Goal: Task Accomplishment & Management: Manage account settings

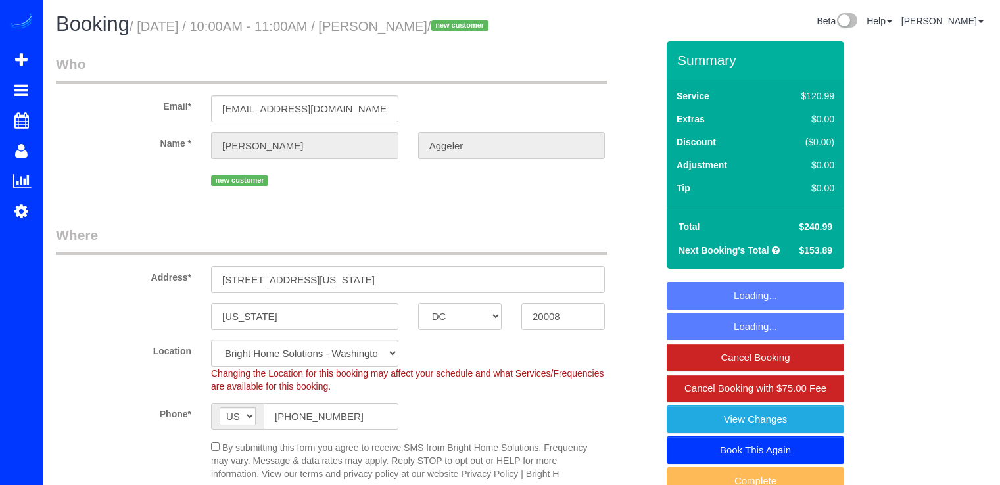
select select "DC"
select select "string:check"
select select "spot1"
select select "object:830"
select select "2"
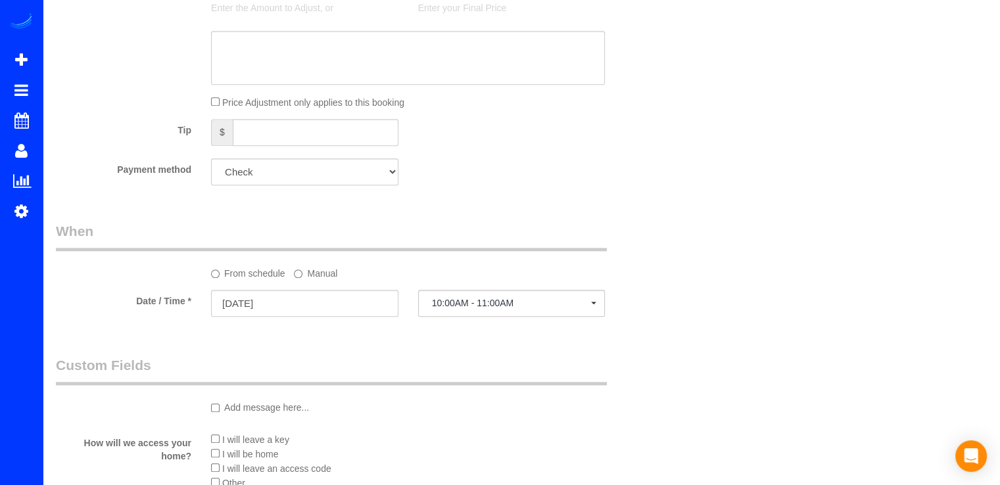
scroll to position [1314, 0]
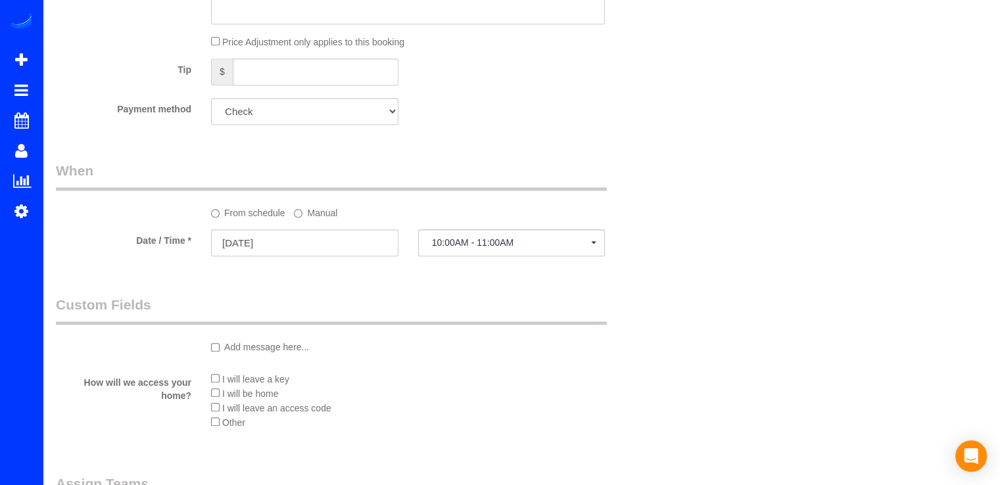
click at [284, 125] on select "Visa - 4507 - 06/2026 (Default) Add Credit Card ─────────────── Cash Check Payp…" at bounding box center [304, 111] width 187 height 27
select select "string:fspay-2b21ca9c-83c1-4e99-a0c6-05241e9a58a4"
click at [211, 124] on select "Visa - 4507 - 06/2026 (Default) Add Credit Card ─────────────── Cash Check Payp…" at bounding box center [304, 111] width 187 height 27
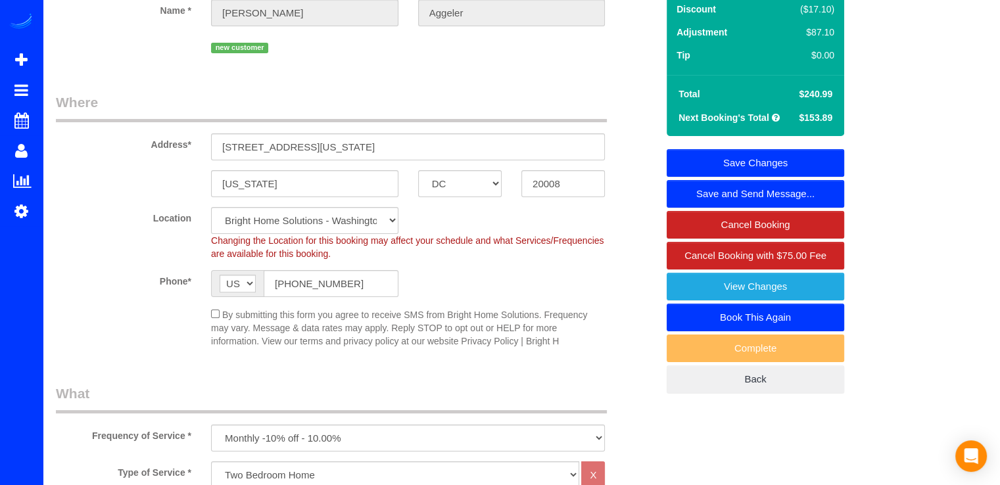
scroll to position [0, 0]
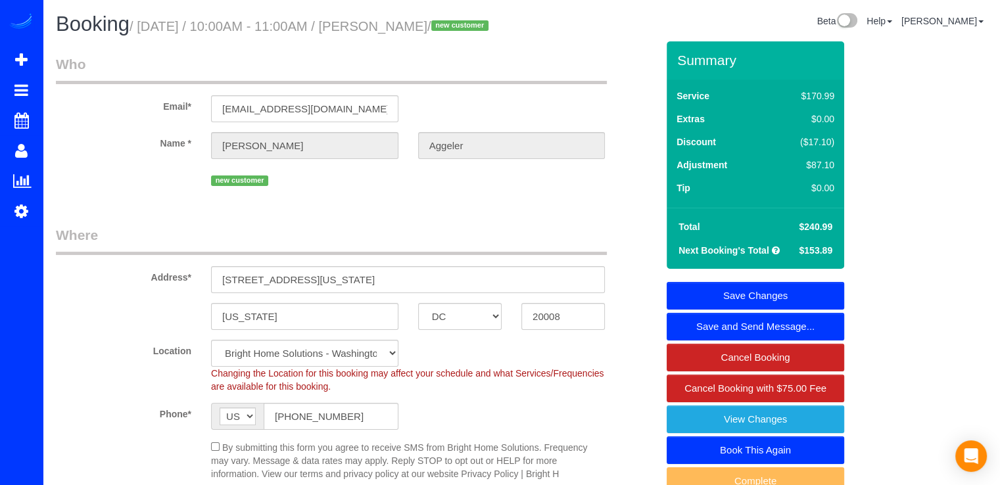
click at [795, 310] on link "Save Changes" at bounding box center [754, 296] width 177 height 28
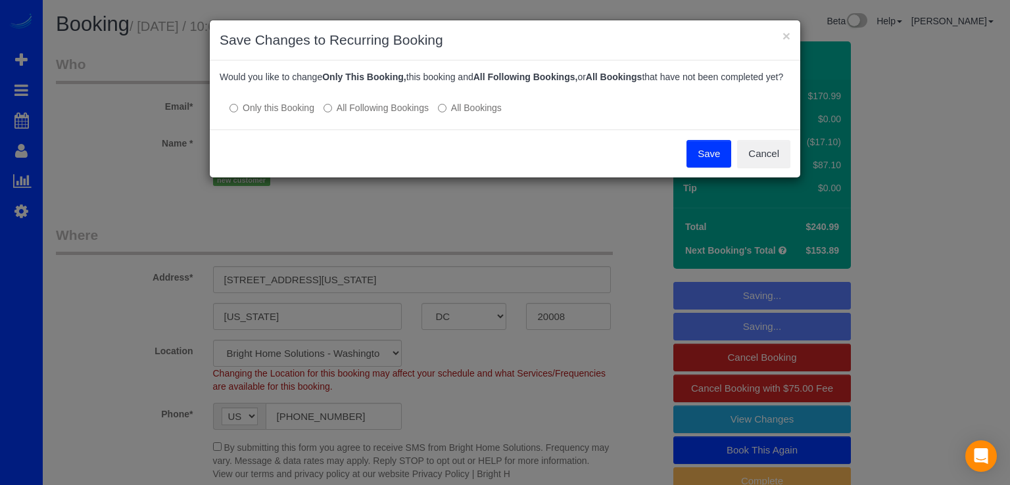
click at [343, 114] on label "All Following Bookings" at bounding box center [375, 107] width 105 height 13
click at [696, 168] on button "Save" at bounding box center [708, 154] width 45 height 28
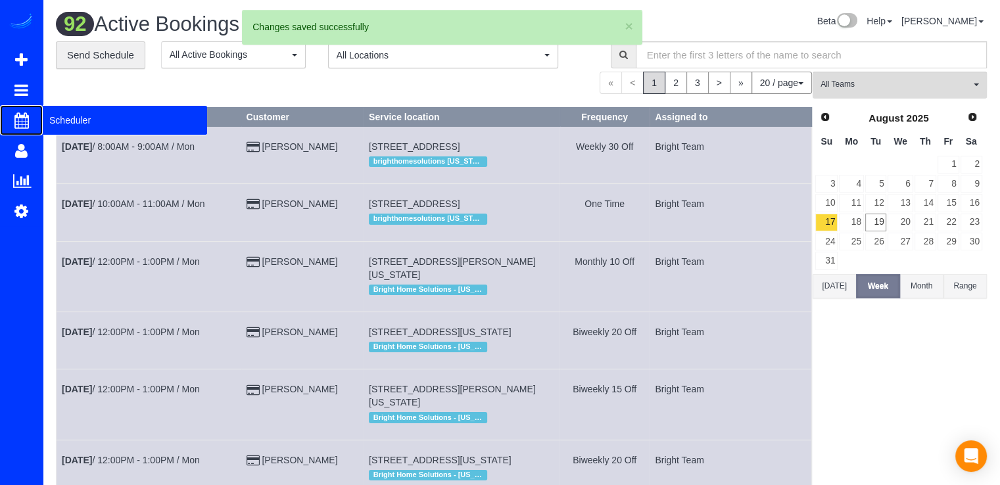
click at [78, 122] on span "Scheduler" at bounding box center [125, 120] width 164 height 30
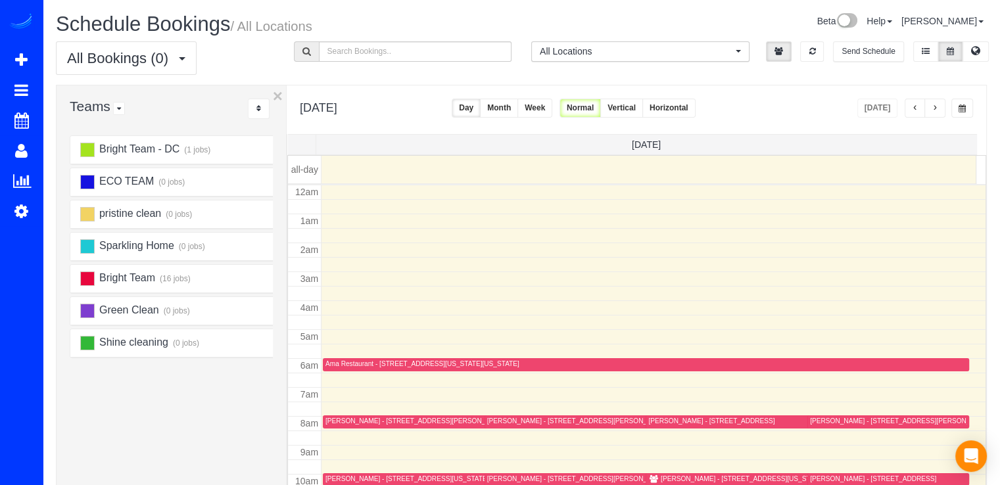
scroll to position [173, 0]
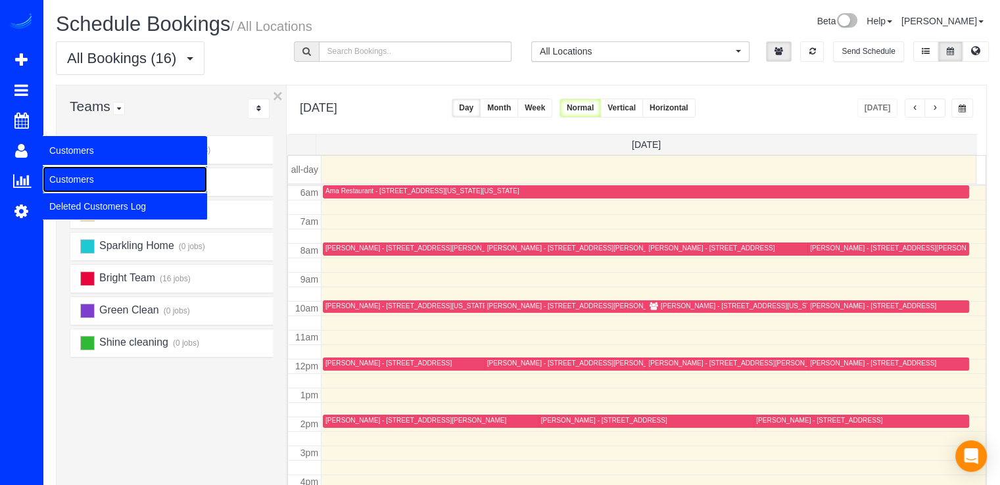
click at [53, 169] on link "Customers" at bounding box center [125, 179] width 164 height 26
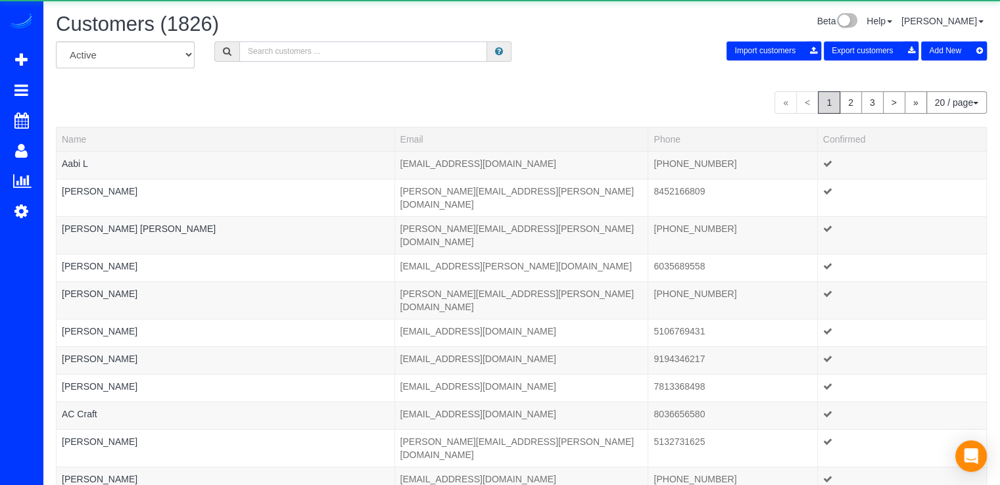
click at [279, 51] on input "text" at bounding box center [363, 51] width 248 height 20
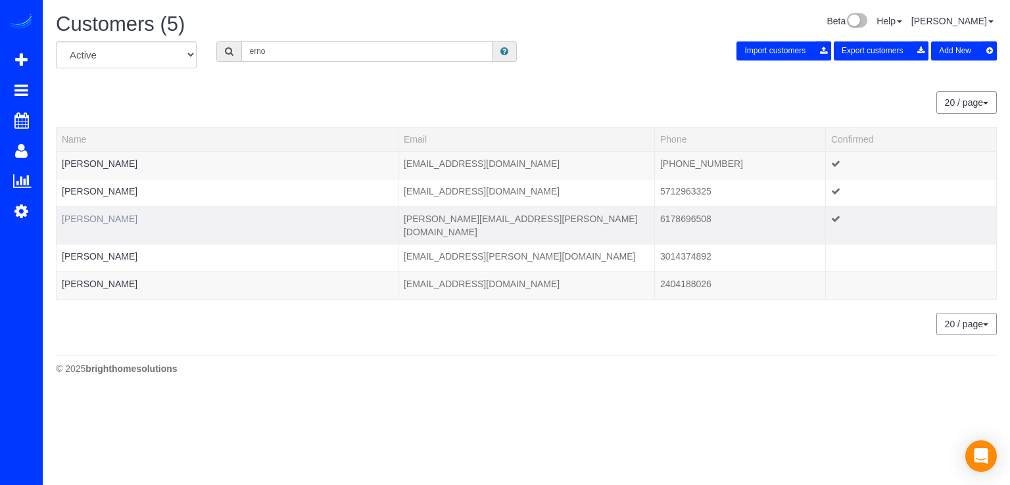
type input "erno"
click at [95, 215] on link "Kathryn Erno" at bounding box center [100, 219] width 76 height 11
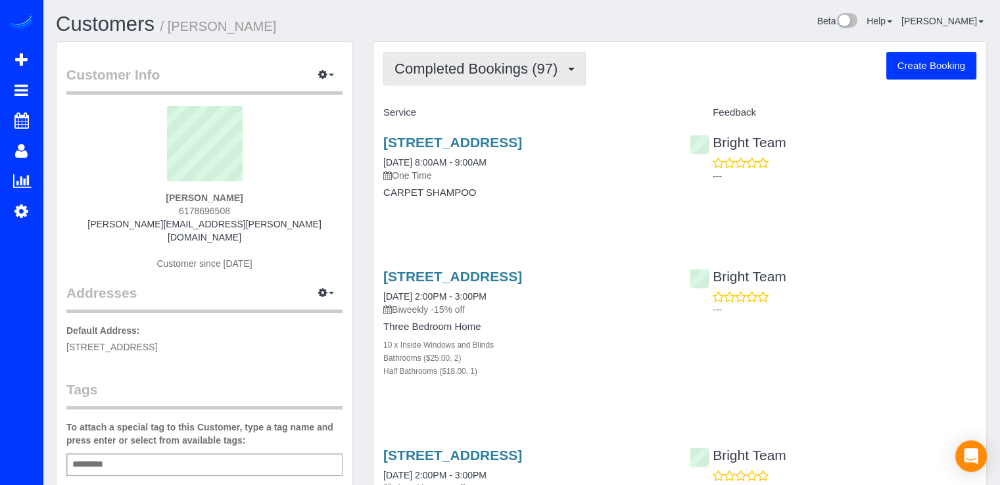
click at [526, 77] on button "Completed Bookings (97)" at bounding box center [484, 69] width 202 height 34
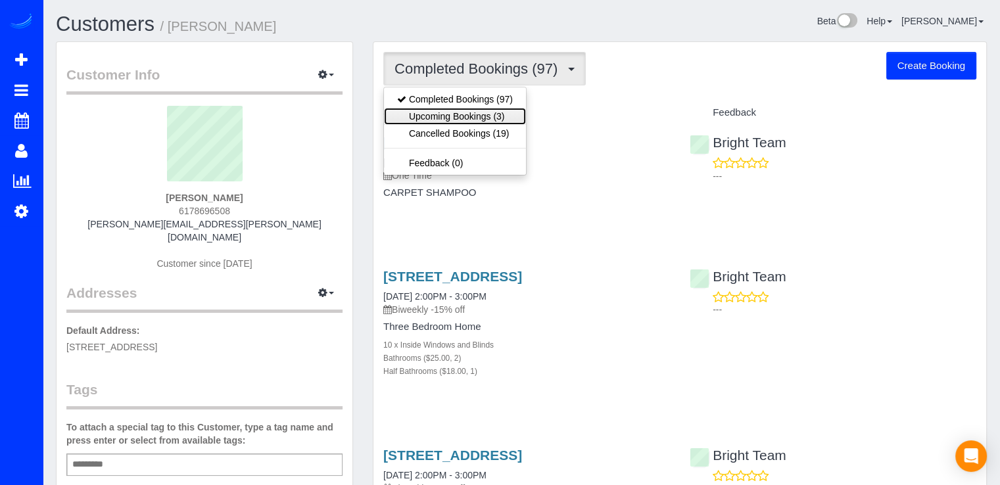
click at [515, 114] on link "Upcoming Bookings (3)" at bounding box center [455, 116] width 142 height 17
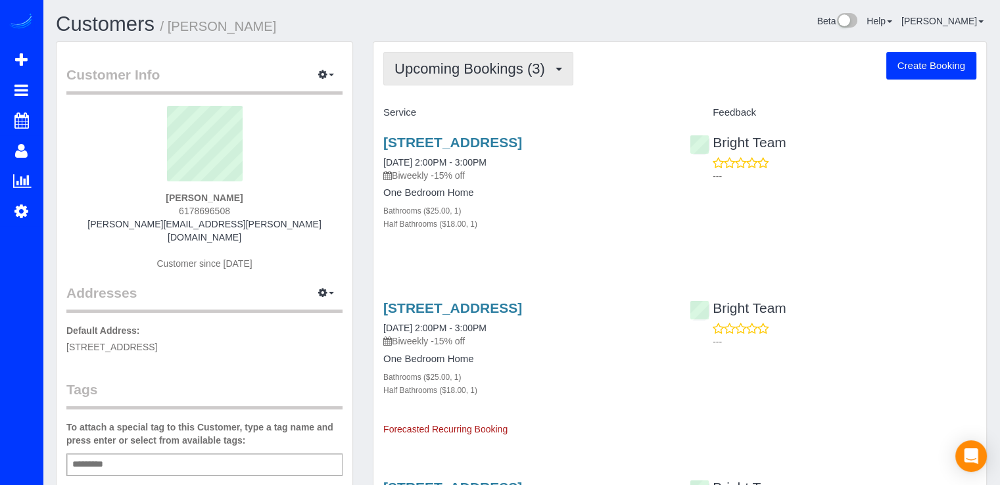
click at [523, 70] on span "Upcoming Bookings (3)" at bounding box center [472, 68] width 157 height 16
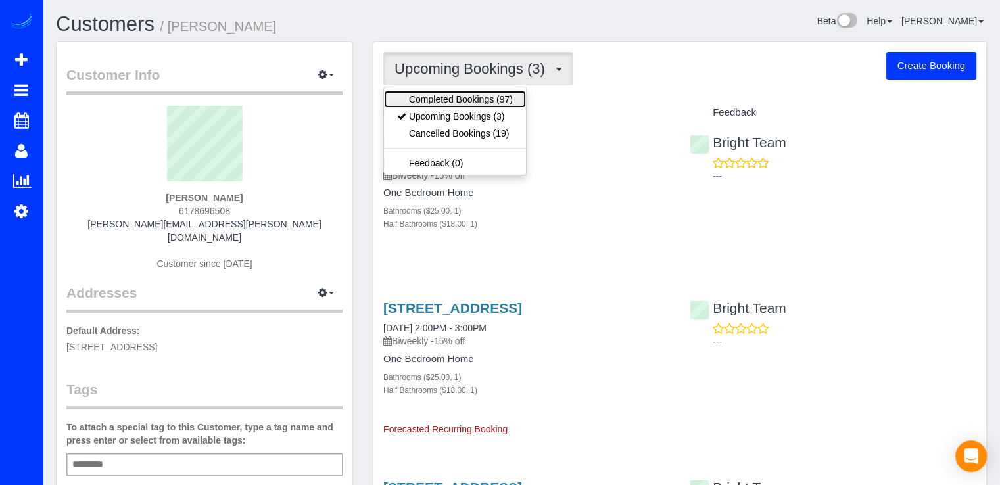
click at [515, 98] on link "Completed Bookings (97)" at bounding box center [455, 99] width 142 height 17
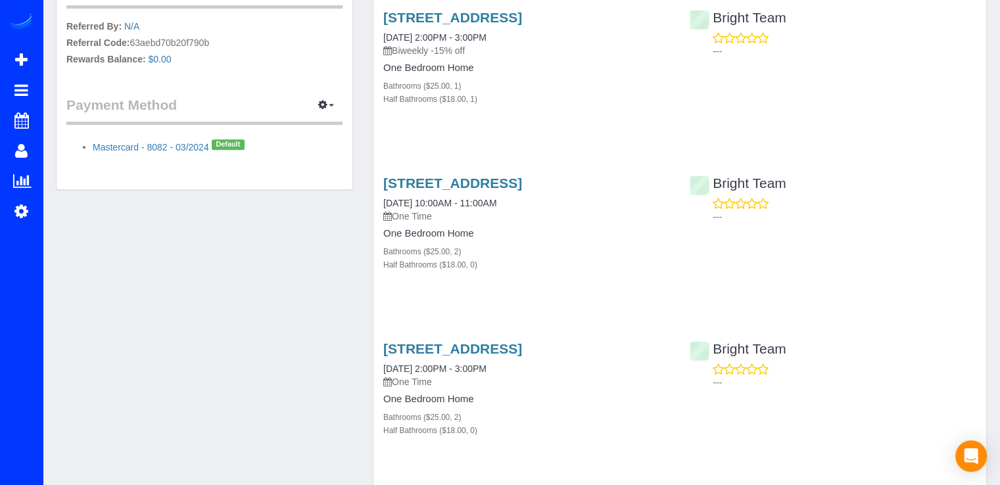
scroll to position [592, 0]
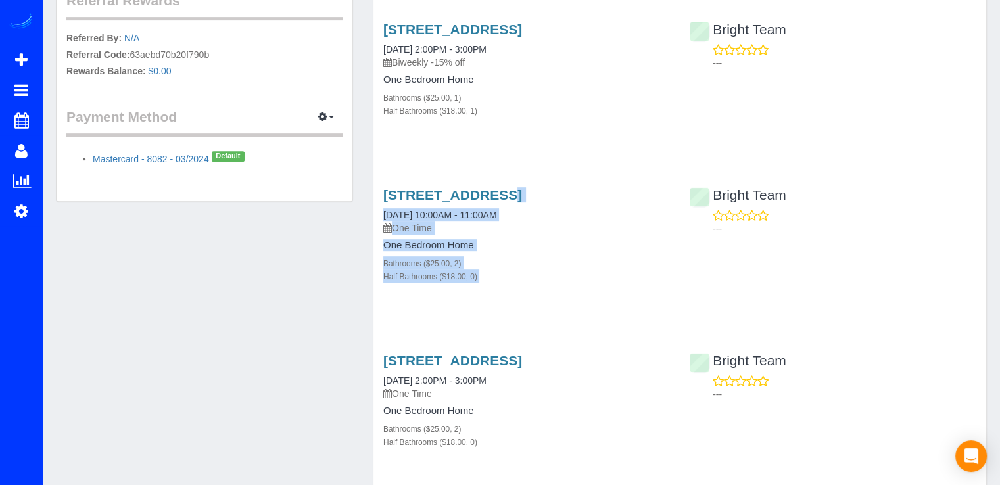
drag, startPoint x: 379, startPoint y: 252, endPoint x: 682, endPoint y: 251, distance: 303.0
click at [682, 251] on div "4501 Chestnut Street, Bethesda, MD 20814 07/08/2025 10:00AM - 11:00AM One Time …" at bounding box center [679, 242] width 613 height 133
click at [673, 252] on div "4501 Chestnut Street, Bethesda, MD 20814 07/08/2025 10:00AM - 11:00AM One Time …" at bounding box center [526, 242] width 306 height 133
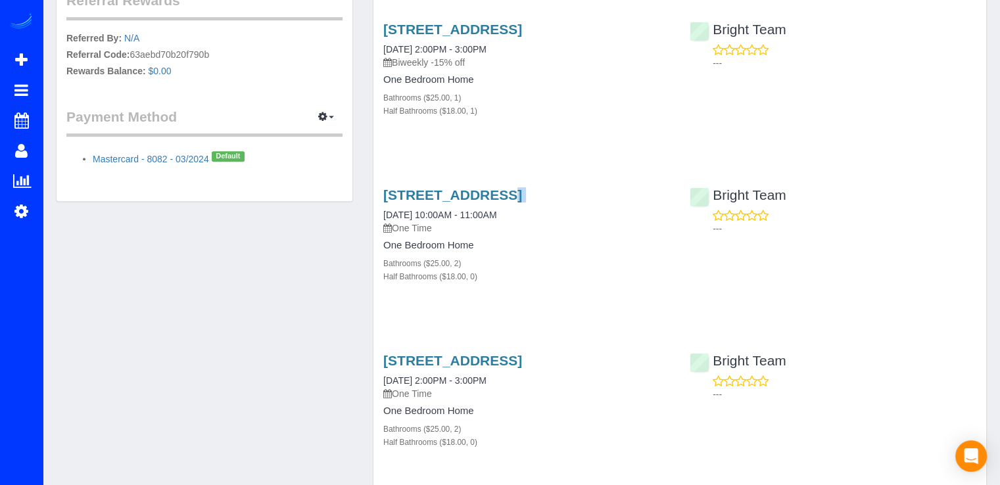
drag, startPoint x: 672, startPoint y: 250, endPoint x: 371, endPoint y: 253, distance: 301.0
click at [450, 202] on link "4501 Chestnut Street, Bethesda, MD 20814" at bounding box center [452, 194] width 139 height 15
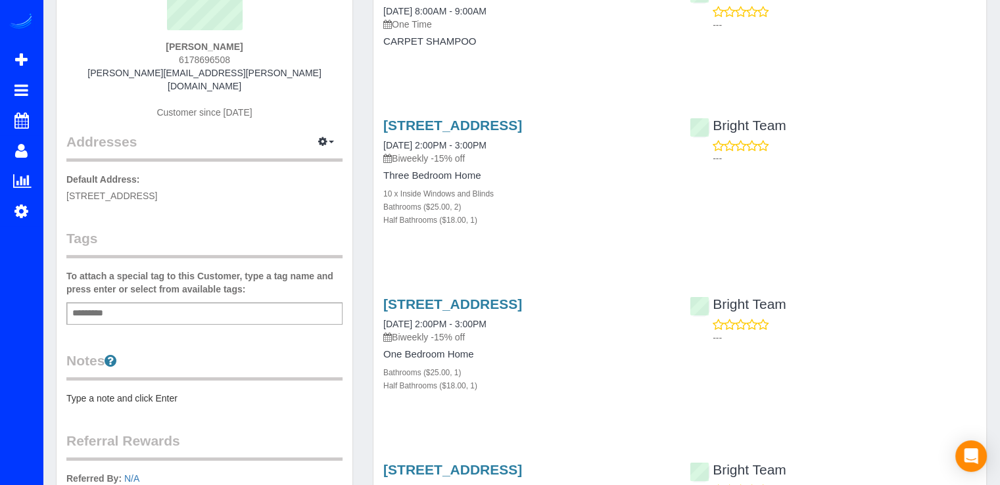
scroll to position [0, 0]
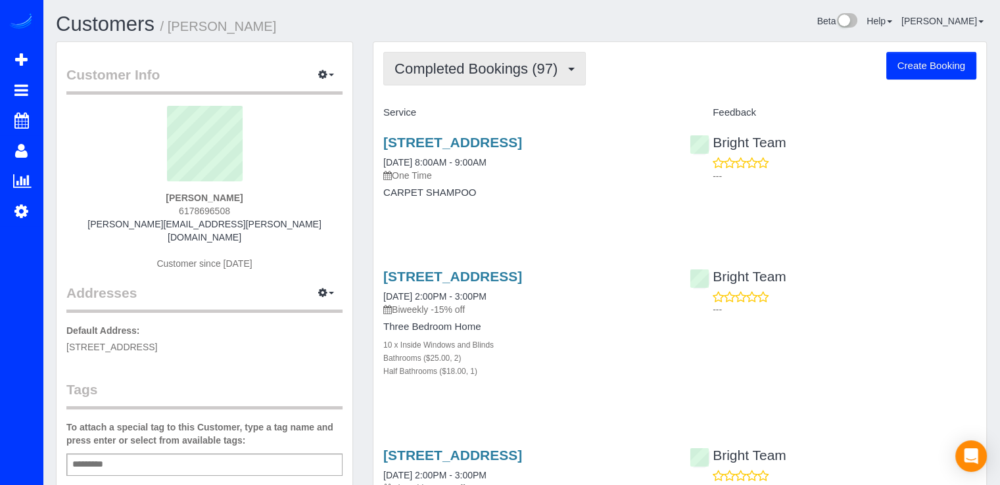
click at [518, 81] on button "Completed Bookings (97)" at bounding box center [484, 69] width 202 height 34
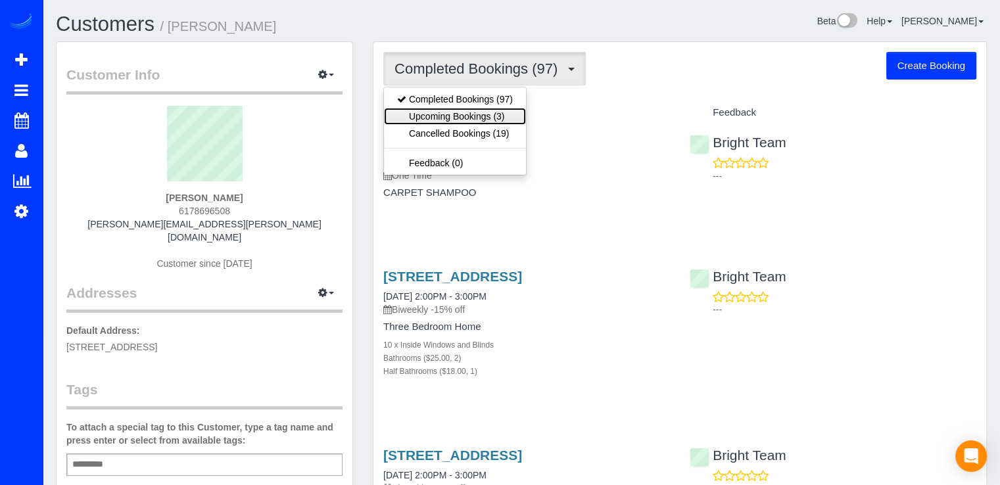
click at [497, 116] on link "Upcoming Bookings (3)" at bounding box center [455, 116] width 142 height 17
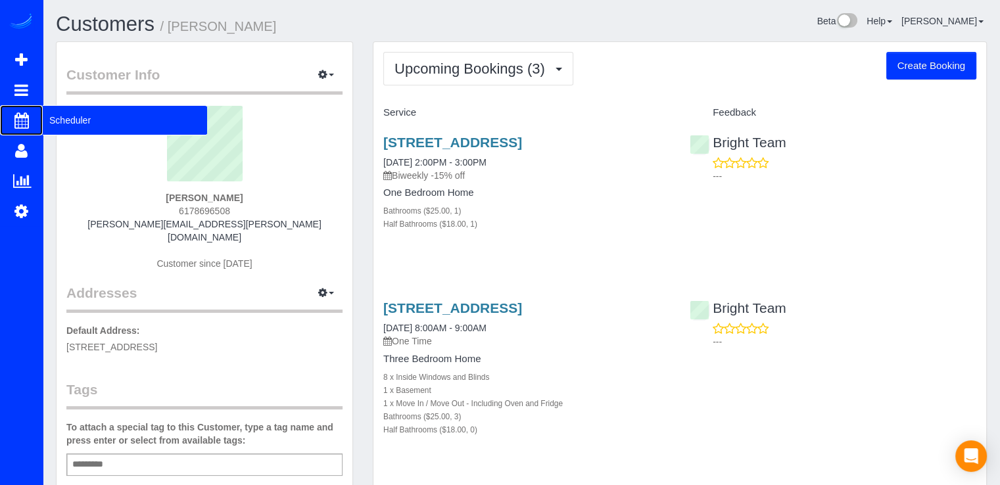
click at [66, 115] on span "Scheduler" at bounding box center [125, 120] width 164 height 30
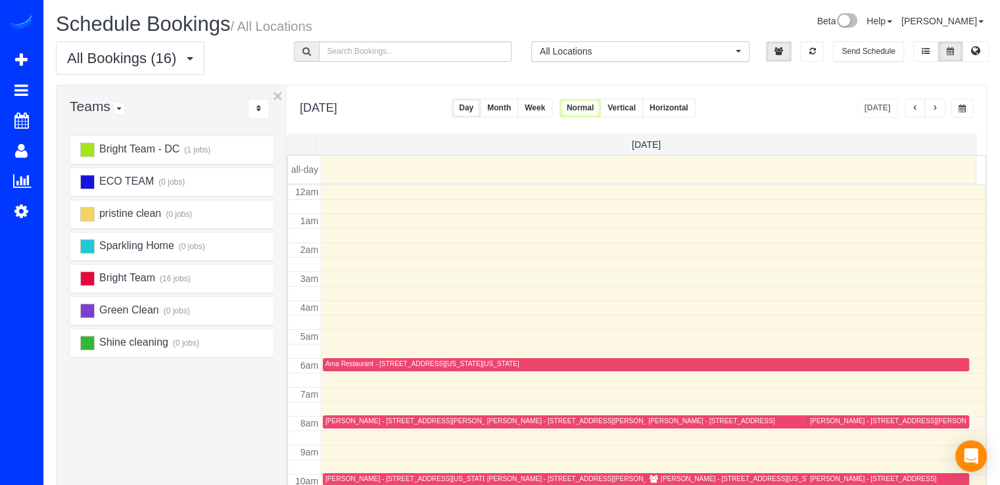
scroll to position [173, 0]
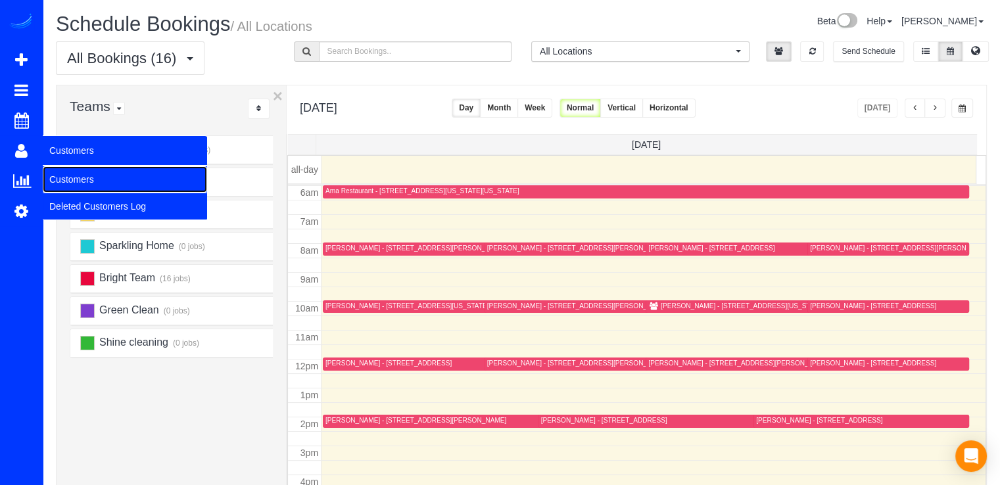
click at [102, 181] on link "Customers" at bounding box center [125, 179] width 164 height 26
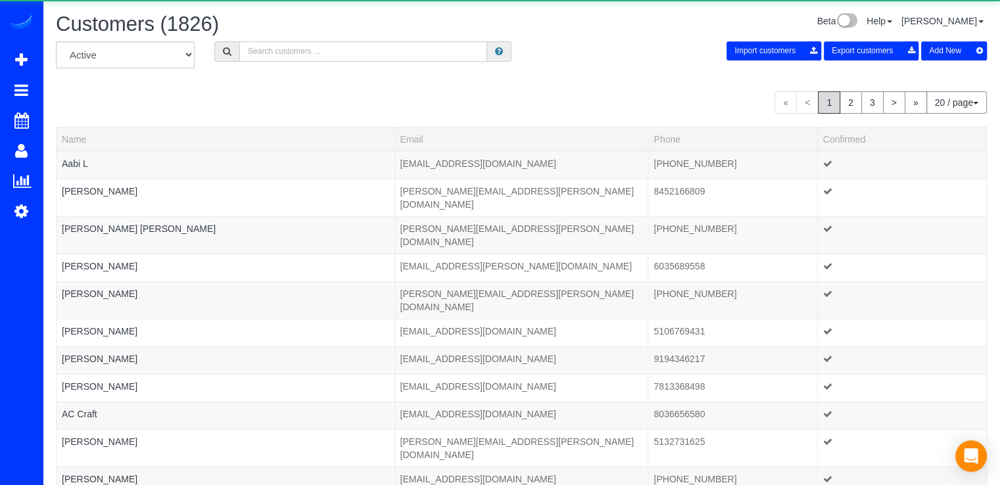
click at [360, 53] on input "text" at bounding box center [363, 51] width 248 height 20
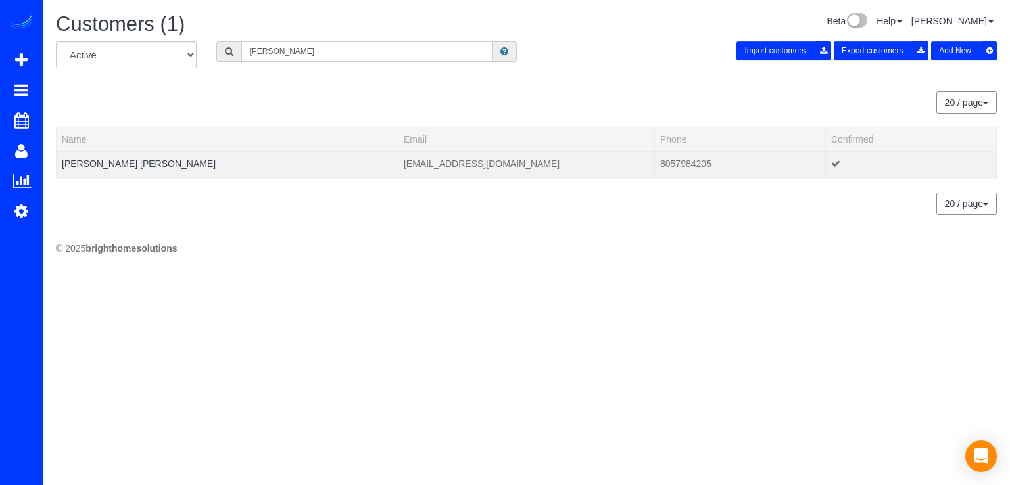
type input "Connor Mc"
click at [114, 155] on td "Connor McCarty" at bounding box center [228, 165] width 342 height 28
click at [112, 158] on link "Connor McCarty" at bounding box center [139, 163] width 154 height 11
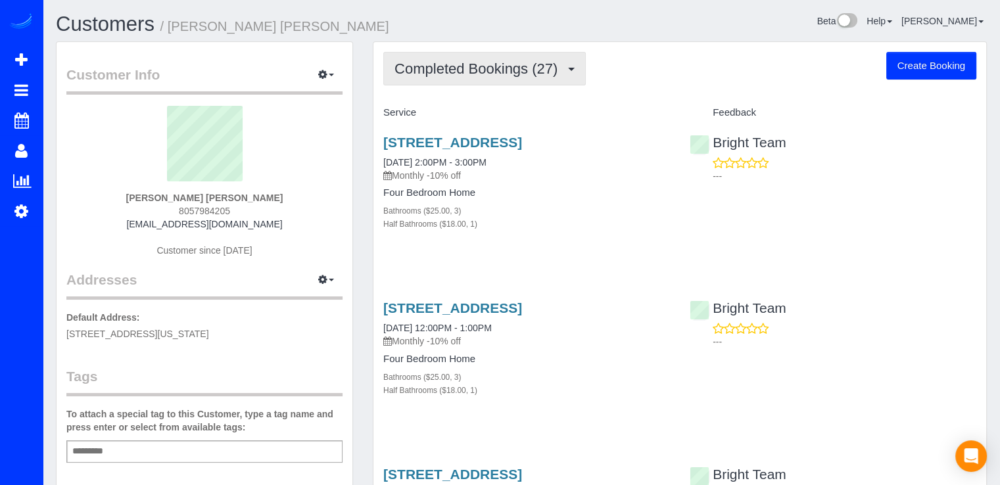
click at [492, 75] on span "Completed Bookings (27)" at bounding box center [479, 68] width 170 height 16
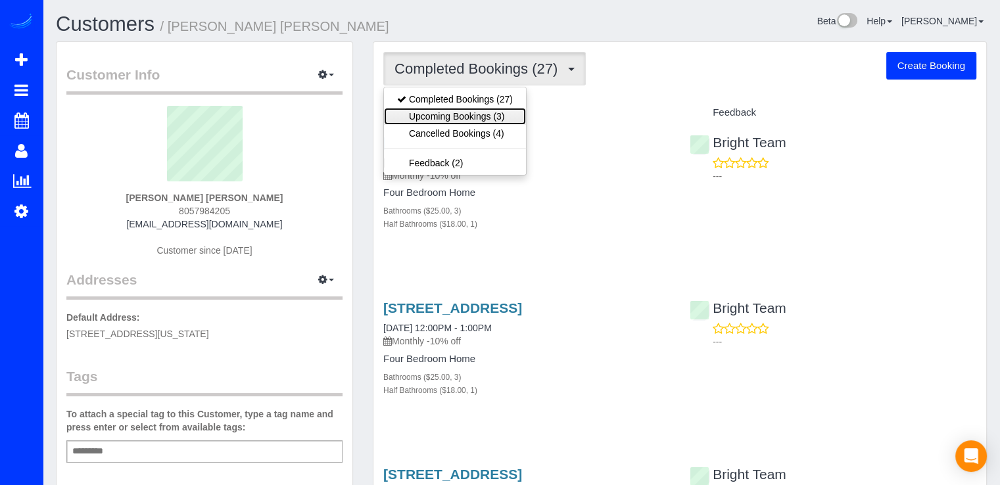
click at [520, 111] on link "Upcoming Bookings (3)" at bounding box center [455, 116] width 142 height 17
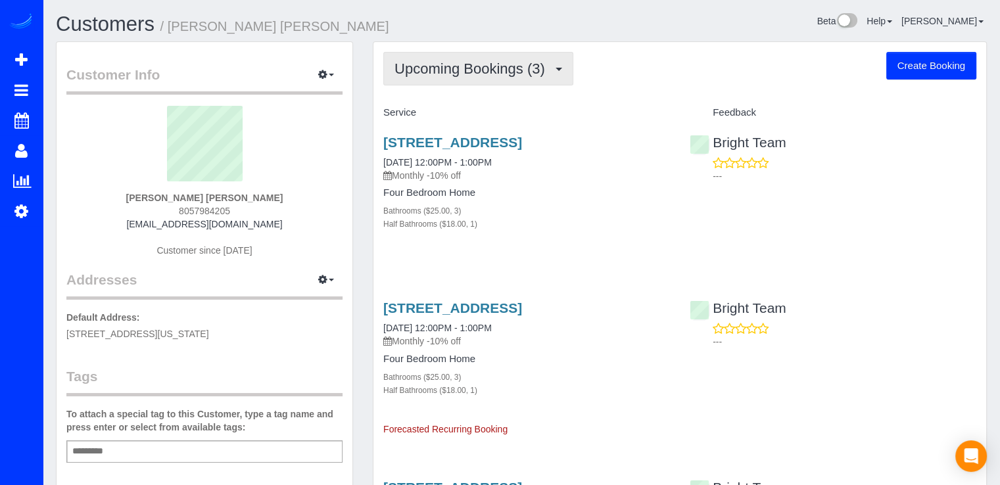
click at [543, 68] on span "Upcoming Bookings (3)" at bounding box center [472, 68] width 157 height 16
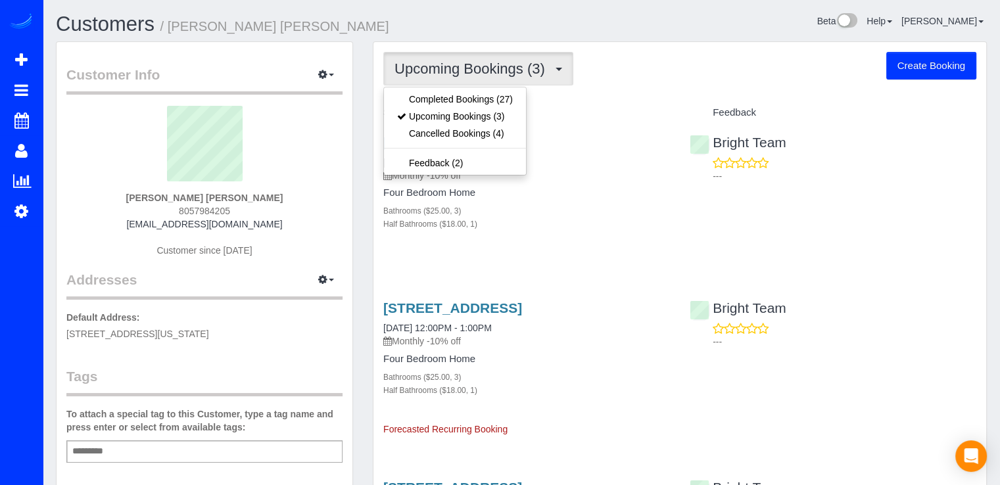
click at [602, 79] on div "Upcoming Bookings (3) Completed Bookings (27) Upcoming Bookings (3) Cancelled B…" at bounding box center [679, 69] width 593 height 34
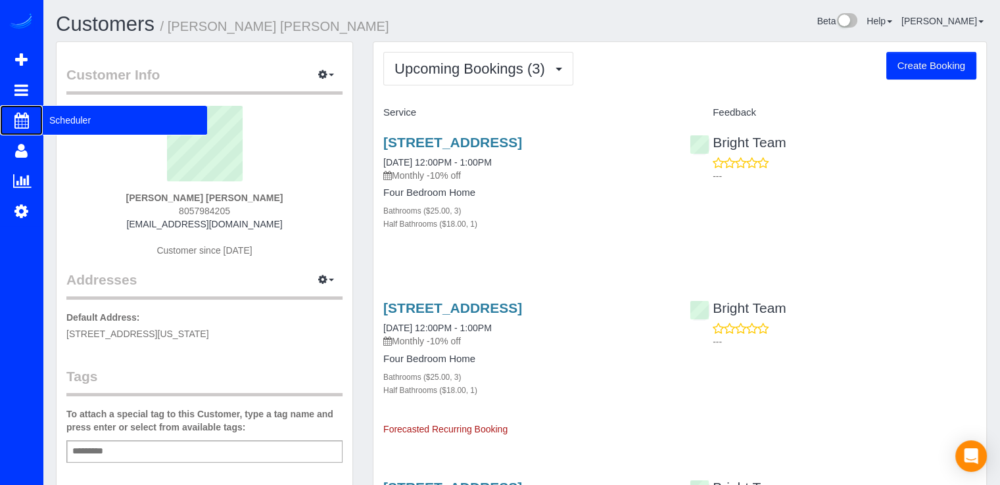
click at [55, 116] on span "Scheduler" at bounding box center [125, 120] width 164 height 30
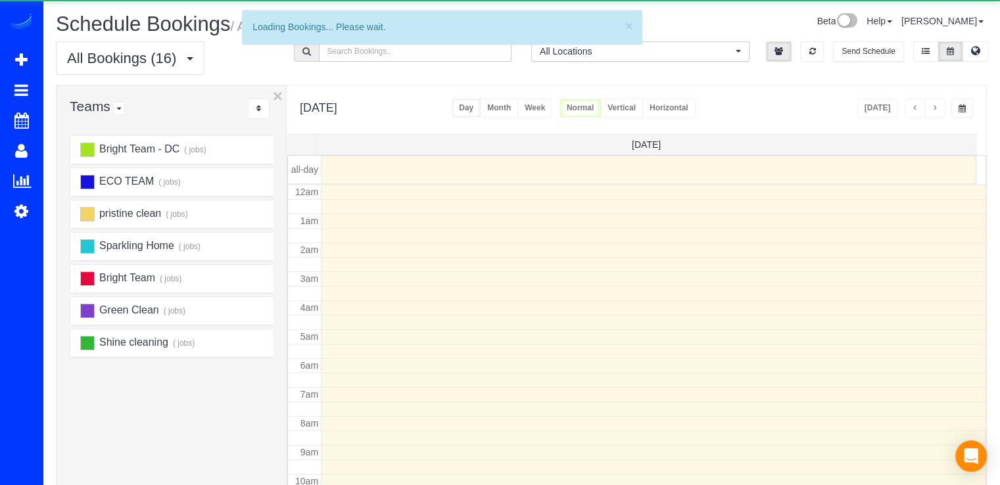
scroll to position [173, 0]
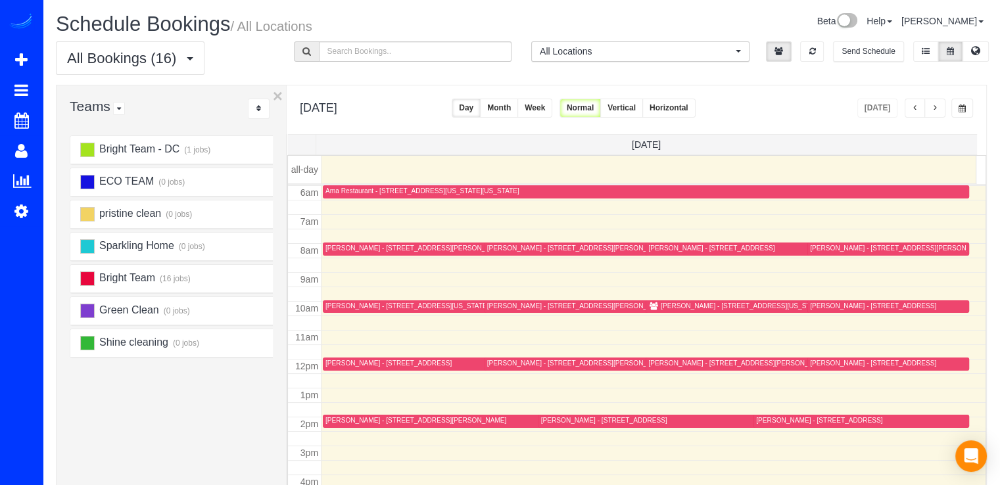
click at [940, 108] on button "button" at bounding box center [934, 108] width 21 height 19
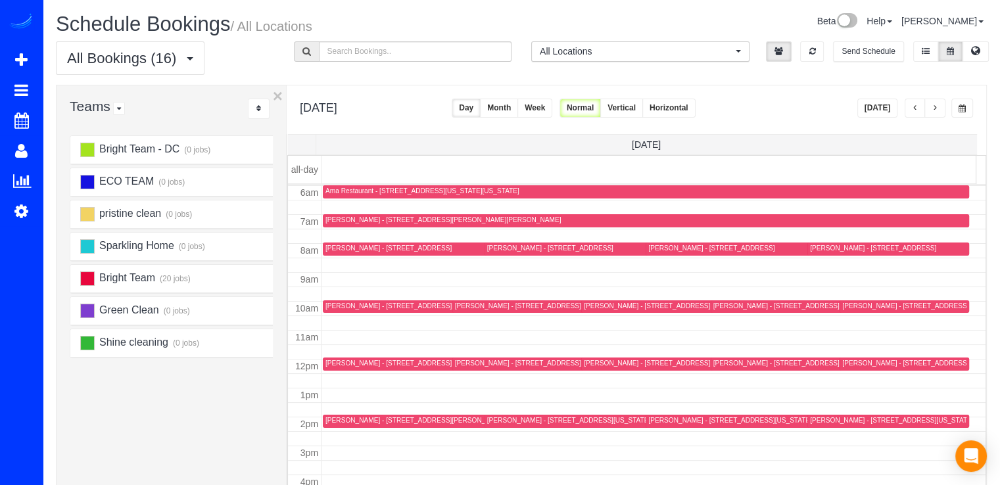
click at [940, 108] on button "button" at bounding box center [934, 108] width 21 height 19
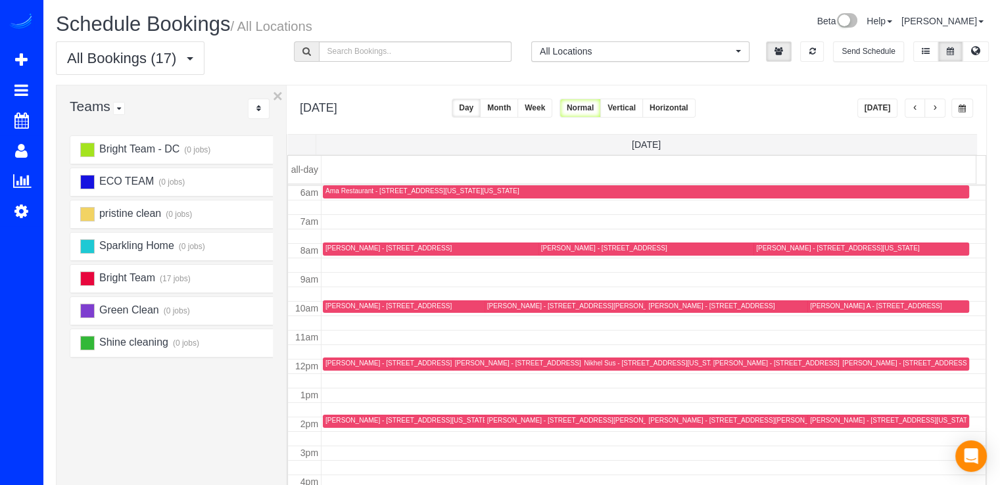
click at [882, 108] on button "[DATE]" at bounding box center [877, 108] width 41 height 19
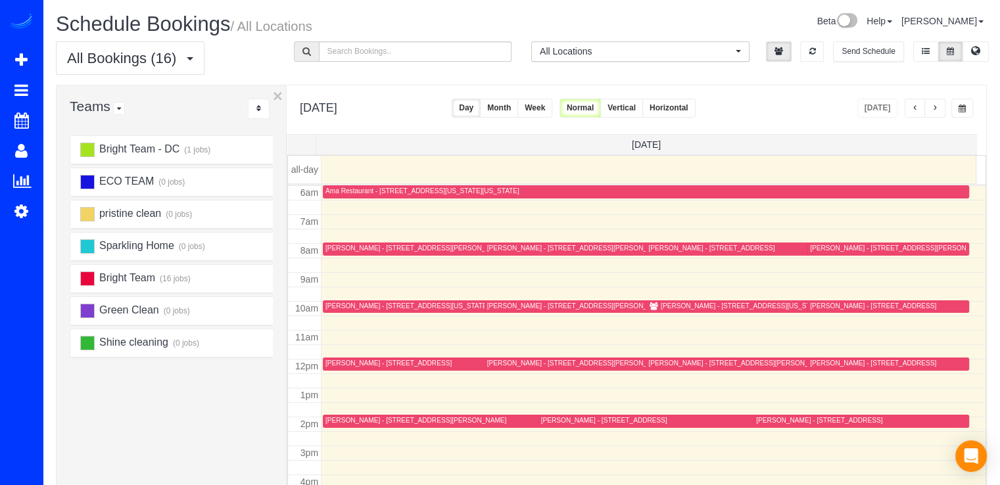
click at [668, 304] on div "[PERSON_NAME] - [STREET_ADDRESS][US_STATE][US_STATE]" at bounding box center [761, 306] width 200 height 9
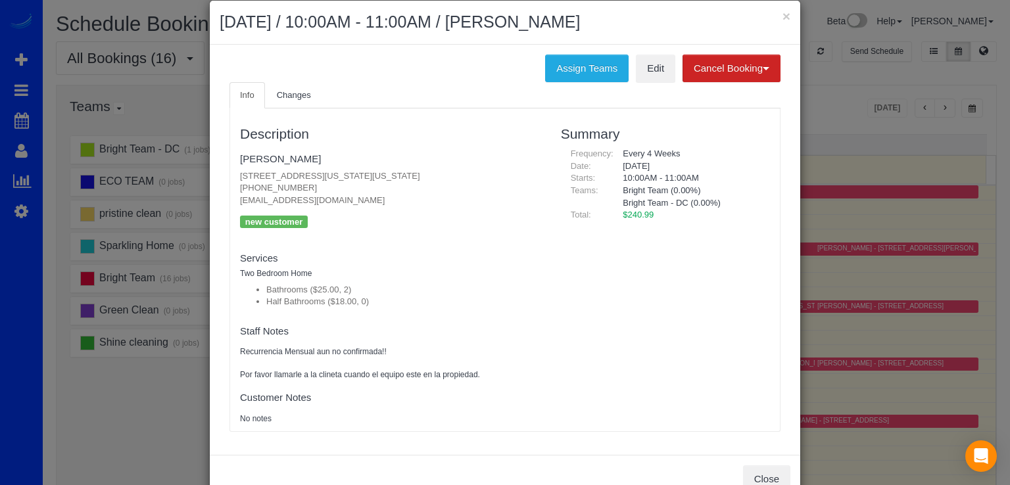
scroll to position [0, 0]
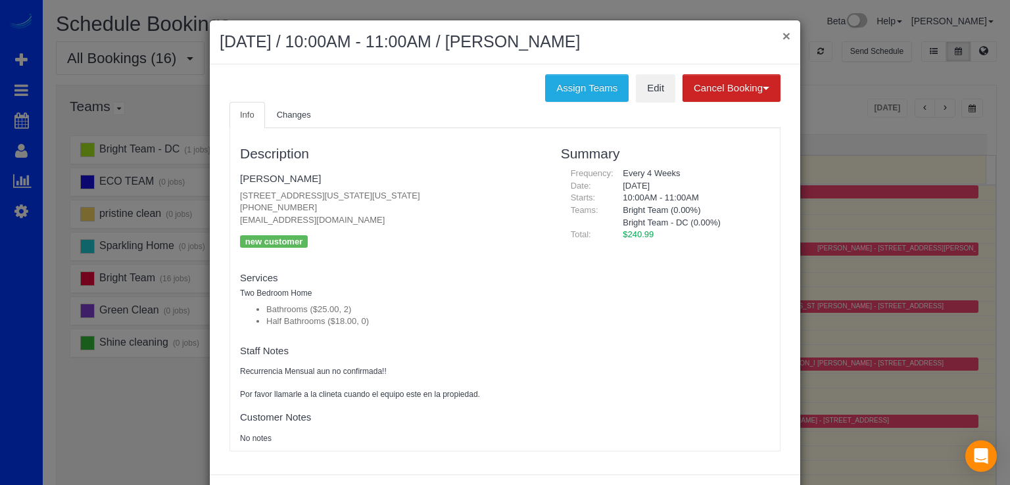
drag, startPoint x: 789, startPoint y: 41, endPoint x: 779, endPoint y: 37, distance: 10.6
click at [787, 41] on div "× August 19, 2025 / 10:00AM - 11:00AM / Madeleine Aggeler" at bounding box center [505, 42] width 590 height 44
click at [776, 35] on div "× August 19, 2025 / 10:00AM - 11:00AM / Madeleine Aggeler" at bounding box center [505, 42] width 590 height 44
click at [782, 32] on button "×" at bounding box center [786, 36] width 8 height 14
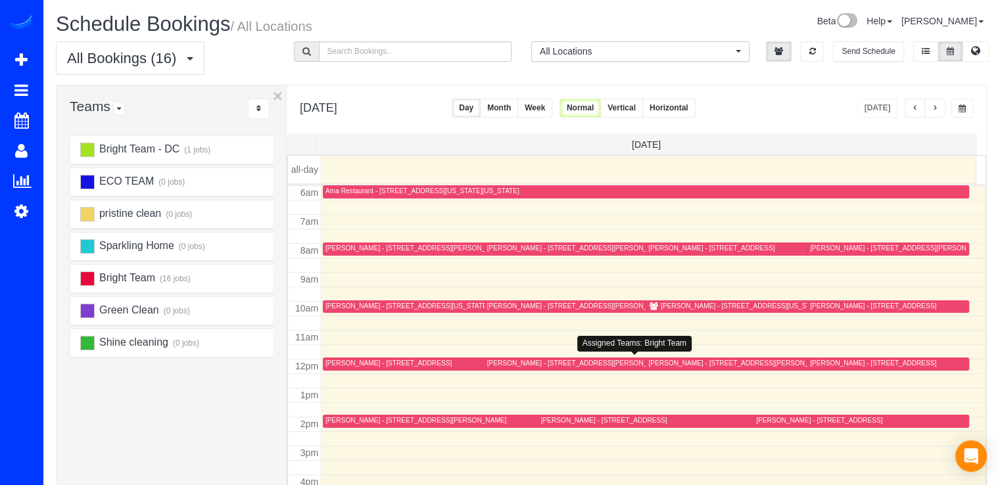
click at [521, 363] on div "Heather Musser - 1196 Janneys Lane, Alexandria, VA 22302" at bounding box center [577, 363] width 181 height 9
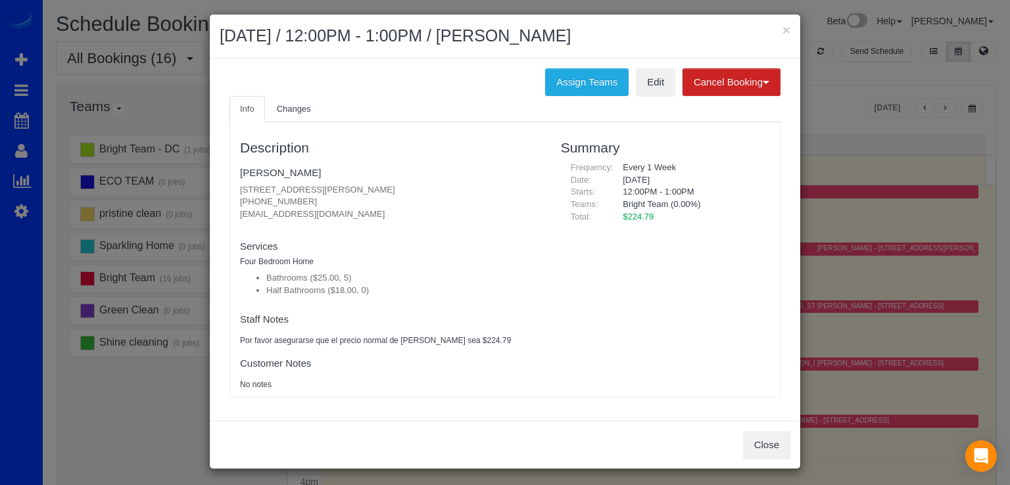
scroll to position [8, 0]
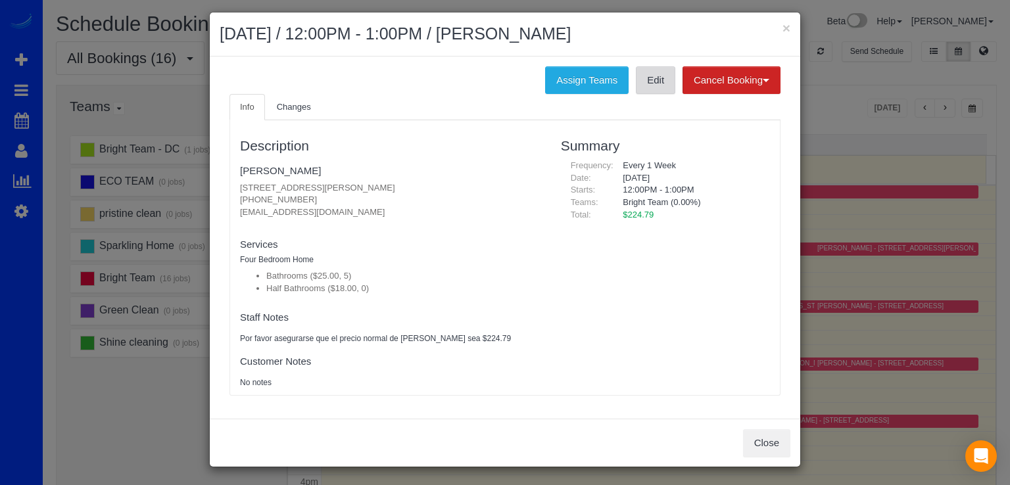
click at [640, 79] on link "Edit" at bounding box center [655, 80] width 39 height 28
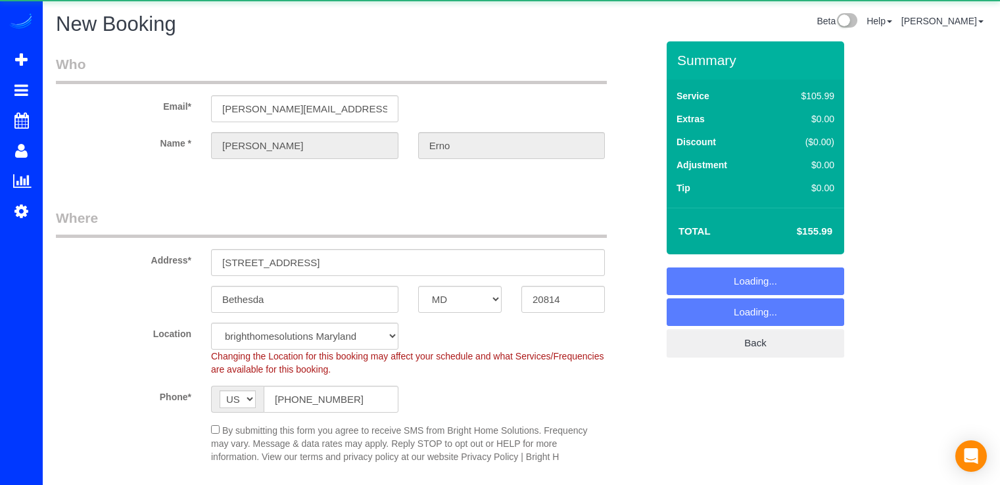
select select "MD"
select select "2"
select select "object:881"
select select "2"
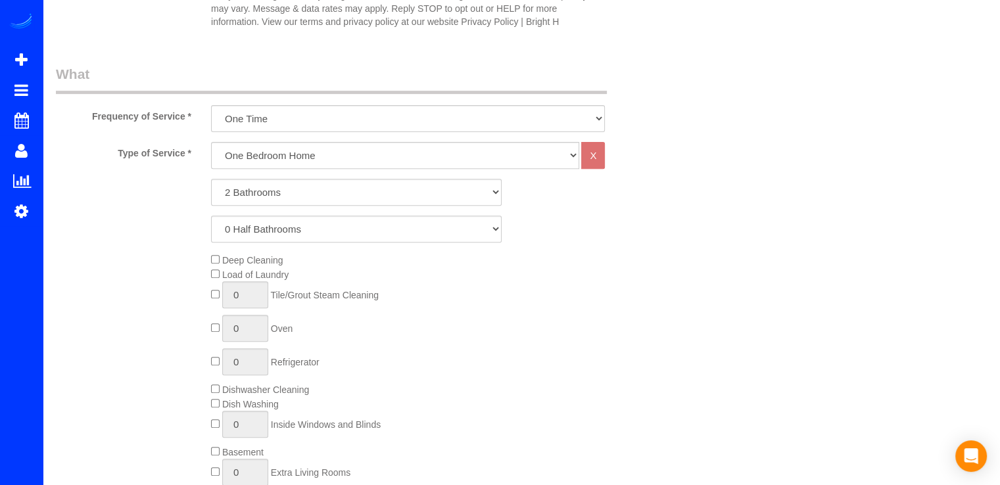
scroll to position [394, 0]
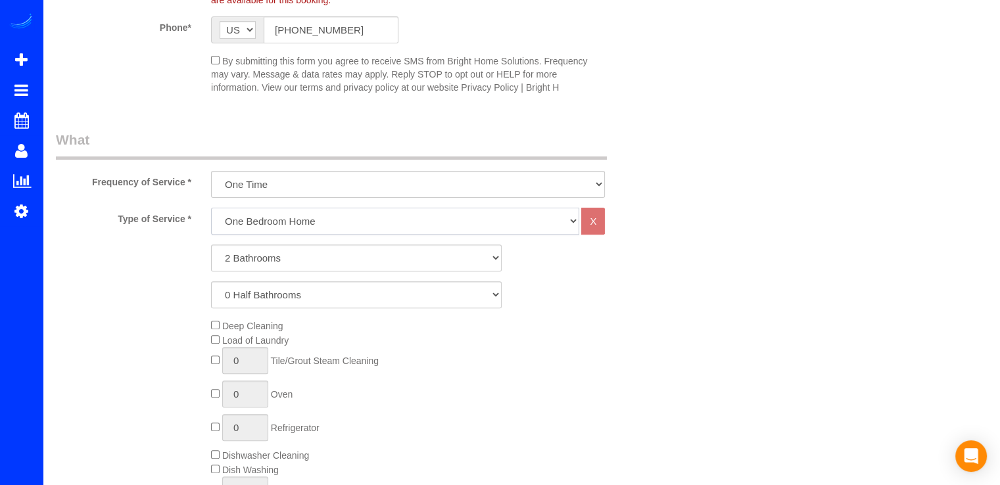
click at [273, 224] on select "One Bedroom Home Two Bedroom Home Three Bedroom Home Four Bedroom Home Five Bed…" at bounding box center [395, 221] width 368 height 27
select select "256"
click at [211, 208] on select "One Bedroom Home Two Bedroom Home Three Bedroom Home Four Bedroom Home Five Bed…" at bounding box center [395, 221] width 368 height 27
select select "2"
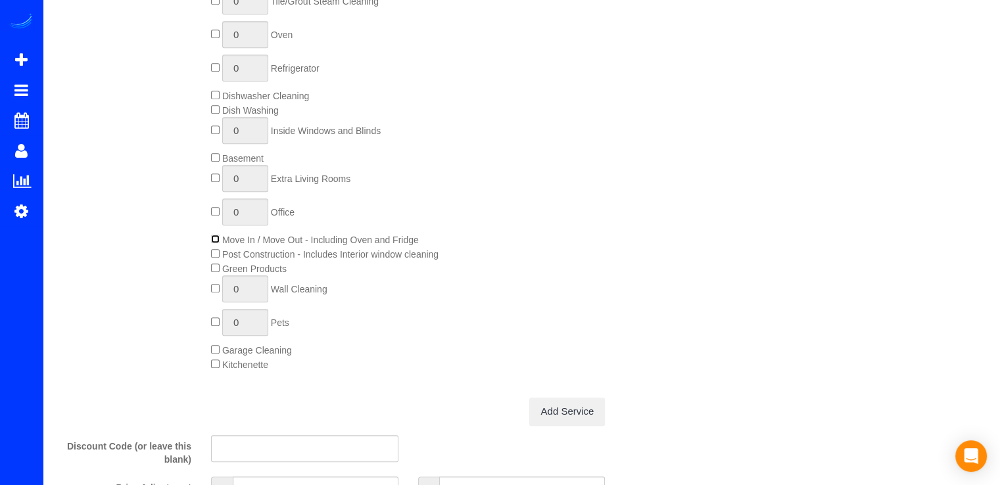
scroll to position [723, 0]
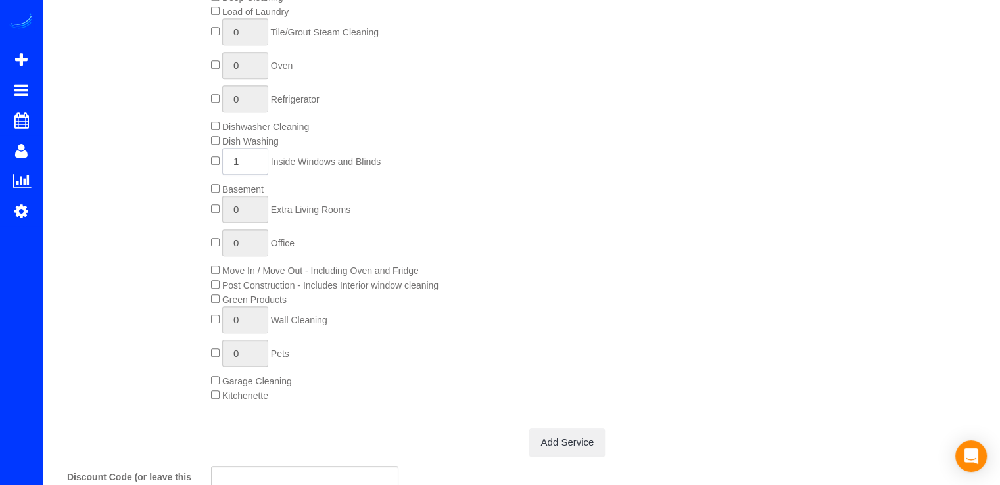
click at [243, 166] on input "1" at bounding box center [245, 161] width 46 height 27
type input "10"
click at [920, 177] on div "Who Email* kathryn.erno@gmail.com Name * Kathryn Erno Where Address* 4501 Chest…" at bounding box center [521, 395] width 931 height 2155
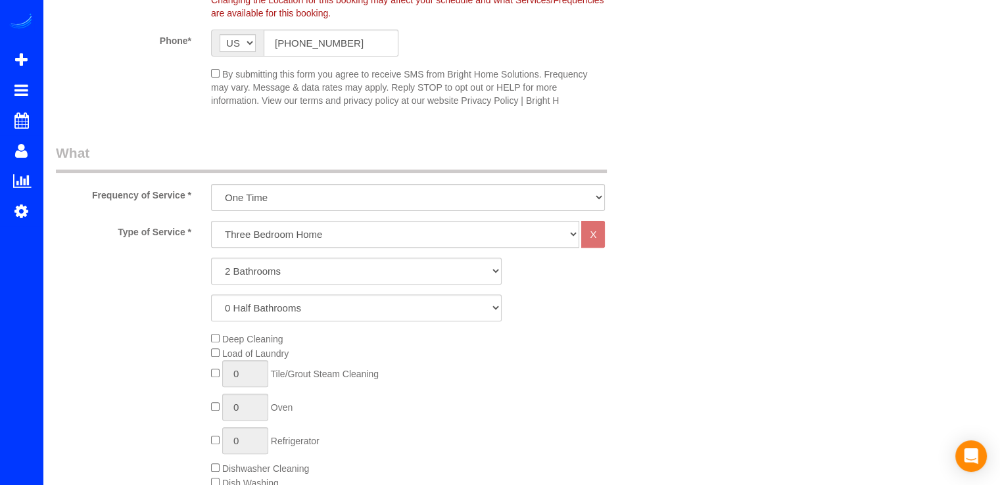
scroll to position [460, 0]
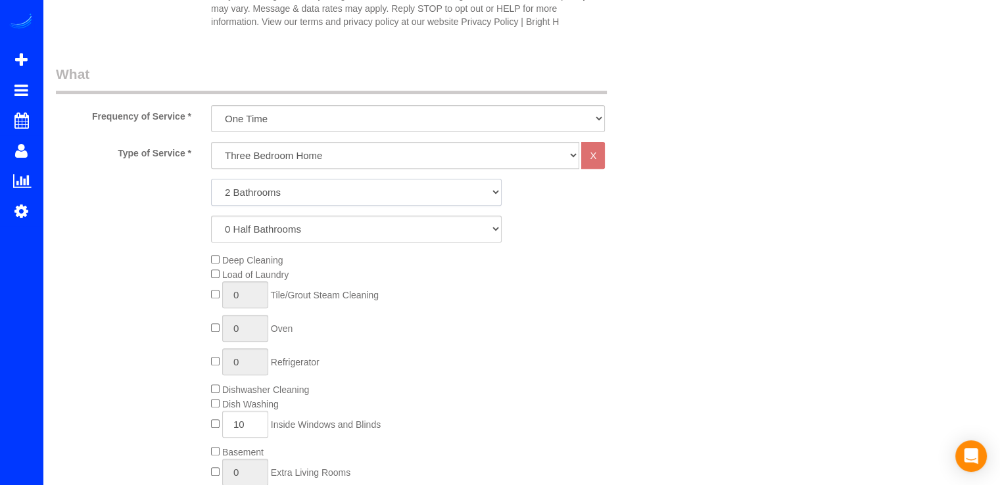
click at [258, 179] on select "1 Bathroom 2 Bathrooms 3 Bathrooms 4 Bathrooms 5 Bathrooms 6 Bathrooms 7 Bathro…" at bounding box center [356, 192] width 290 height 27
select select "3"
click at [211, 179] on select "1 Bathroom 2 Bathrooms 3 Bathrooms 4 Bathrooms 5 Bathrooms 6 Bathrooms 7 Bathro…" at bounding box center [356, 192] width 290 height 27
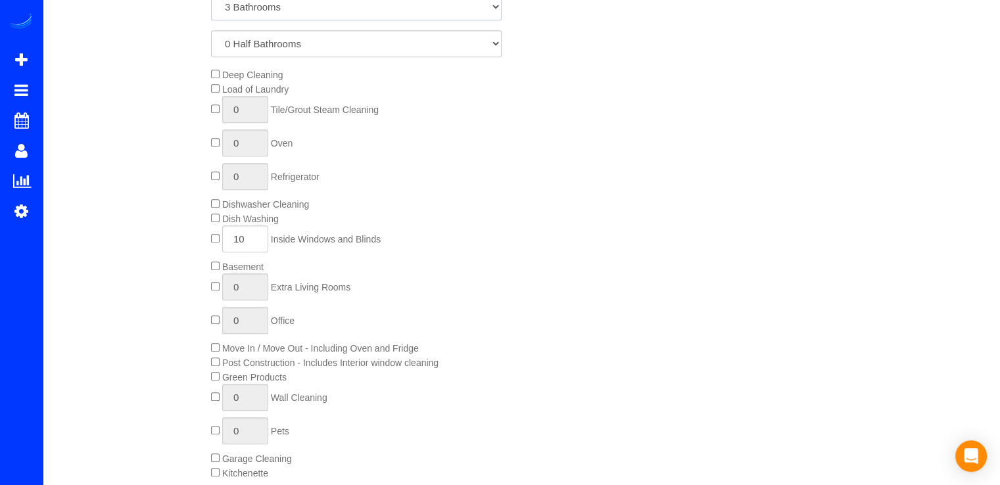
scroll to position [657, 0]
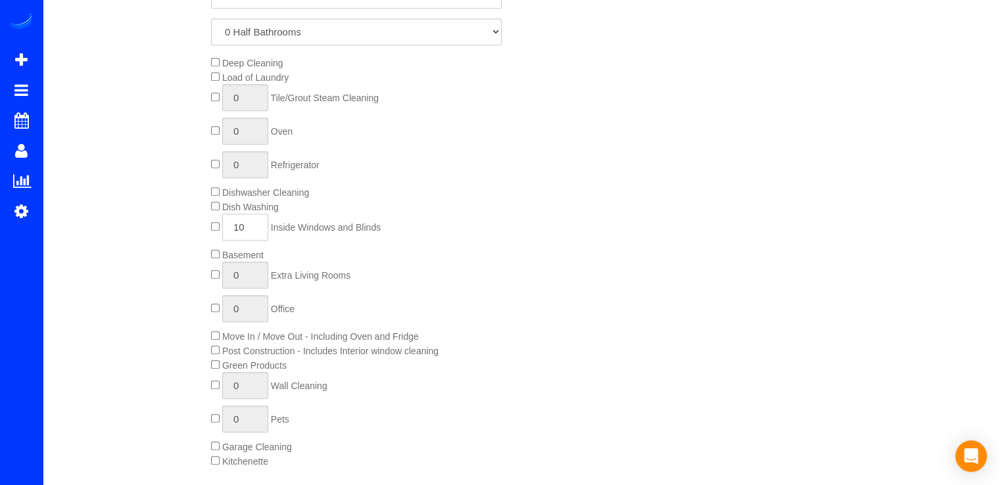
click at [256, 229] on input "10" at bounding box center [245, 227] width 46 height 27
type input "1"
type input "8"
click at [604, 250] on div "Deep Cleaning Load of Laundry 0 Tile/Grout Steam Cleaning 0 Oven 0 Refrigerator…" at bounding box center [433, 261] width 465 height 413
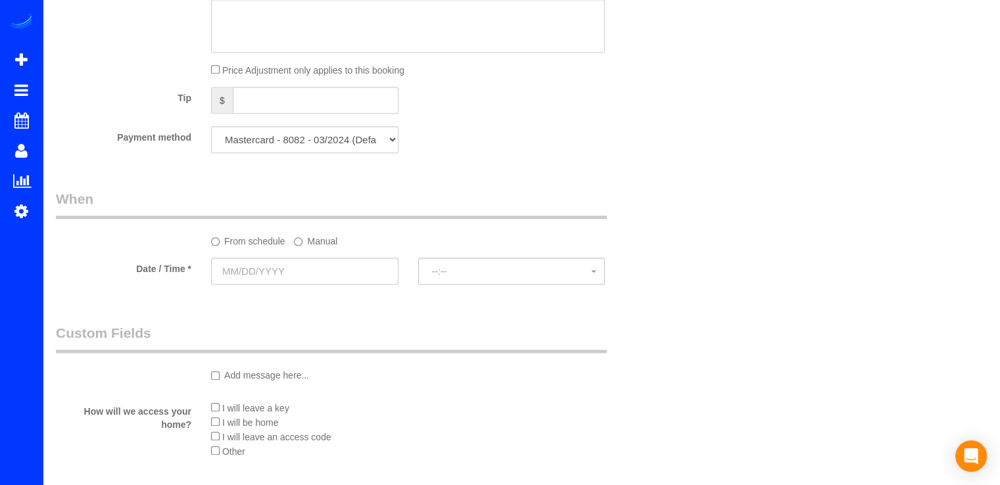
scroll to position [986, 0]
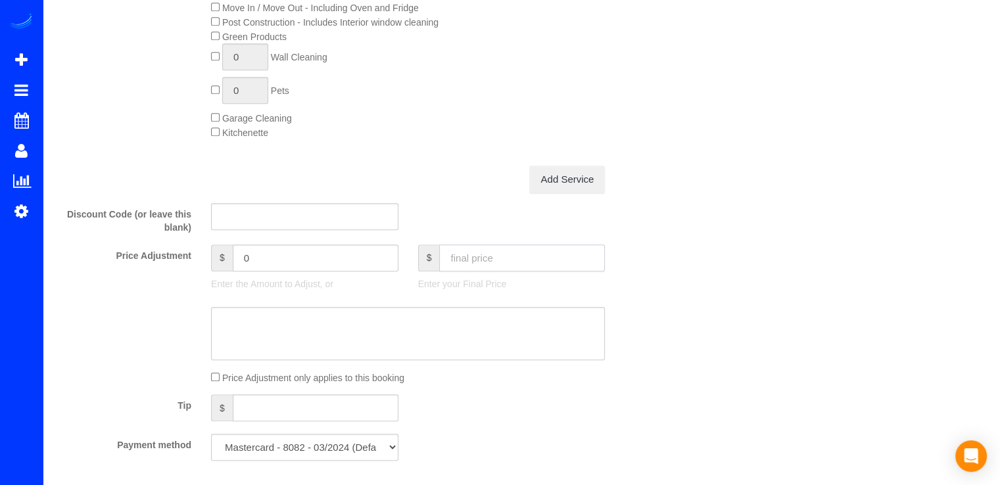
click at [467, 256] on input "text" at bounding box center [522, 257] width 166 height 27
click at [475, 258] on input "text" at bounding box center [522, 257] width 166 height 27
type input "442"
type input "-58.99"
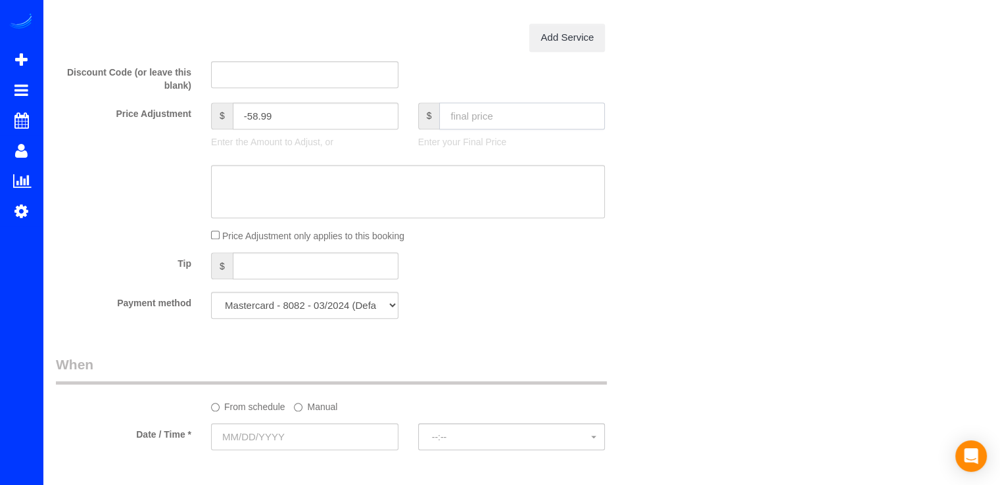
scroll to position [1380, 0]
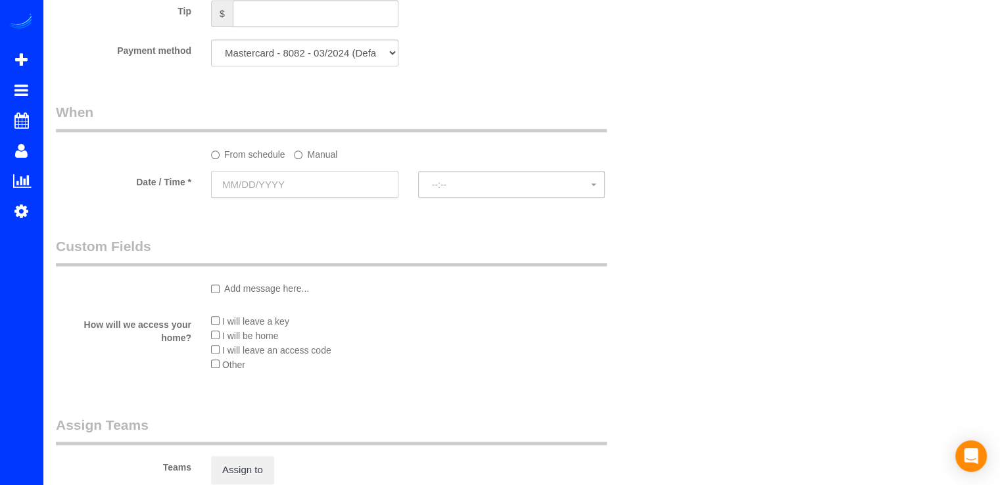
click at [300, 191] on input "text" at bounding box center [304, 184] width 187 height 27
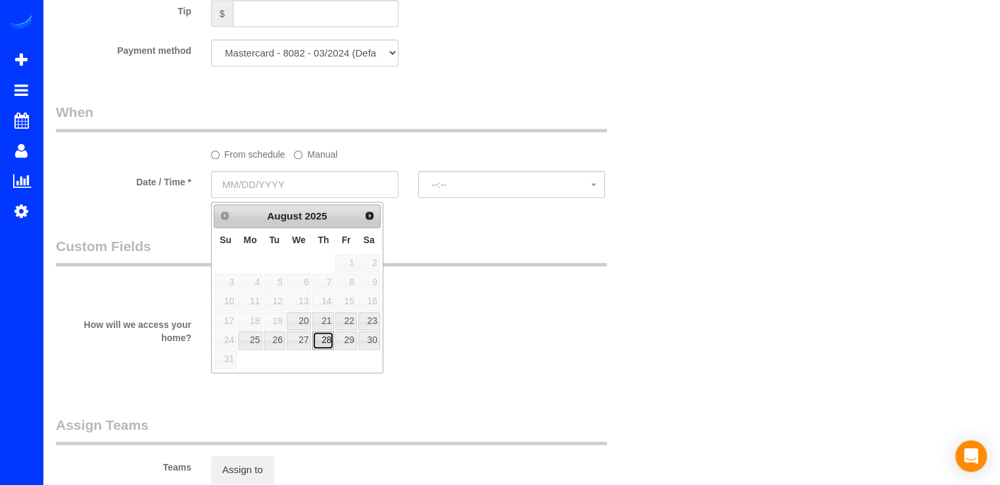
click at [324, 341] on link "28" at bounding box center [323, 340] width 22 height 18
type input "08/28/2025"
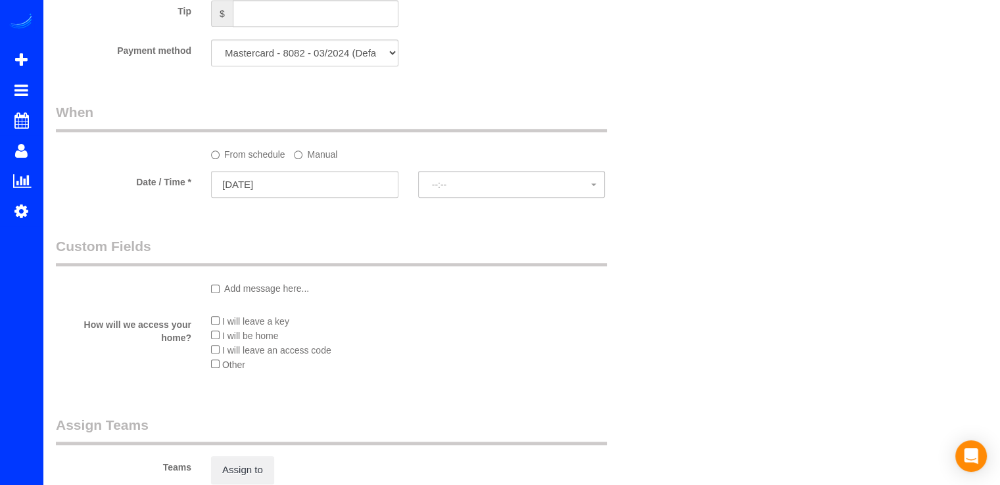
select select "spot1"
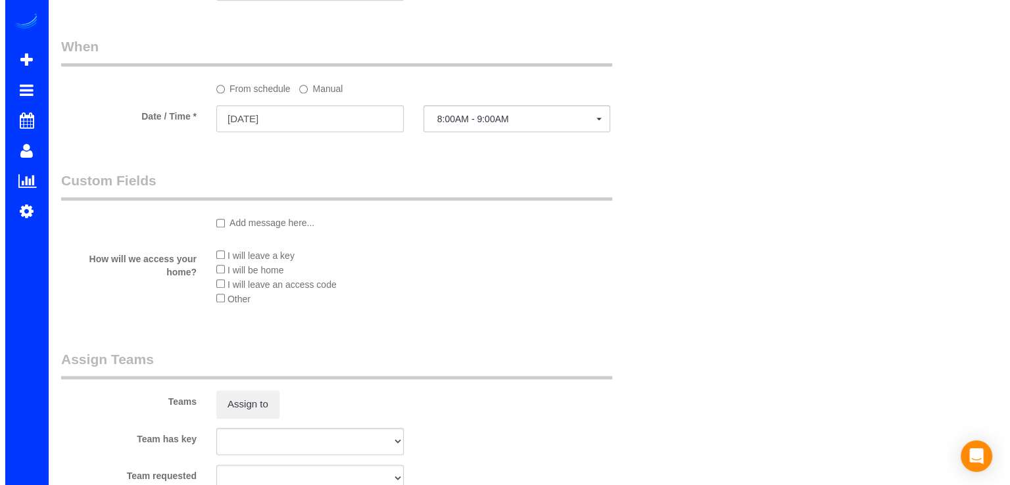
scroll to position [1577, 0]
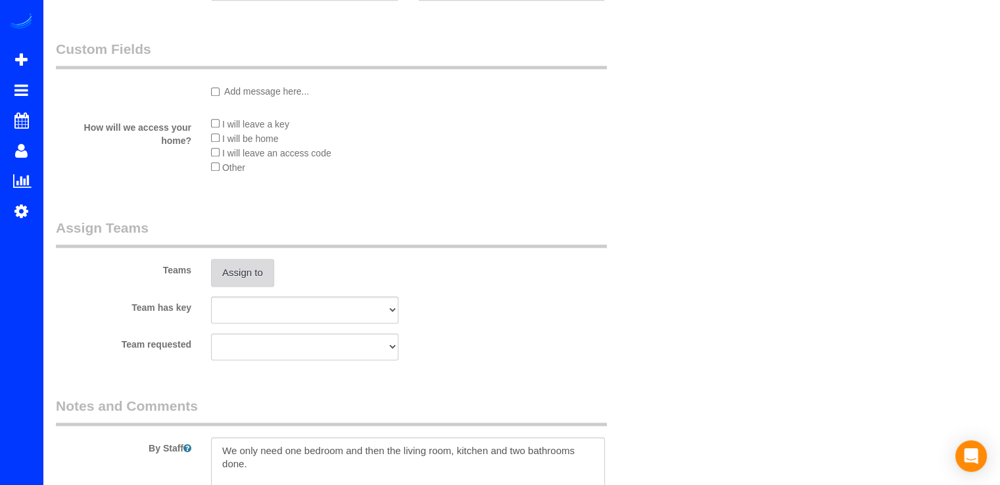
click at [241, 284] on button "Assign to" at bounding box center [242, 273] width 63 height 28
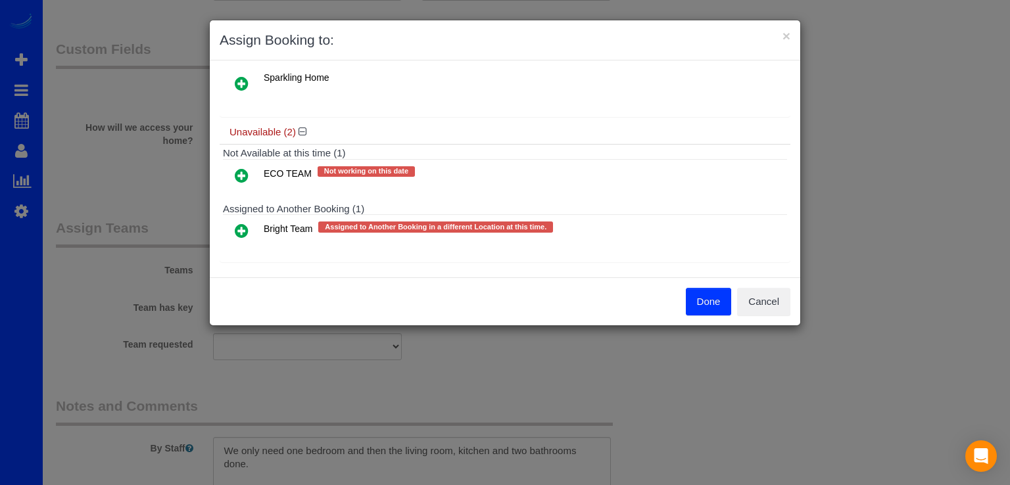
click at [242, 223] on icon at bounding box center [242, 231] width 14 height 16
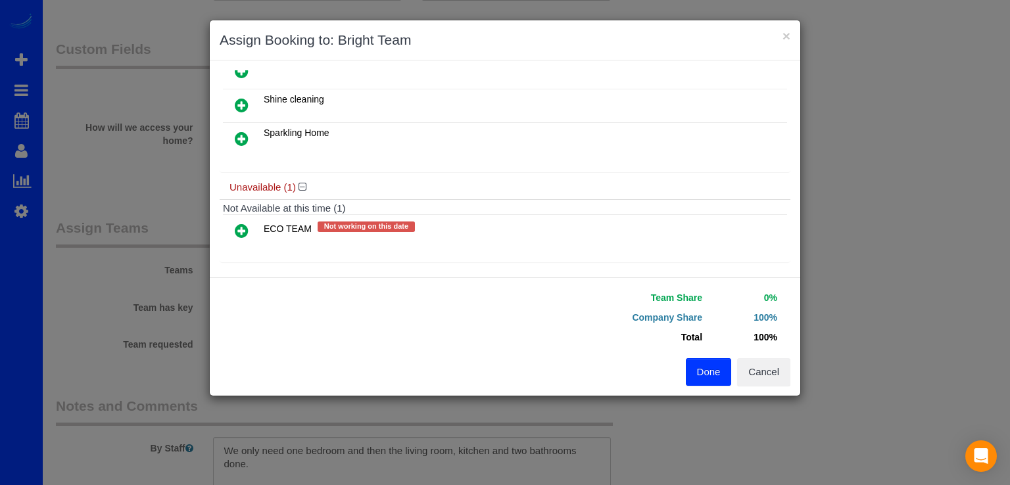
drag, startPoint x: 693, startPoint y: 371, endPoint x: 644, endPoint y: 371, distance: 49.3
click at [691, 371] on button "Done" at bounding box center [709, 372] width 46 height 28
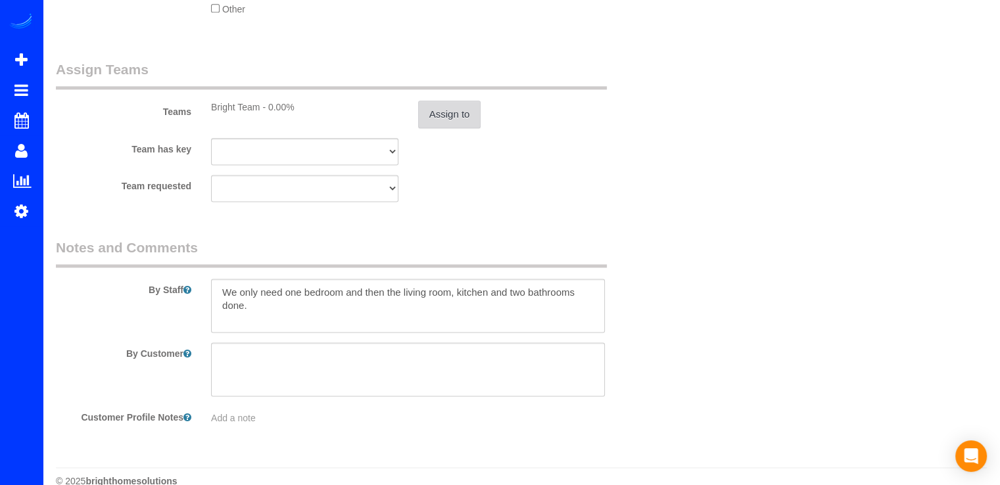
scroll to position [1761, 0]
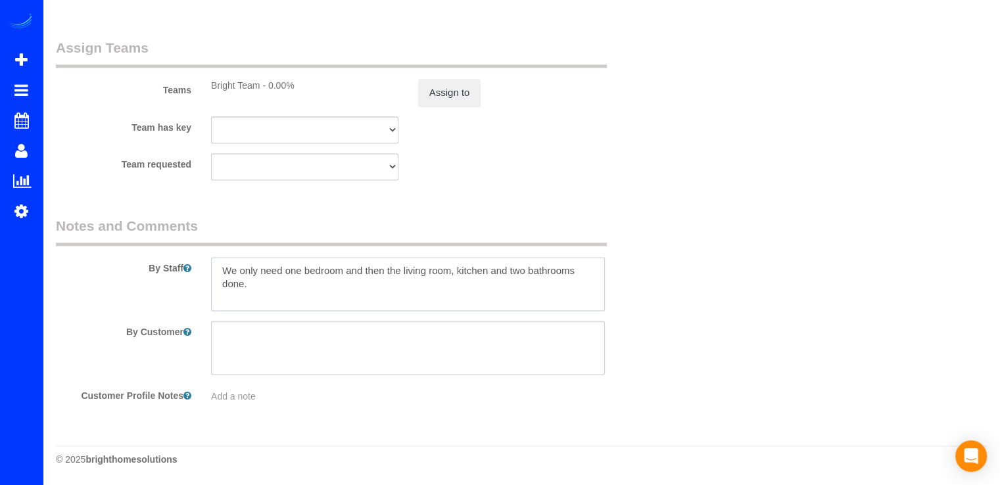
drag, startPoint x: 220, startPoint y: 271, endPoint x: 263, endPoint y: 319, distance: 63.8
click at [222, 271] on textarea at bounding box center [408, 284] width 394 height 54
drag, startPoint x: 267, startPoint y: 287, endPoint x: 212, endPoint y: 266, distance: 59.5
click at [224, 264] on textarea at bounding box center [408, 284] width 394 height 54
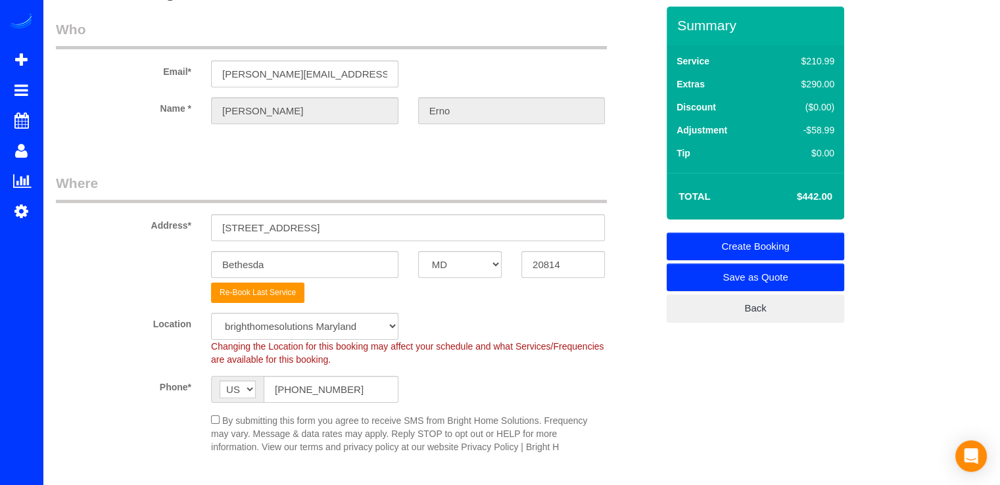
scroll to position [0, 0]
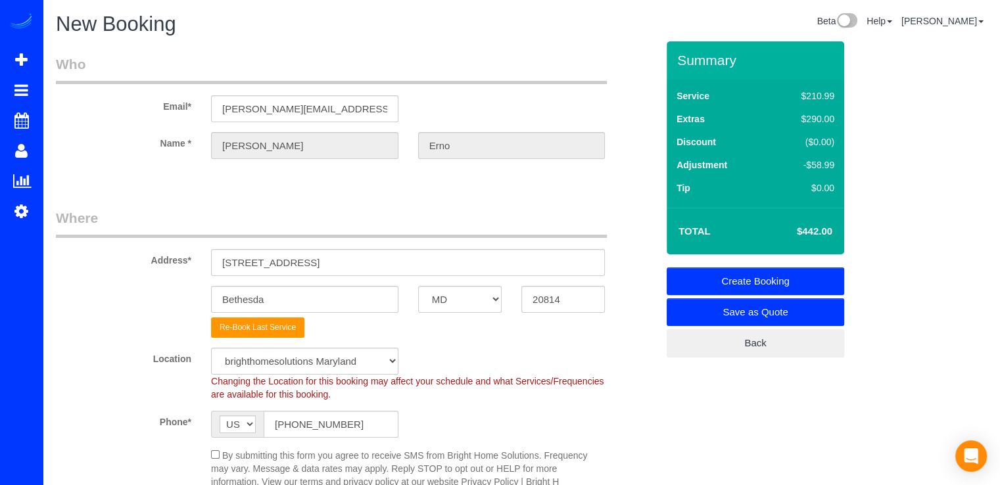
click at [820, 277] on link "Create Booking" at bounding box center [754, 281] width 177 height 28
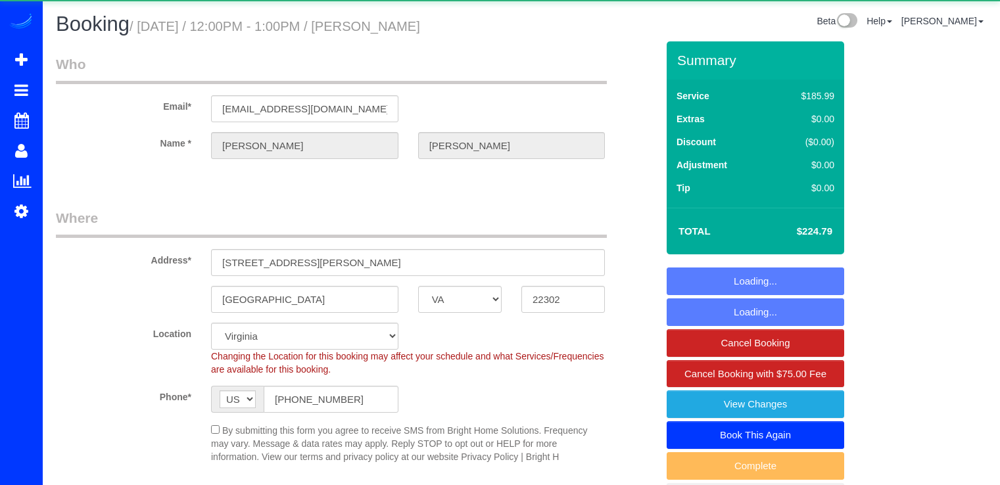
select select "VA"
select select "5"
select select "spot17"
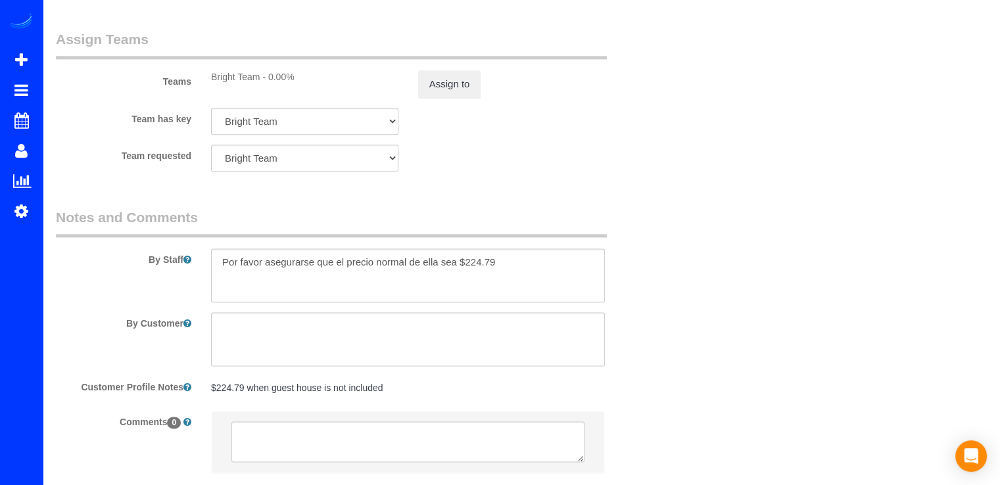
scroll to position [1746, 0]
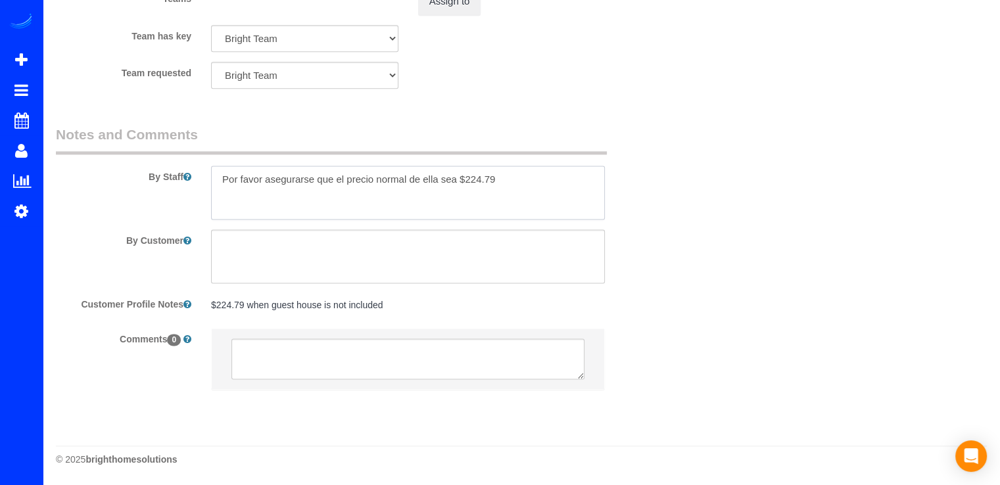
click at [510, 185] on textarea at bounding box center [408, 193] width 394 height 54
click at [521, 187] on textarea at bounding box center [408, 193] width 394 height 54
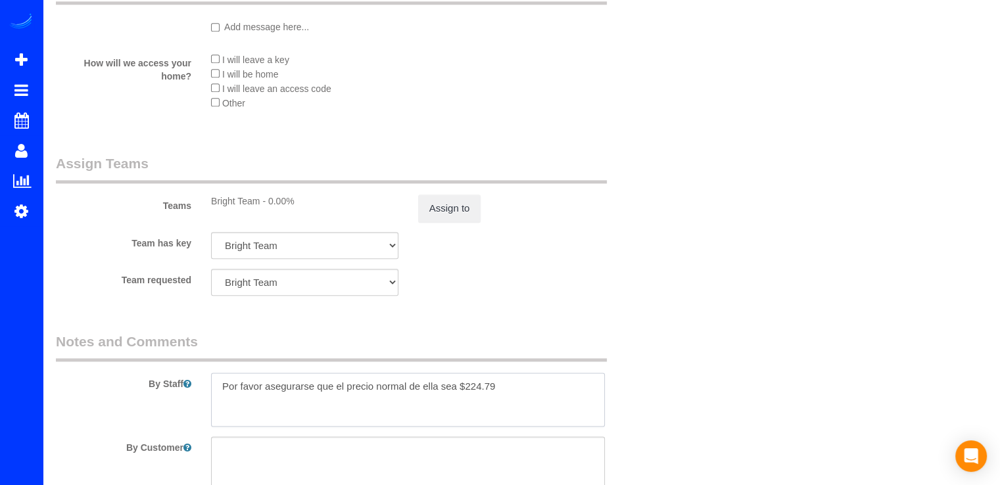
scroll to position [1680, 0]
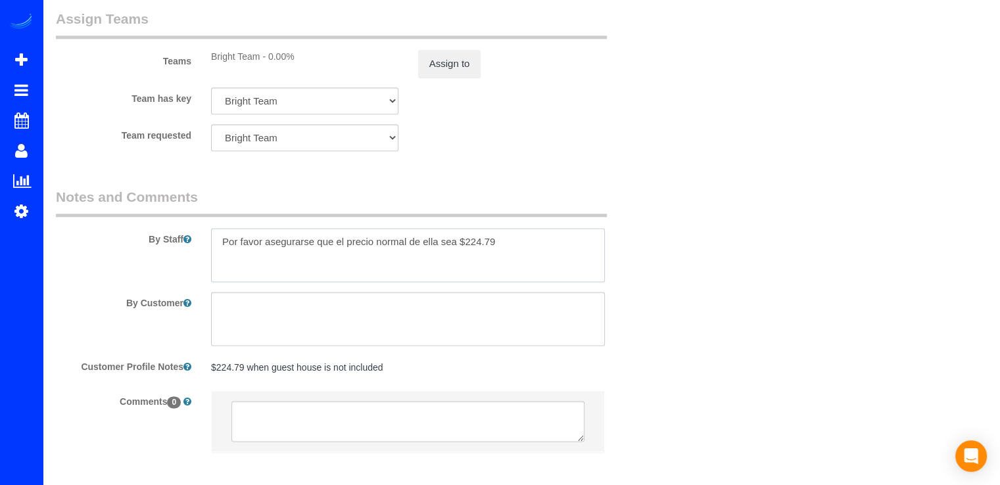
click at [219, 242] on textarea at bounding box center [408, 255] width 394 height 54
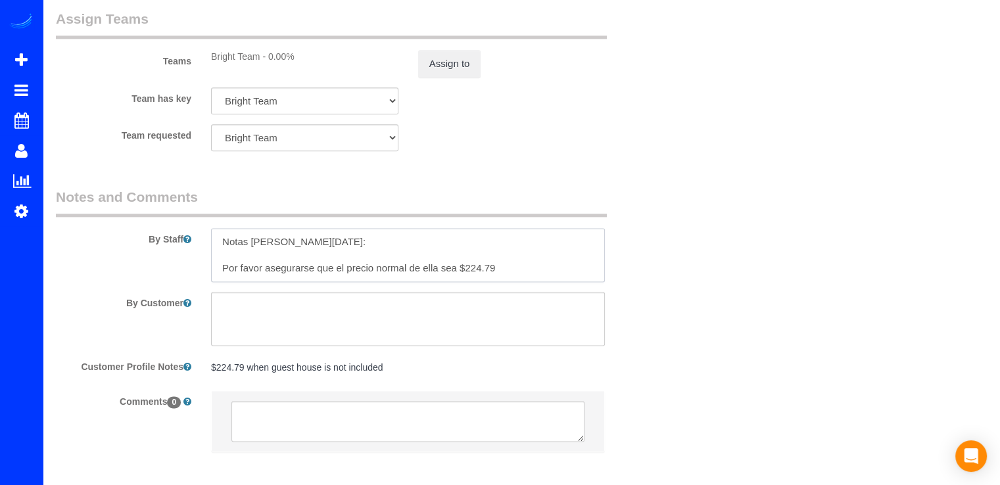
paste textarea "Notas para el equipo de limpieza – Servicio modificado Segundo piso: Solo limpi…"
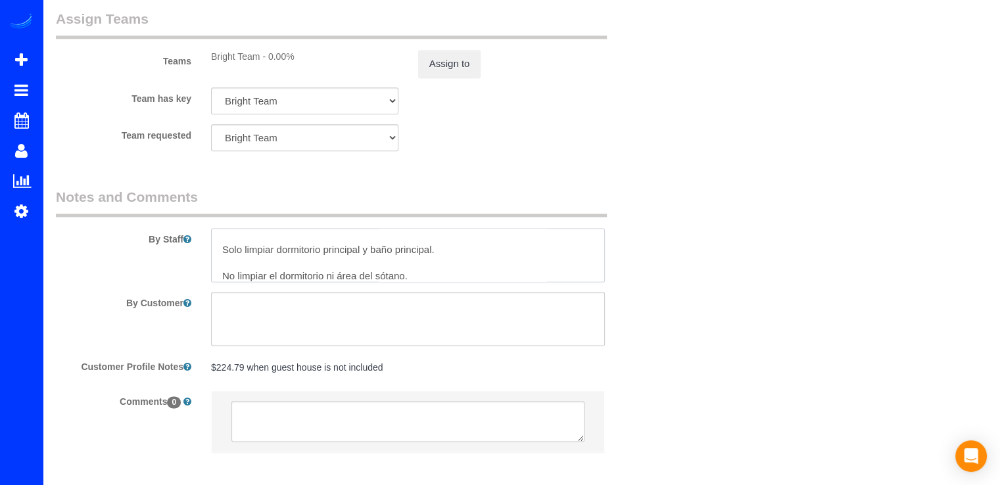
scroll to position [79, 0]
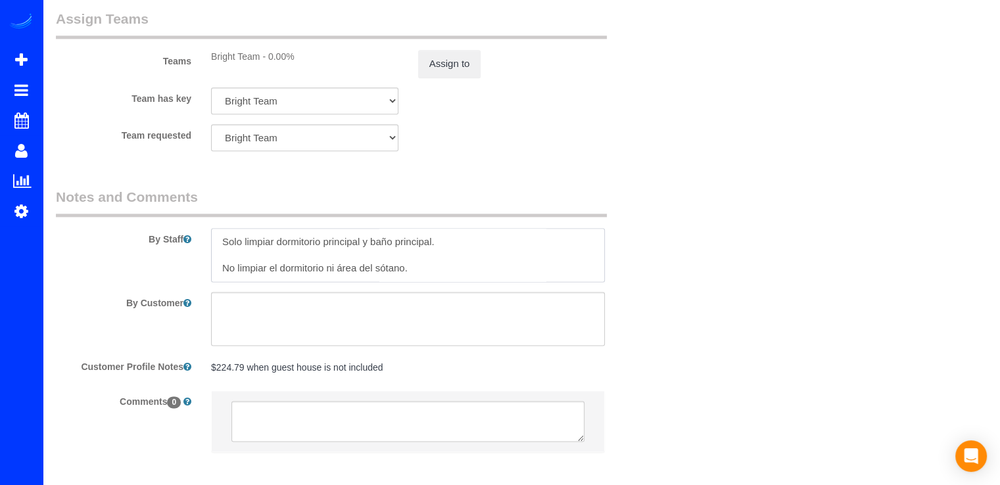
click at [276, 269] on textarea at bounding box center [408, 255] width 394 height 54
click at [315, 271] on textarea at bounding box center [408, 255] width 394 height 54
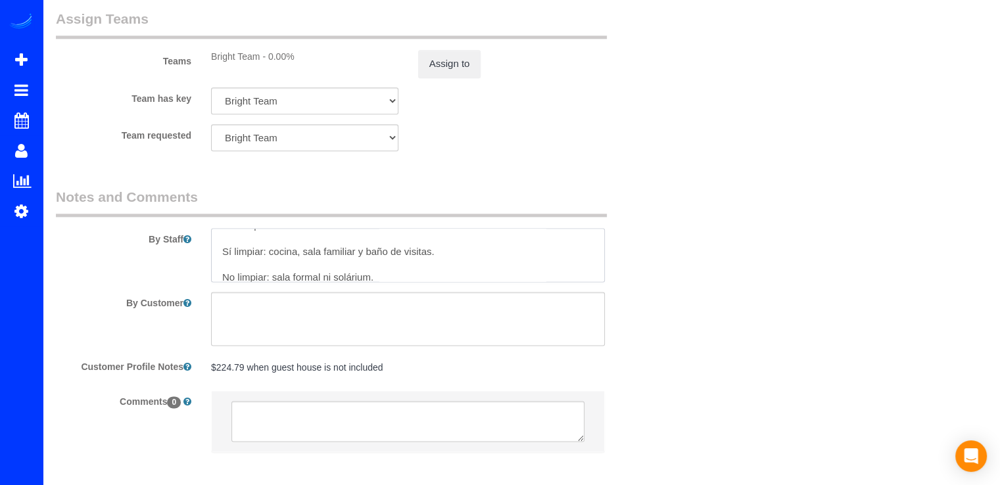
scroll to position [158, 0]
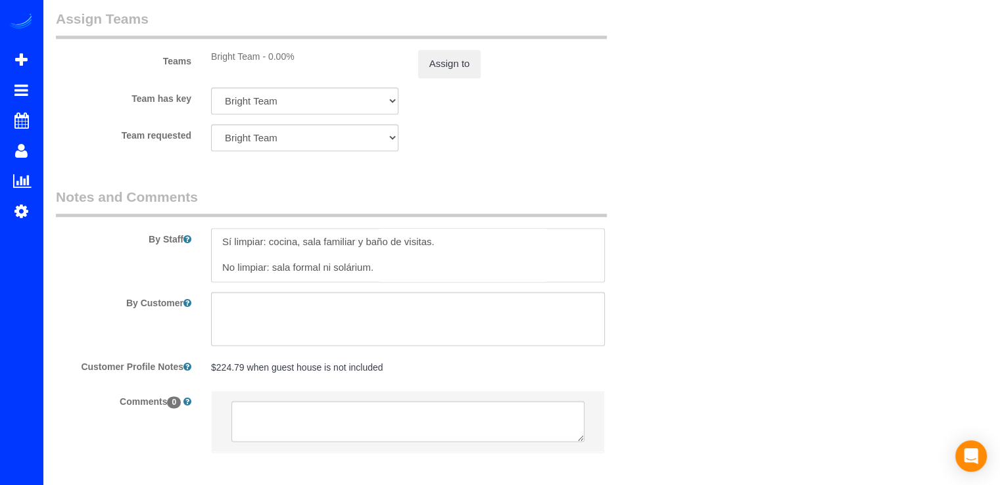
click at [592, 279] on textarea at bounding box center [408, 255] width 394 height 54
drag, startPoint x: 371, startPoint y: 248, endPoint x: 379, endPoint y: 245, distance: 7.7
click at [371, 248] on textarea at bounding box center [408, 255] width 394 height 54
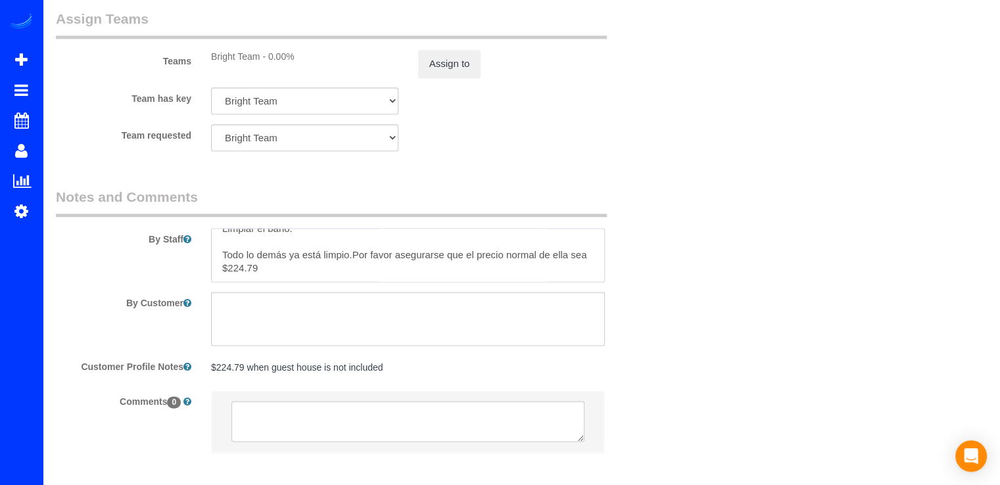
scroll to position [289, 0]
click at [350, 242] on textarea at bounding box center [408, 255] width 394 height 54
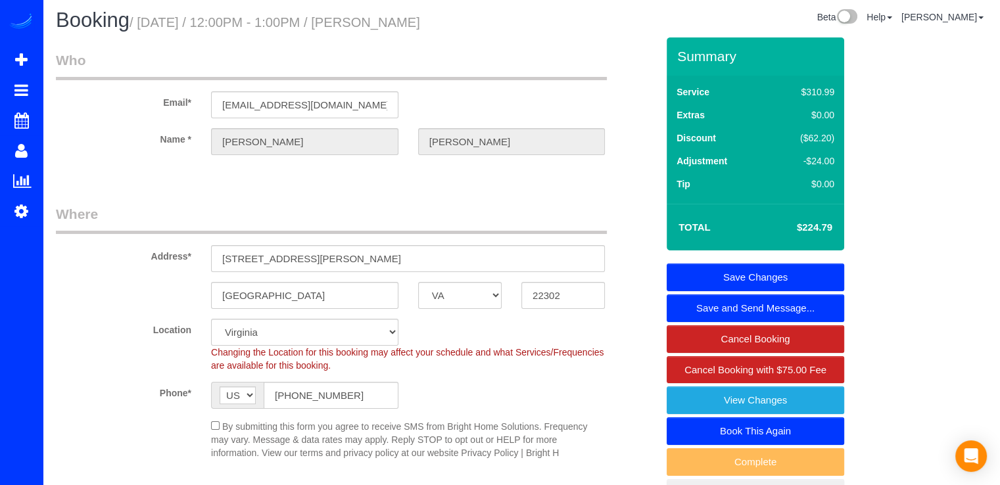
scroll to position [0, 0]
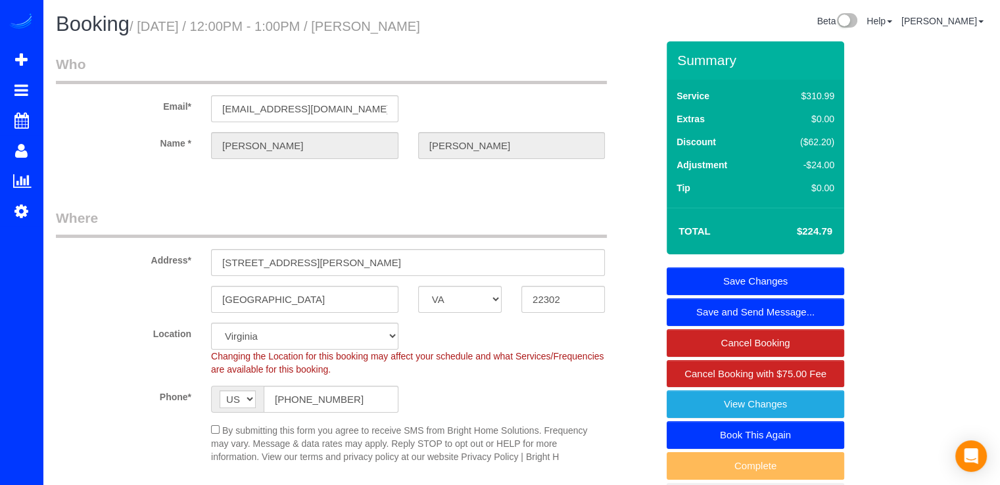
type textarea "Notas de hoy: Notas para el equipo de limpieza – Servicio modificado Segundo pi…"
click at [773, 270] on link "Save Changes" at bounding box center [754, 281] width 177 height 28
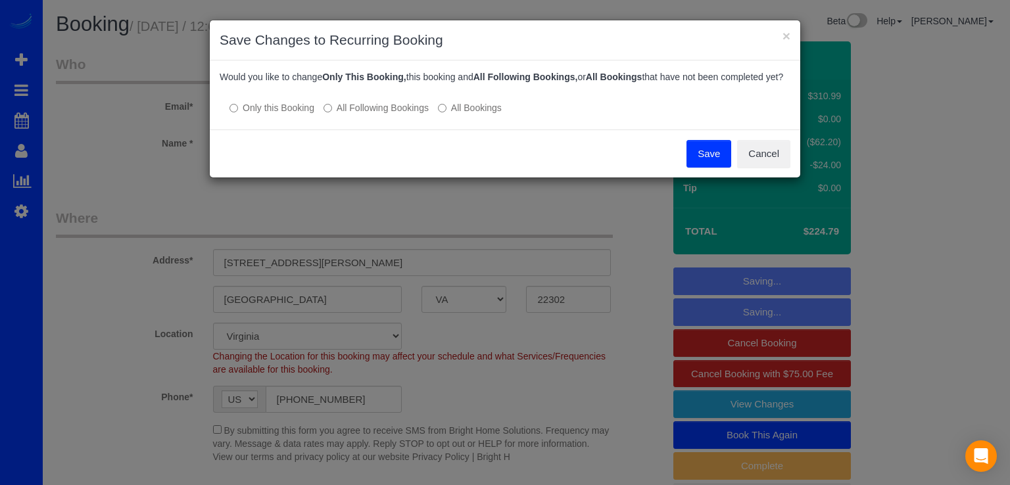
click at [705, 164] on button "Save" at bounding box center [708, 154] width 45 height 28
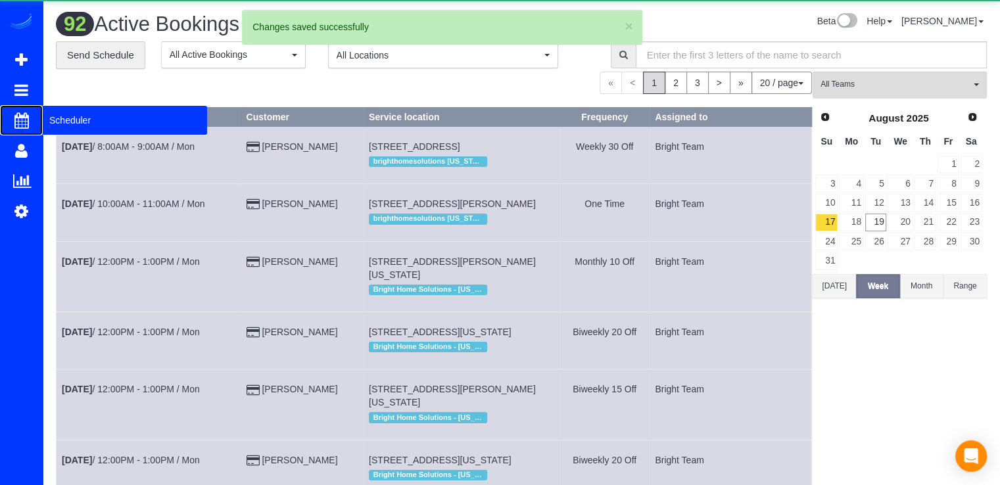
click at [66, 118] on span "Scheduler" at bounding box center [125, 120] width 164 height 30
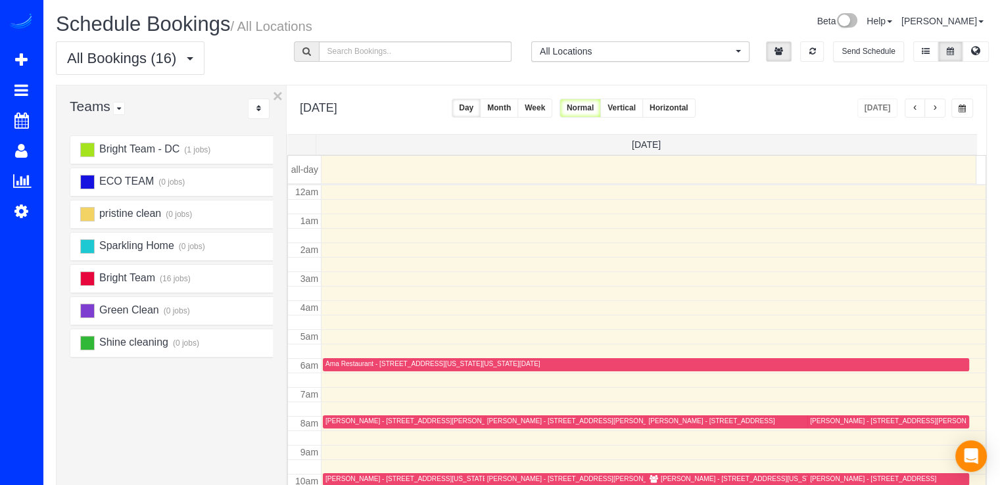
scroll to position [173, 0]
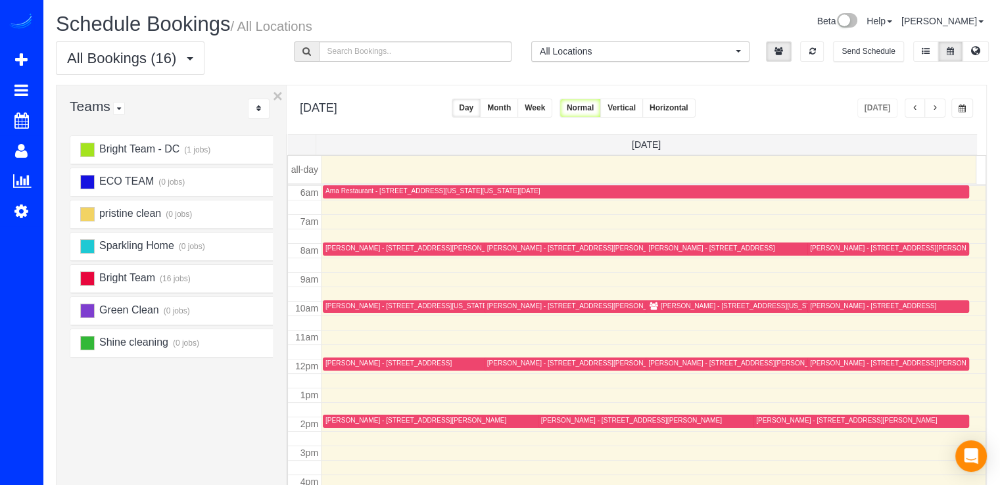
click at [494, 361] on div "[PERSON_NAME] - [STREET_ADDRESS][PERSON_NAME]" at bounding box center [577, 363] width 181 height 9
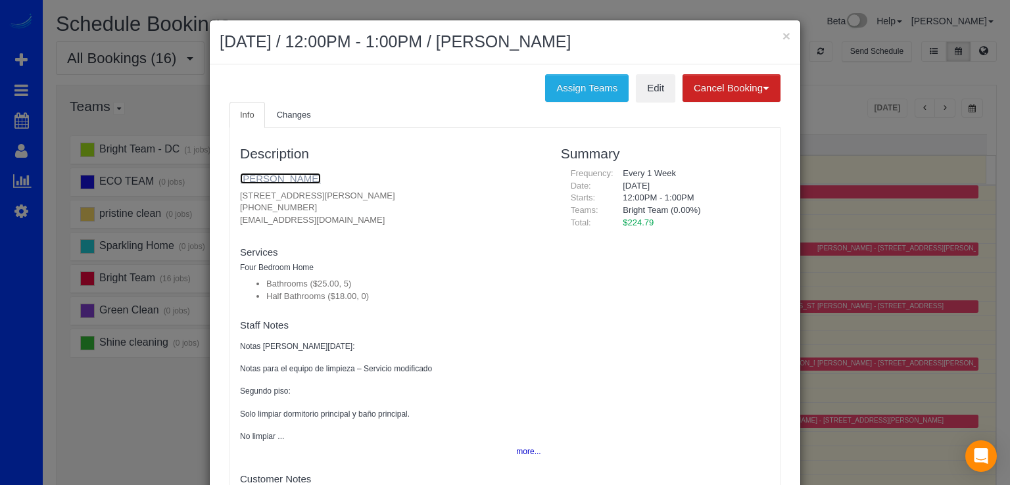
click at [272, 173] on link "[PERSON_NAME]" at bounding box center [280, 178] width 81 height 11
click at [783, 32] on button "×" at bounding box center [786, 36] width 8 height 14
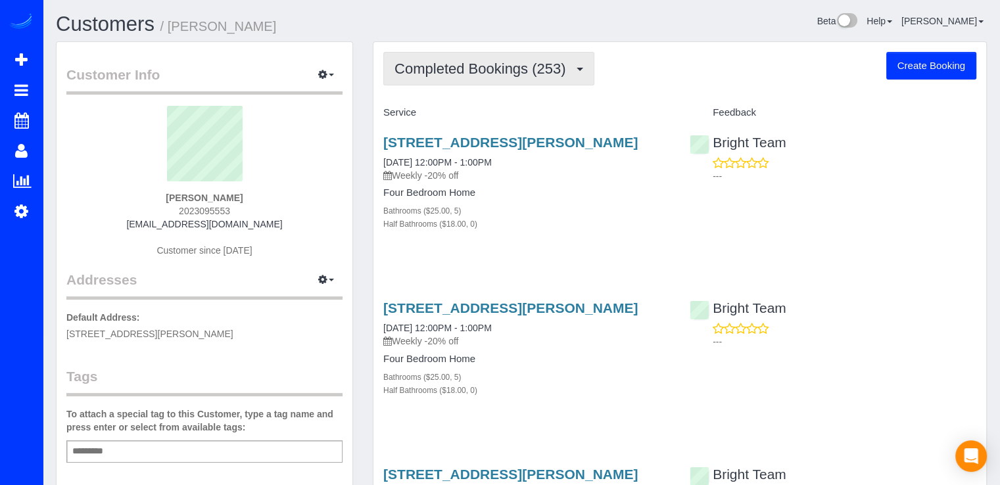
click at [563, 71] on span "Completed Bookings (253)" at bounding box center [482, 68] width 177 height 16
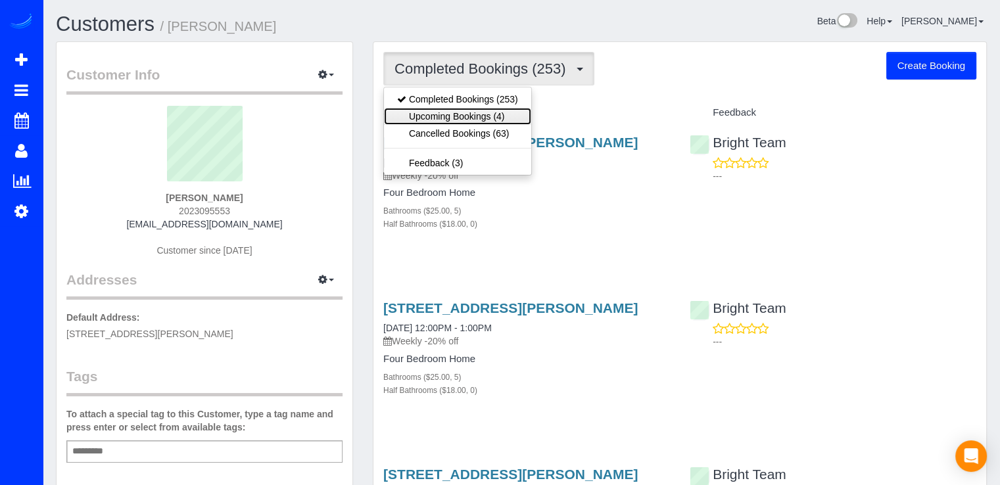
click at [451, 111] on link "Upcoming Bookings (4)" at bounding box center [457, 116] width 147 height 17
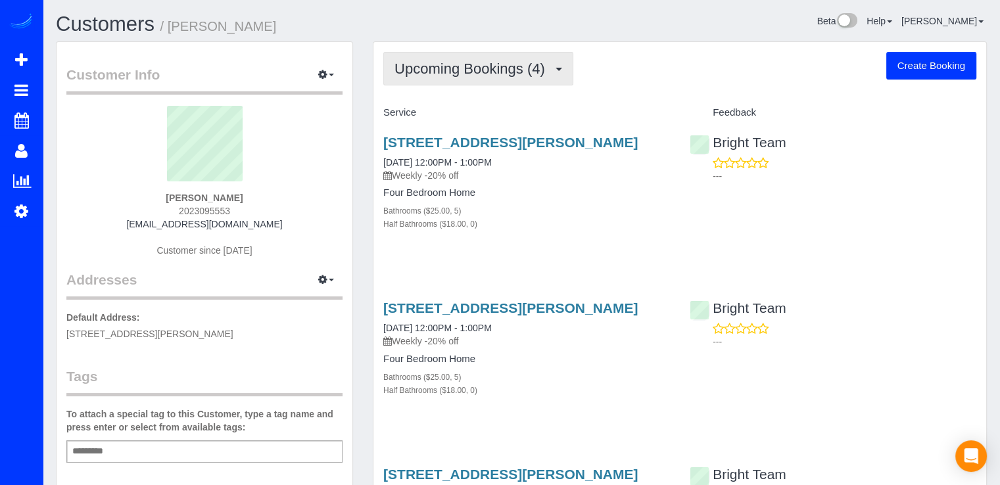
click at [498, 67] on span "Upcoming Bookings (4)" at bounding box center [472, 68] width 157 height 16
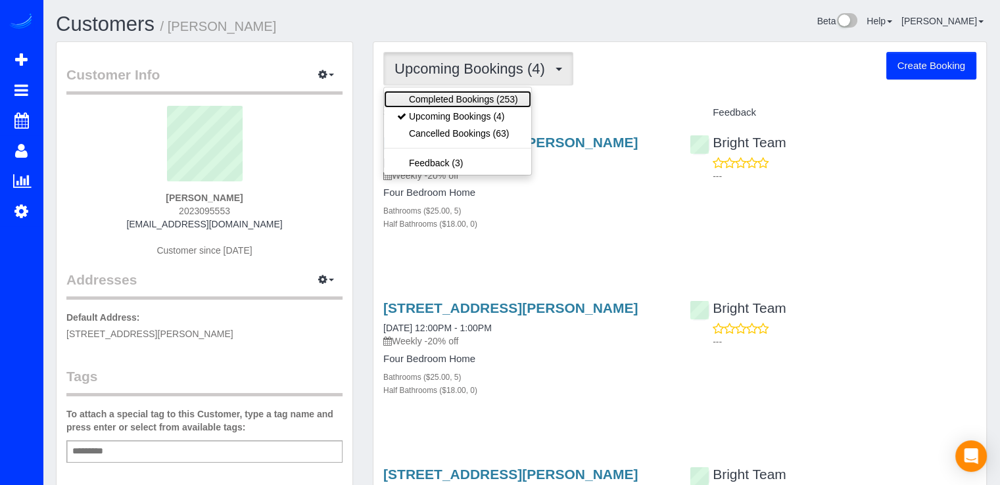
click at [486, 95] on link "Completed Bookings (253)" at bounding box center [457, 99] width 147 height 17
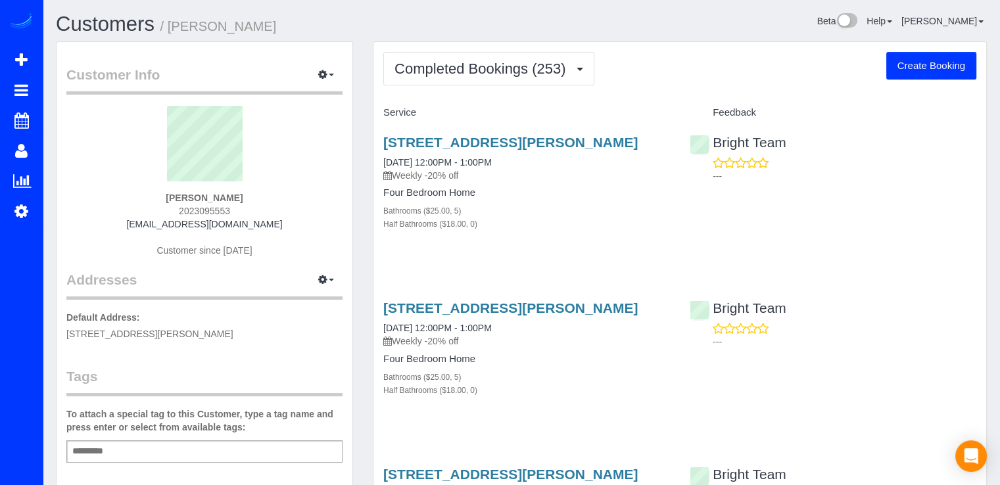
drag, startPoint x: 378, startPoint y: 144, endPoint x: 670, endPoint y: 143, distance: 291.8
click at [670, 143] on div "1196 Janneys Lane, Alexandria, VA 22302 07/29/2025 12:00PM - 1:00PM Weekly -20%…" at bounding box center [526, 190] width 306 height 133
copy link "[STREET_ADDRESS][PERSON_NAME]"
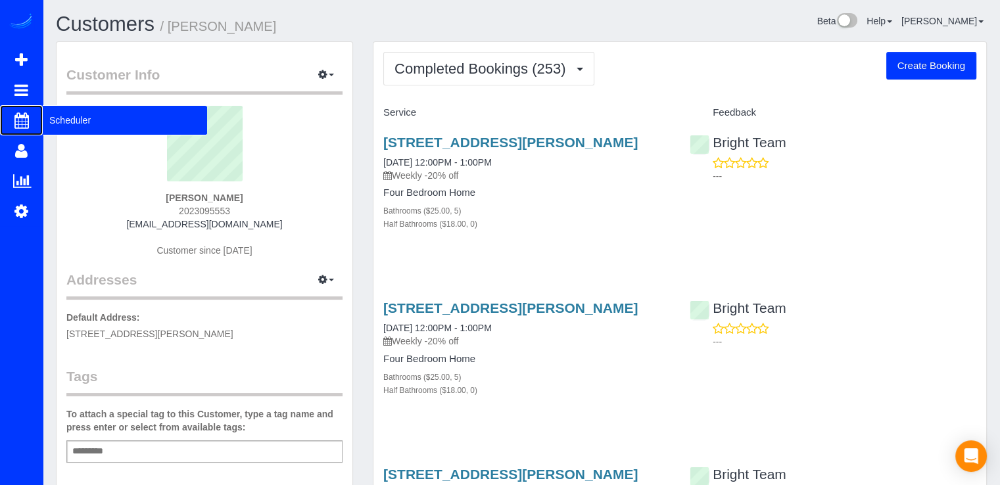
click at [53, 115] on span "Scheduler" at bounding box center [125, 120] width 164 height 30
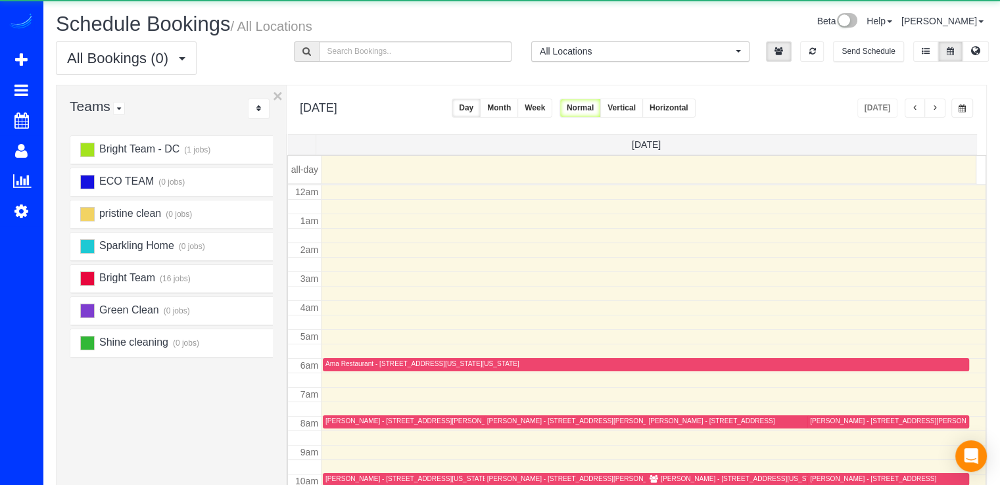
scroll to position [173, 0]
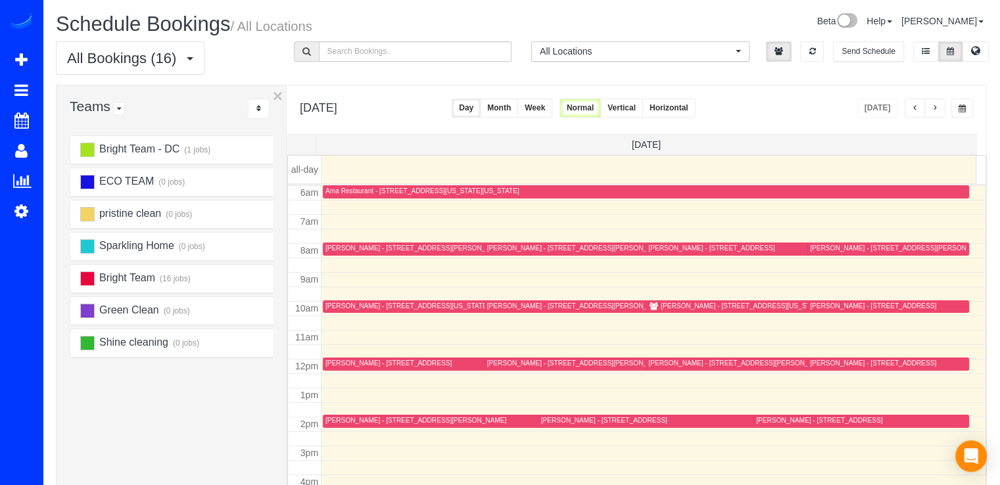
click at [822, 306] on div "[PERSON_NAME] - [STREET_ADDRESS]" at bounding box center [873, 306] width 126 height 9
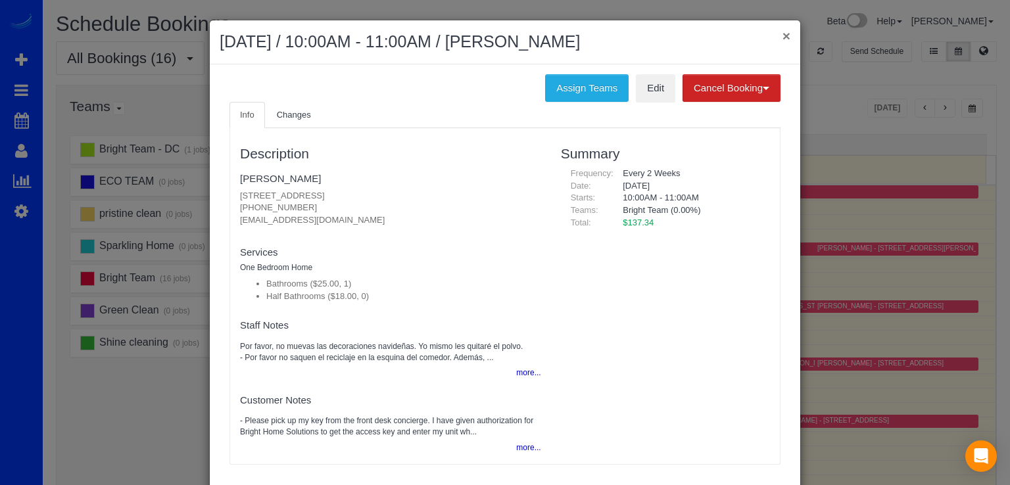
click at [784, 36] on button "×" at bounding box center [786, 36] width 8 height 14
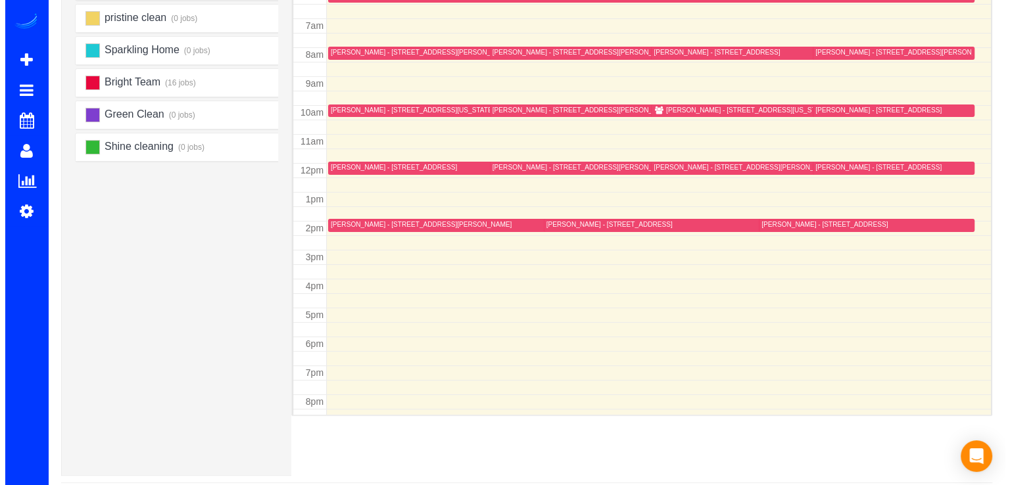
scroll to position [197, 0]
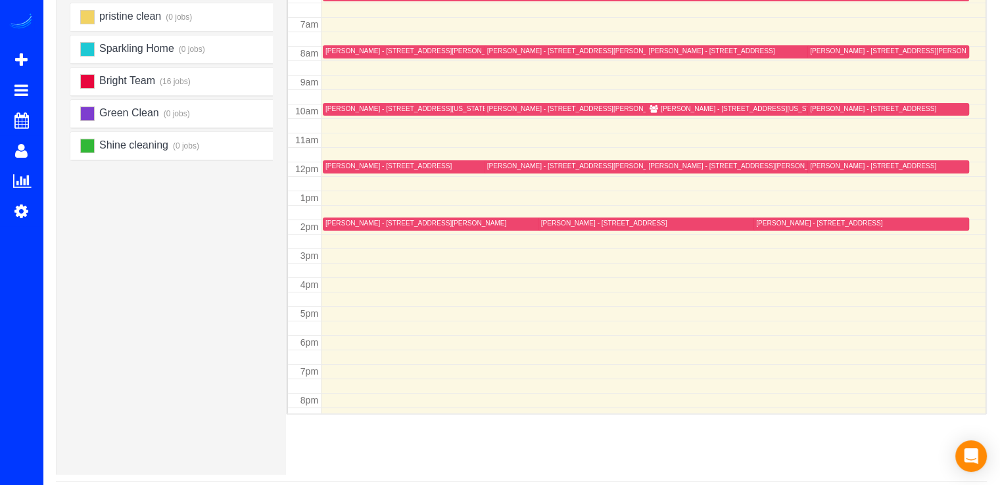
click at [807, 103] on div at bounding box center [888, 109] width 162 height 13
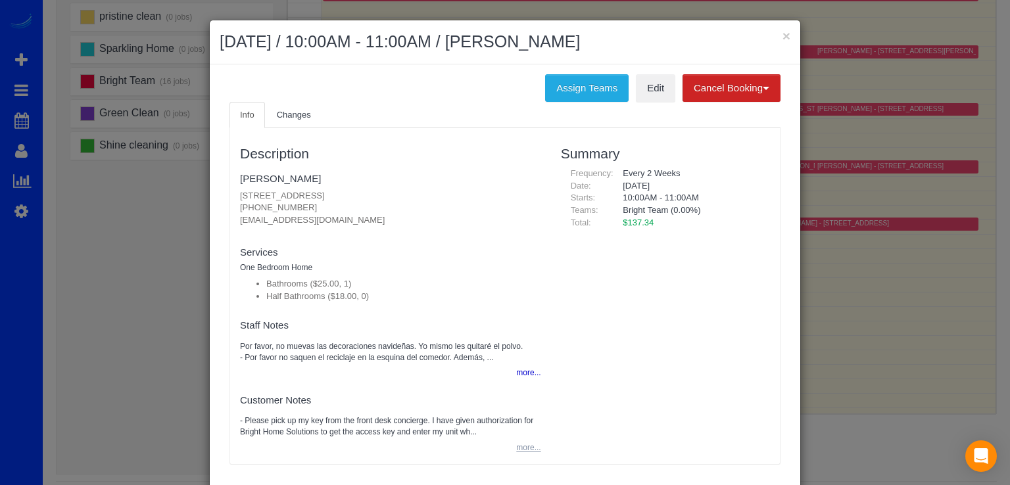
click at [515, 451] on button "more..." at bounding box center [524, 447] width 32 height 19
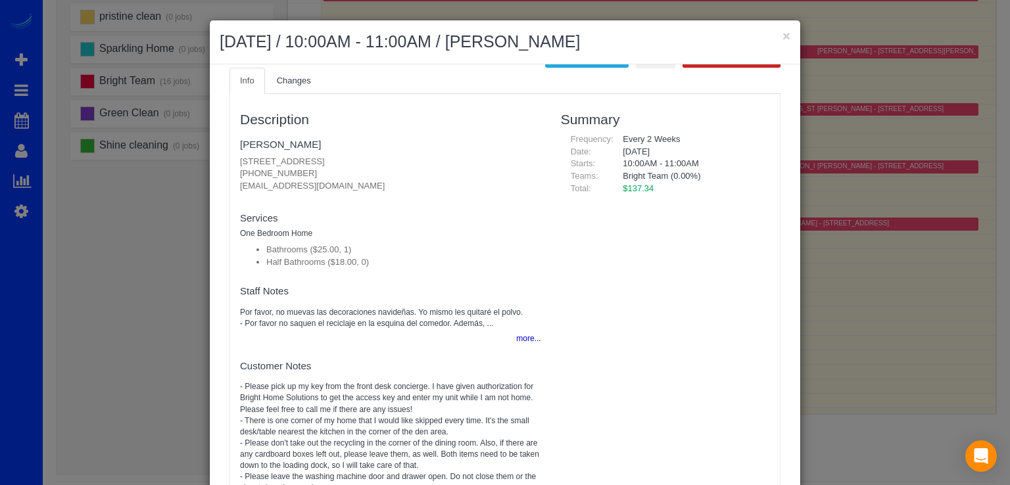
scroll to position [52, 0]
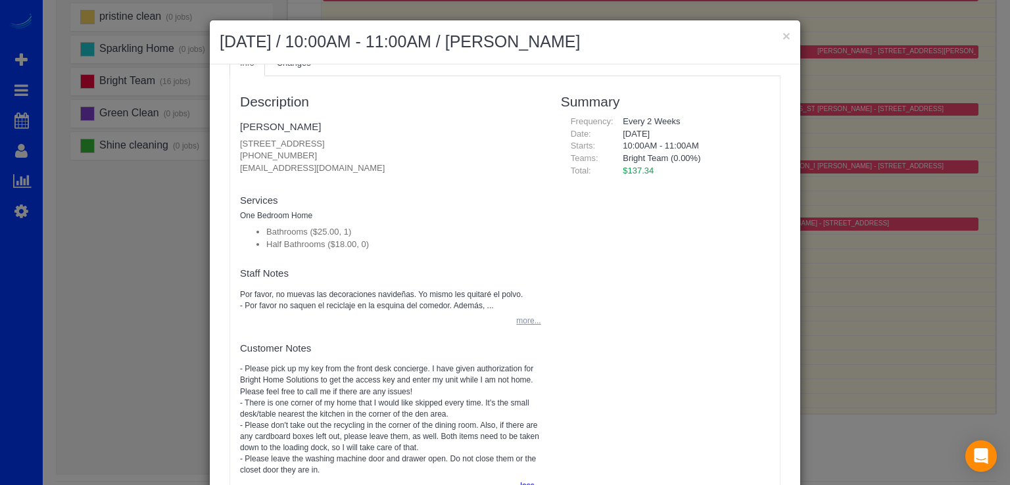
click at [517, 323] on button "more..." at bounding box center [524, 321] width 32 height 19
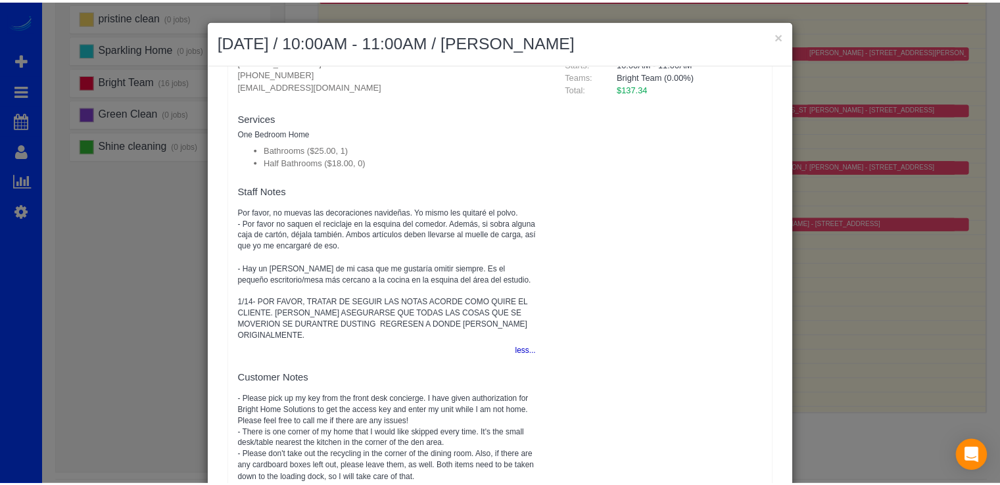
scroll to position [165, 0]
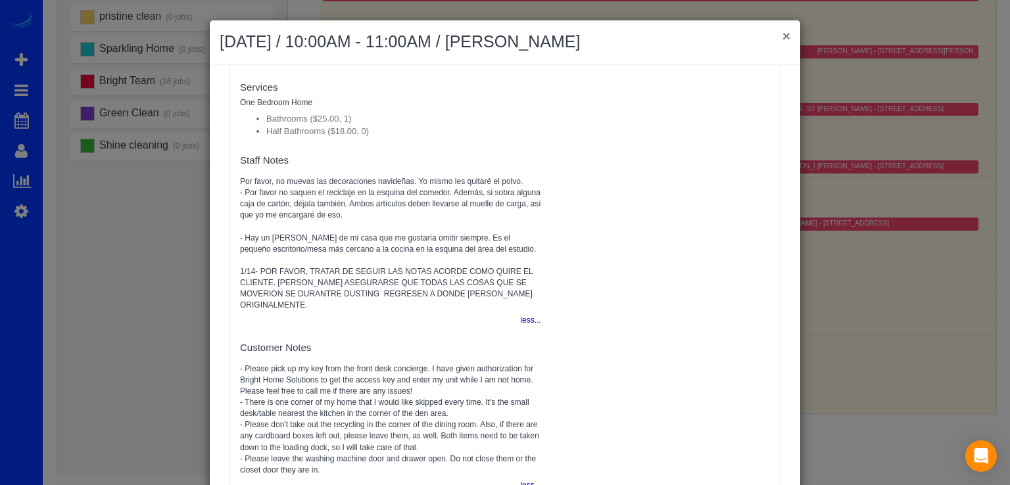
click at [782, 37] on button "×" at bounding box center [786, 36] width 8 height 14
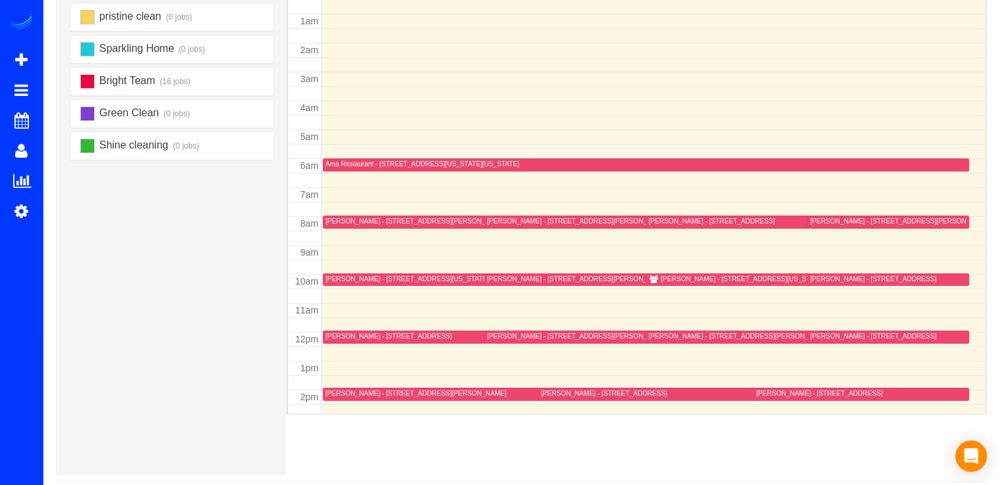
scroll to position [0, 0]
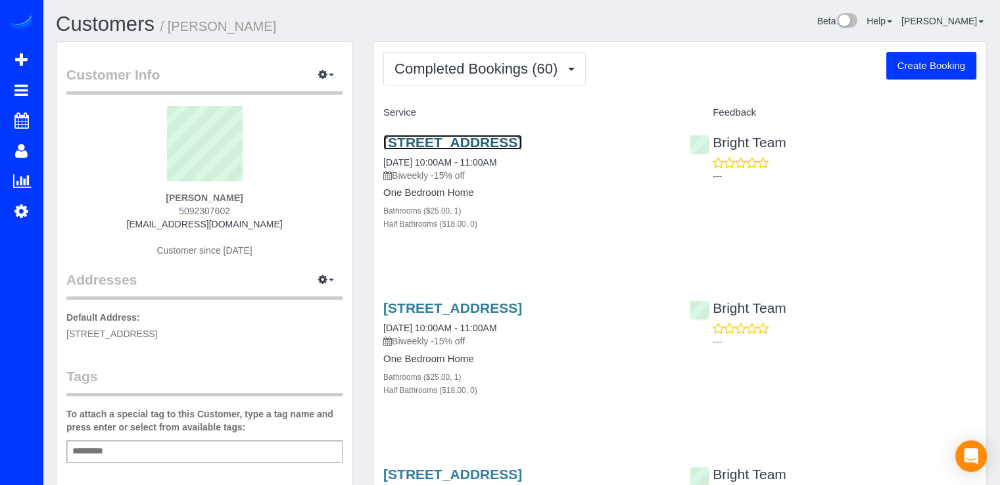
click at [522, 143] on link "[STREET_ADDRESS]" at bounding box center [452, 142] width 139 height 15
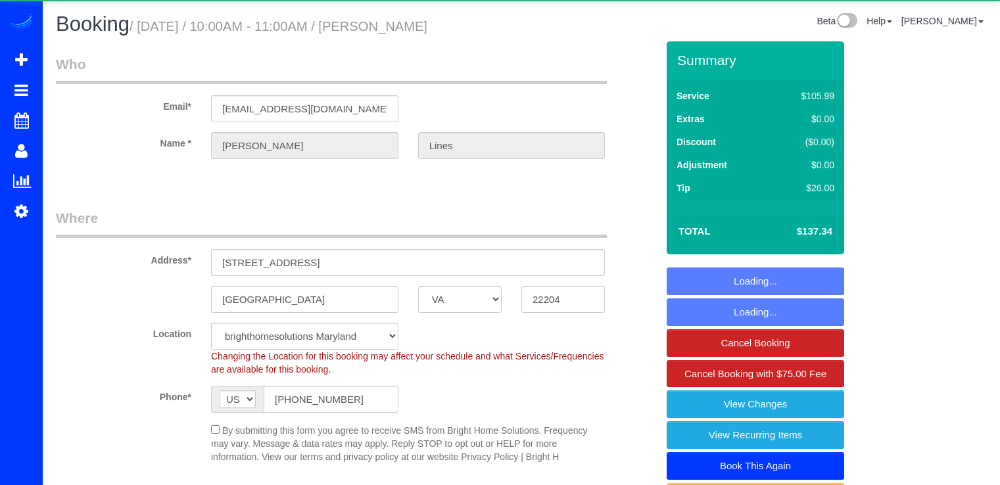
select select "VA"
select select "spot1"
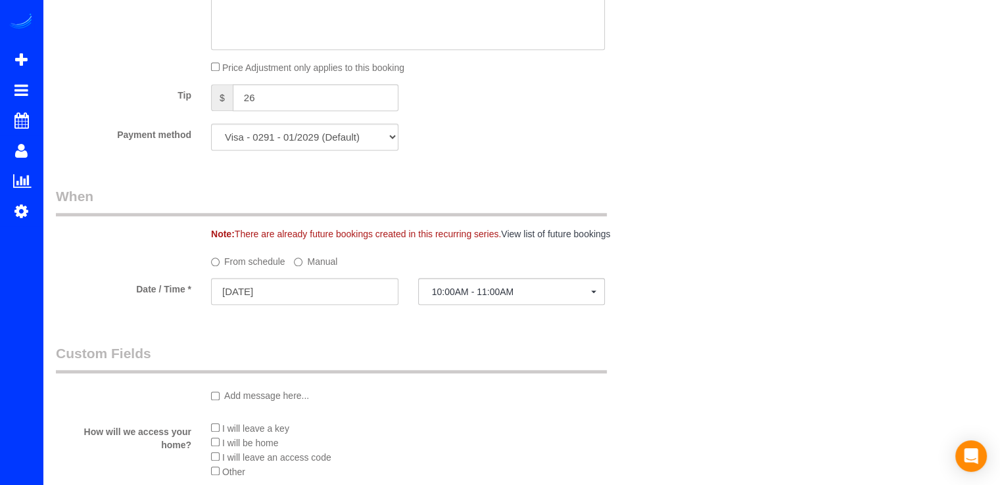
scroll to position [1314, 0]
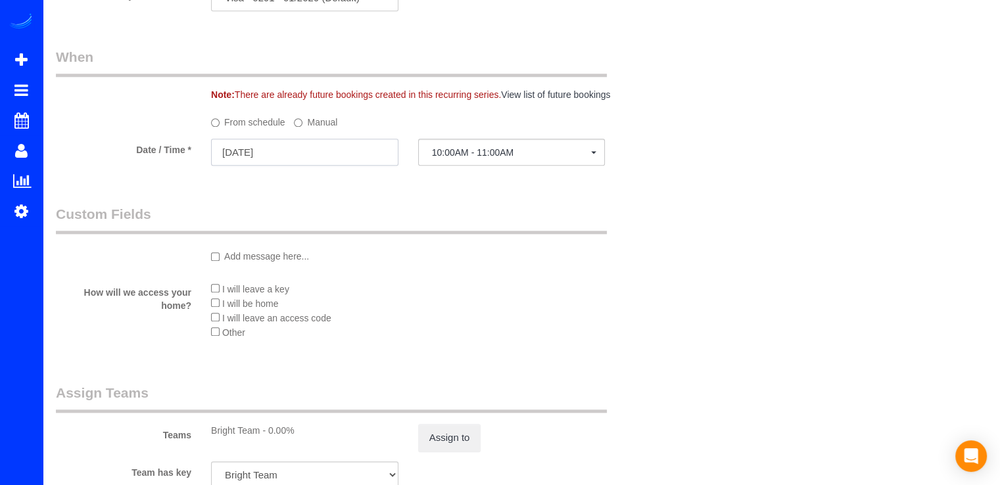
click at [271, 145] on input "[DATE]" at bounding box center [304, 152] width 187 height 27
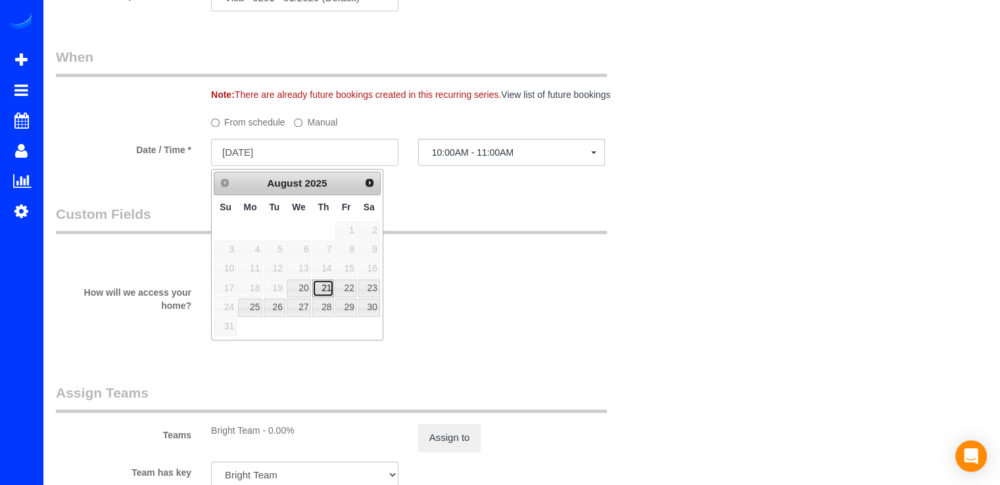
click at [329, 289] on link "21" at bounding box center [323, 288] width 22 height 18
type input "[DATE]"
select select "spot7"
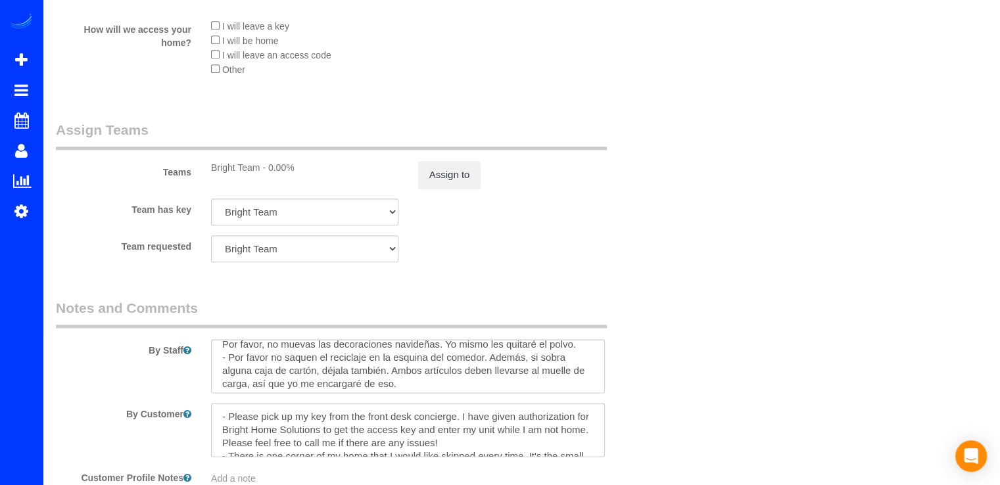
scroll to position [0, 0]
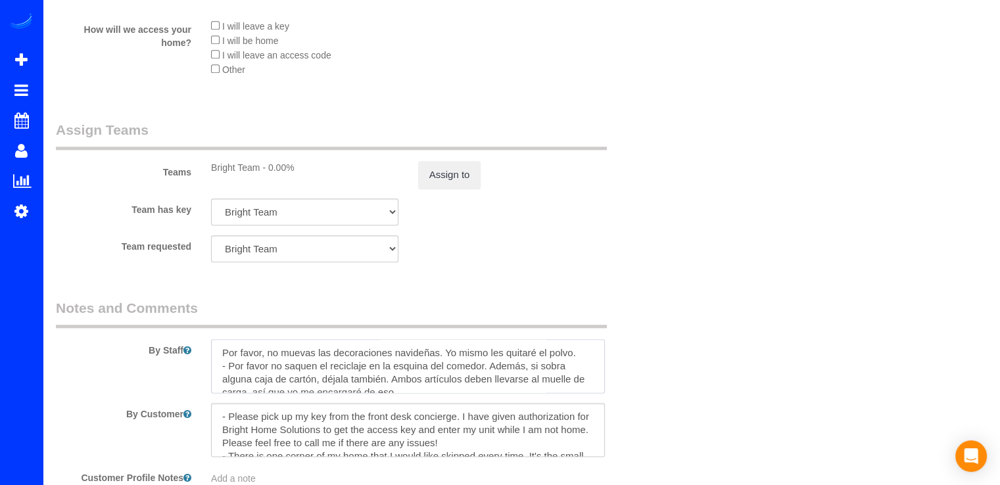
click at [221, 358] on textarea at bounding box center [408, 366] width 394 height 54
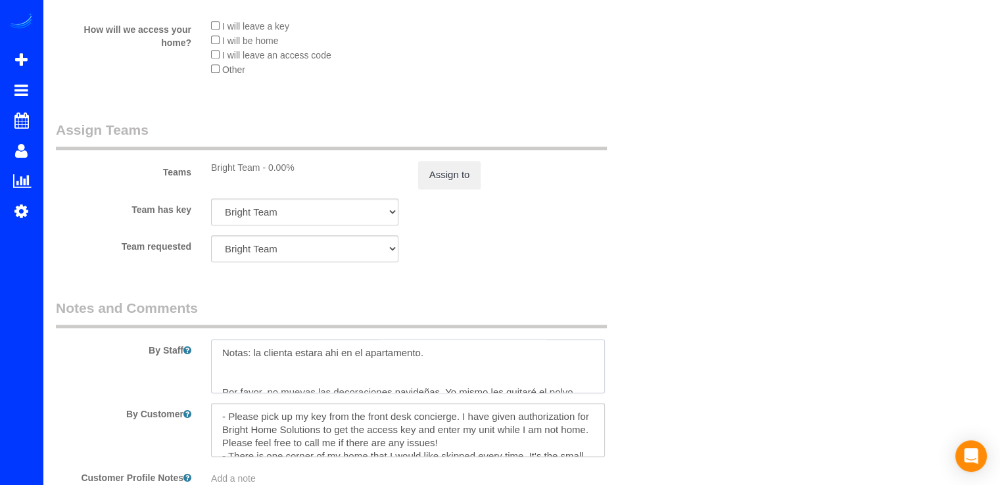
scroll to position [5, 0]
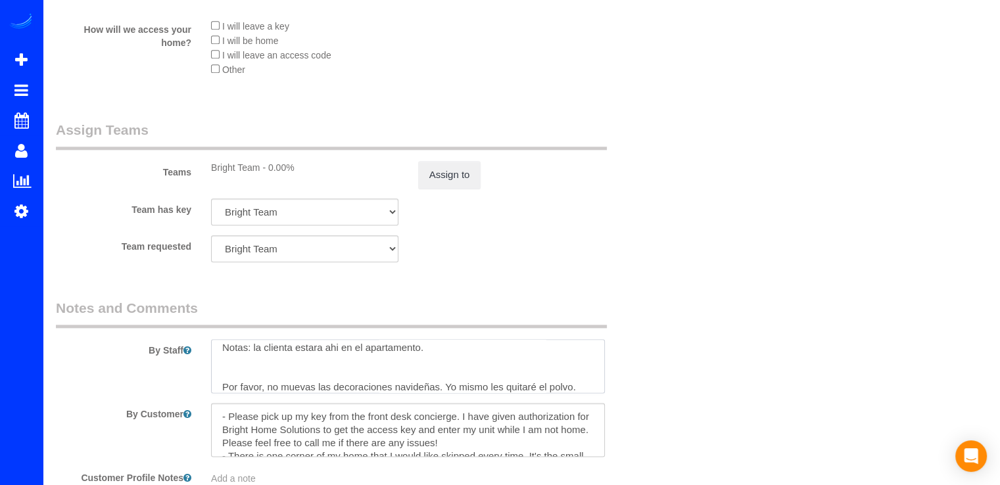
click at [430, 350] on textarea at bounding box center [408, 366] width 394 height 54
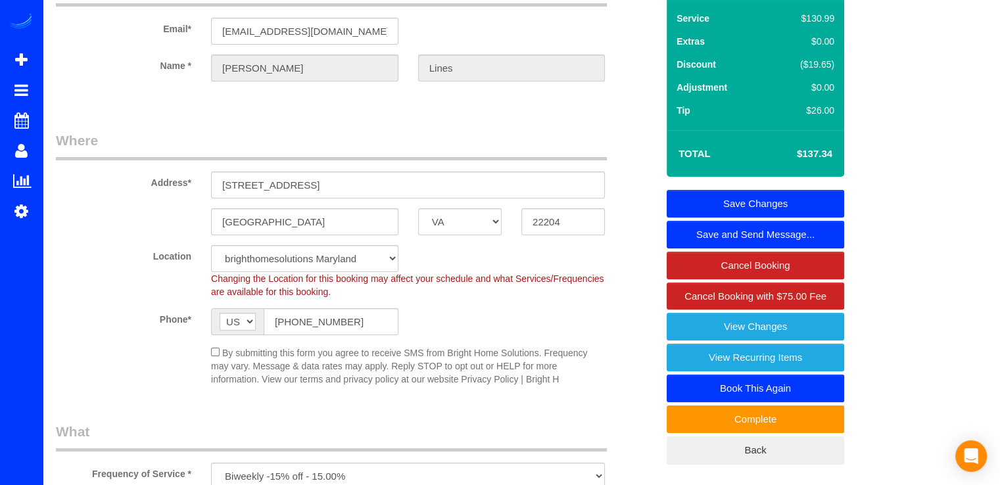
scroll to position [0, 0]
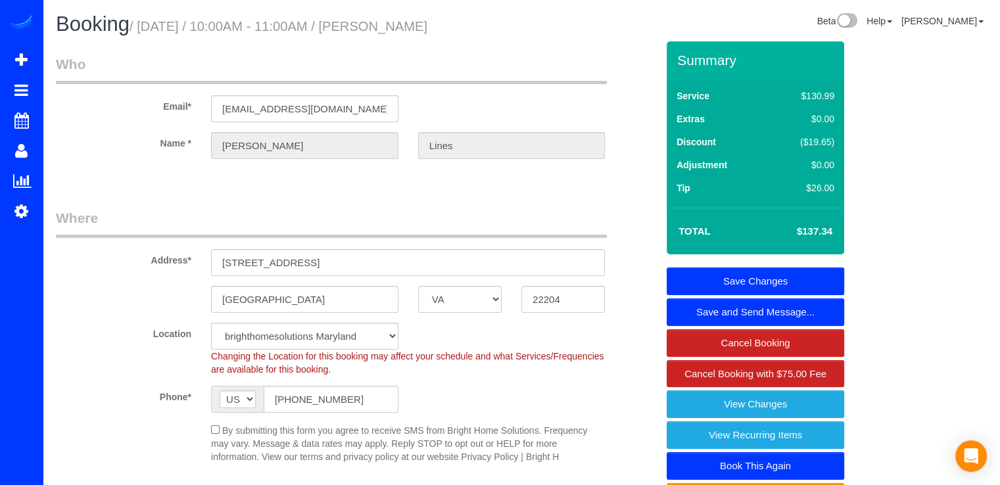
type textarea "Notas: la clienta estara ahi en el apartamento. [DATE] 21. No sera necerario pe…"
click at [787, 271] on link "Save Changes" at bounding box center [754, 281] width 177 height 28
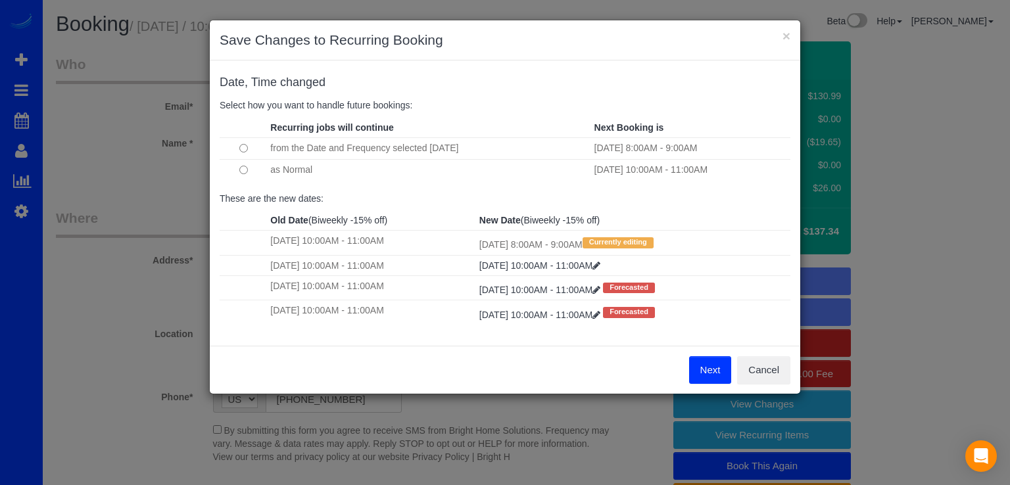
click at [716, 377] on button "Next" at bounding box center [710, 370] width 43 height 28
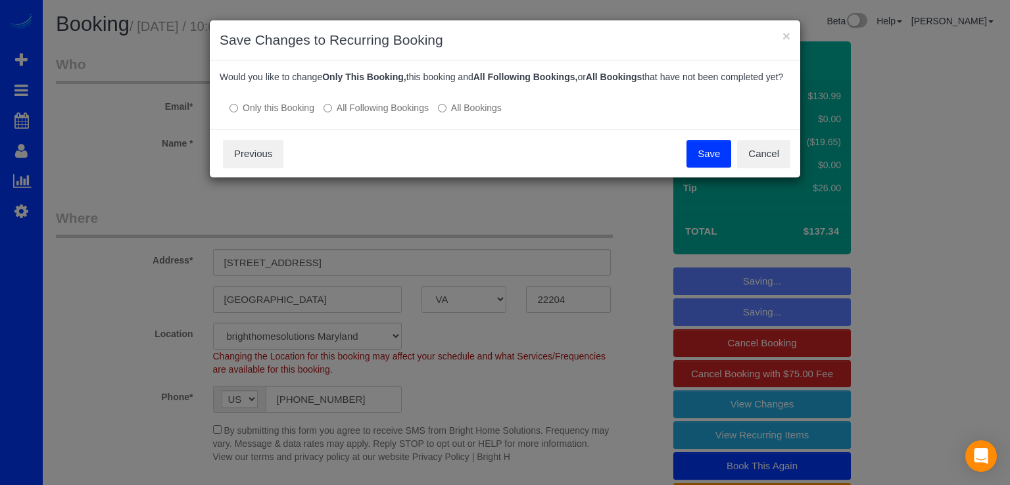
click at [699, 165] on button "Save" at bounding box center [708, 154] width 45 height 28
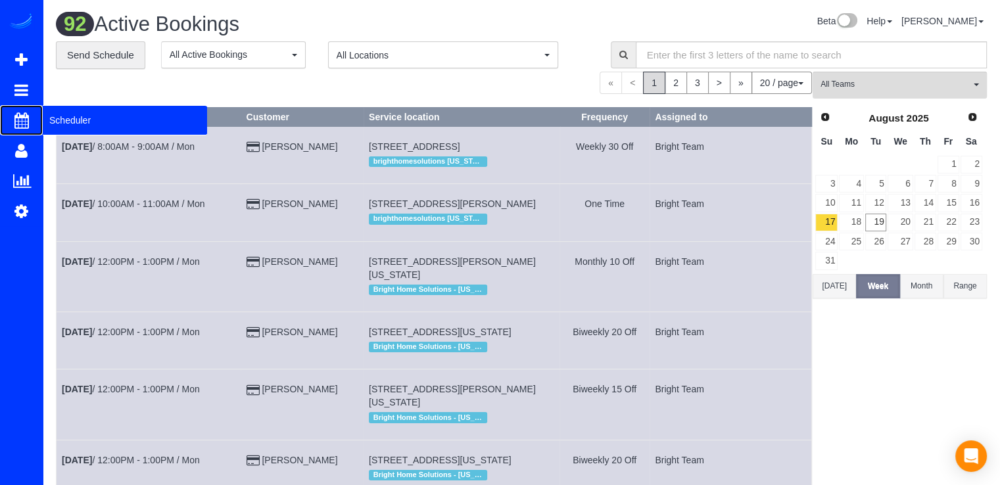
click at [60, 119] on span "Scheduler" at bounding box center [125, 120] width 164 height 30
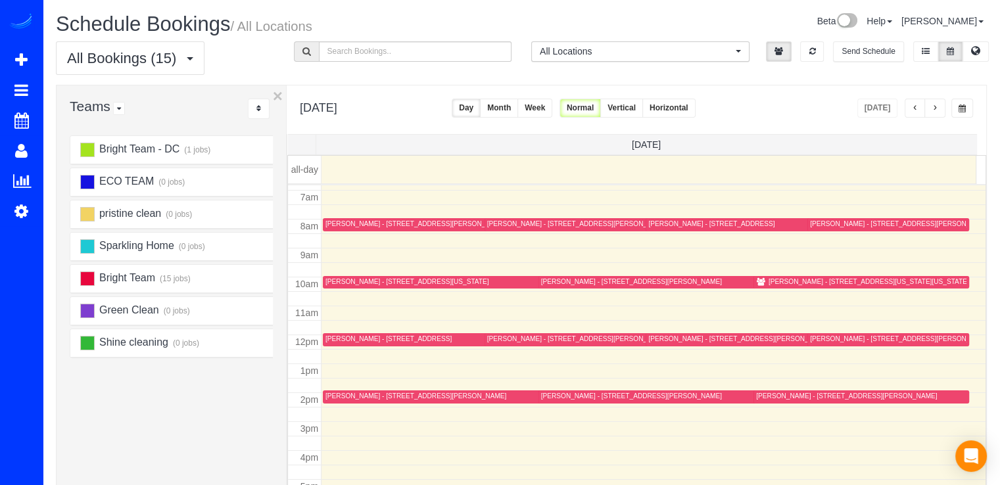
scroll to position [239, 0]
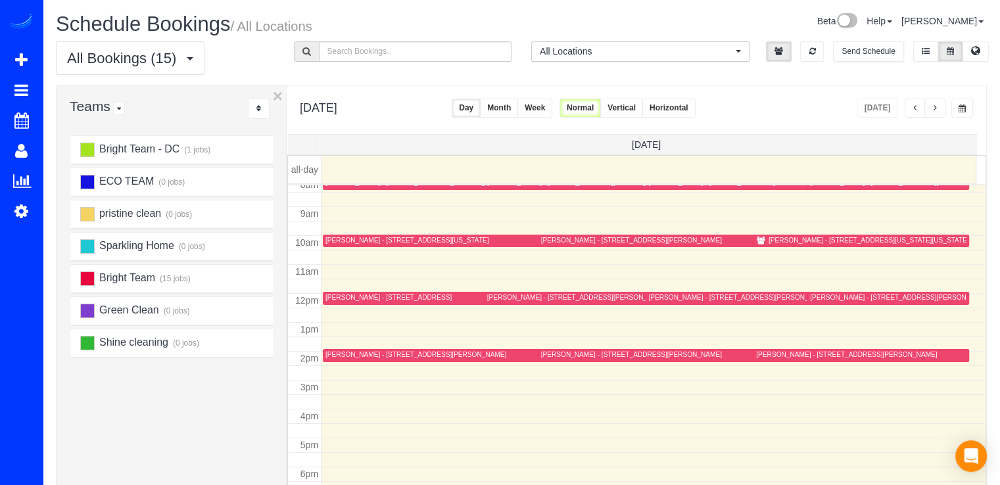
click at [933, 112] on span "button" at bounding box center [934, 109] width 7 height 8
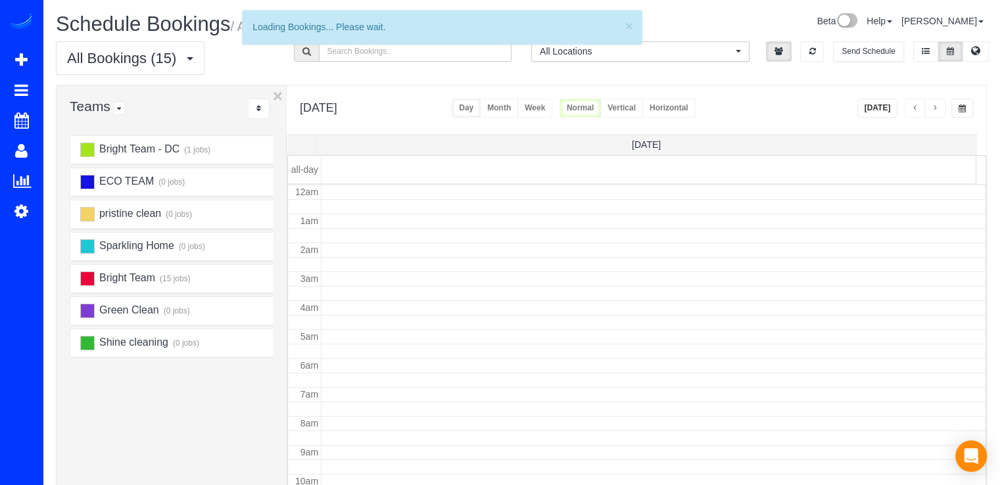
scroll to position [173, 0]
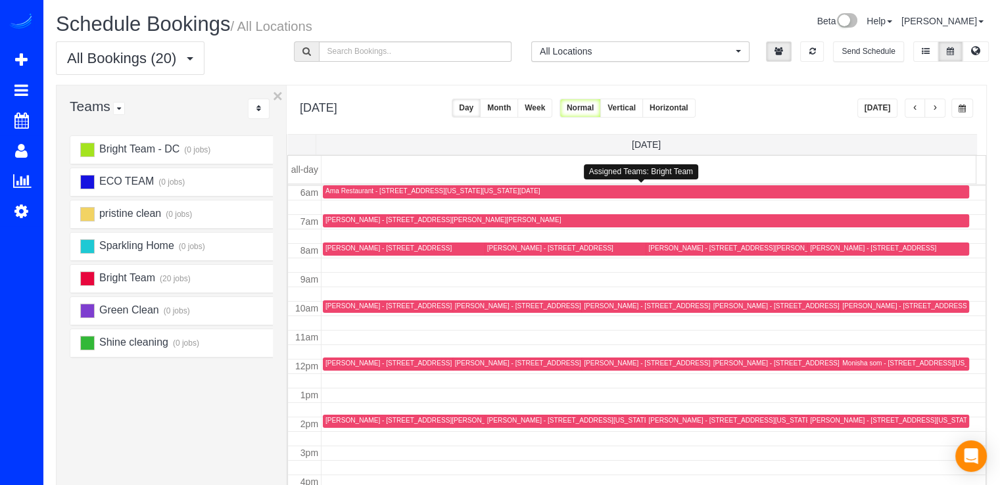
click at [941, 108] on button "button" at bounding box center [934, 108] width 21 height 19
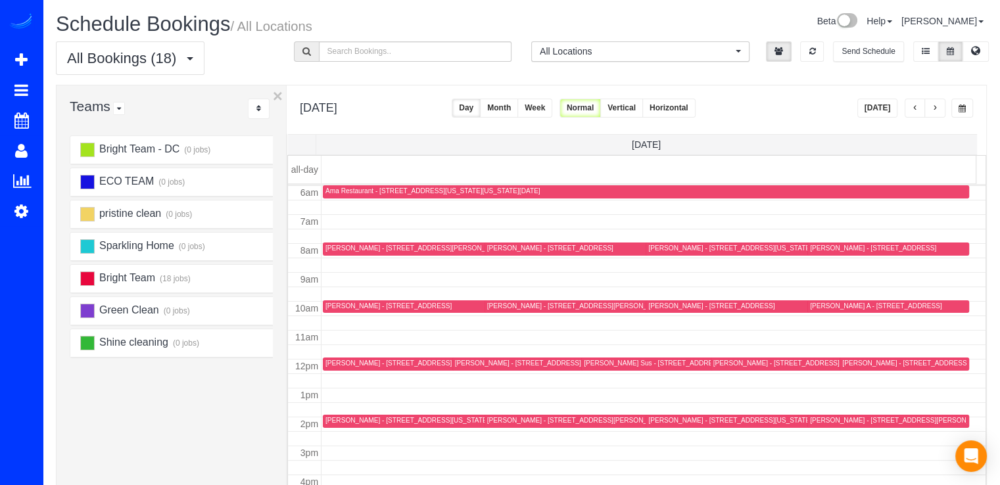
click at [922, 112] on button "button" at bounding box center [914, 108] width 21 height 19
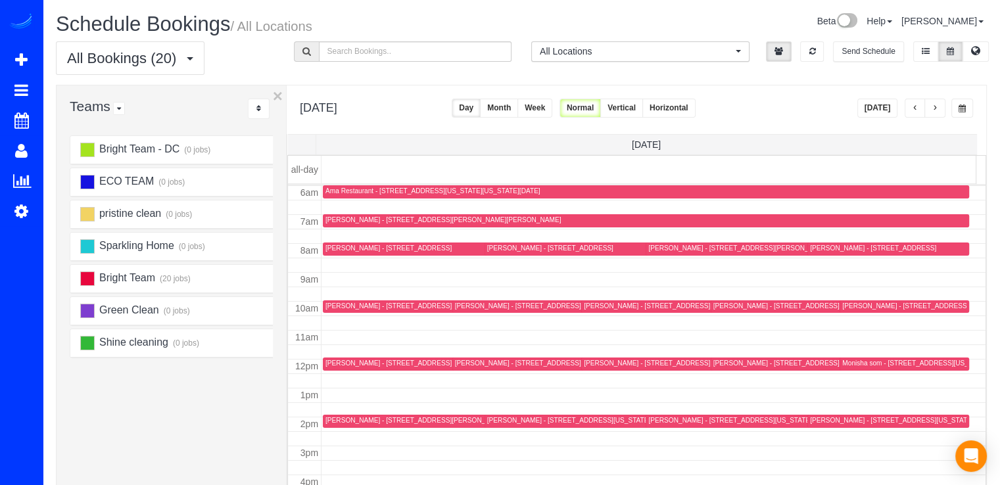
click at [930, 108] on button "button" at bounding box center [934, 108] width 21 height 19
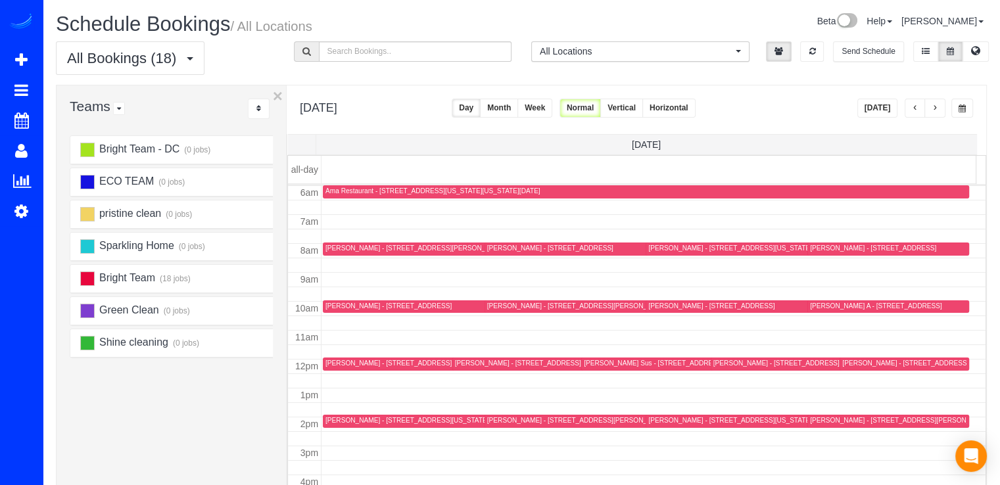
click at [937, 108] on span "button" at bounding box center [934, 109] width 7 height 8
click at [937, 110] on span "button" at bounding box center [934, 109] width 7 height 8
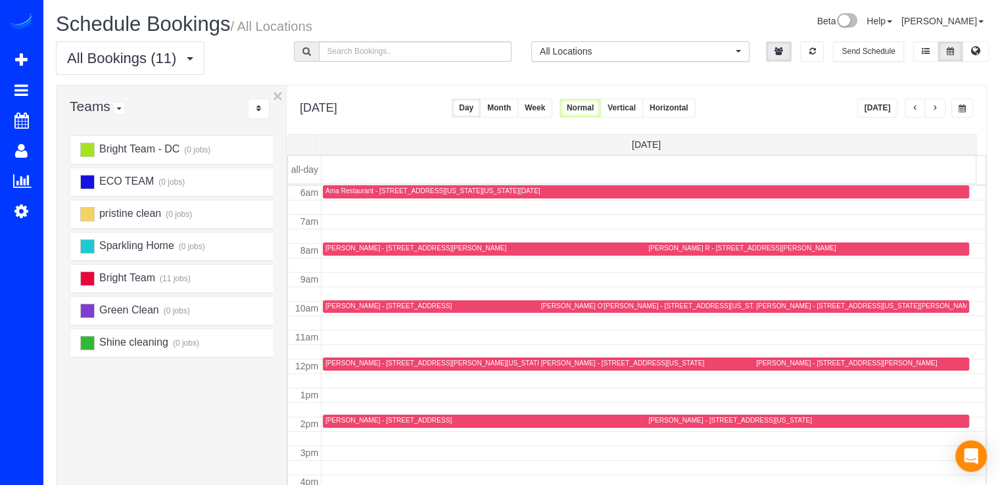
click at [937, 110] on span "button" at bounding box center [934, 109] width 7 height 8
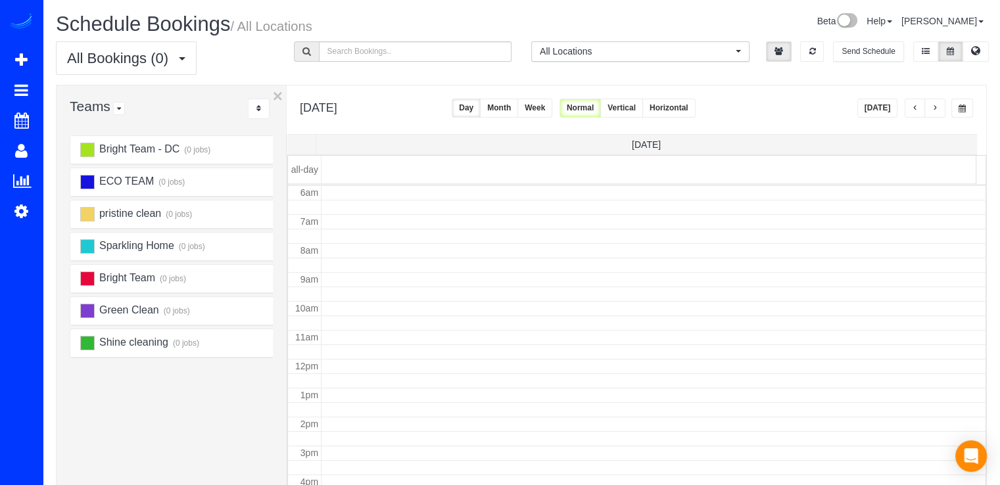
click at [937, 110] on span "button" at bounding box center [934, 109] width 7 height 8
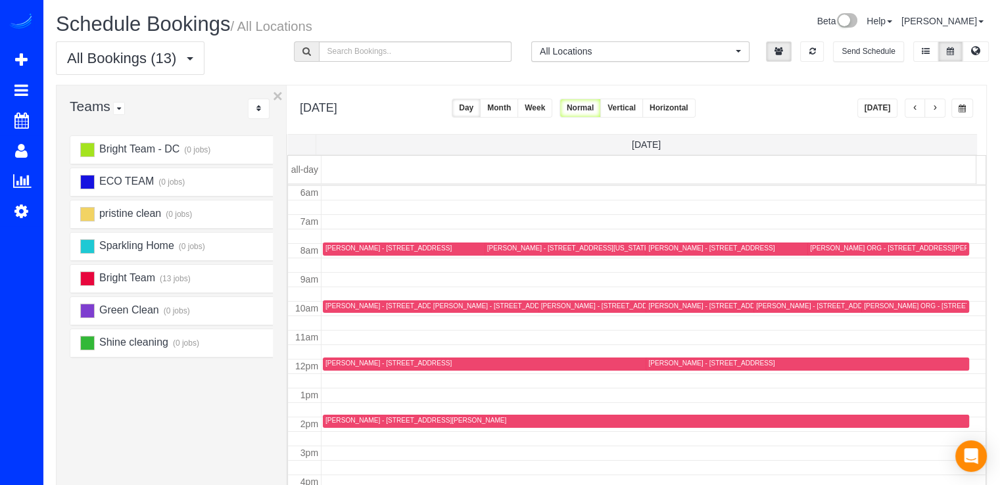
click at [923, 109] on button "button" at bounding box center [914, 108] width 21 height 19
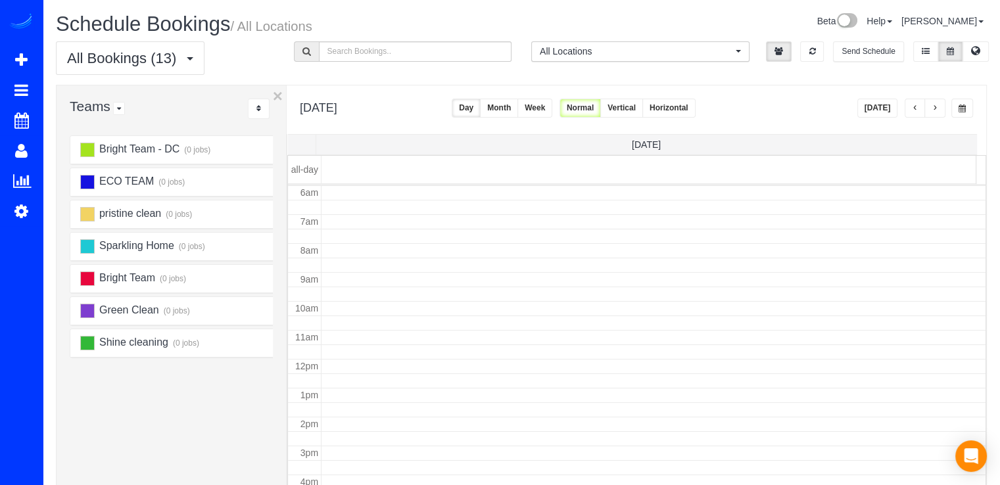
click at [928, 108] on button "button" at bounding box center [934, 108] width 21 height 19
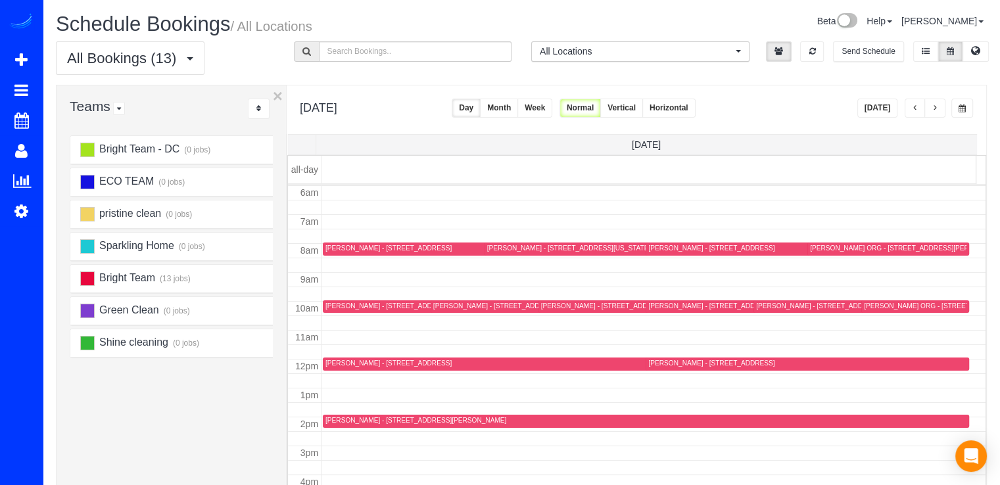
click at [879, 109] on button "[DATE]" at bounding box center [877, 108] width 41 height 19
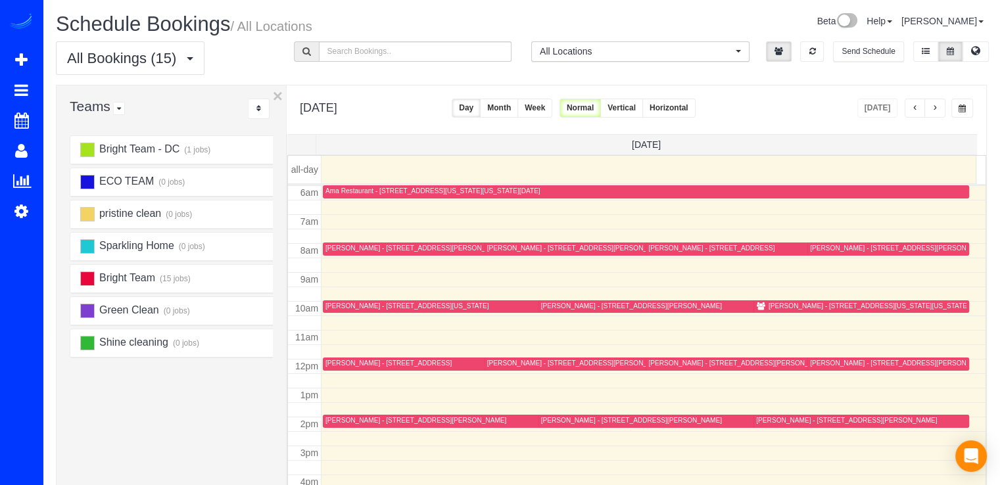
click at [943, 111] on button "button" at bounding box center [934, 108] width 21 height 19
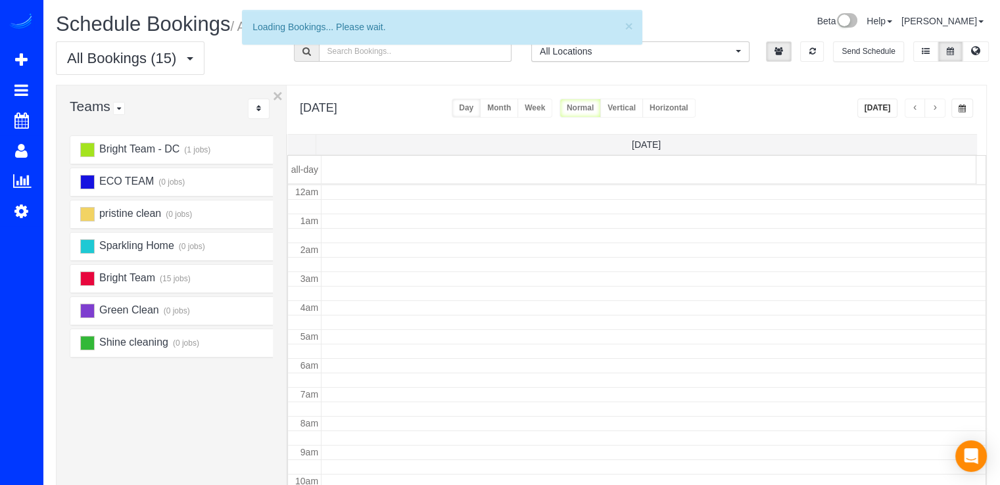
click at [938, 109] on span "button" at bounding box center [934, 109] width 7 height 8
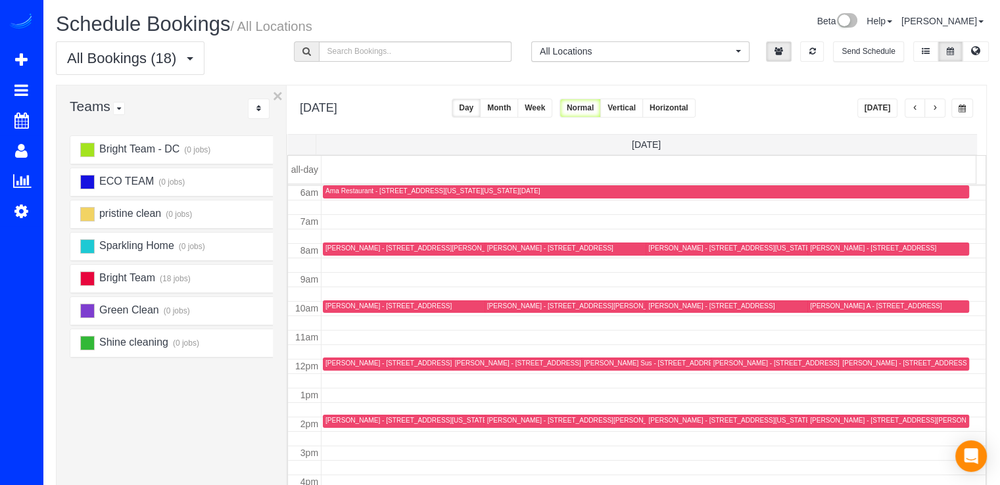
click at [818, 252] on div "[PERSON_NAME] - [STREET_ADDRESS]" at bounding box center [888, 249] width 156 height 10
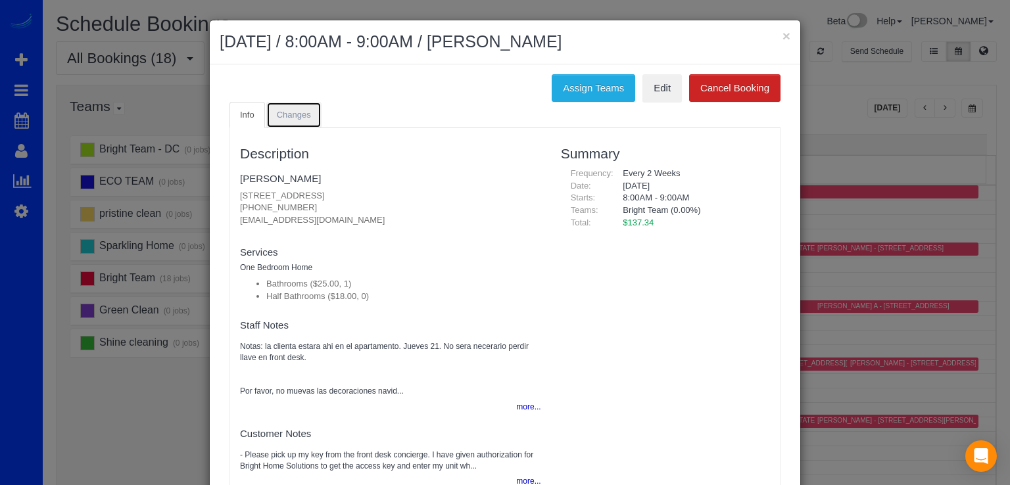
click at [269, 113] on link "Changes" at bounding box center [293, 115] width 55 height 27
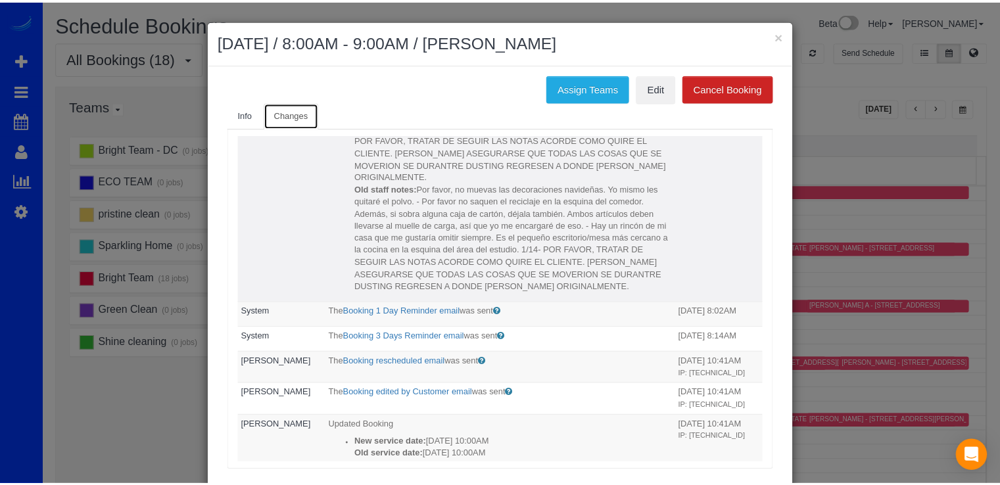
scroll to position [0, 0]
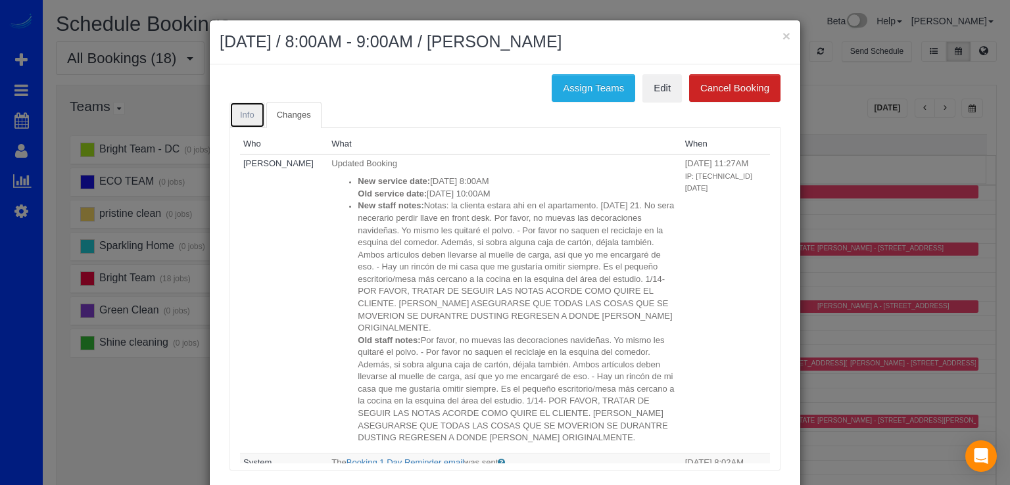
click at [233, 107] on link "Info" at bounding box center [246, 115] width 35 height 27
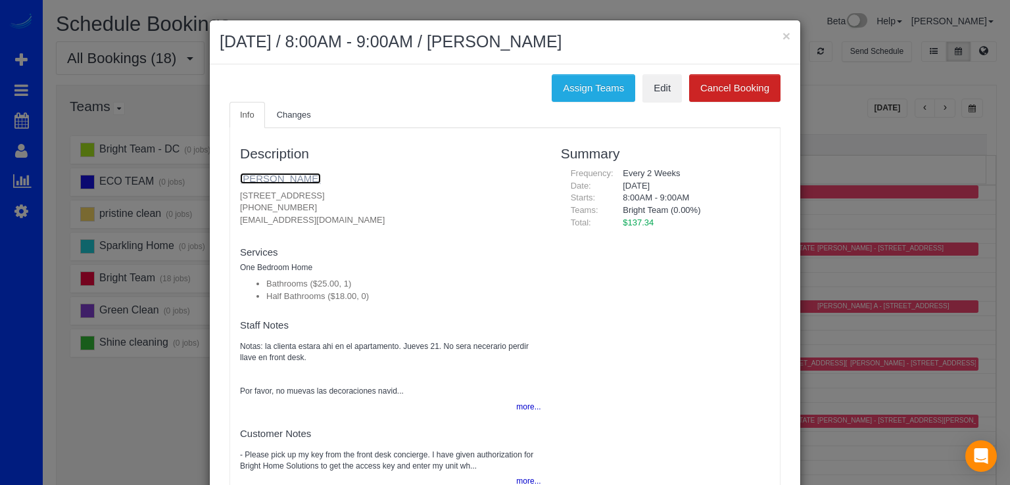
click at [240, 175] on link "[PERSON_NAME]" at bounding box center [280, 178] width 81 height 11
click at [782, 37] on button "×" at bounding box center [786, 36] width 8 height 14
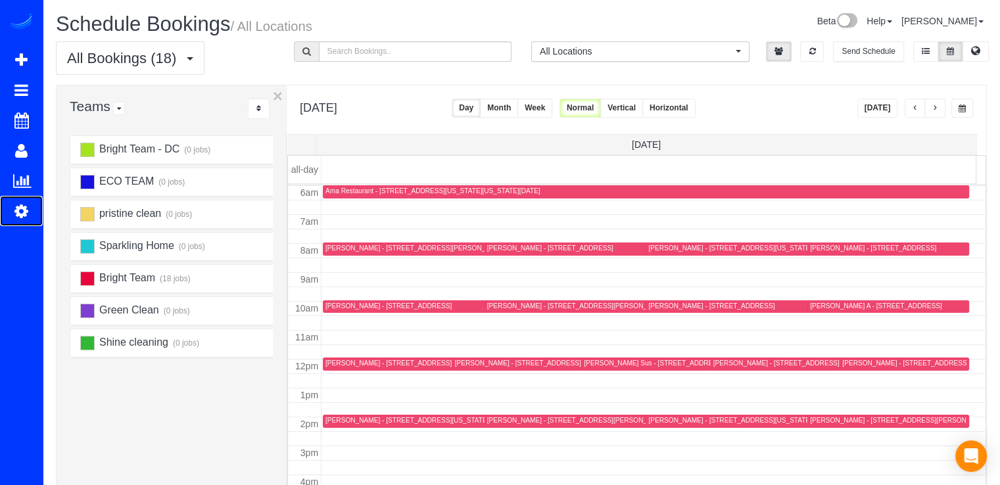
click at [24, 208] on icon at bounding box center [21, 211] width 14 height 16
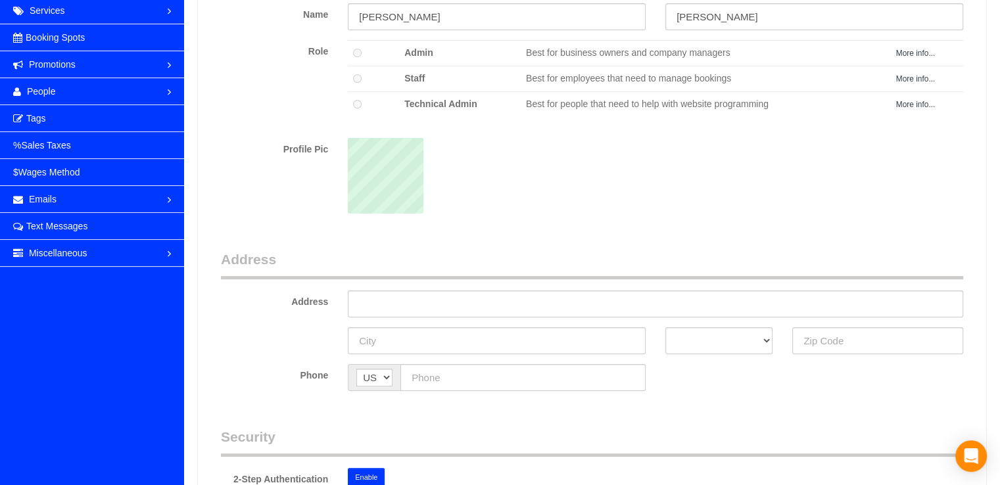
scroll to position [41, 0]
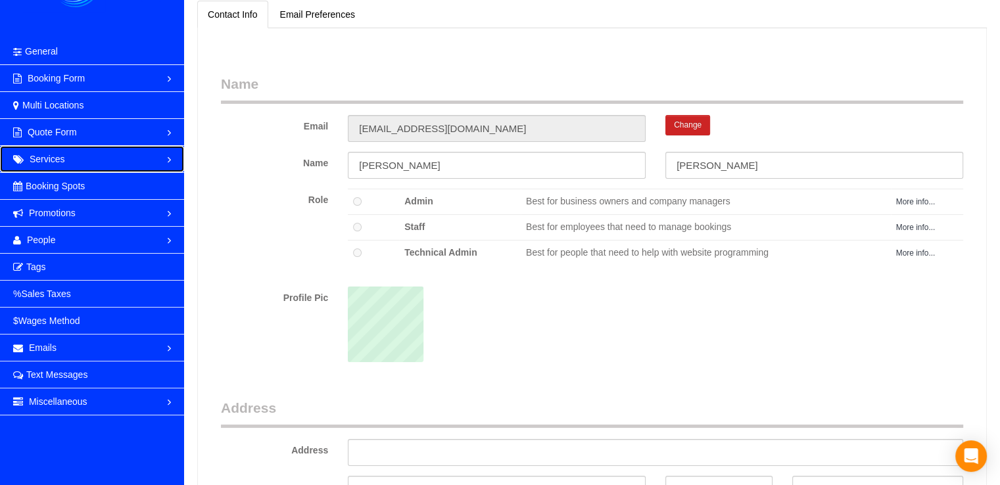
click at [90, 160] on link "Services" at bounding box center [92, 159] width 184 height 26
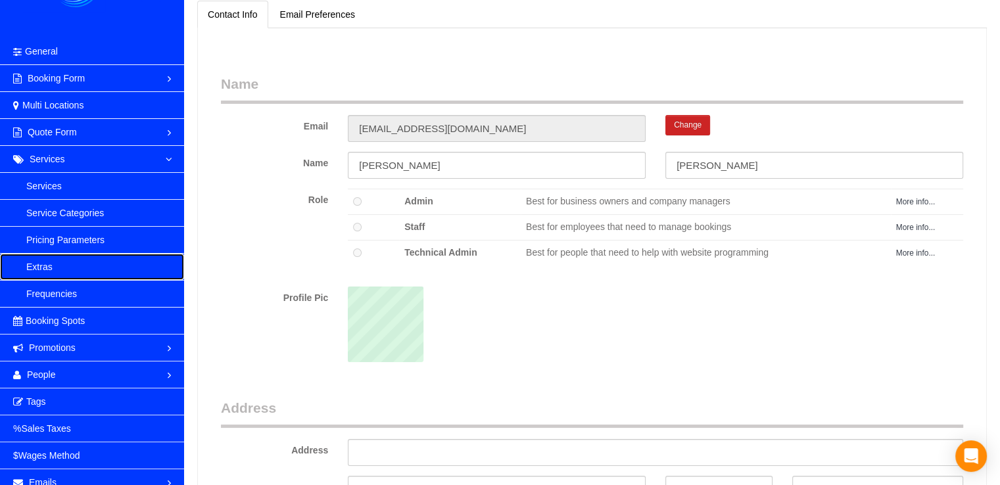
click at [58, 267] on link "Extras" at bounding box center [92, 267] width 184 height 26
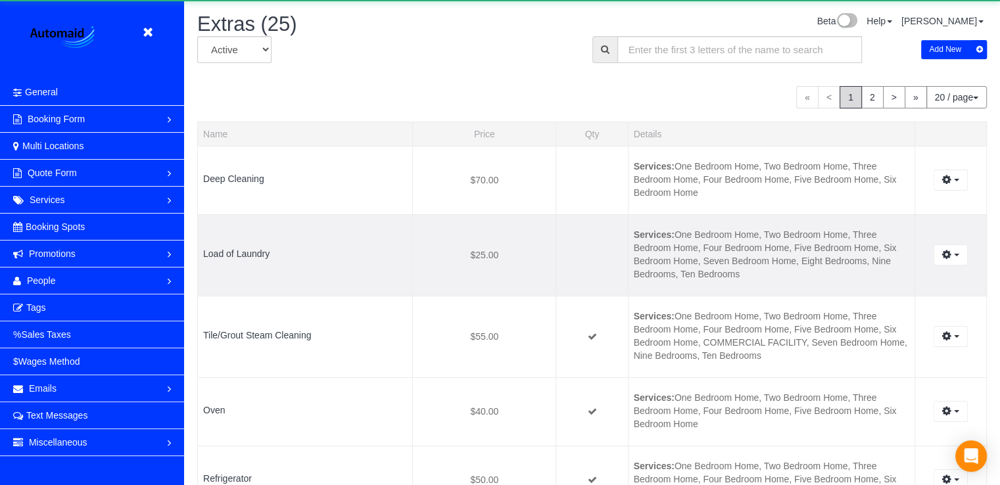
scroll to position [1762, 999]
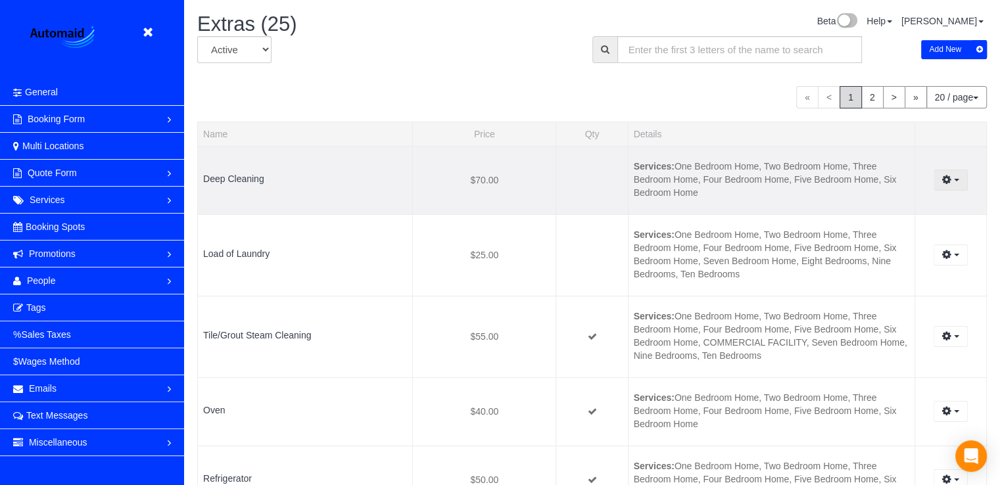
click at [962, 182] on button "button" at bounding box center [950, 180] width 34 height 20
click at [902, 203] on link "Edit" at bounding box center [915, 204] width 104 height 17
select select "deep-cleaning"
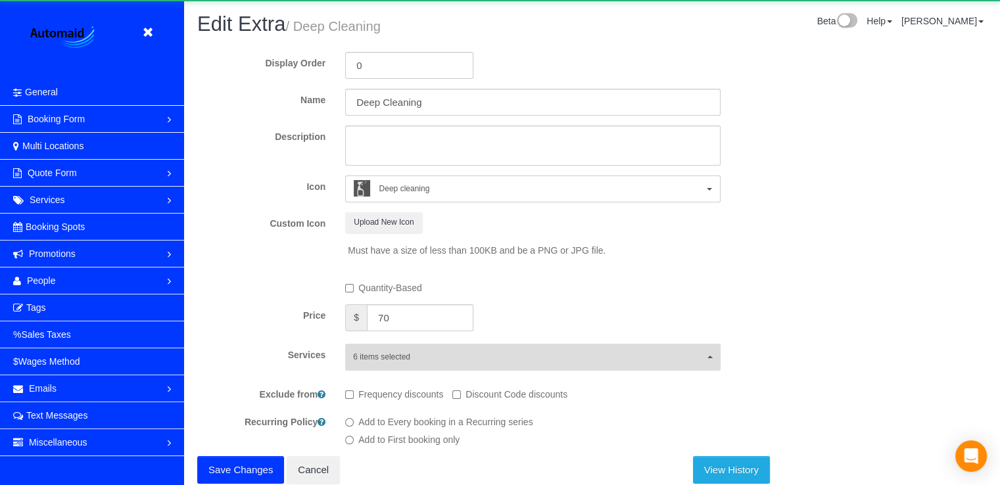
scroll to position [46, 0]
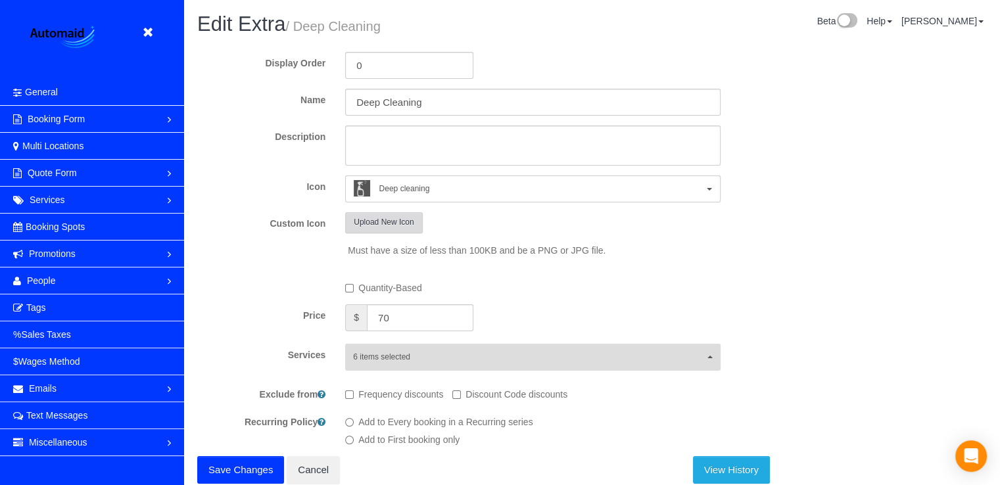
click at [404, 219] on button "Upload New Icon" at bounding box center [383, 222] width 77 height 20
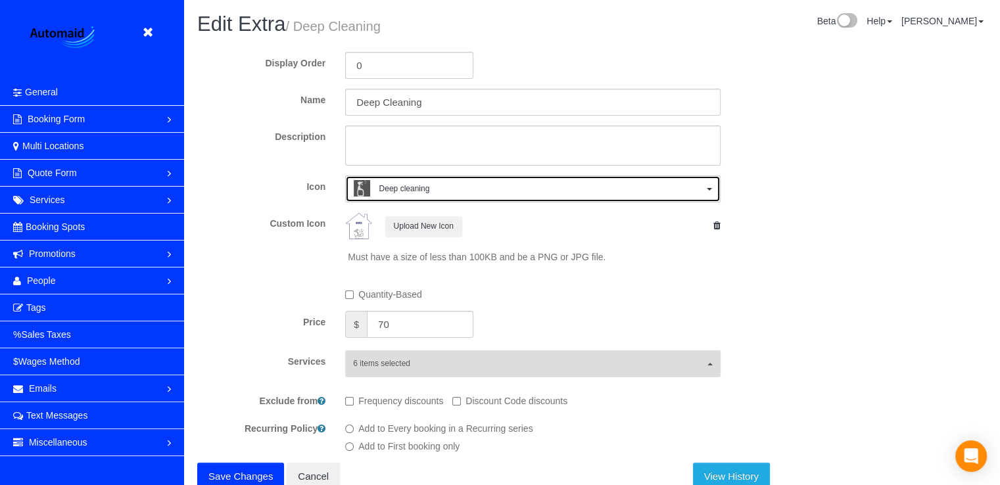
click at [659, 195] on span "Deep cleaning" at bounding box center [528, 190] width 349 height 20
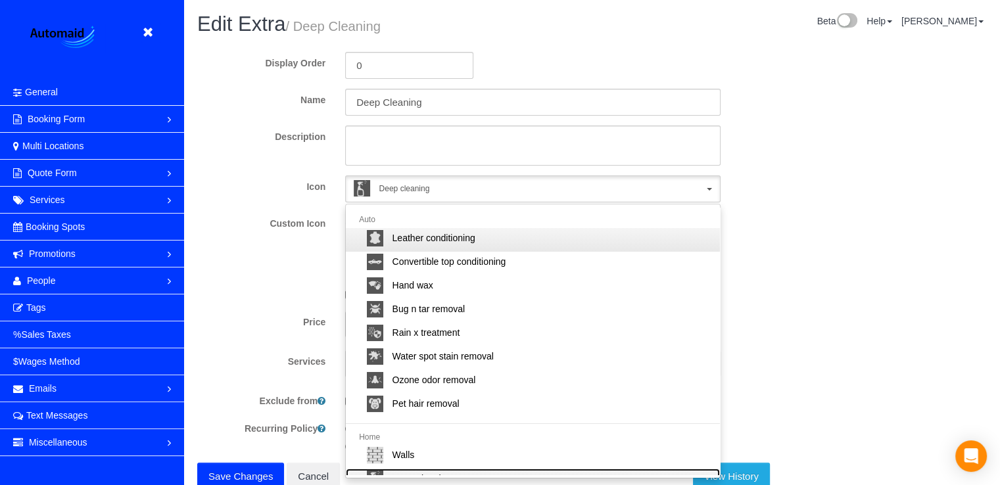
scroll to position [0, 0]
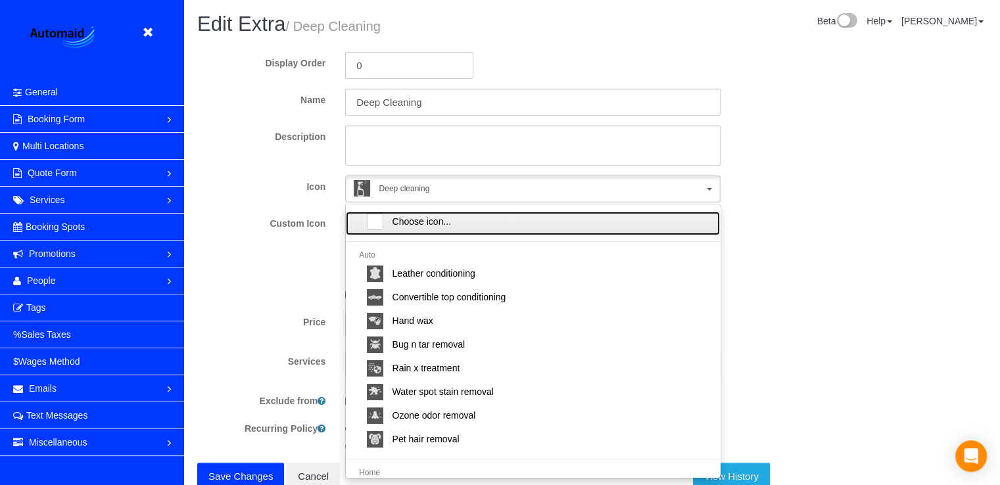
click at [427, 220] on span "Choose icon..." at bounding box center [421, 221] width 59 height 13
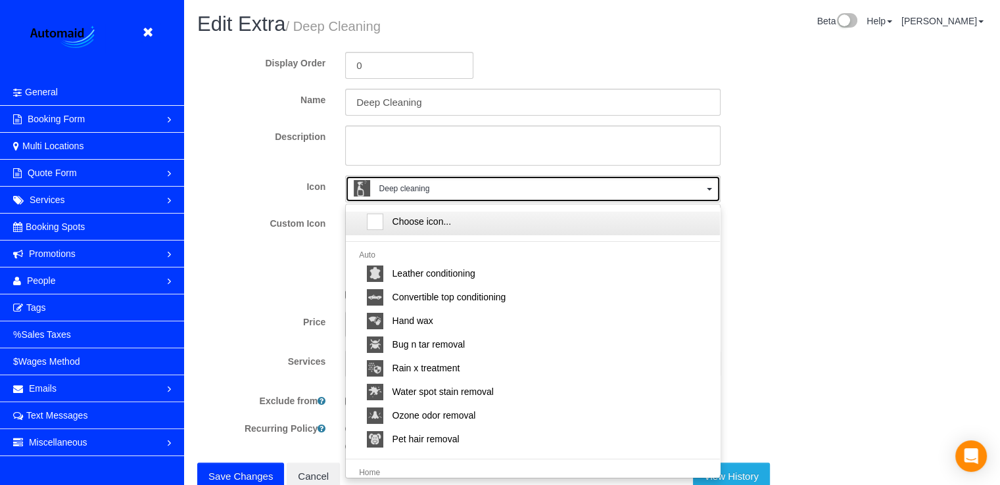
select select
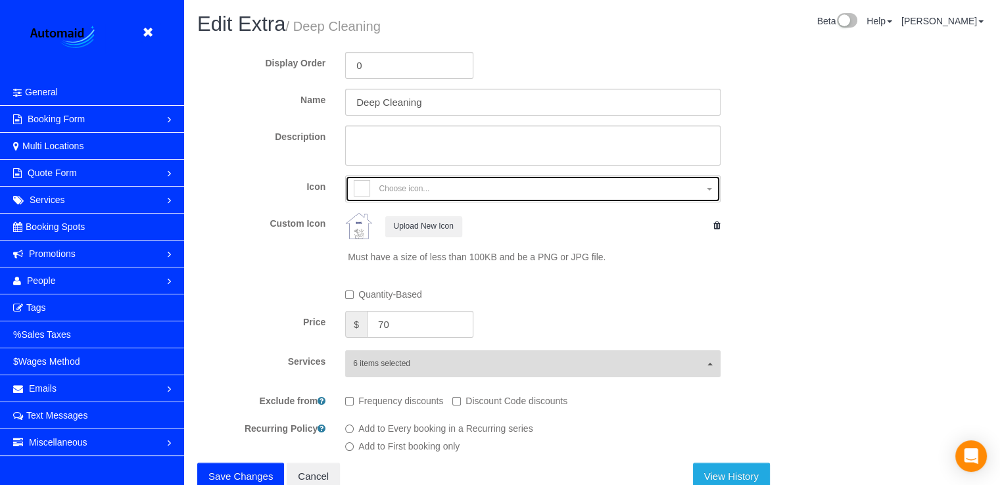
scroll to position [51, 0]
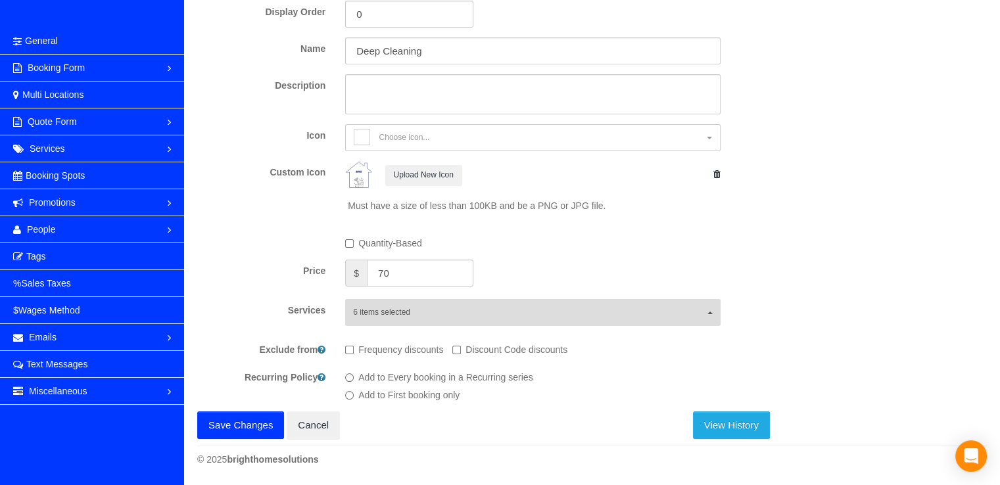
click at [250, 421] on button "Save Changes" at bounding box center [240, 425] width 87 height 28
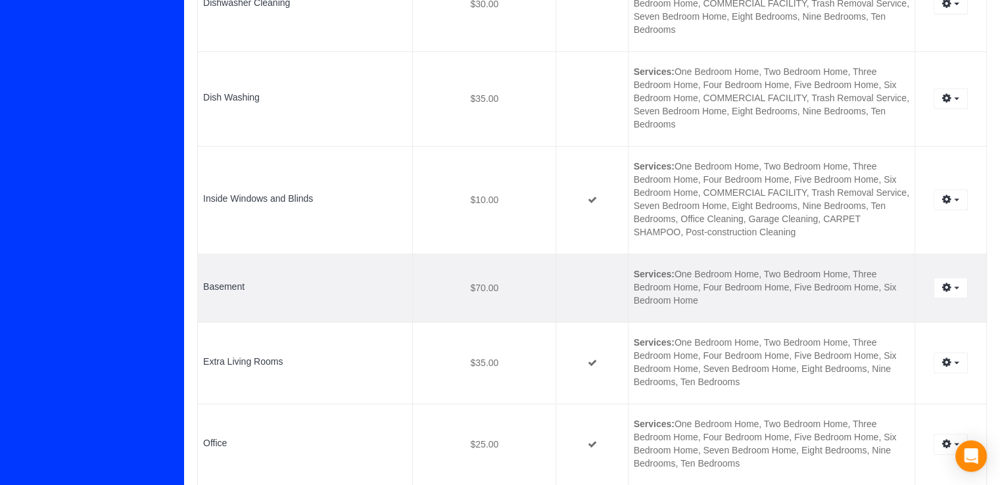
scroll to position [657, 0]
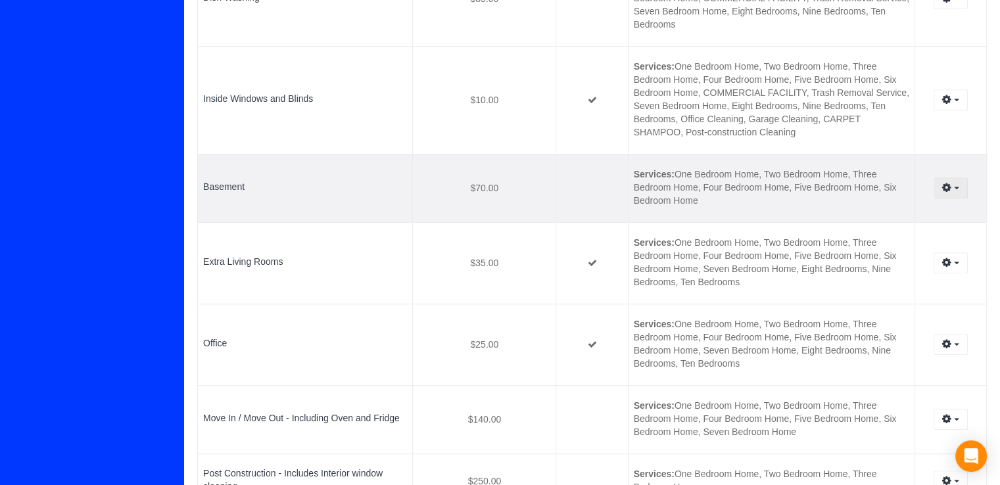
click at [954, 189] on button "button" at bounding box center [950, 187] width 34 height 20
click at [896, 212] on link "Edit" at bounding box center [915, 212] width 104 height 17
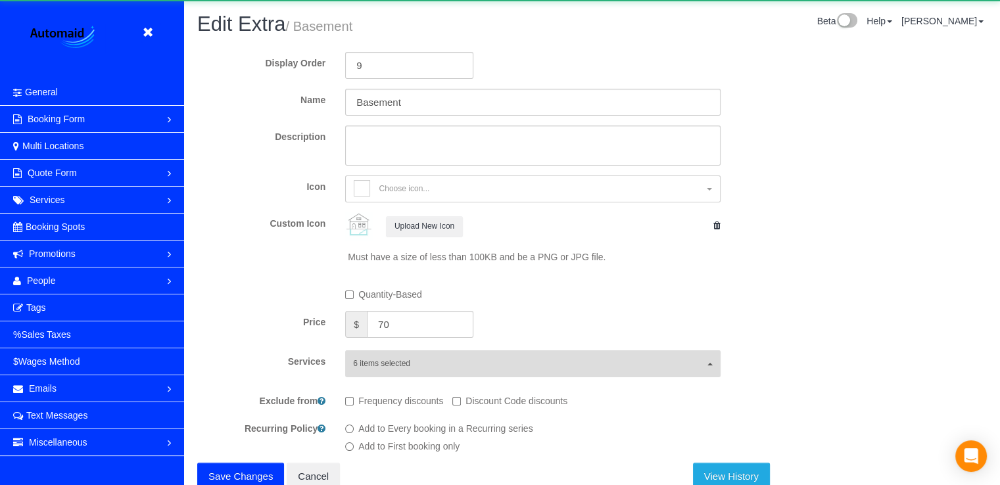
scroll to position [536, 999]
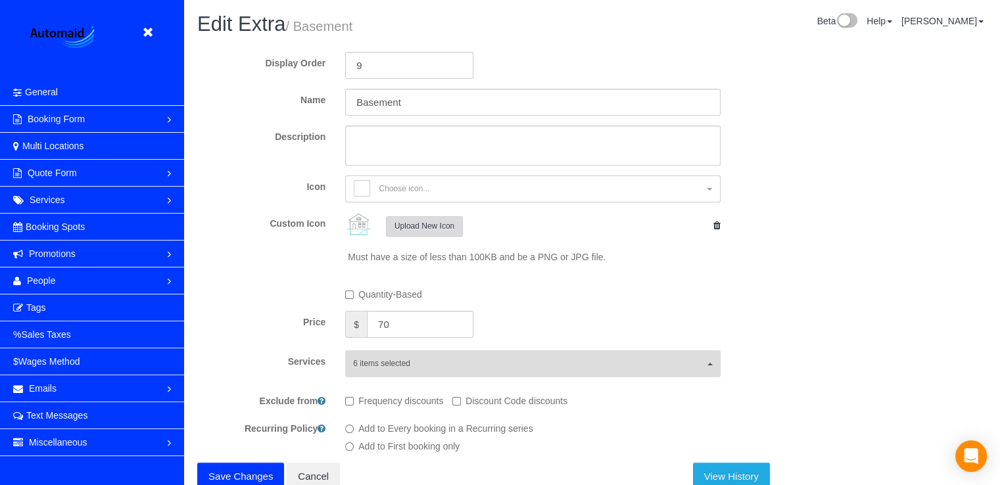
click at [423, 222] on button "Upload New Icon" at bounding box center [424, 226] width 77 height 20
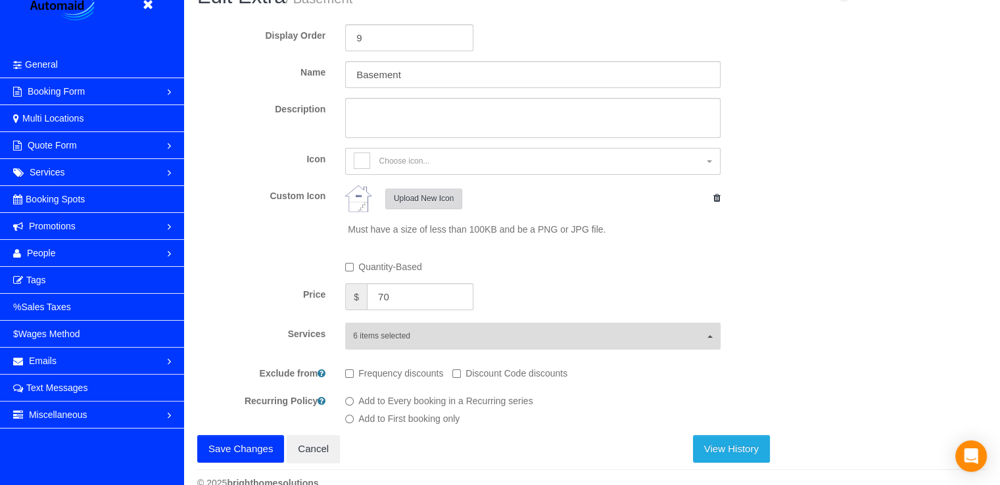
scroll to position [51, 0]
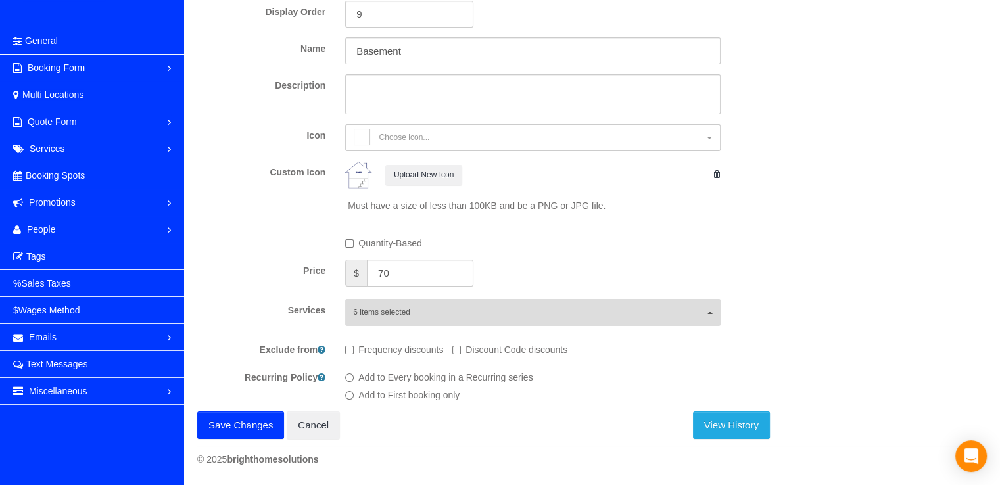
click at [237, 420] on button "Save Changes" at bounding box center [240, 425] width 87 height 28
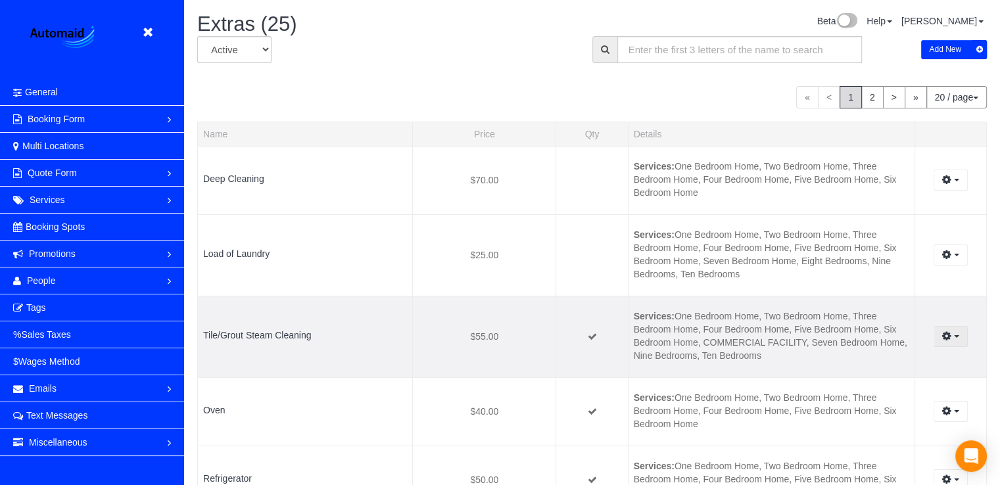
click at [952, 337] on button "button" at bounding box center [950, 336] width 34 height 20
click at [883, 356] on link "Edit" at bounding box center [915, 360] width 104 height 17
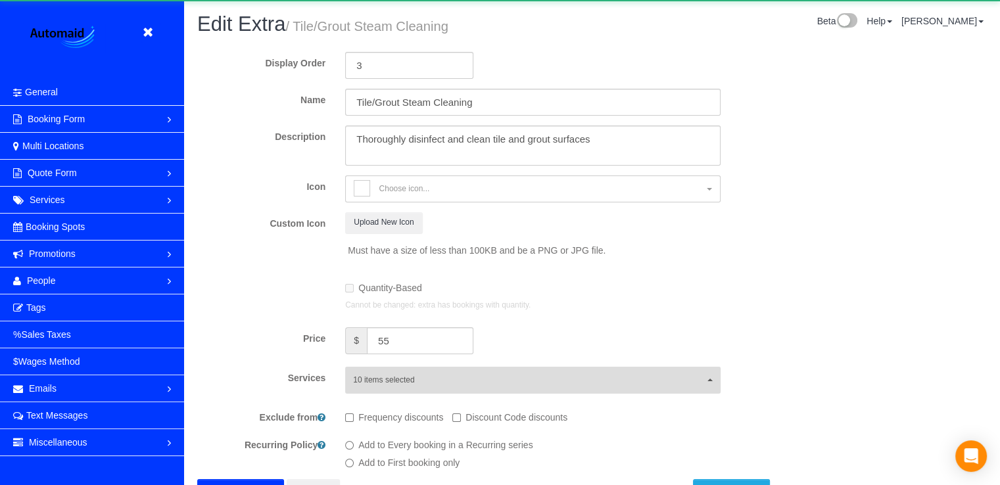
scroll to position [120, 0]
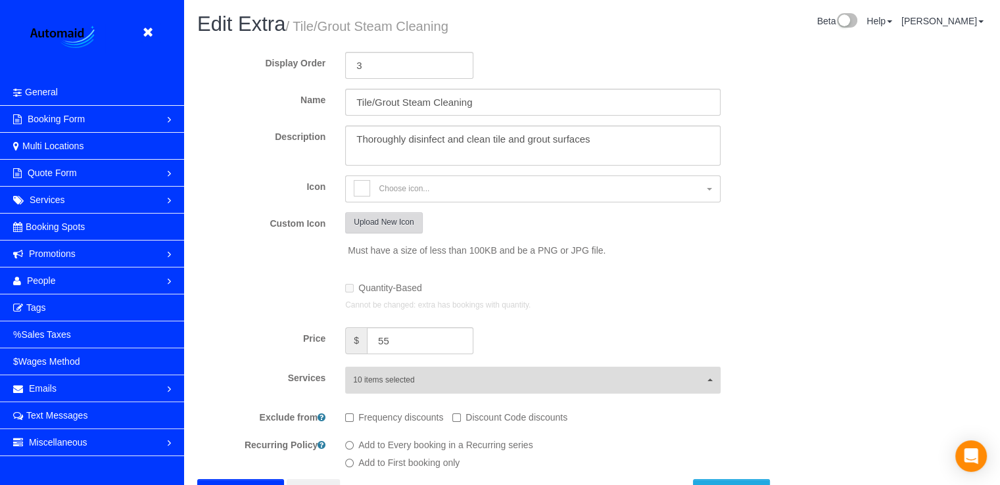
click at [405, 223] on button "Upload New Icon" at bounding box center [383, 222] width 77 height 20
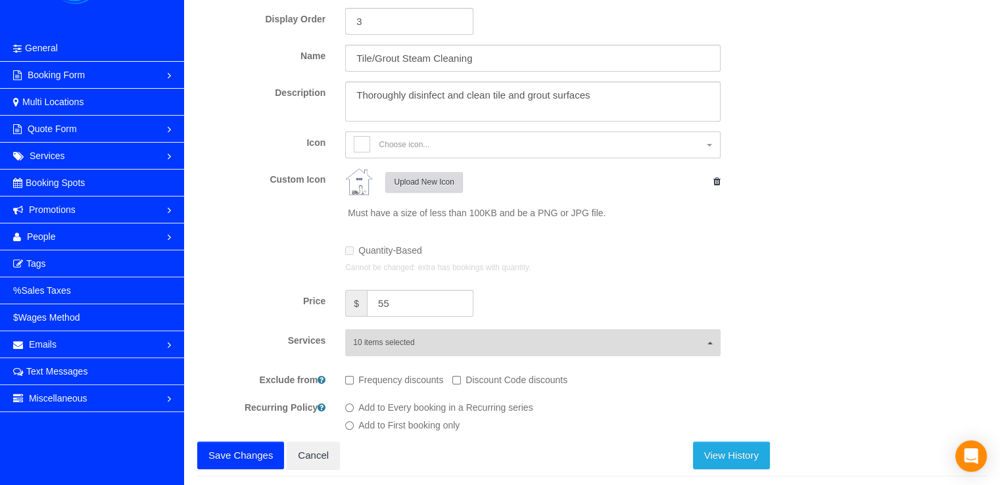
scroll to position [74, 0]
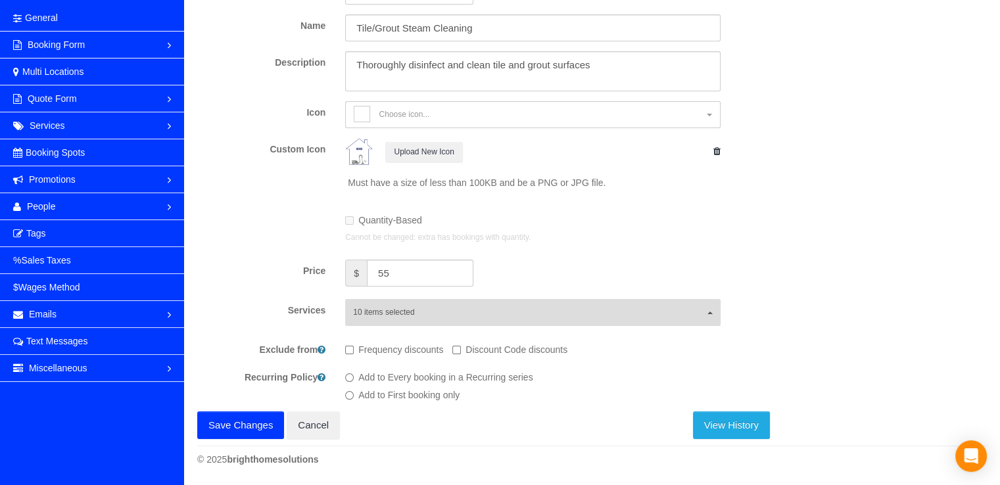
click at [212, 418] on button "Save Changes" at bounding box center [240, 425] width 87 height 28
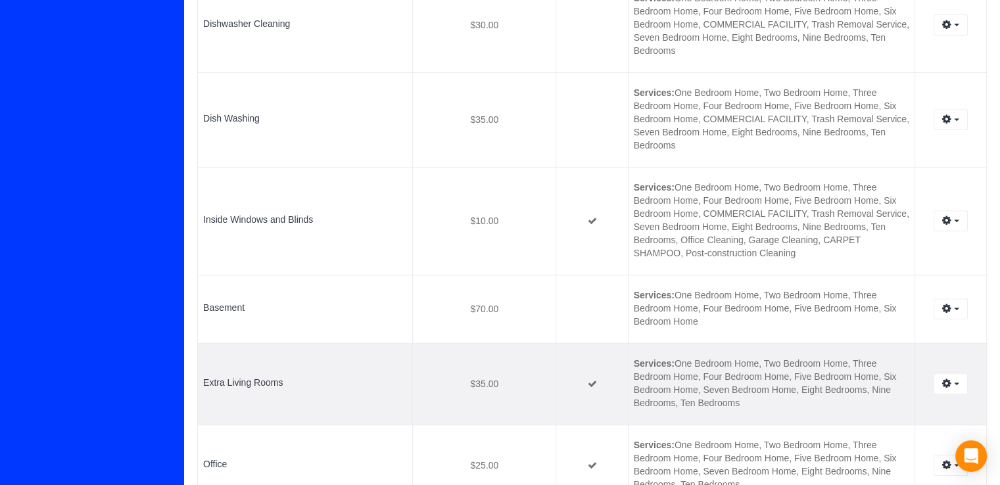
scroll to position [592, 0]
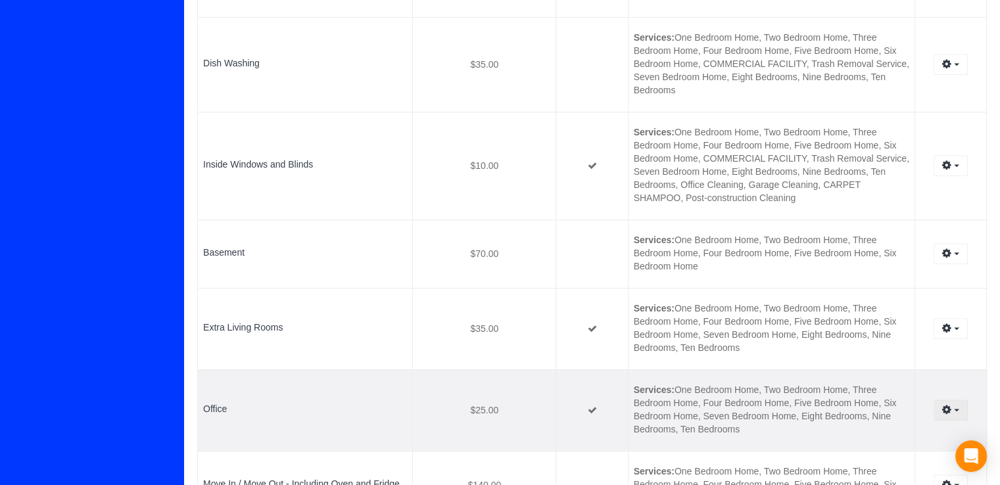
click at [953, 411] on button "button" at bounding box center [950, 410] width 34 height 20
click at [906, 433] on link "Edit" at bounding box center [915, 434] width 104 height 17
select select "deep-cleaning"
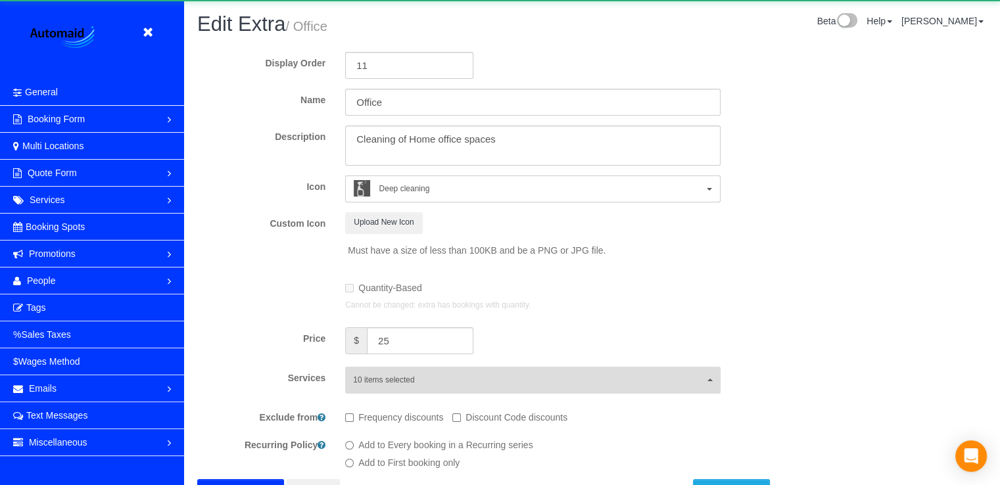
scroll to position [120, 0]
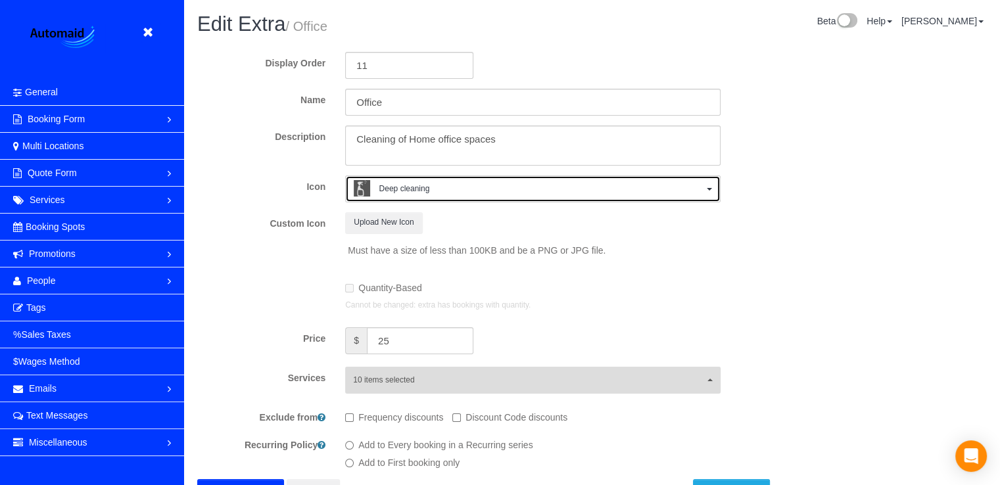
drag, startPoint x: 463, startPoint y: 185, endPoint x: 450, endPoint y: 191, distance: 15.3
click at [461, 185] on span "Deep cleaning" at bounding box center [528, 190] width 349 height 20
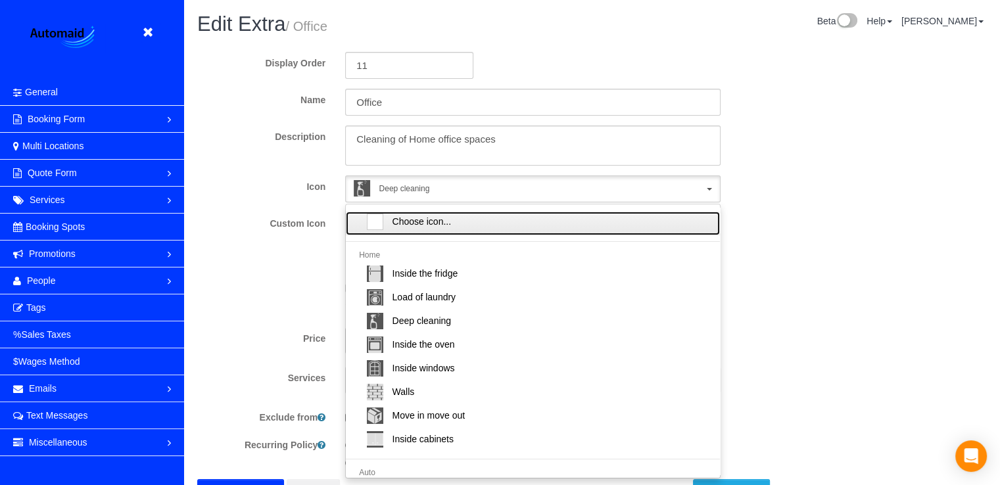
click at [379, 218] on div at bounding box center [375, 222] width 16 height 16
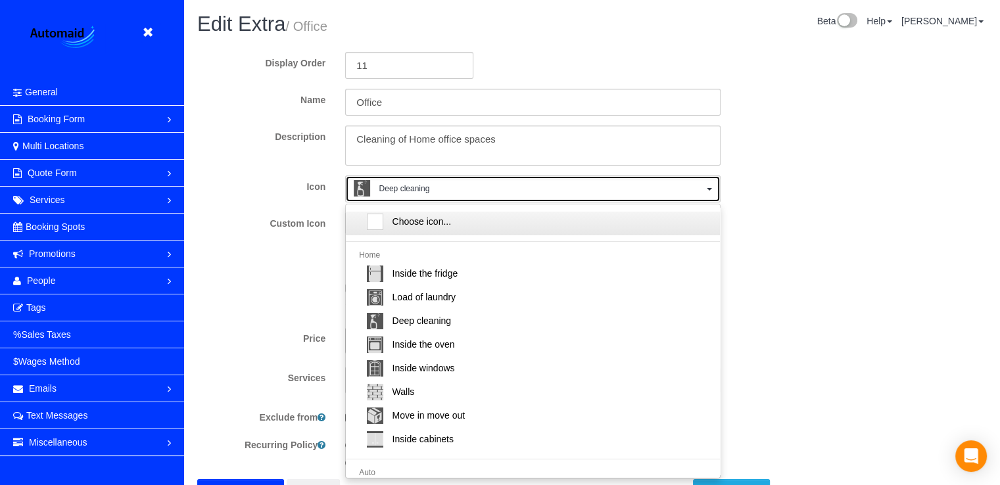
select select
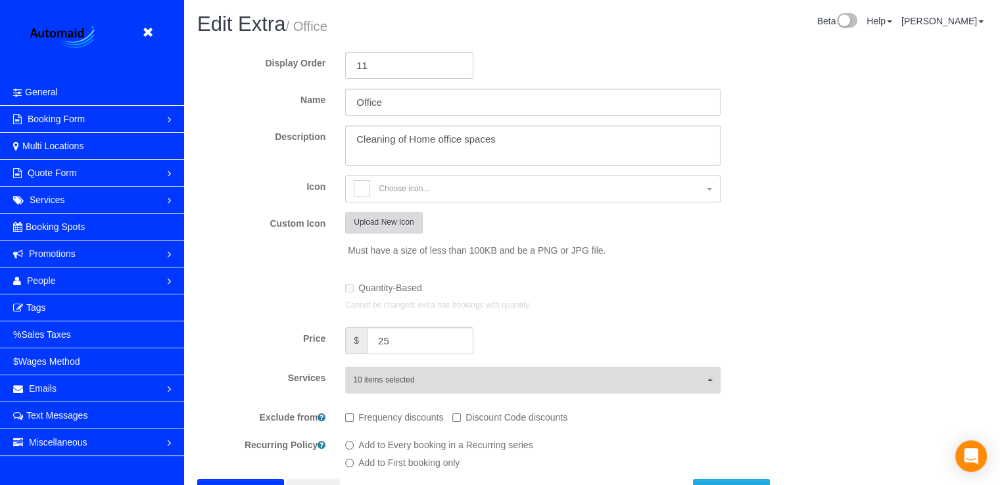
click at [394, 227] on button "Upload New Icon" at bounding box center [383, 222] width 77 height 20
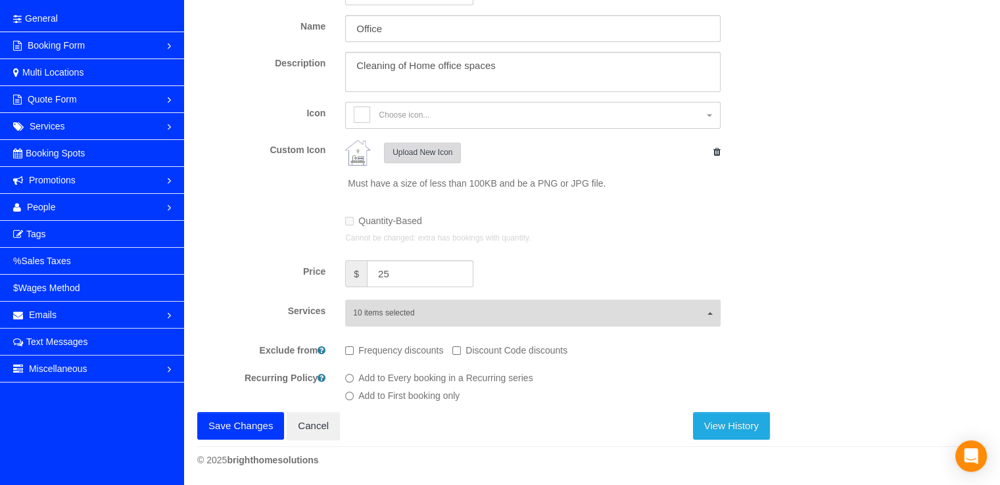
scroll to position [74, 0]
click at [255, 427] on button "Save Changes" at bounding box center [240, 425] width 87 height 28
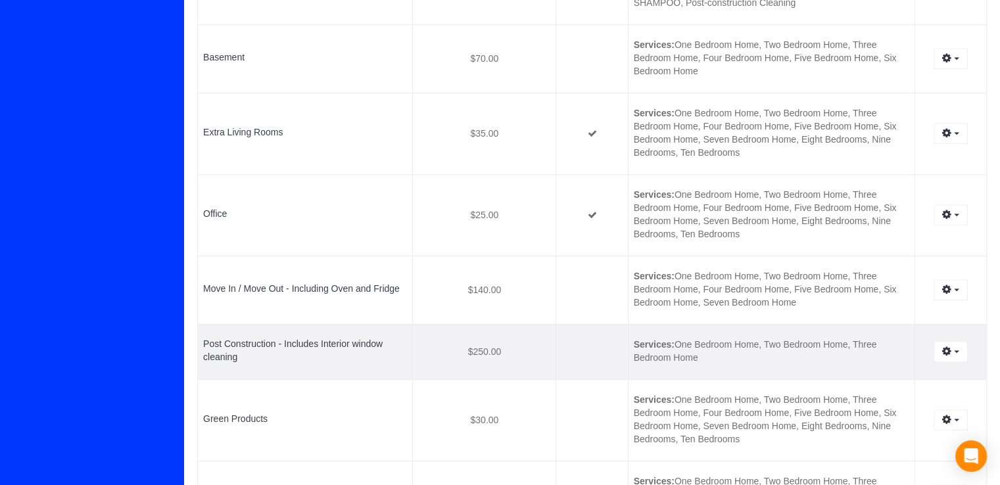
scroll to position [789, 0]
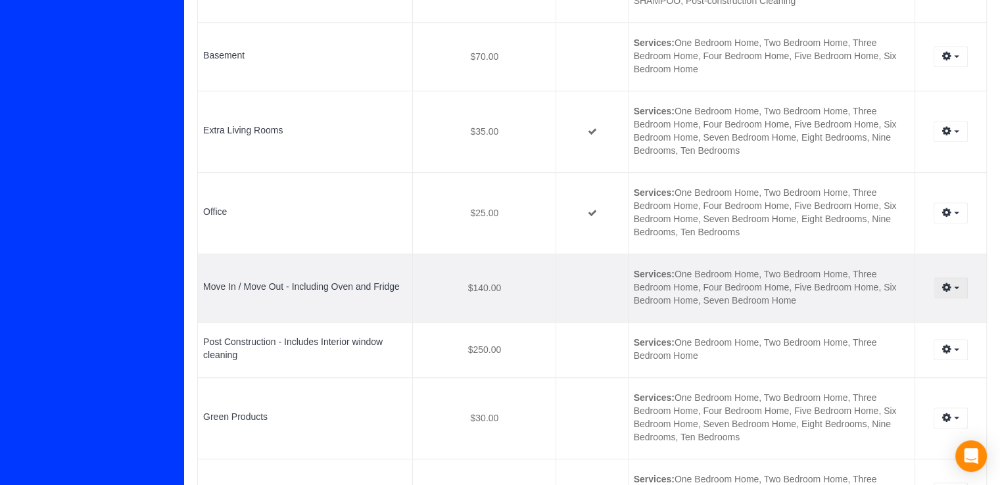
click at [957, 292] on button "button" at bounding box center [950, 287] width 34 height 20
click at [919, 310] on link "Edit" at bounding box center [915, 312] width 104 height 17
select select "move-in-move-out"
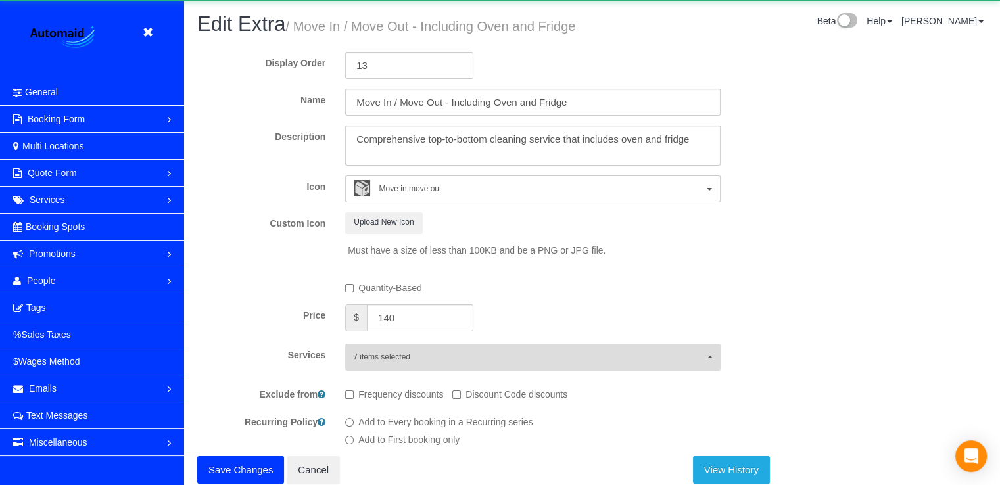
scroll to position [83, 0]
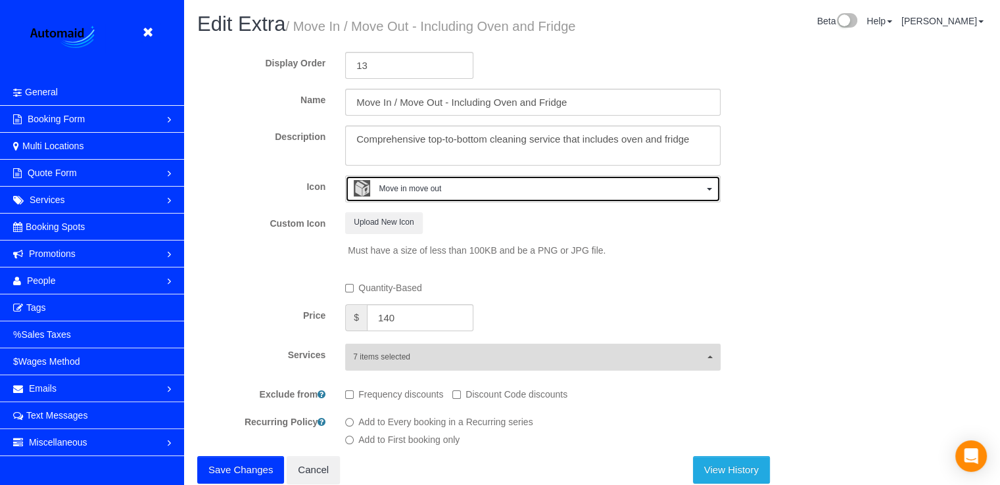
click at [434, 200] on button "Move in move out" at bounding box center [532, 188] width 375 height 27
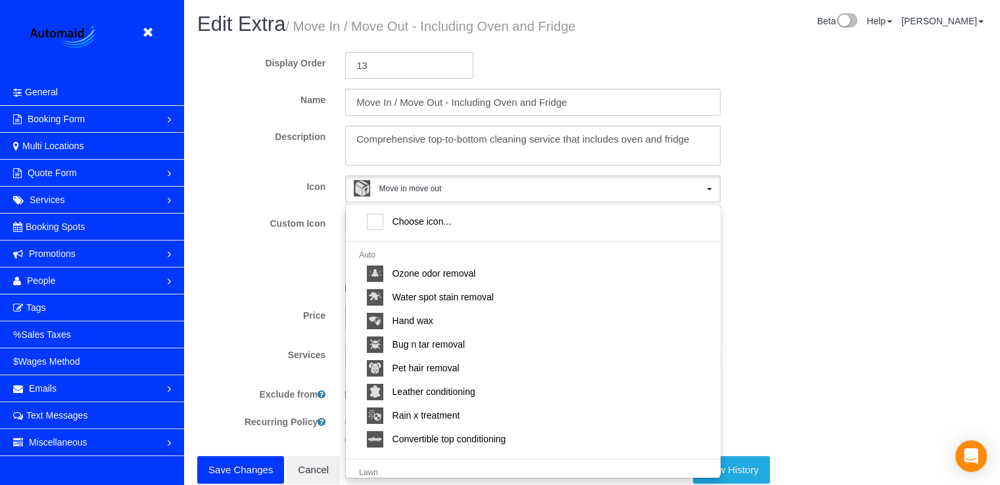
scroll to position [421, 0]
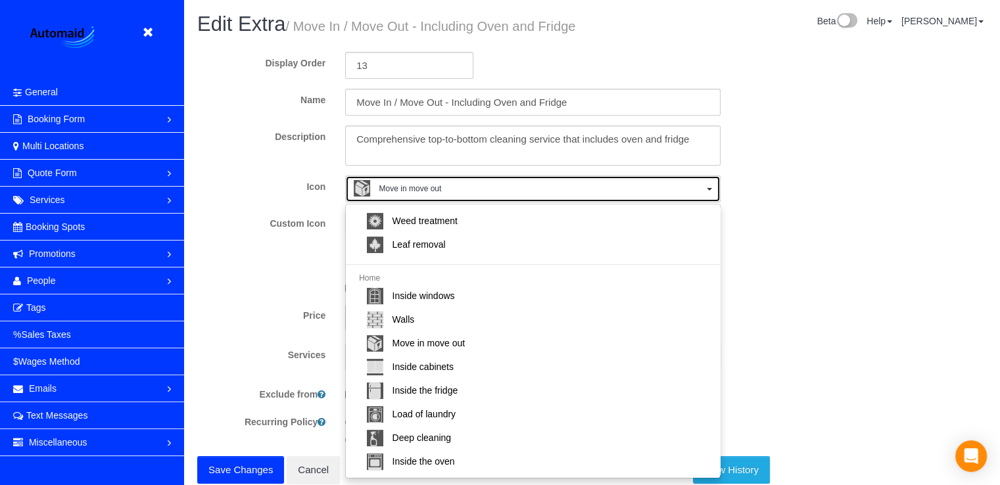
click at [463, 191] on span "Move in move out" at bounding box center [528, 190] width 349 height 20
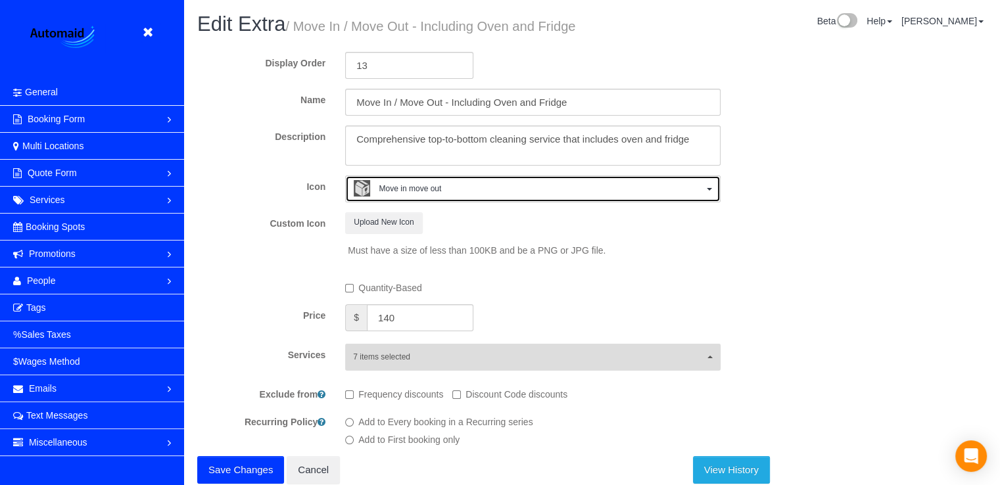
click at [448, 195] on span "Move in move out" at bounding box center [528, 190] width 349 height 20
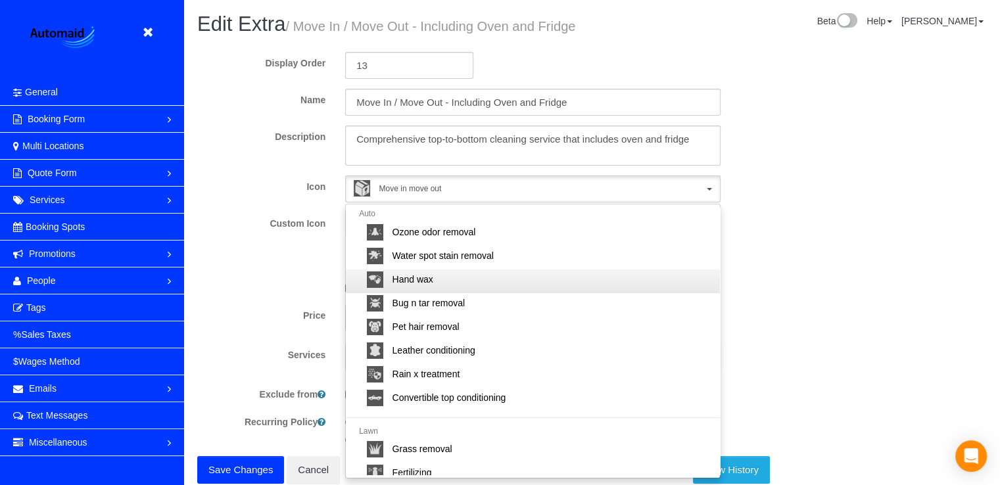
scroll to position [0, 0]
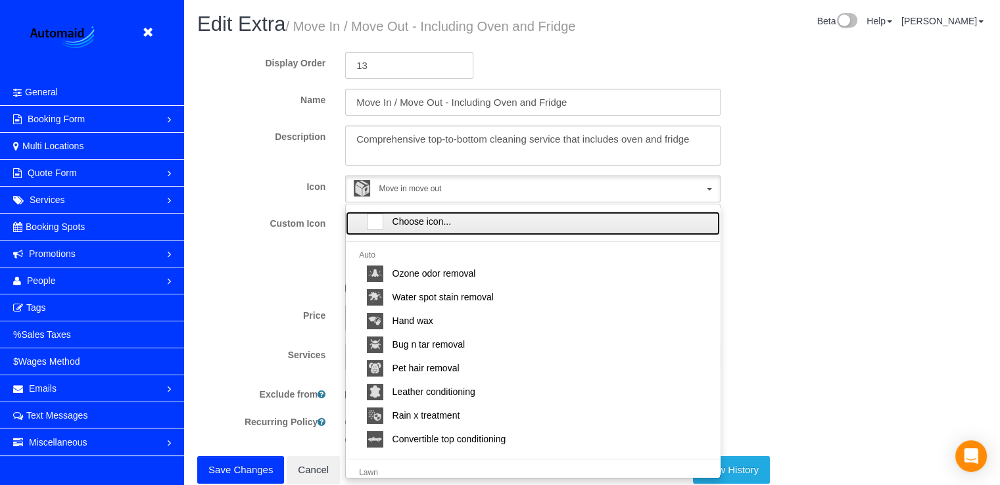
click at [393, 225] on span "Choose icon..." at bounding box center [421, 221] width 59 height 13
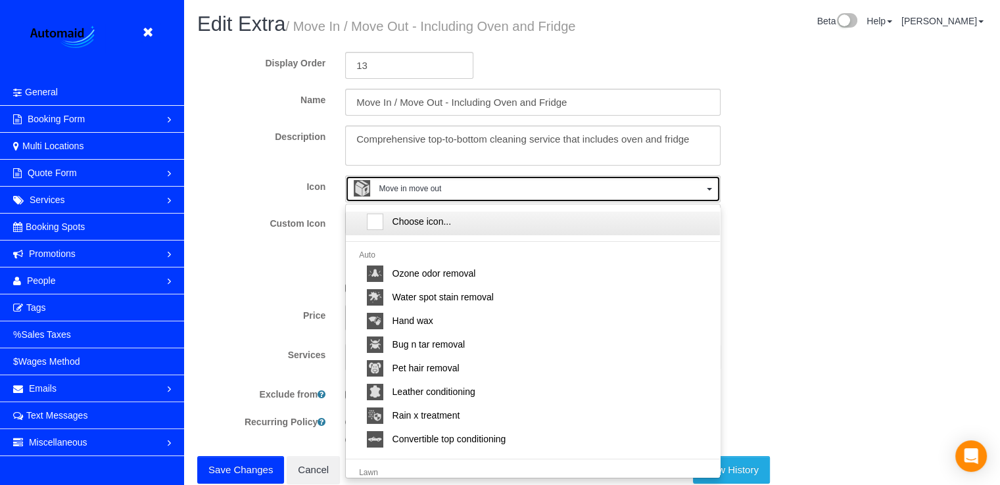
select select
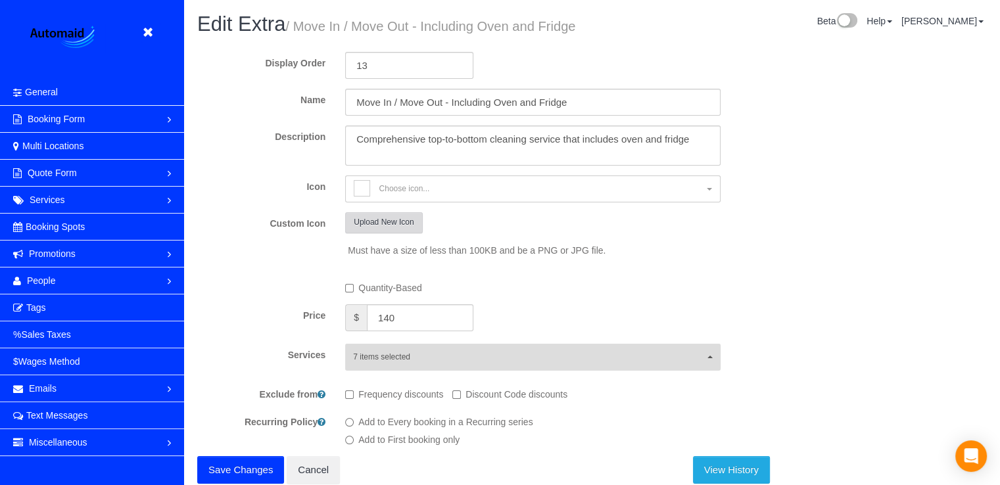
click at [396, 225] on button "Upload New Icon" at bounding box center [383, 222] width 77 height 20
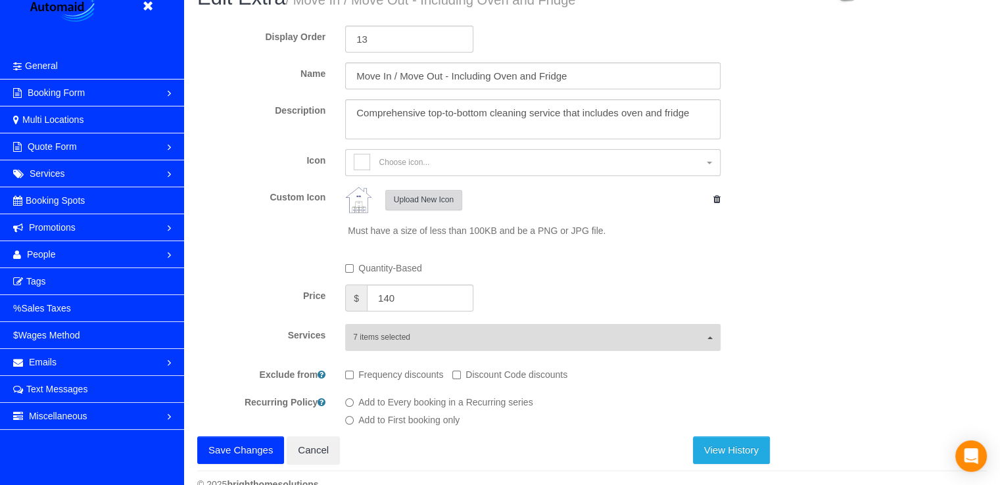
scroll to position [51, 0]
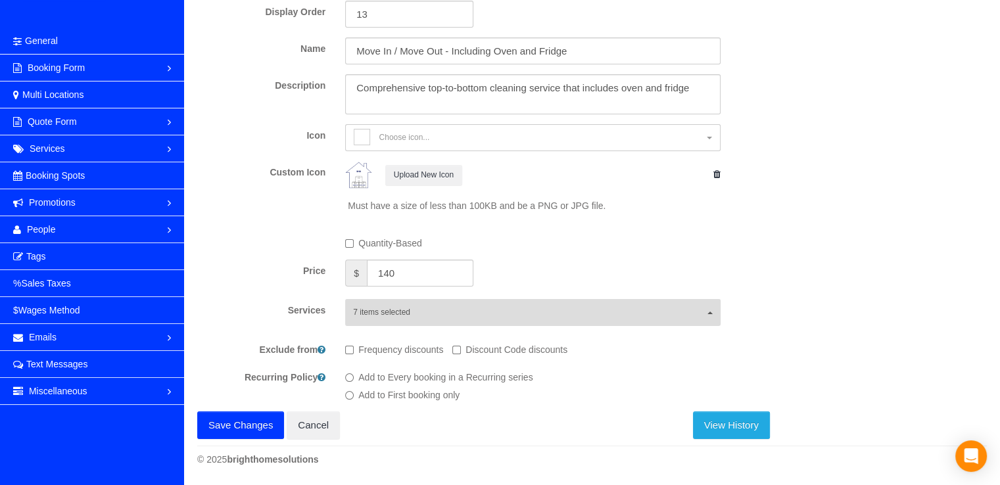
click at [241, 422] on button "Save Changes" at bounding box center [240, 425] width 87 height 28
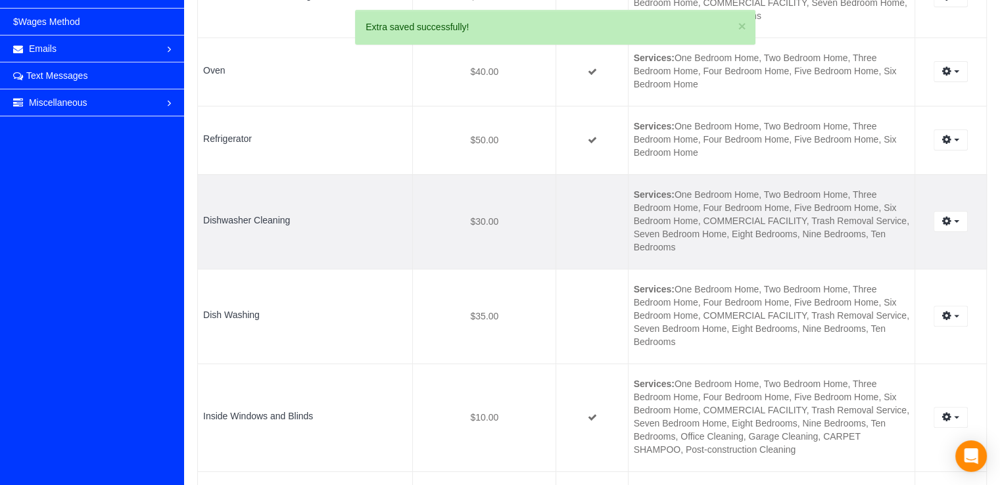
scroll to position [460, 0]
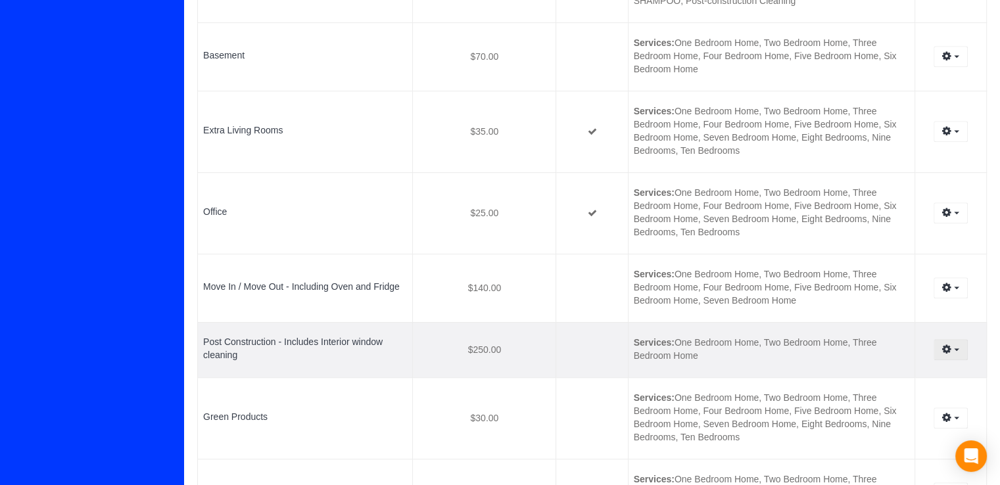
click at [949, 352] on icon "button" at bounding box center [946, 349] width 9 height 8
click at [892, 369] on link "Edit" at bounding box center [915, 373] width 104 height 17
select select "walls"
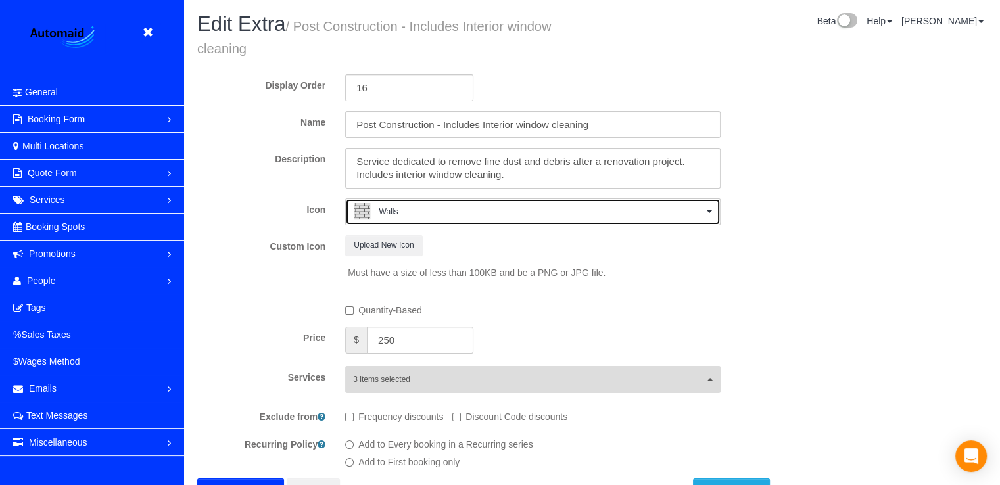
click at [417, 207] on span "Walls" at bounding box center [528, 213] width 349 height 20
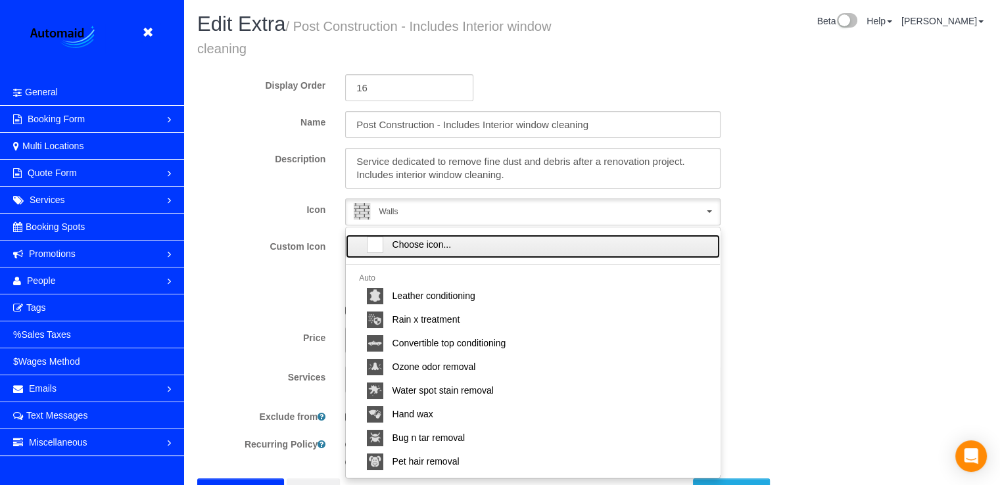
click at [371, 245] on div at bounding box center [375, 245] width 16 height 16
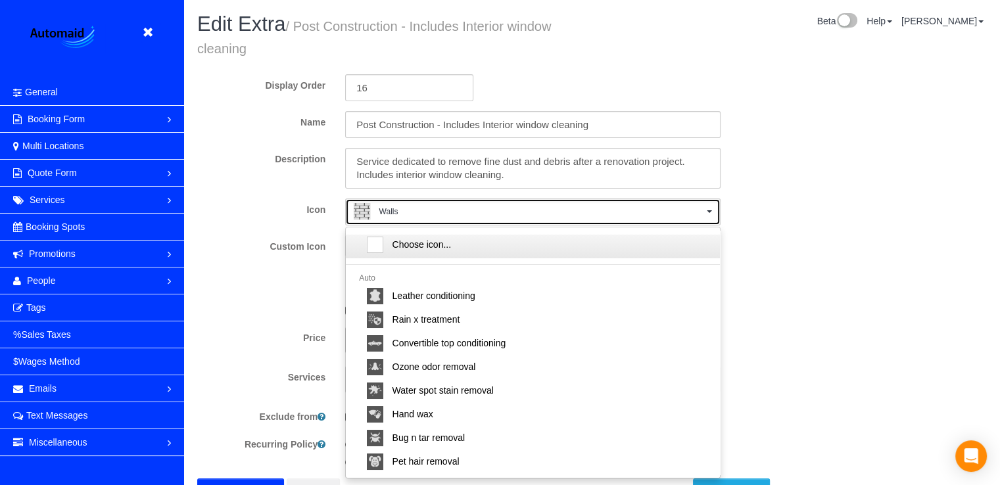
select select
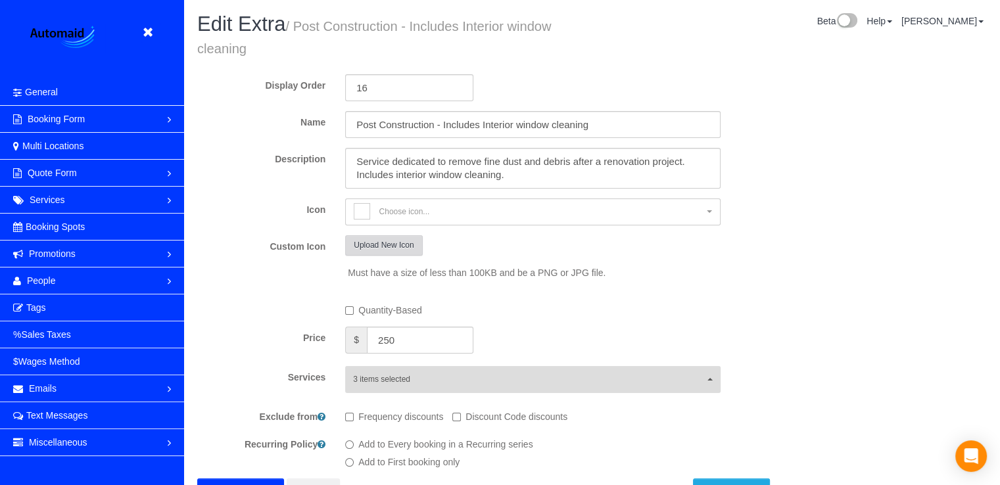
click at [395, 244] on button "Upload New Icon" at bounding box center [383, 245] width 77 height 20
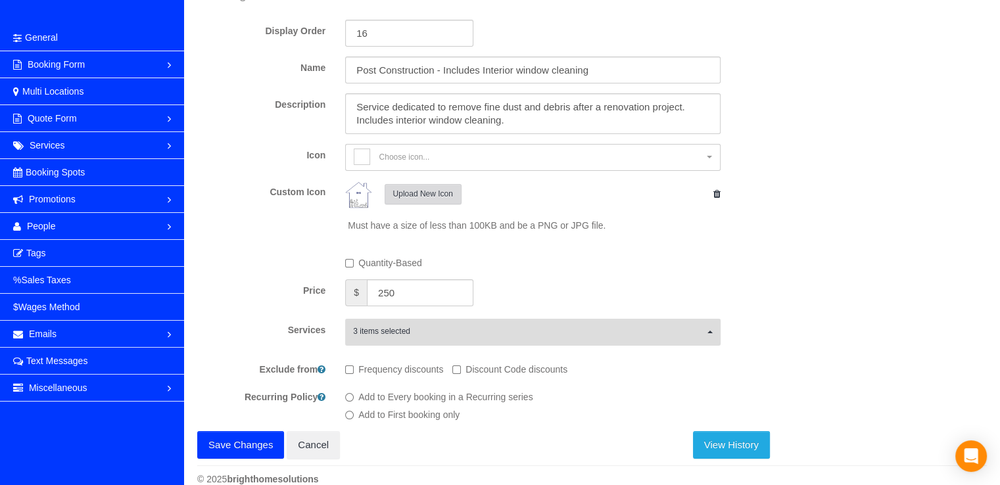
scroll to position [74, 0]
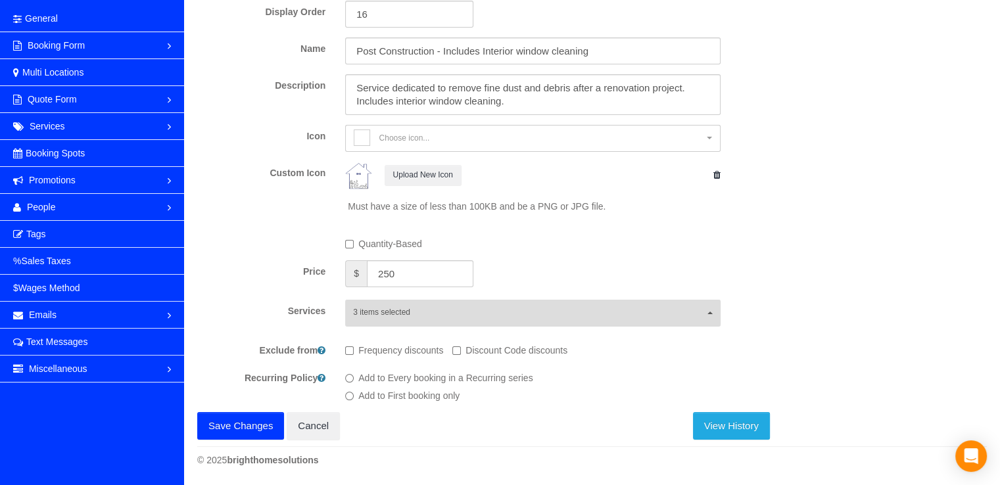
click at [229, 418] on button "Save Changes" at bounding box center [240, 426] width 87 height 28
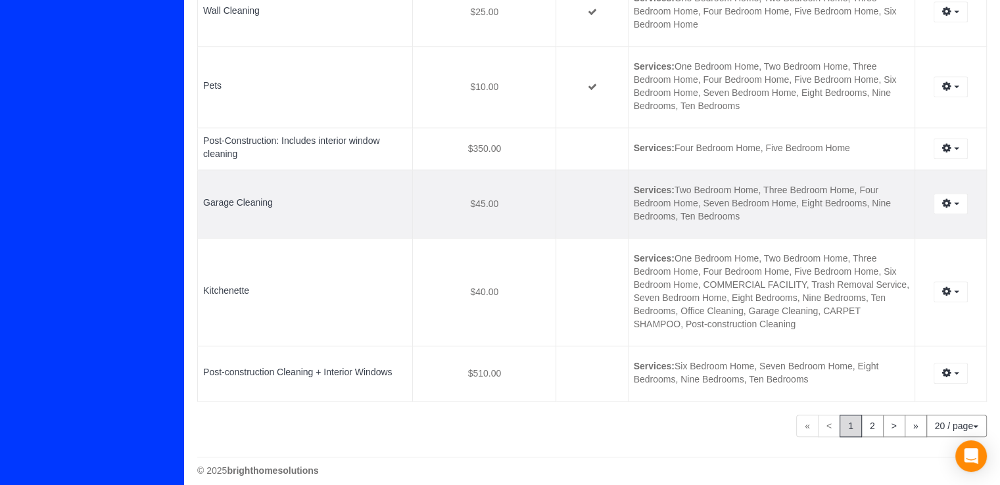
scroll to position [1278, 0]
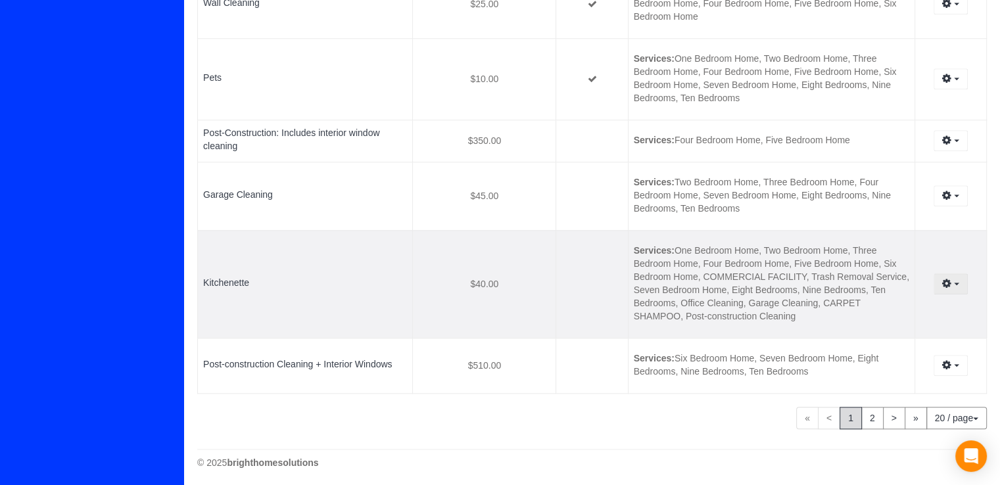
click at [956, 283] on button "button" at bounding box center [950, 283] width 34 height 20
click at [914, 304] on link "Edit" at bounding box center [915, 308] width 104 height 17
select select "inside-the-oven"
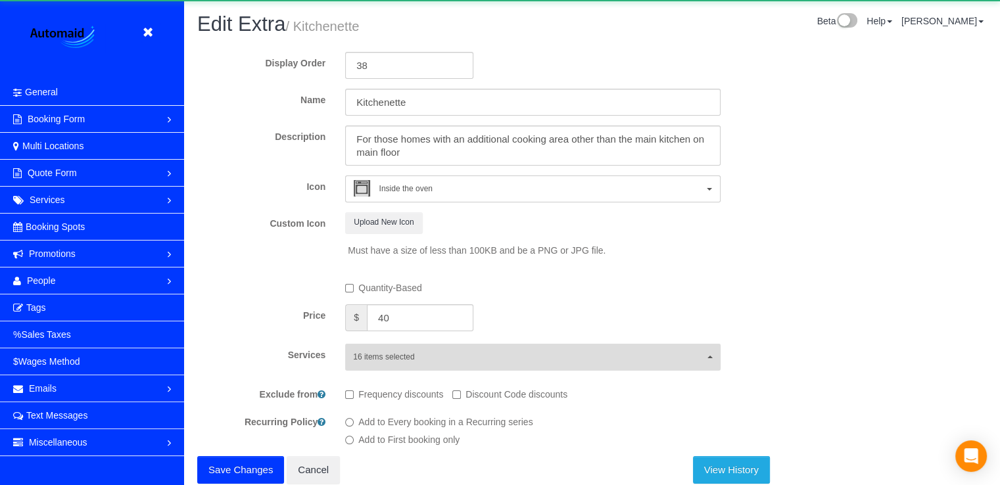
scroll to position [65196, 64724]
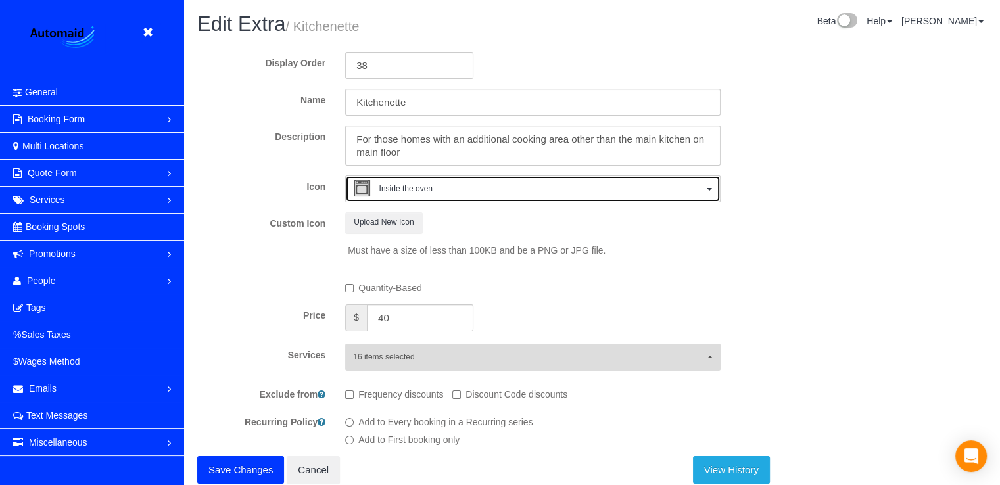
click at [423, 185] on span "Inside the oven" at bounding box center [405, 188] width 53 height 11
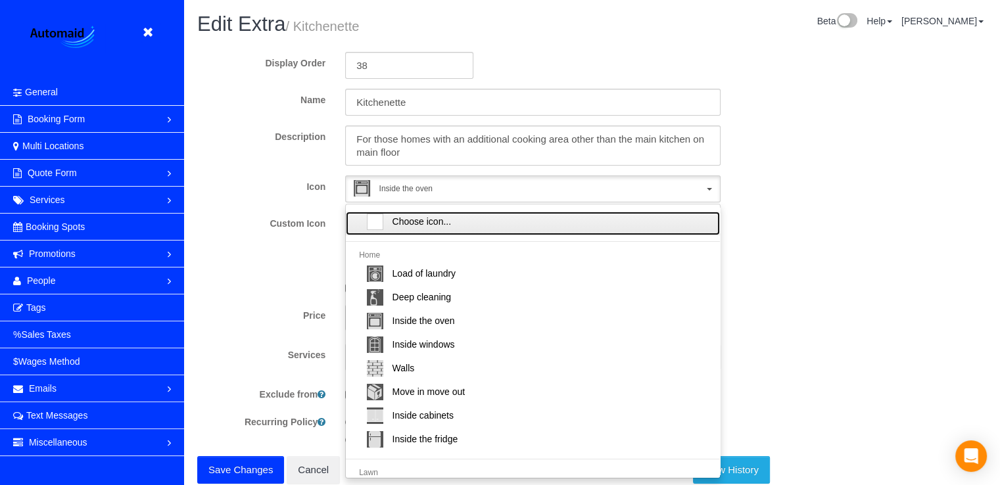
click at [389, 232] on link "Choose icon..." at bounding box center [532, 224] width 373 height 24
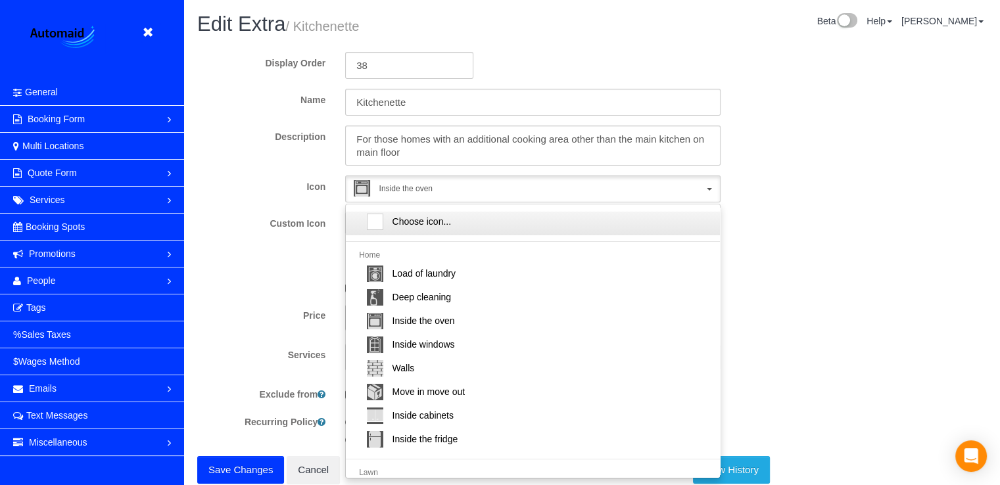
select select
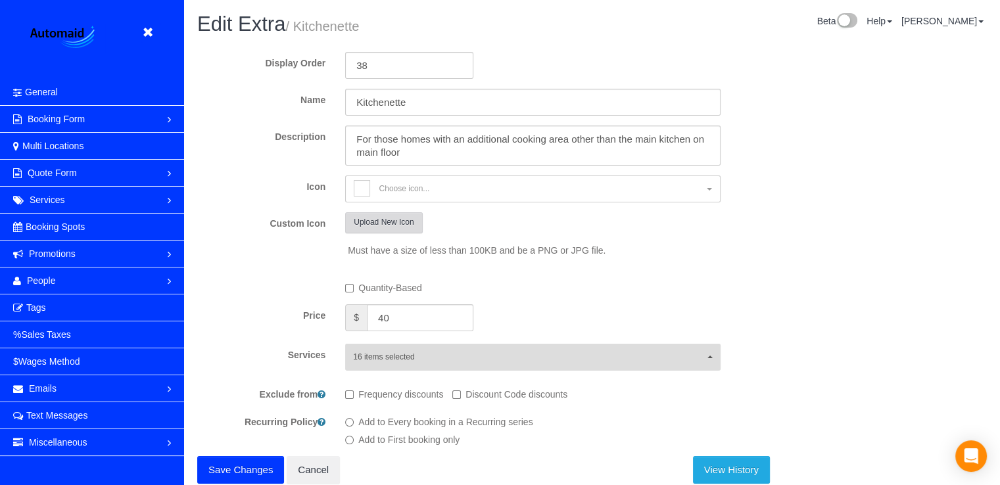
click at [384, 224] on button "Upload New Icon" at bounding box center [383, 222] width 77 height 20
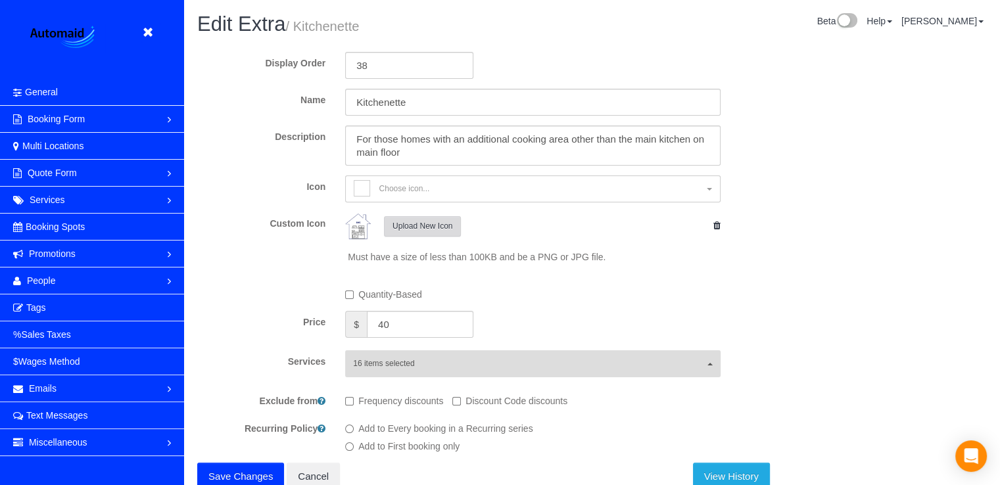
scroll to position [51, 0]
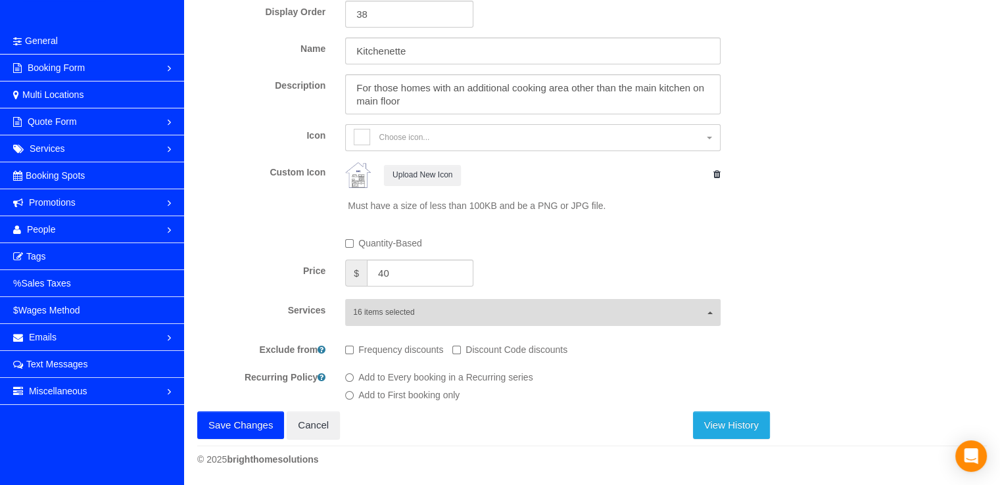
click at [234, 419] on button "Save Changes" at bounding box center [240, 425] width 87 height 28
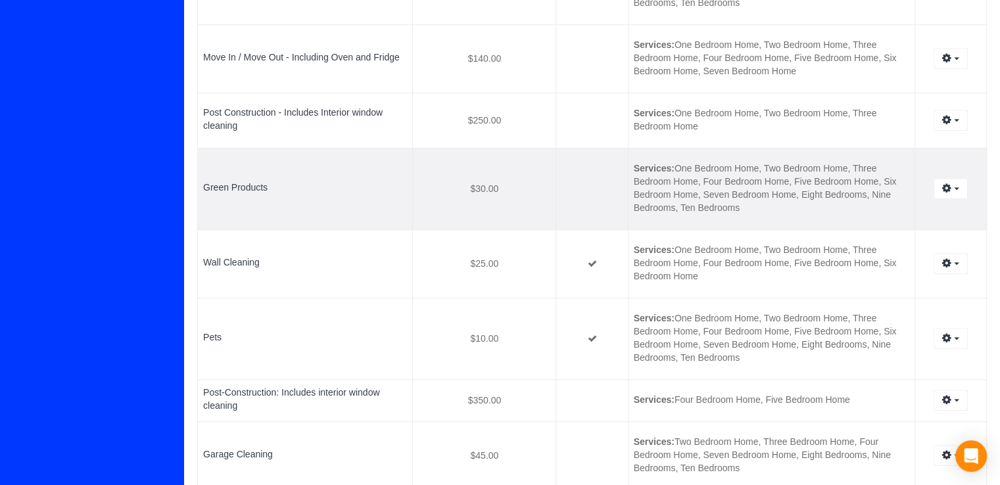
scroll to position [1052, 0]
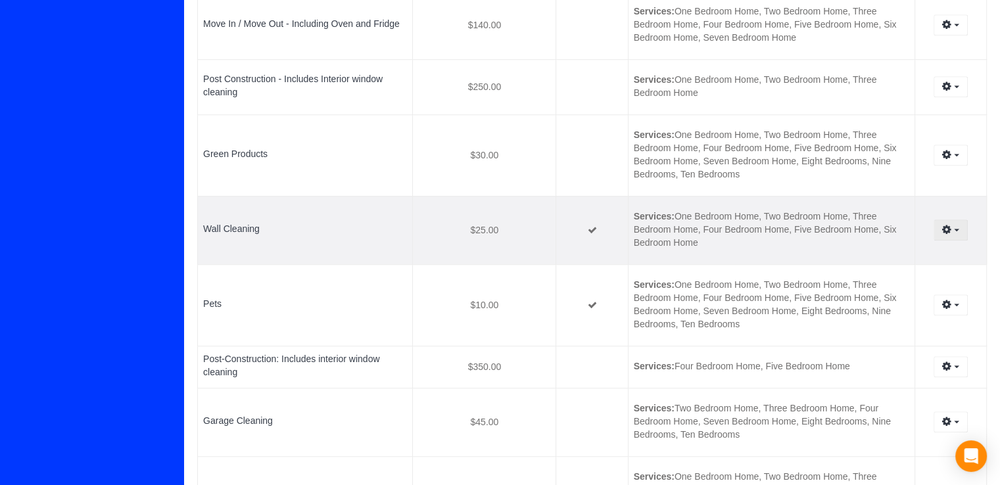
click at [951, 233] on button "button" at bounding box center [950, 230] width 34 height 20
click at [925, 247] on link "Edit" at bounding box center [915, 254] width 104 height 17
select select "walls"
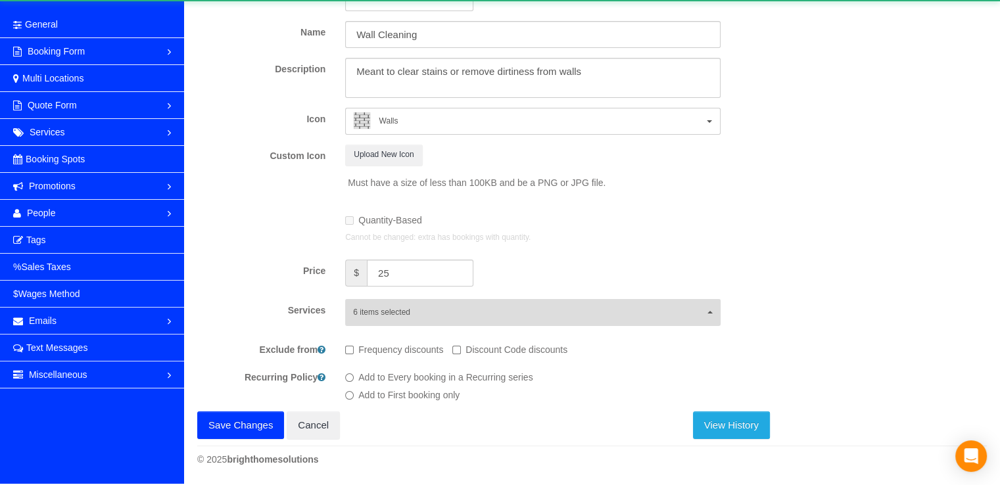
scroll to position [65172, 64724]
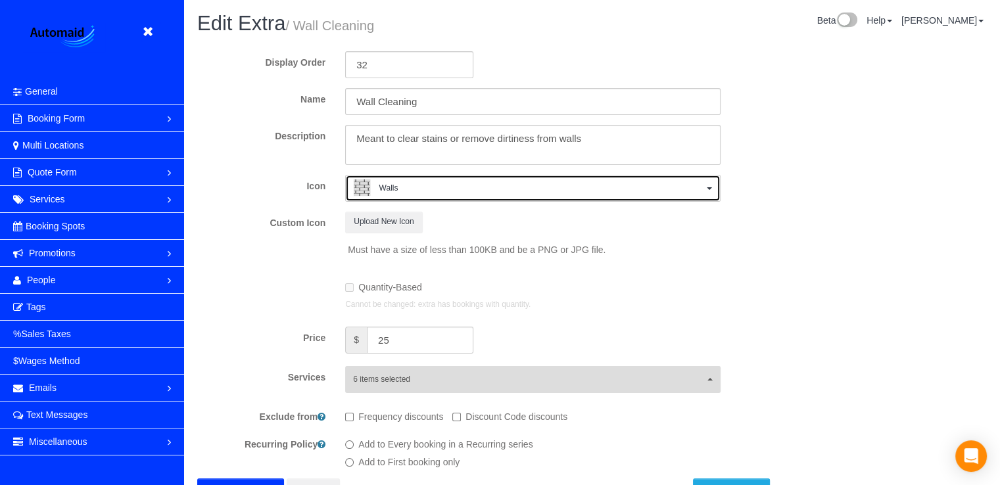
click at [431, 180] on span "Walls" at bounding box center [528, 189] width 349 height 20
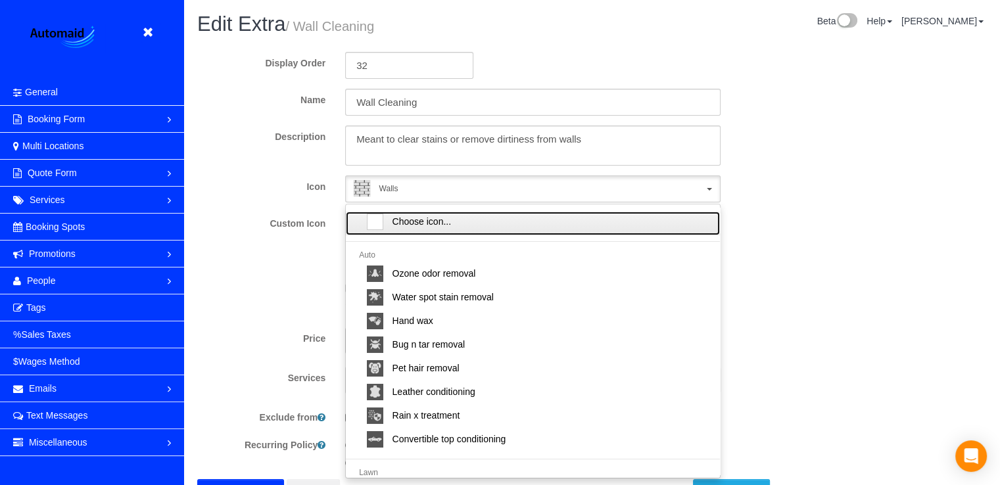
click at [449, 212] on link "Choose icon..." at bounding box center [532, 224] width 373 height 24
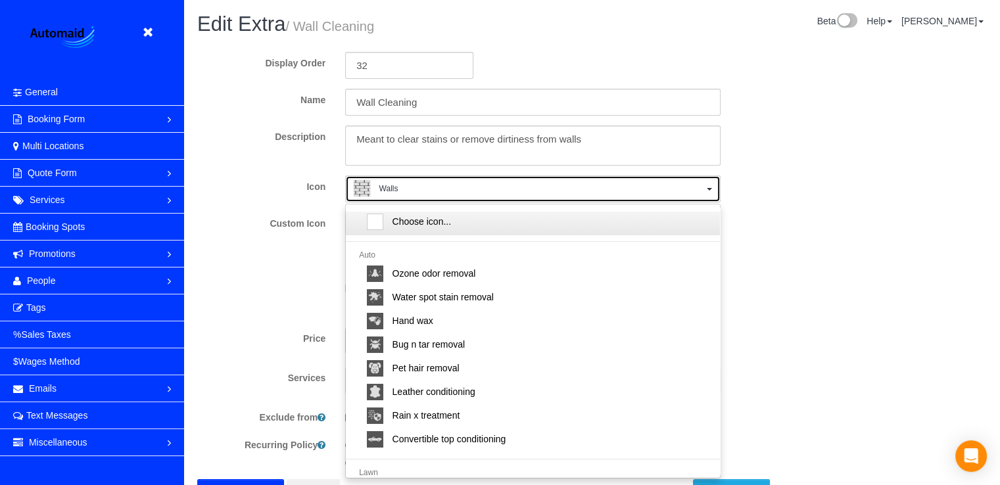
select select
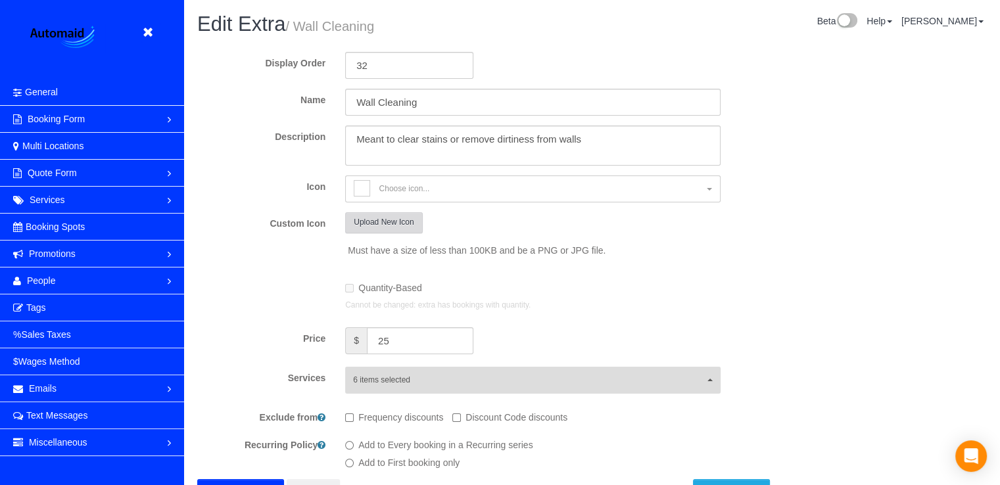
click at [400, 223] on button "Upload New Icon" at bounding box center [383, 222] width 77 height 20
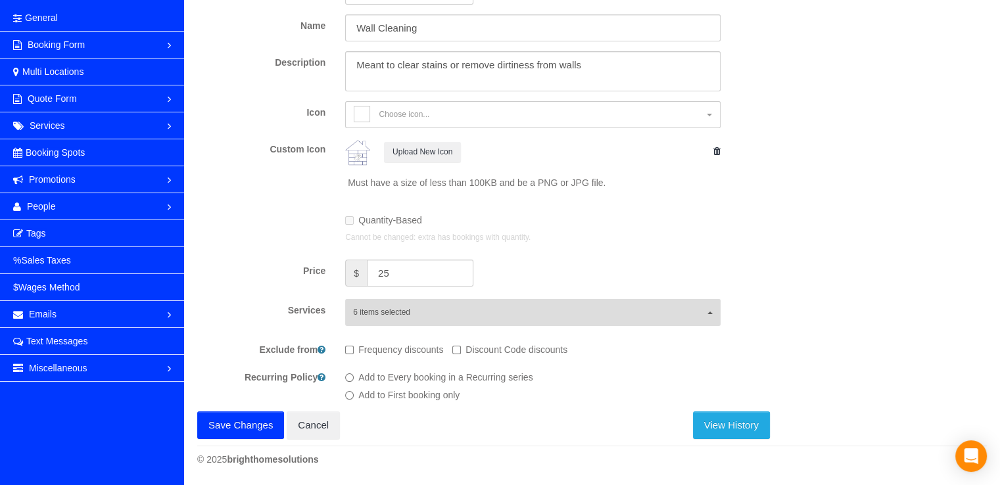
click at [221, 424] on button "Save Changes" at bounding box center [240, 425] width 87 height 28
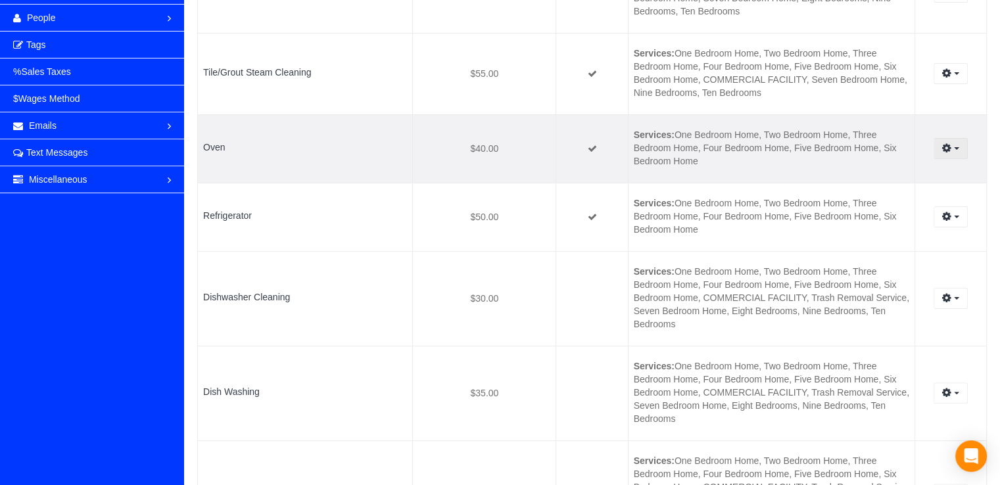
click at [962, 154] on button "button" at bounding box center [950, 148] width 34 height 20
click at [908, 171] on link "Edit" at bounding box center [915, 172] width 104 height 17
select select "inside-the-oven"
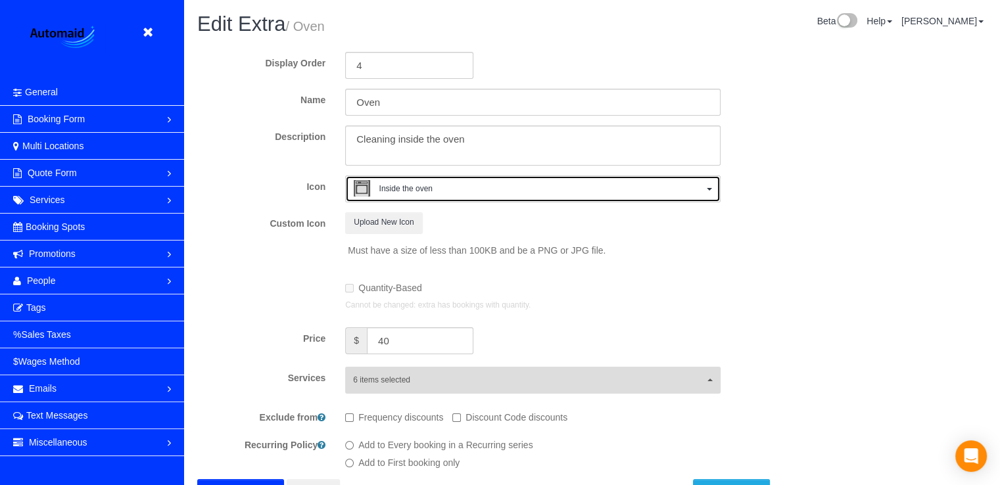
click at [507, 184] on span "Inside the oven" at bounding box center [528, 190] width 349 height 20
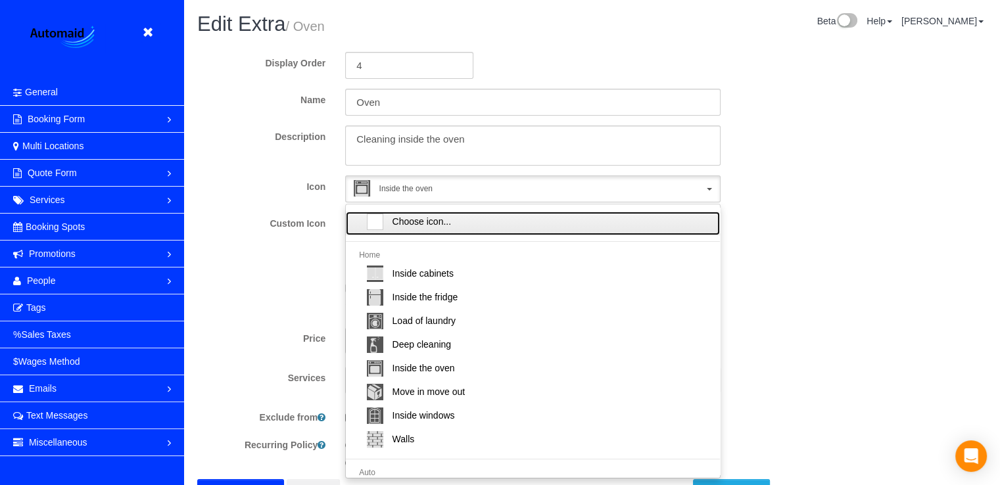
click at [405, 221] on span "Choose icon..." at bounding box center [421, 221] width 59 height 13
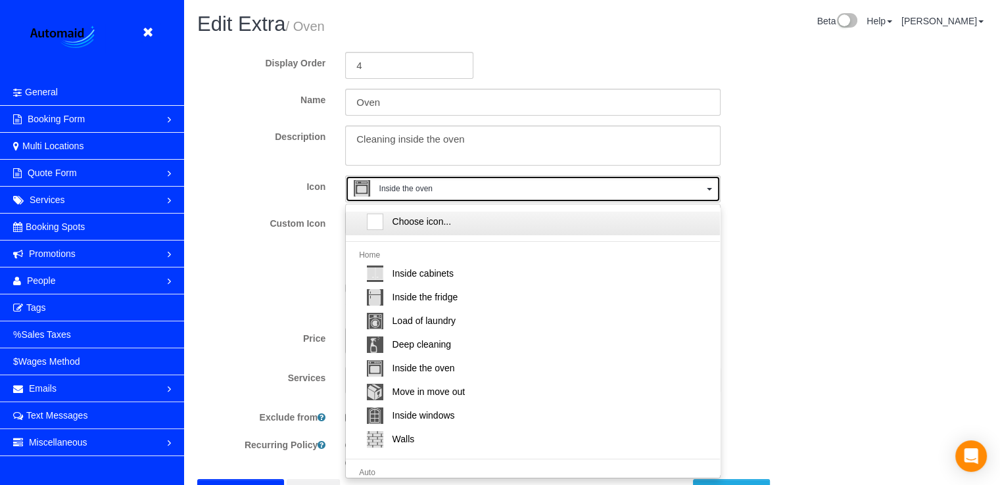
select select
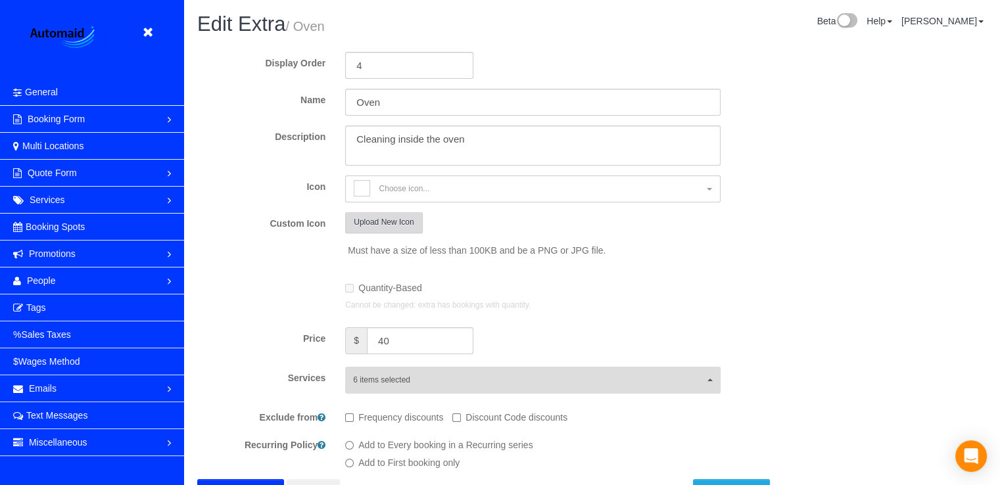
click at [392, 218] on button "Upload New Icon" at bounding box center [383, 222] width 77 height 20
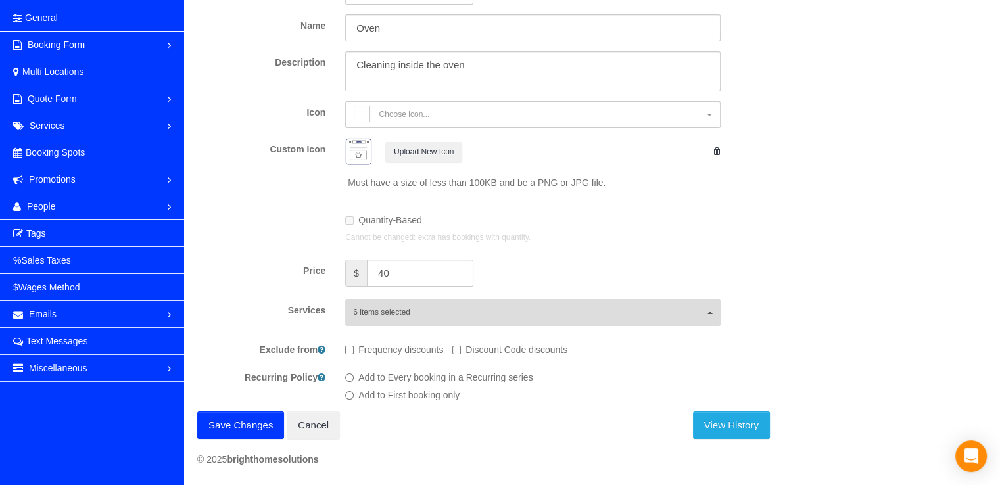
click at [225, 427] on button "Save Changes" at bounding box center [240, 425] width 87 height 28
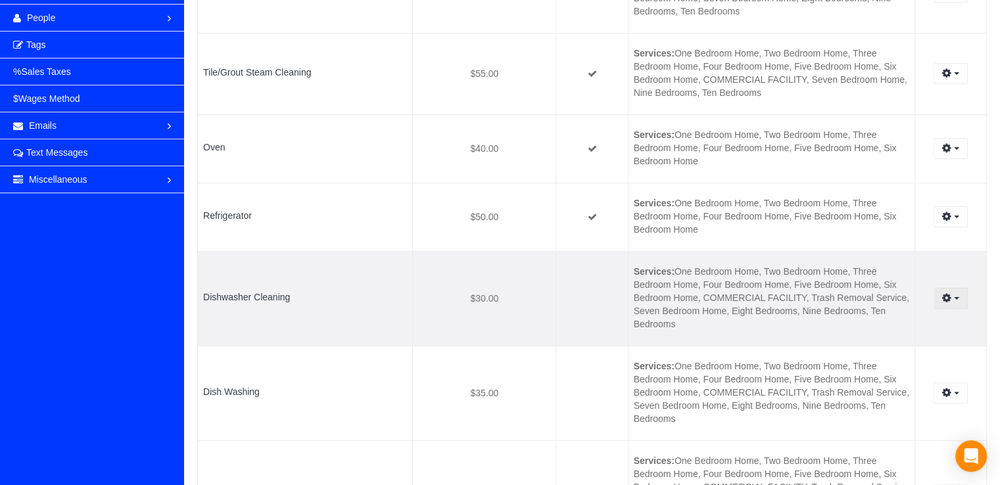
click at [960, 300] on button "button" at bounding box center [950, 298] width 34 height 20
click at [891, 320] on link "Edit" at bounding box center [915, 322] width 104 height 17
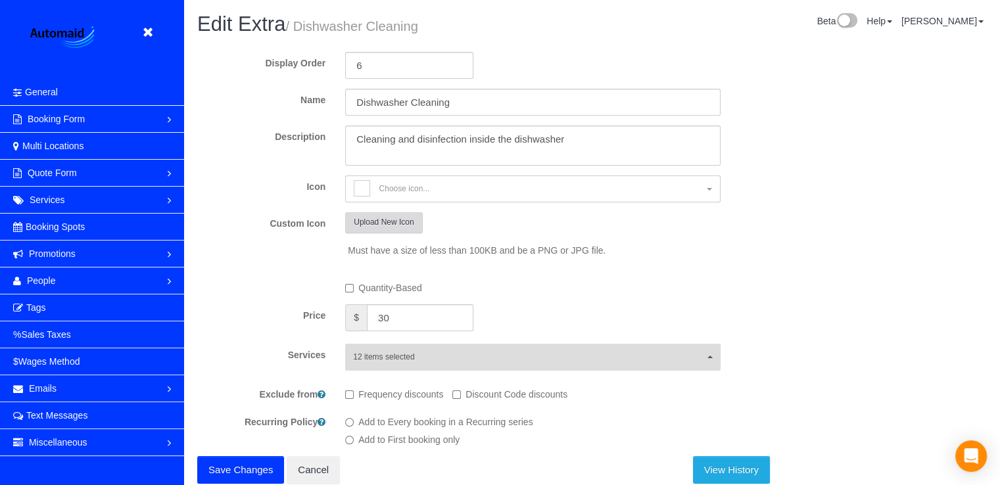
click at [407, 216] on button "Upload New Icon" at bounding box center [383, 222] width 77 height 20
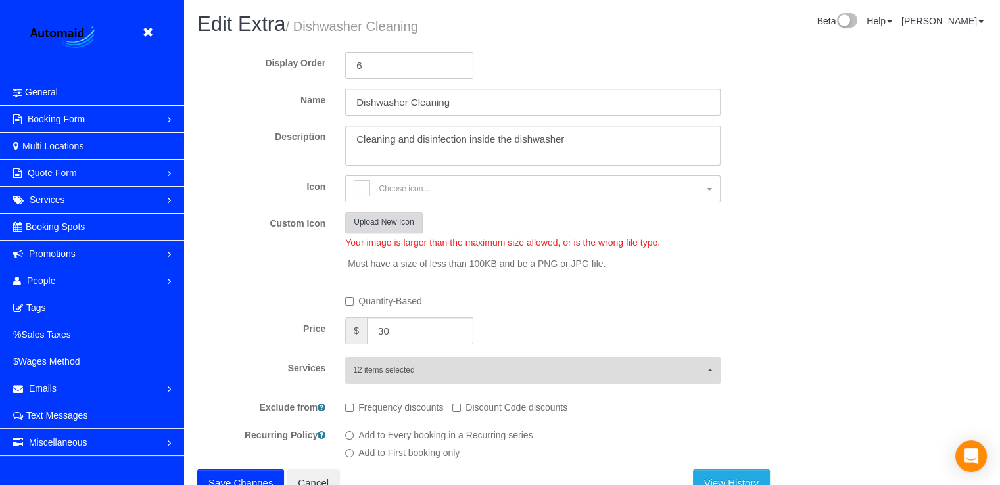
click at [392, 224] on button "Upload New Icon" at bounding box center [383, 222] width 77 height 20
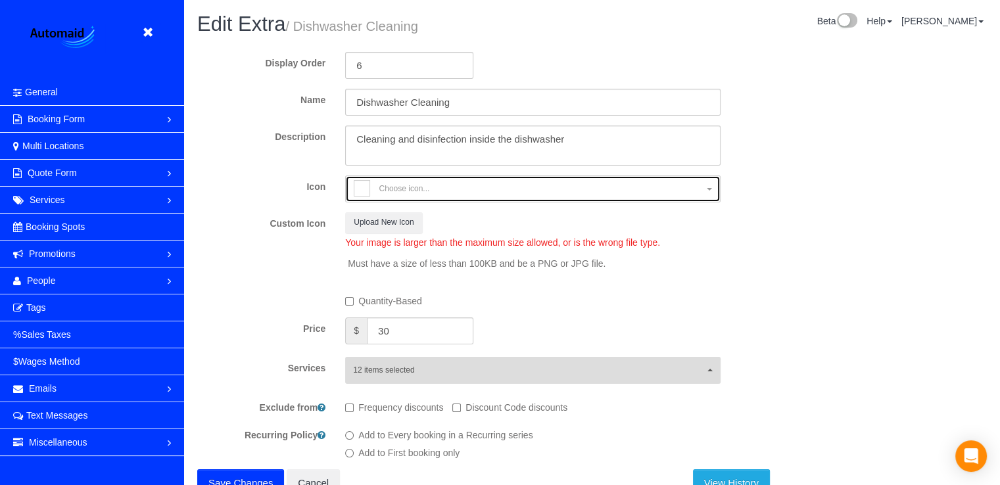
drag, startPoint x: 519, startPoint y: 200, endPoint x: 518, endPoint y: 189, distance: 10.6
click at [519, 195] on button "Choose icon..." at bounding box center [532, 188] width 375 height 27
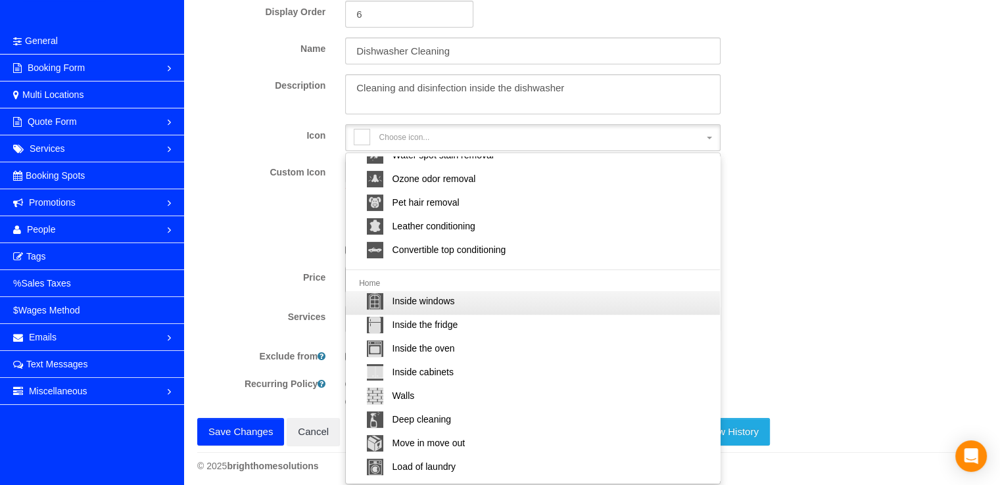
scroll to position [57, 0]
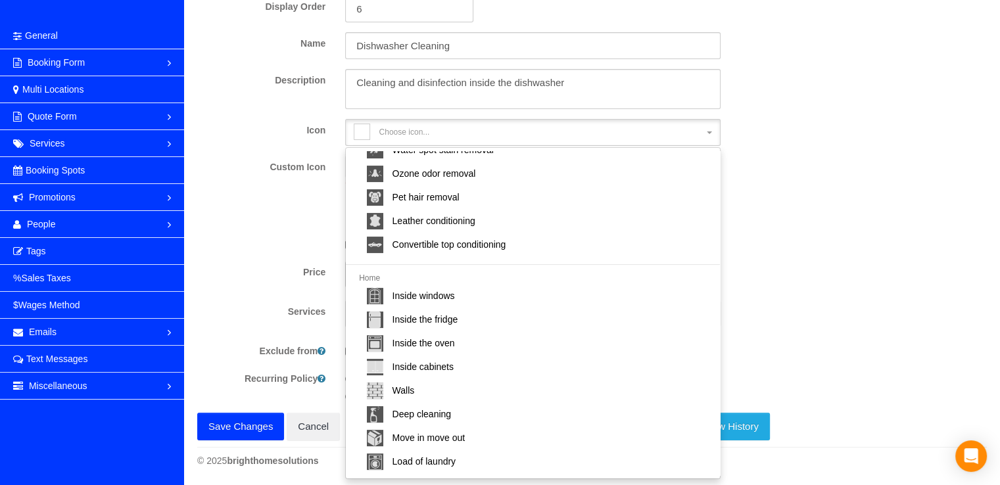
drag, startPoint x: 845, startPoint y: 193, endPoint x: 833, endPoint y: 198, distance: 12.7
click at [845, 193] on div "Display Order 6 Name Dishwasher Cleaning Description Icon Choose icon... Choose…" at bounding box center [591, 212] width 789 height 455
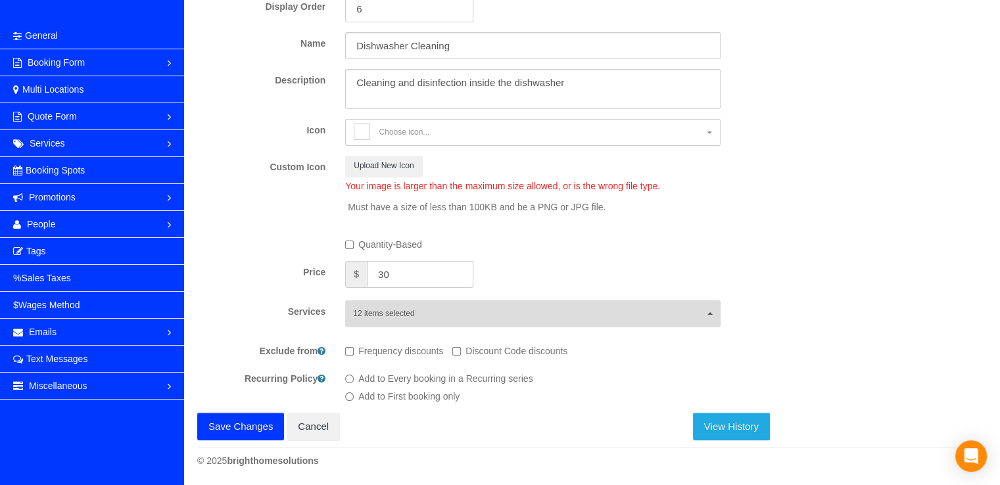
click at [239, 420] on button "Save Changes" at bounding box center [240, 427] width 87 height 28
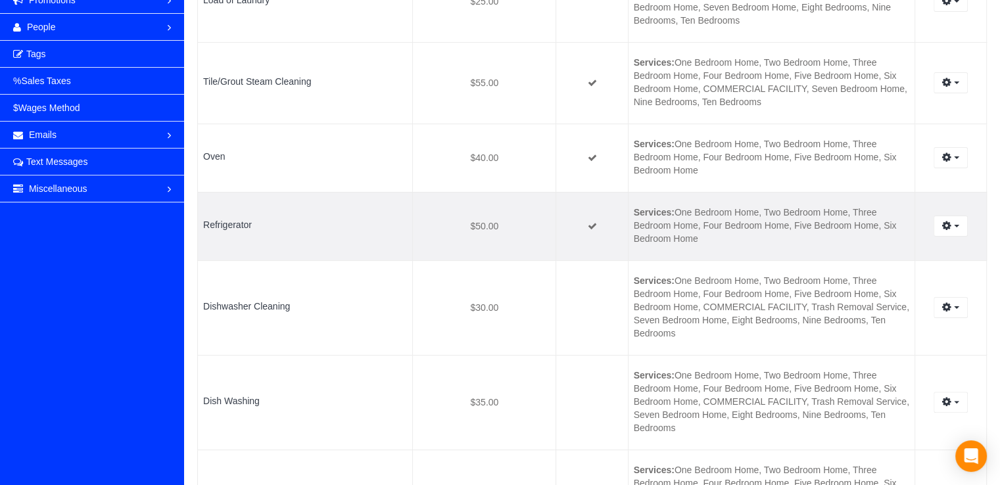
scroll to position [329, 0]
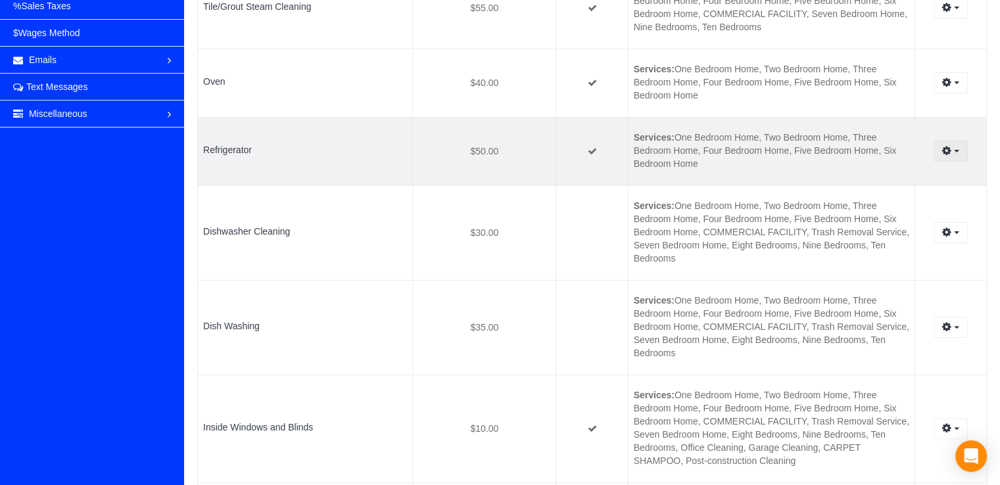
click at [954, 149] on button "button" at bounding box center [950, 151] width 34 height 20
click at [904, 176] on link "Edit" at bounding box center [915, 175] width 104 height 17
select select "inside-the-fridge"
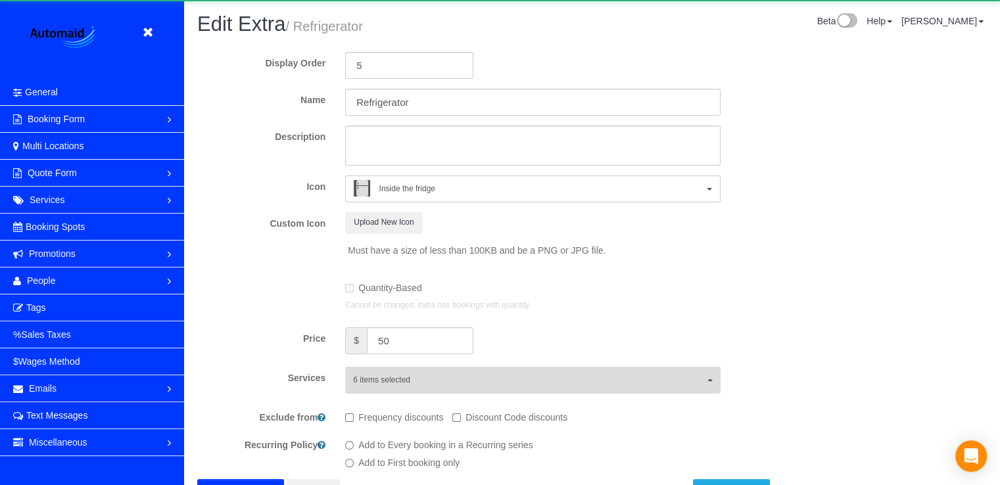
scroll to position [46, 0]
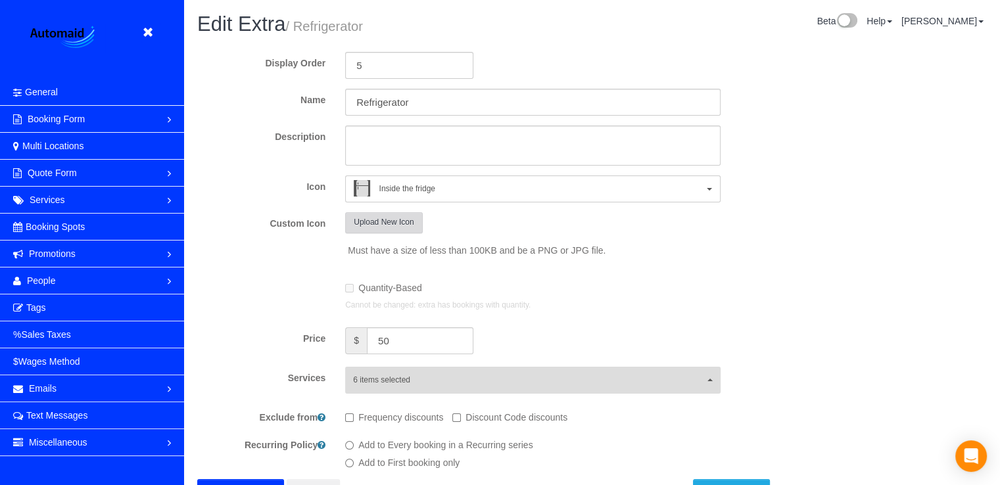
click at [394, 221] on button "Upload New Icon" at bounding box center [383, 222] width 77 height 20
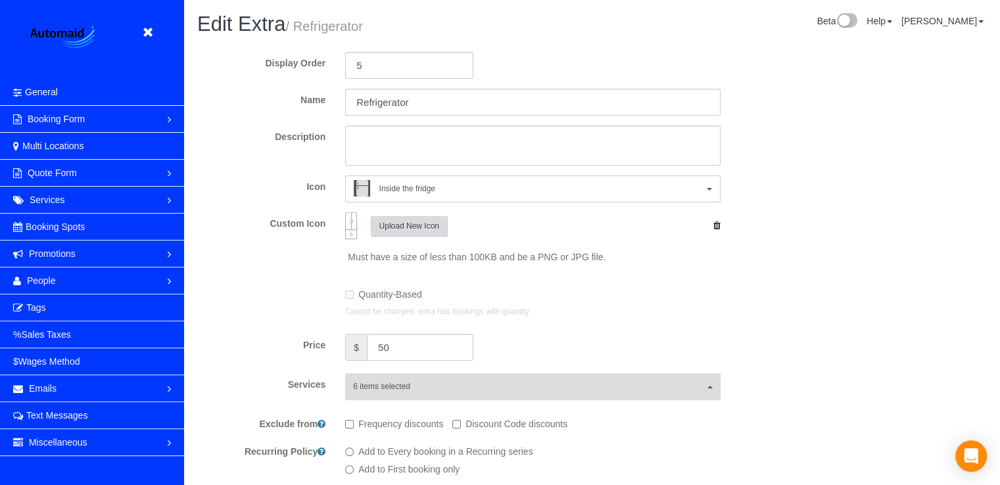
scroll to position [559, 999]
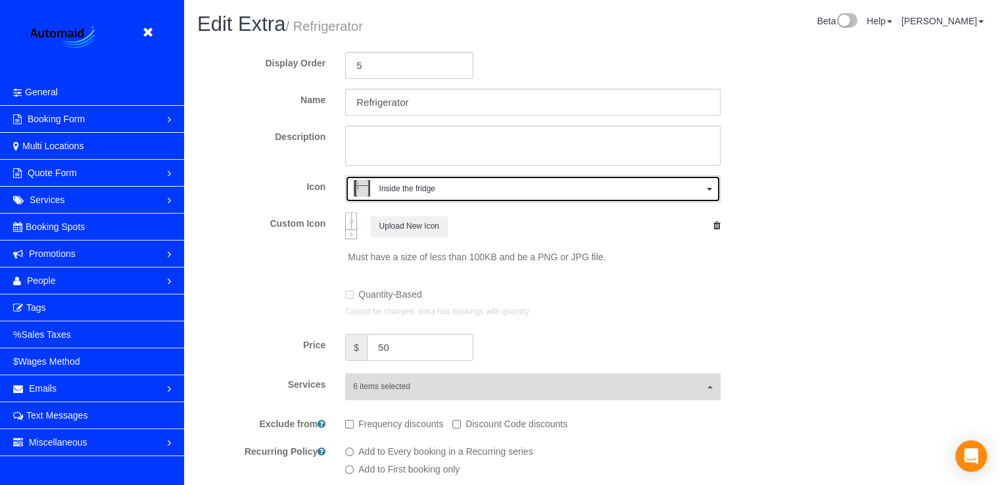
click at [703, 187] on button "Inside the fridge" at bounding box center [532, 188] width 375 height 27
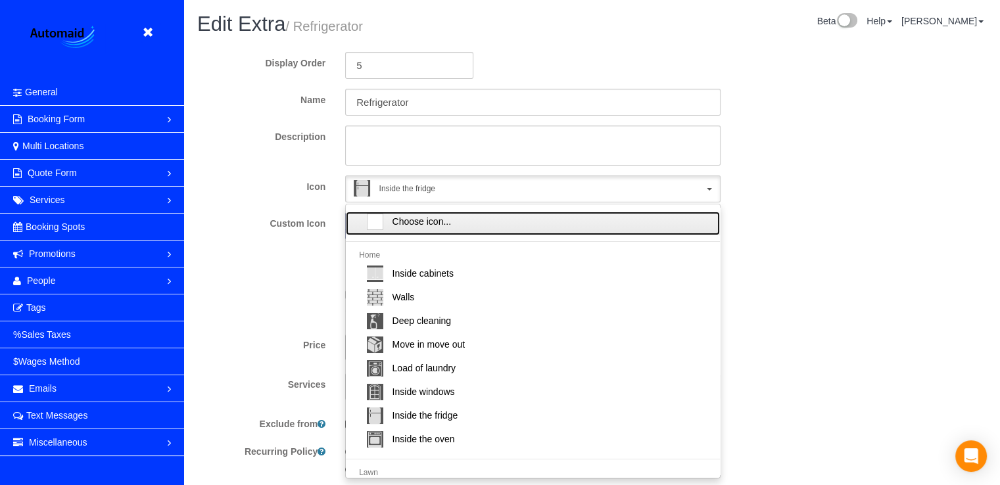
click at [430, 218] on span "Choose icon..." at bounding box center [421, 221] width 59 height 13
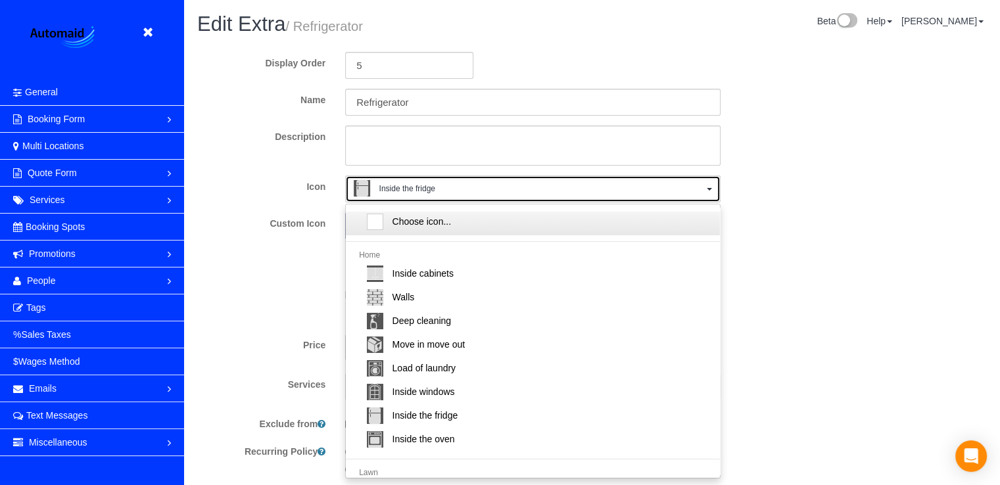
select select
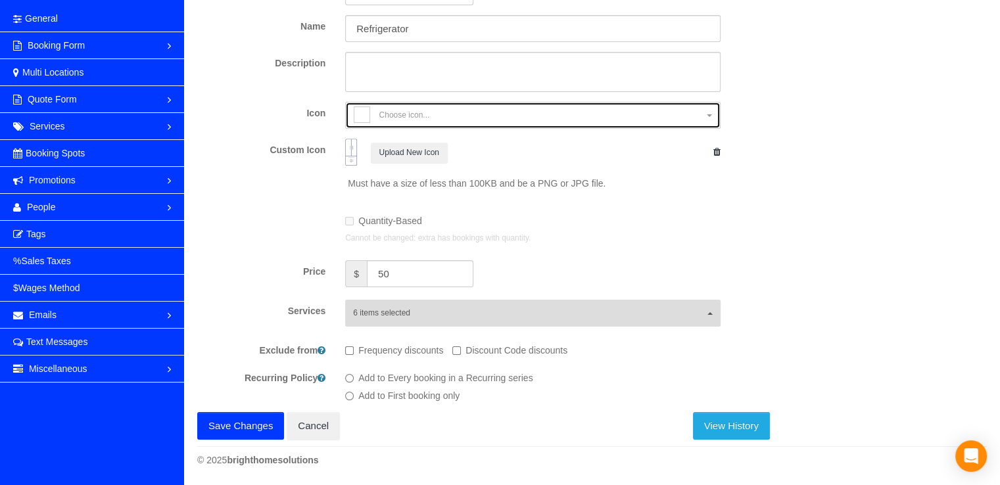
scroll to position [74, 0]
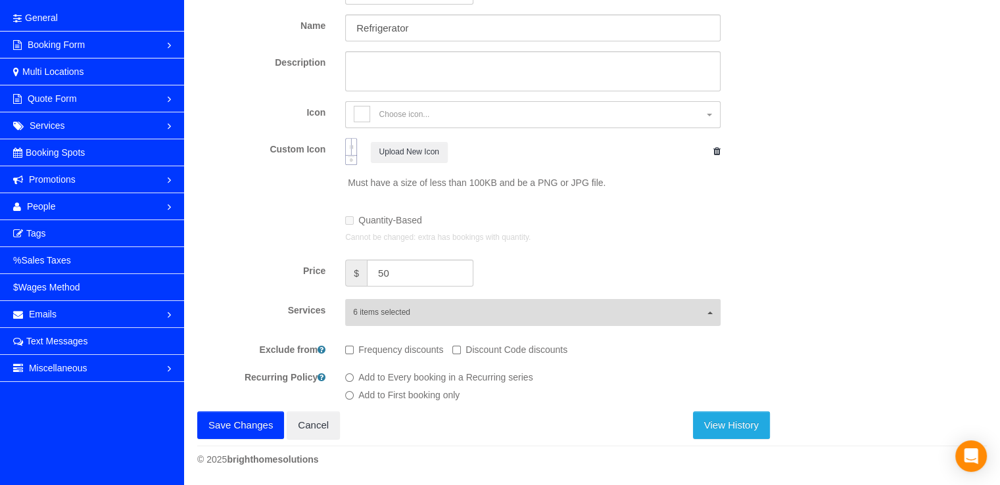
click at [252, 424] on button "Save Changes" at bounding box center [240, 425] width 87 height 28
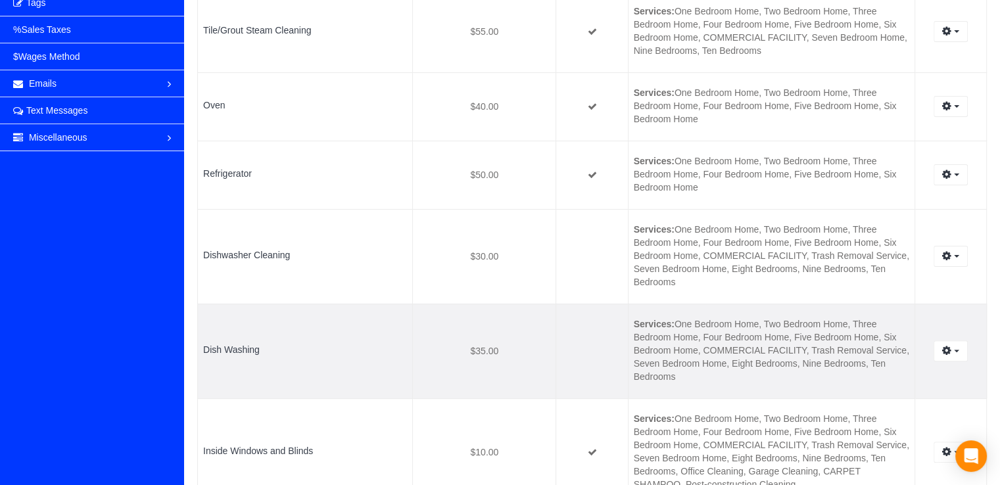
scroll to position [329, 0]
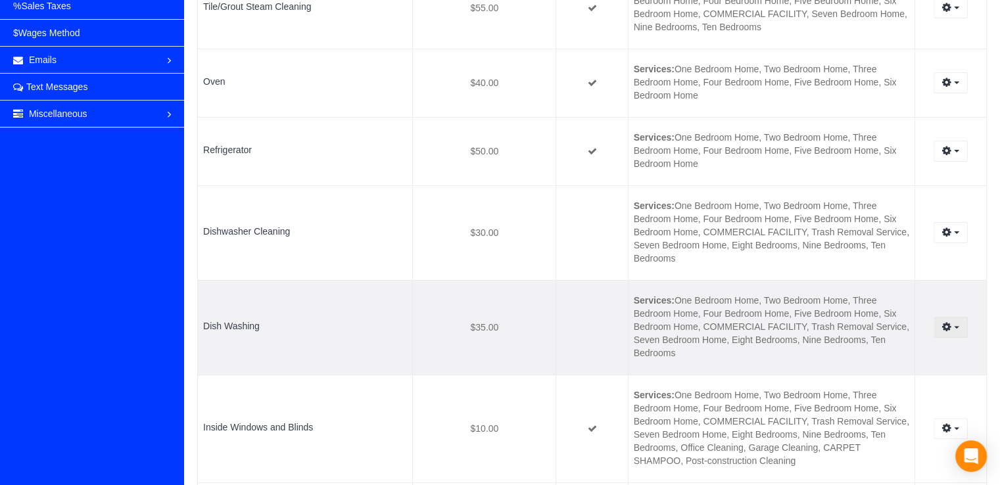
click at [948, 333] on button "button" at bounding box center [950, 327] width 34 height 20
click at [926, 347] on link "Edit" at bounding box center [915, 351] width 104 height 17
select select "deep-cleaning"
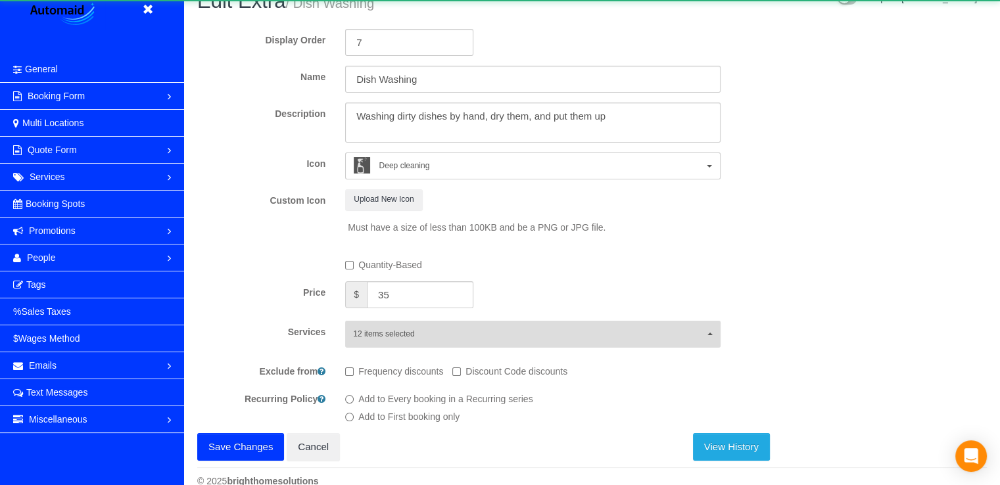
scroll to position [43, 0]
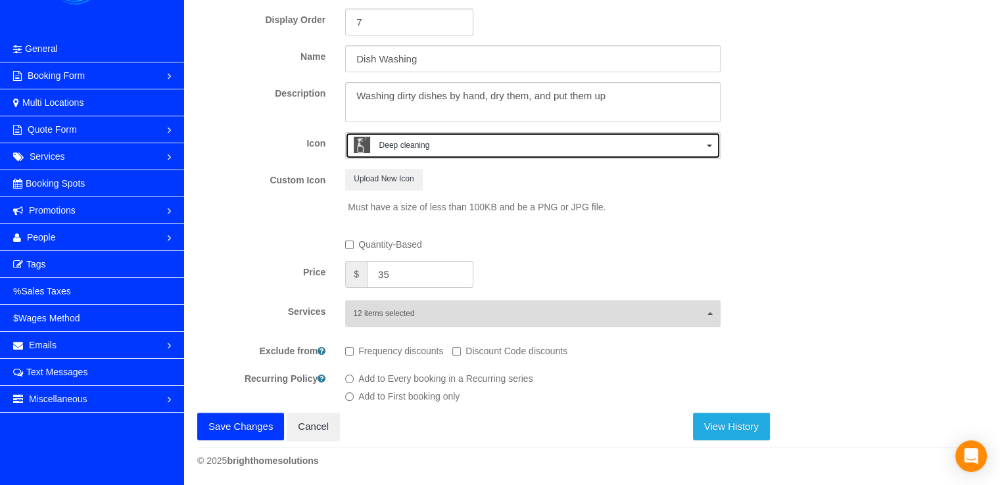
click at [435, 147] on span "Deep cleaning" at bounding box center [528, 147] width 349 height 20
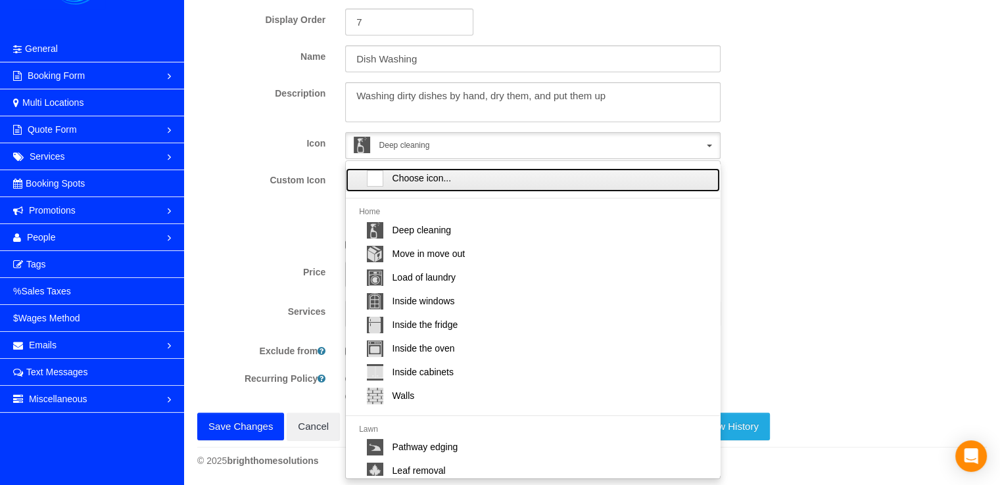
click at [411, 172] on span "Choose icon..." at bounding box center [421, 178] width 59 height 13
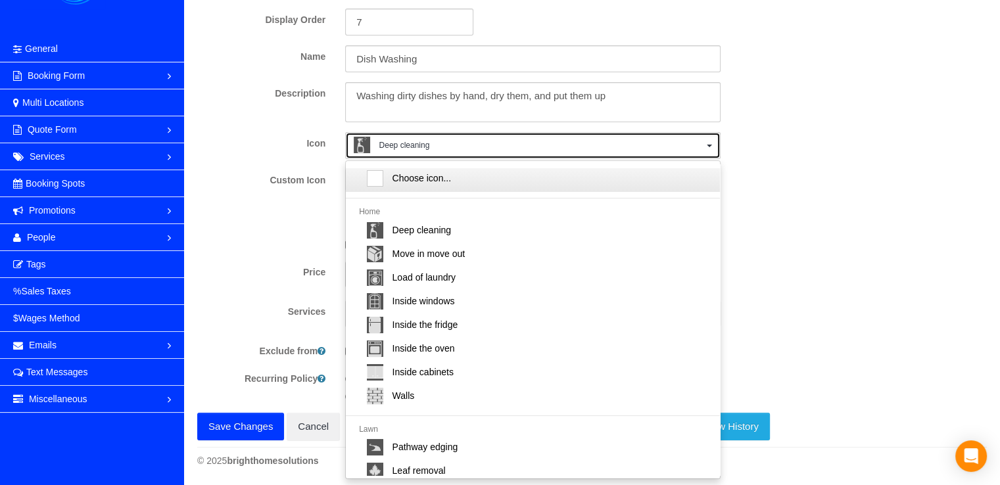
select select
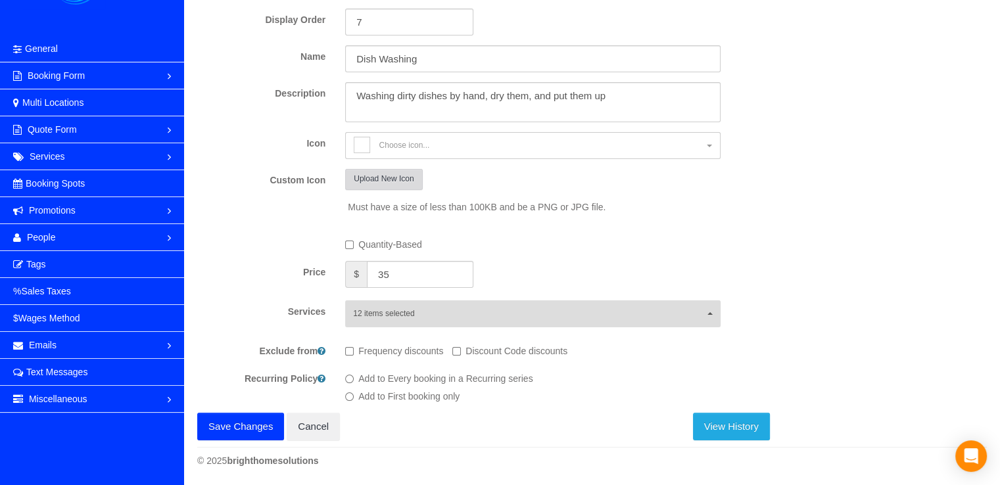
click at [378, 179] on button "Upload New Icon" at bounding box center [383, 179] width 77 height 20
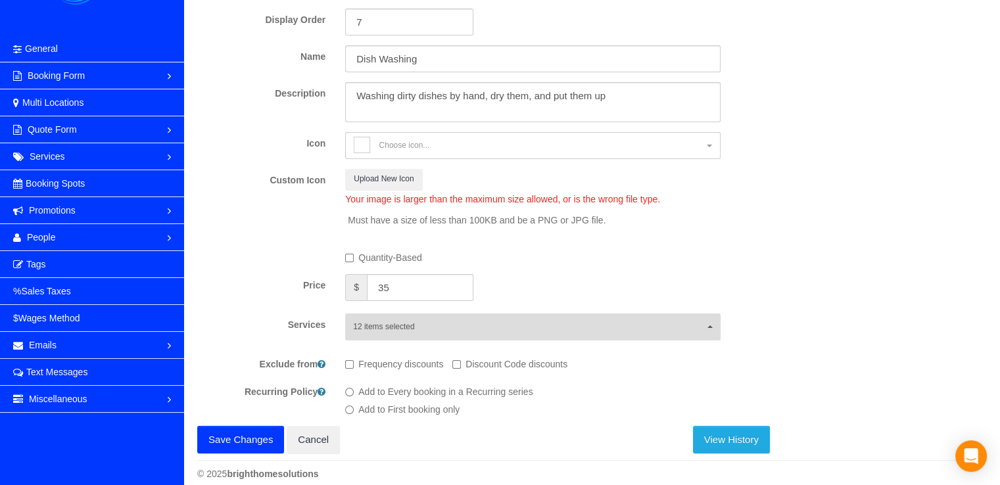
click at [212, 440] on button "Save Changes" at bounding box center [240, 440] width 87 height 28
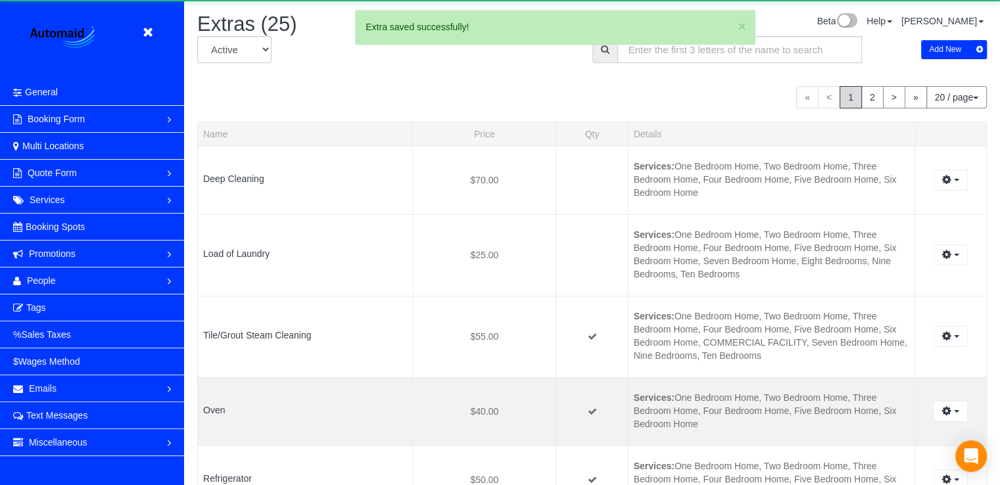
scroll to position [63961, 64724]
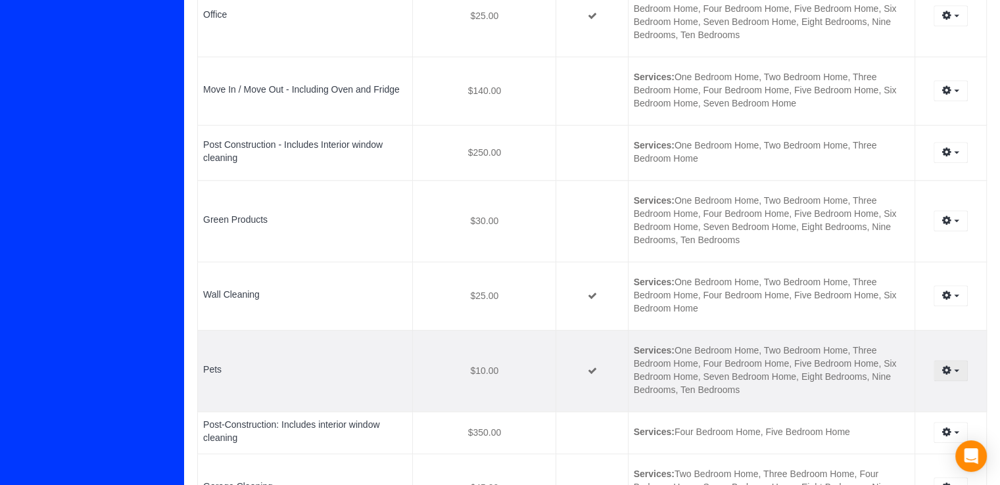
click at [952, 371] on button "button" at bounding box center [950, 370] width 34 height 20
click at [906, 392] on link "Edit" at bounding box center [915, 394] width 104 height 17
select select "pet-hair-removal"
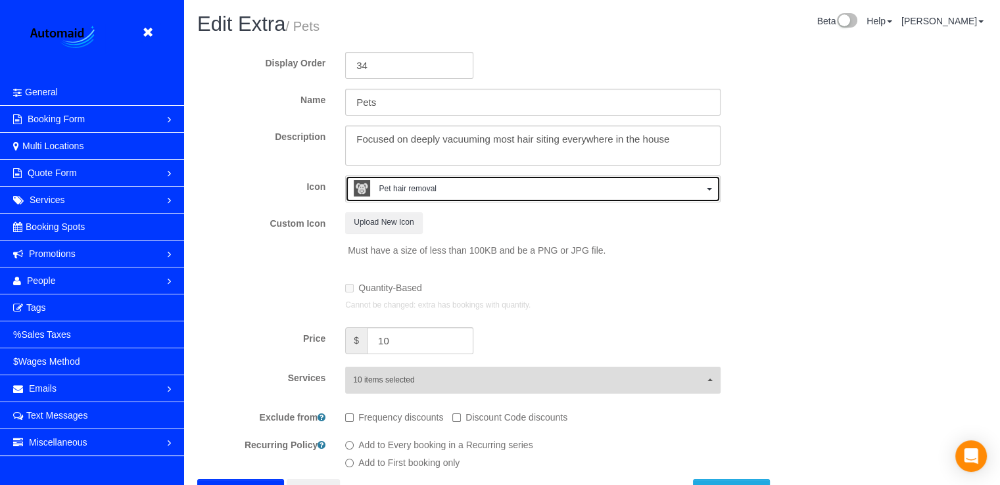
click at [411, 188] on span "Pet hair removal" at bounding box center [407, 188] width 57 height 11
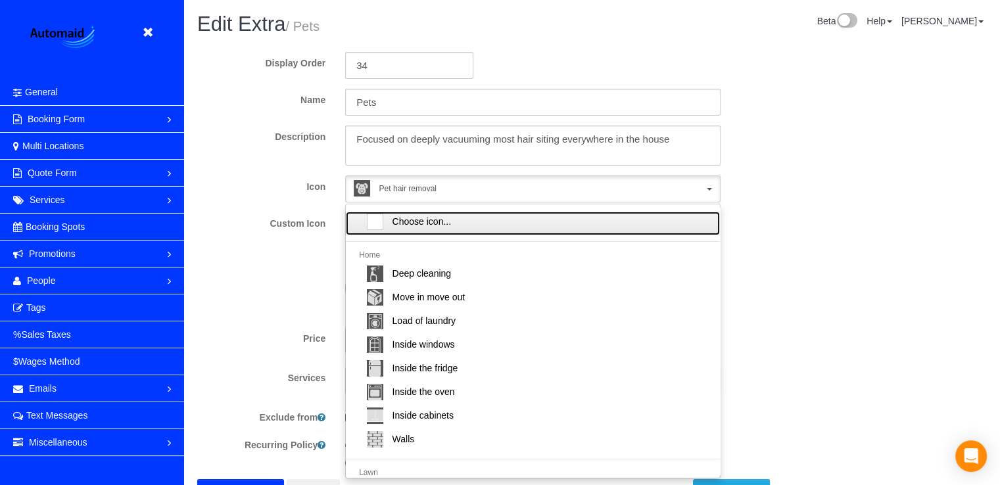
click at [467, 230] on link "Choose icon..." at bounding box center [532, 224] width 373 height 24
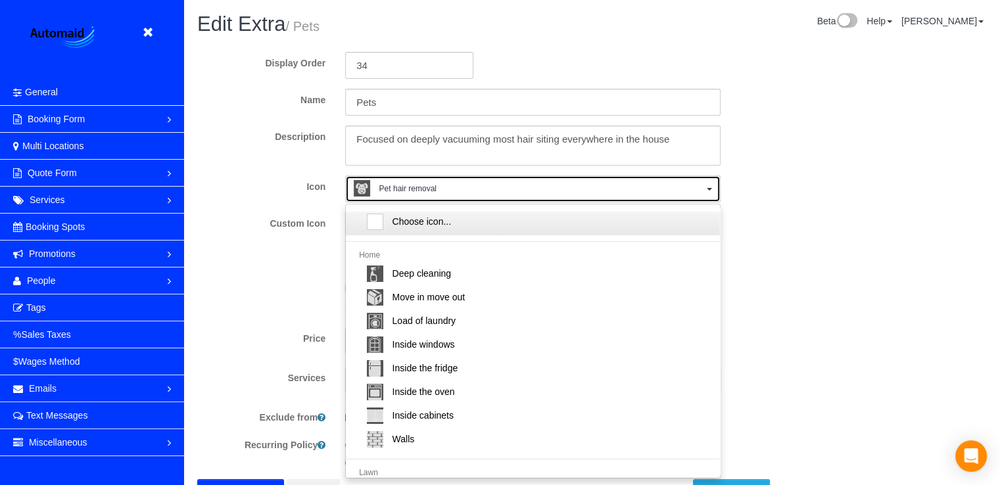
select select
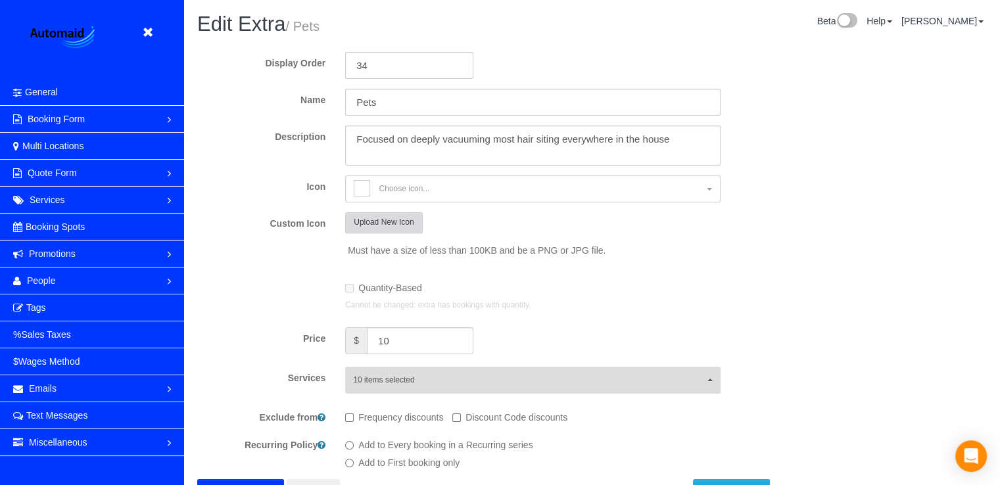
click at [402, 231] on button "Upload New Icon" at bounding box center [383, 222] width 77 height 20
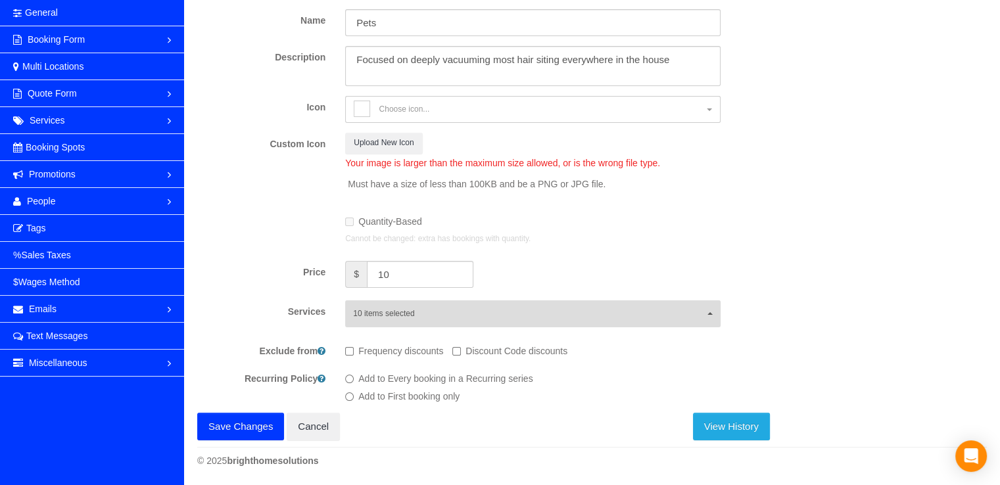
click at [262, 428] on button "Save Changes" at bounding box center [240, 427] width 87 height 28
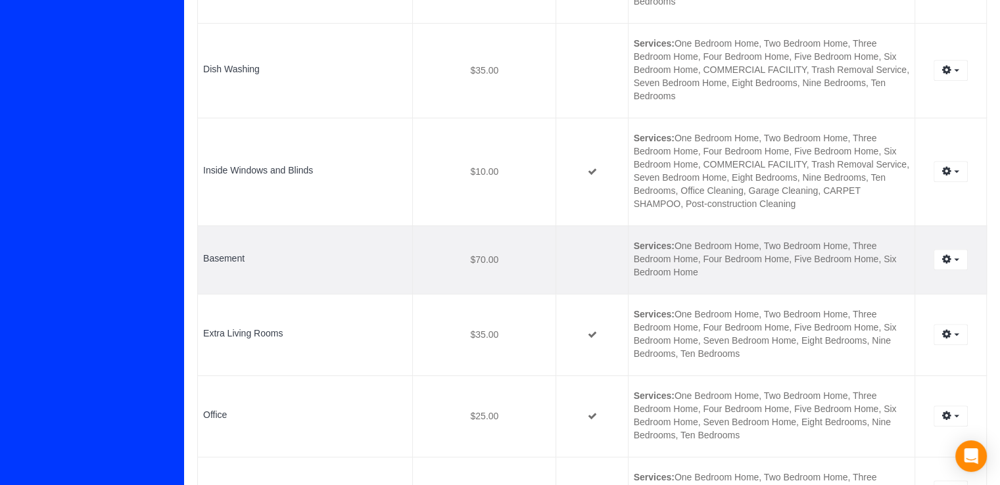
scroll to position [555, 0]
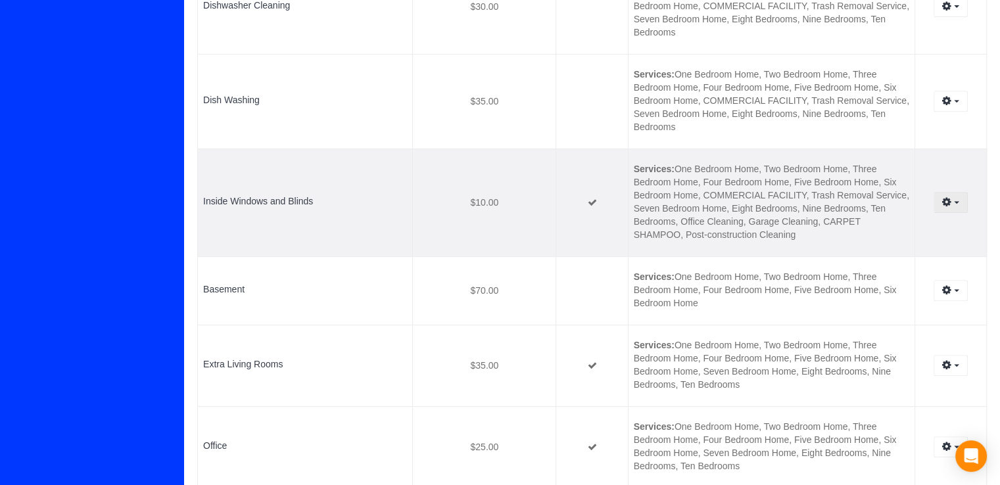
click at [944, 204] on icon "button" at bounding box center [946, 202] width 9 height 8
click at [918, 229] on link "Edit" at bounding box center [915, 226] width 104 height 17
select select "inside-windows"
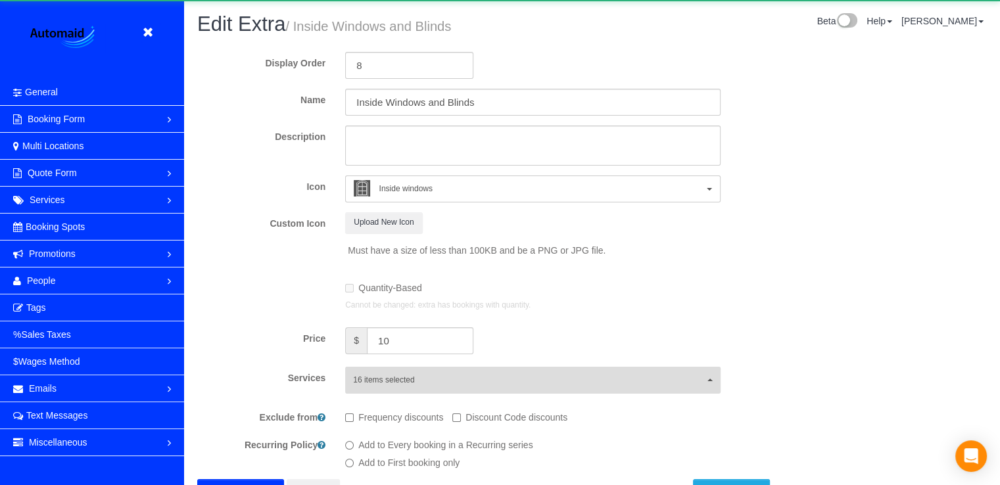
scroll to position [168, 0]
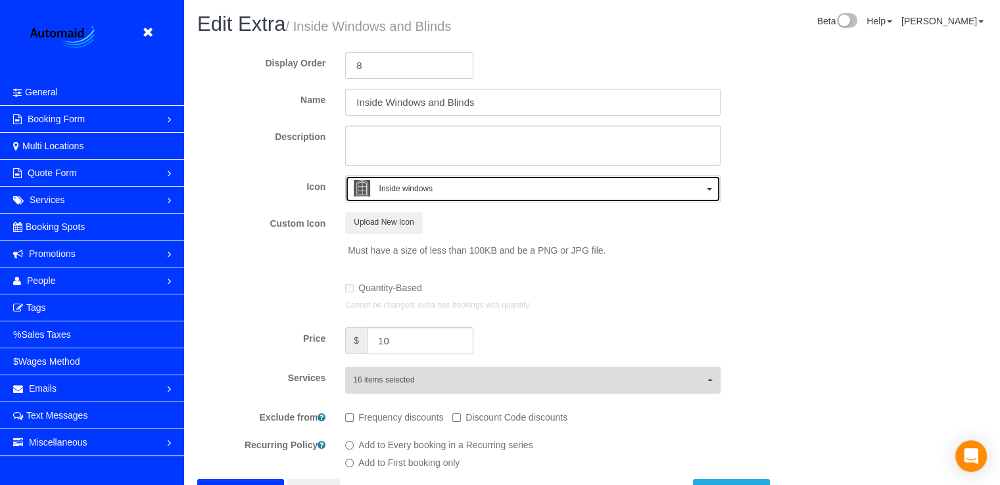
click at [387, 193] on span "Inside windows" at bounding box center [405, 188] width 53 height 11
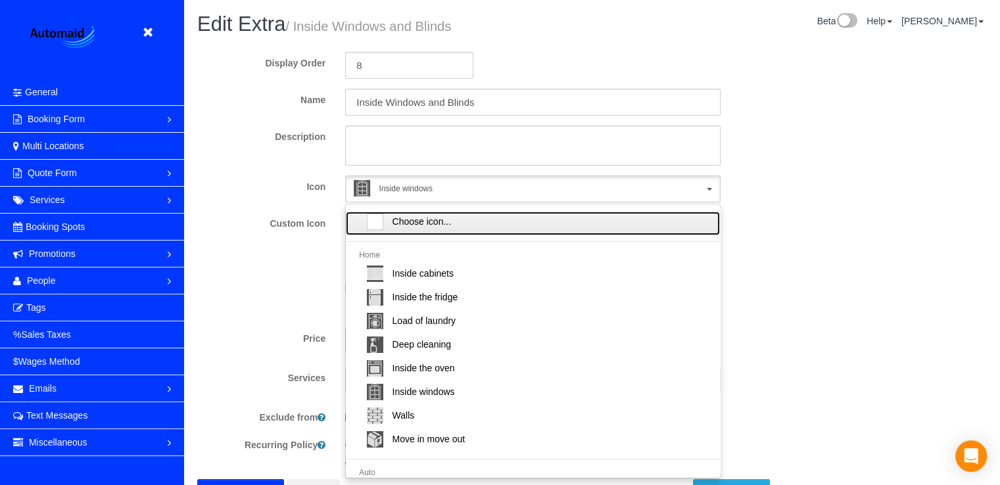
click at [379, 215] on div at bounding box center [375, 222] width 16 height 16
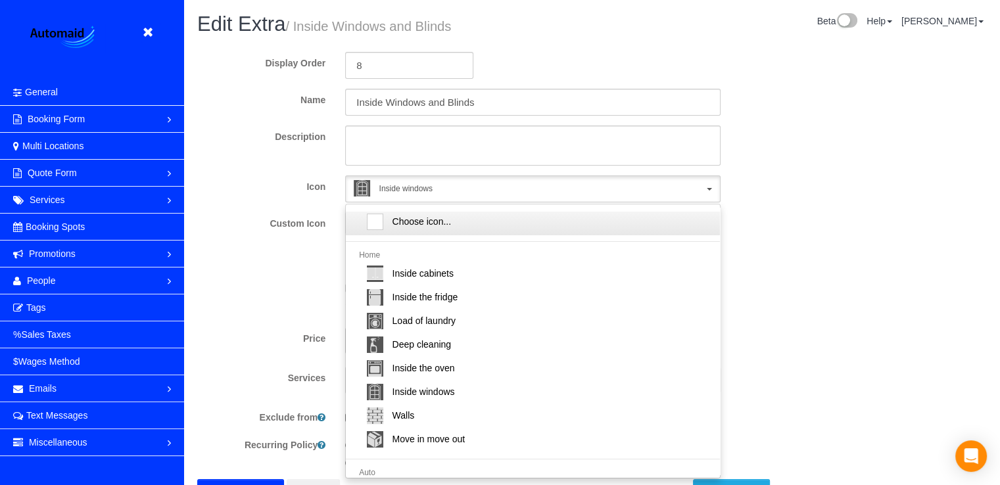
select select
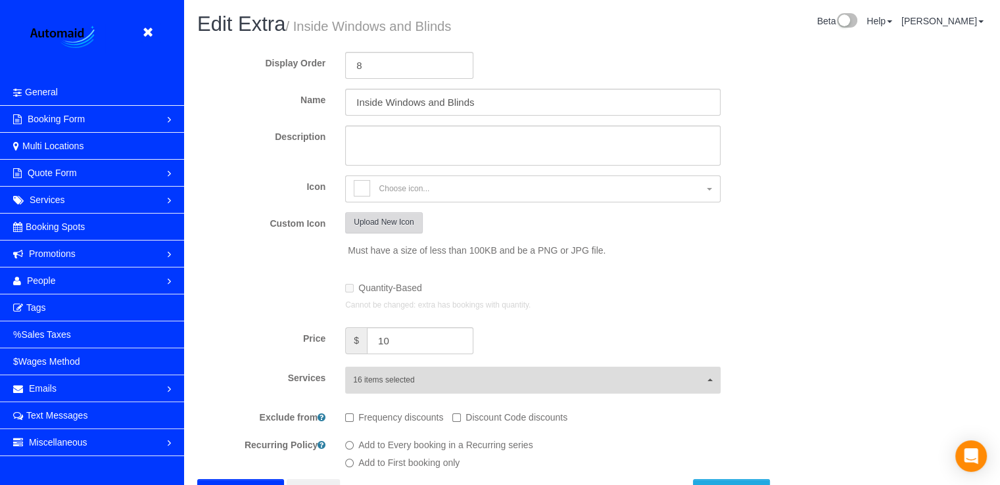
click at [372, 219] on button "Upload New Icon" at bounding box center [383, 222] width 77 height 20
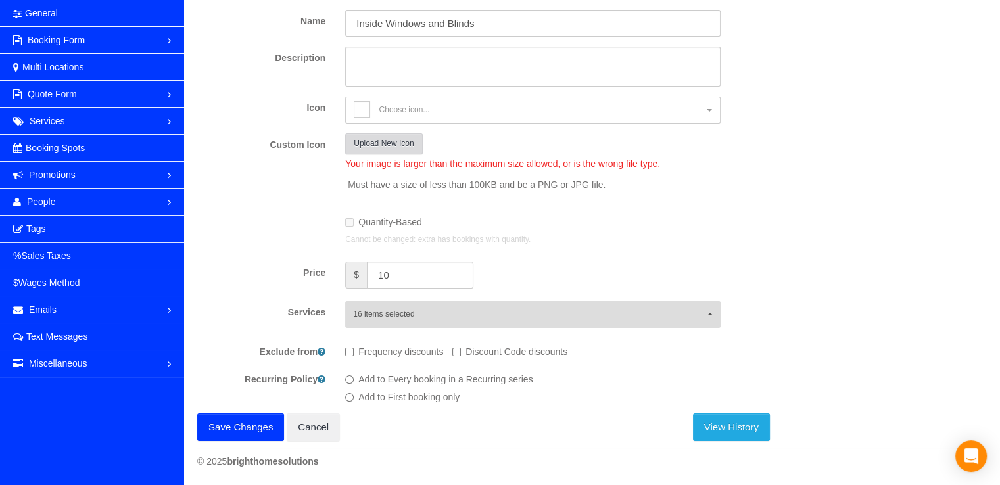
scroll to position [80, 0]
click at [219, 427] on button "Save Changes" at bounding box center [240, 427] width 87 height 28
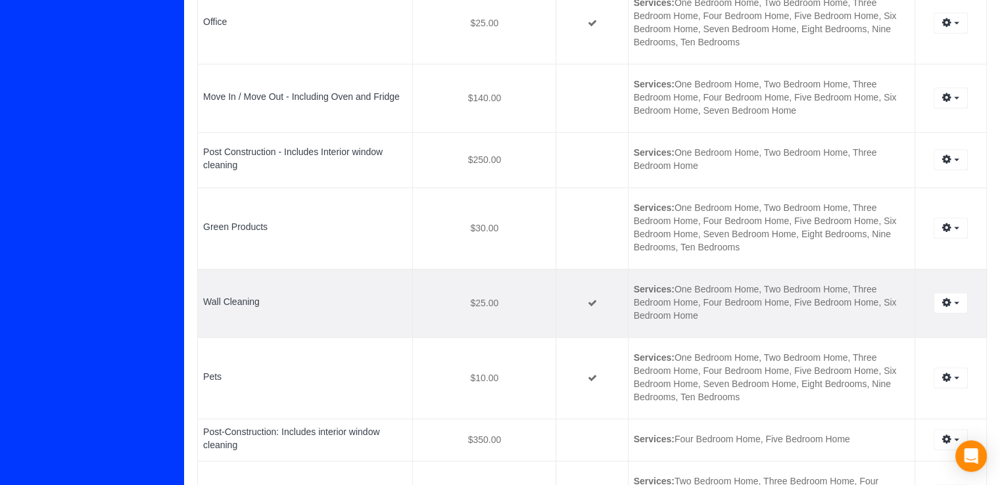
scroll to position [986, 0]
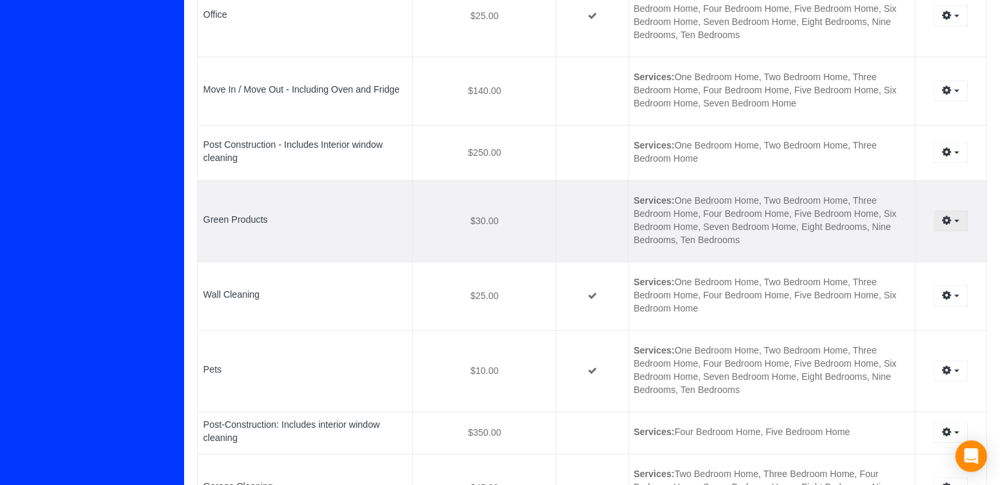
click at [942, 223] on icon "button" at bounding box center [946, 220] width 9 height 8
click at [897, 247] on link "Edit" at bounding box center [915, 245] width 104 height 17
select select "deep-cleaning"
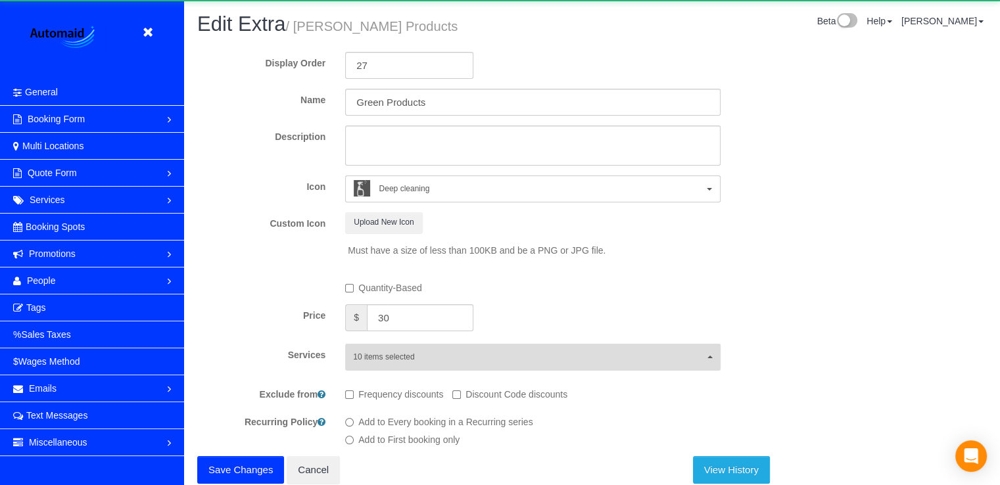
scroll to position [120, 0]
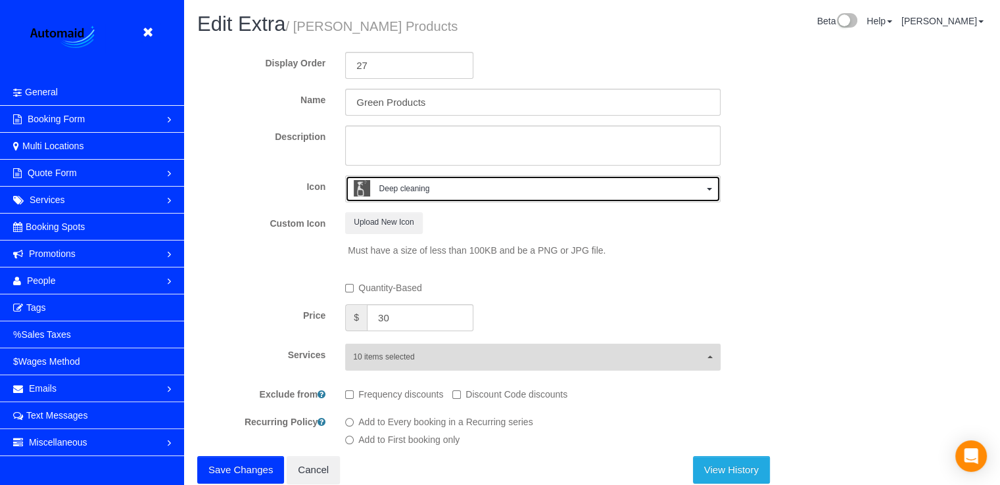
drag, startPoint x: 442, startPoint y: 198, endPoint x: 448, endPoint y: 195, distance: 7.3
click at [442, 198] on span "Deep cleaning" at bounding box center [528, 190] width 349 height 20
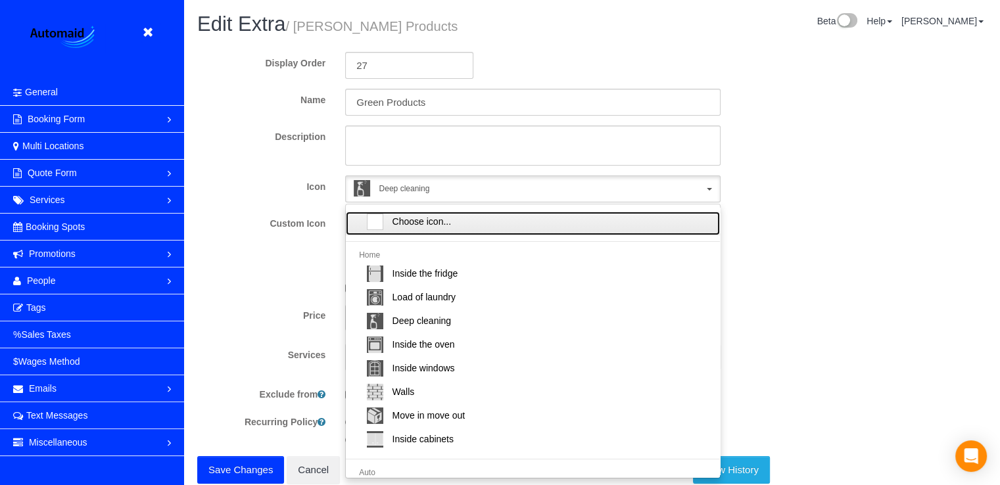
click at [405, 220] on span "Choose icon..." at bounding box center [421, 221] width 59 height 13
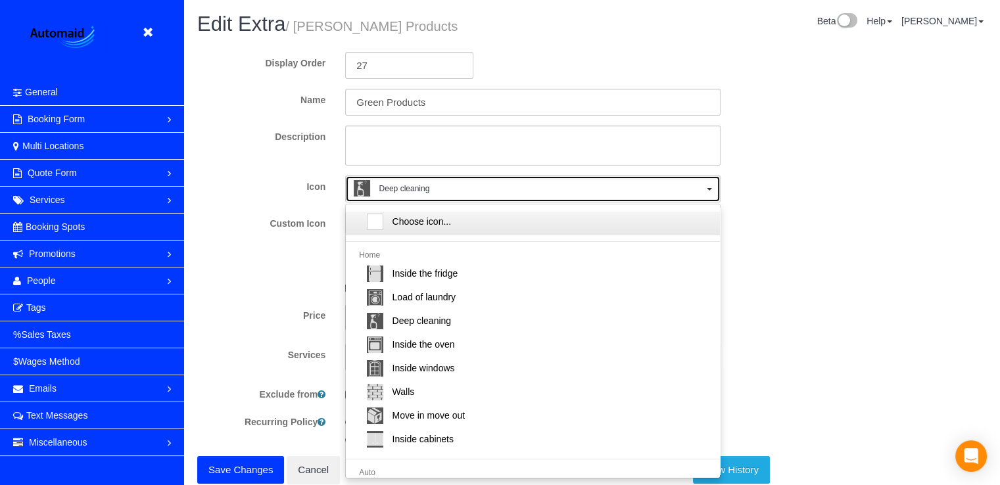
select select
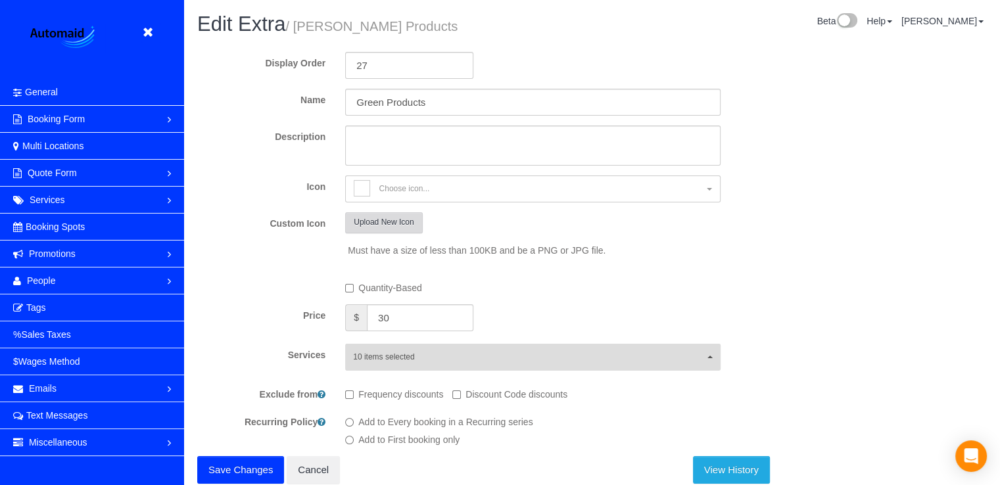
click at [394, 221] on button "Upload New Icon" at bounding box center [383, 222] width 77 height 20
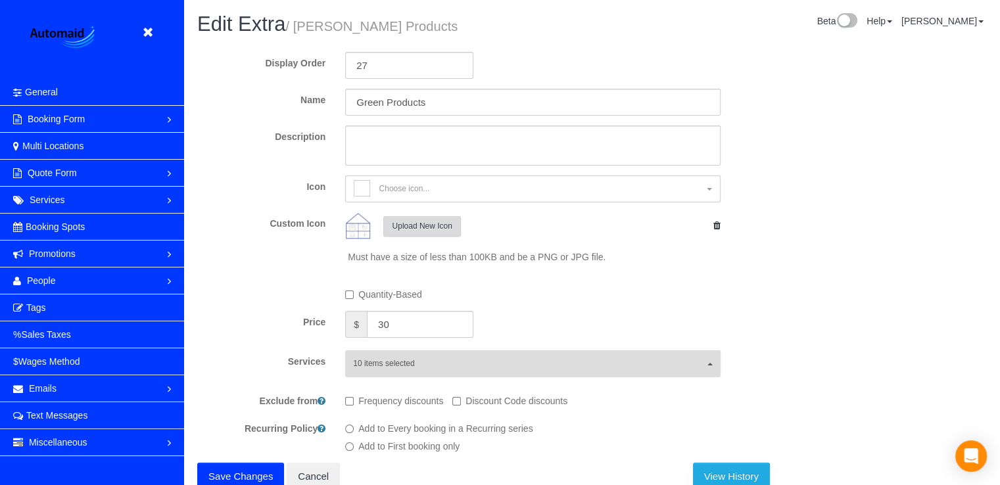
click at [444, 226] on button "Upload New Icon" at bounding box center [421, 226] width 77 height 20
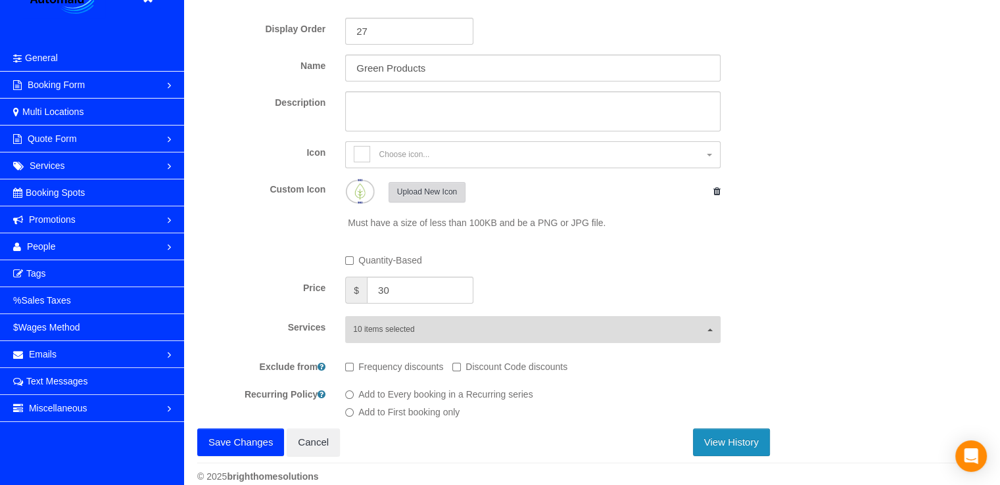
scroll to position [51, 0]
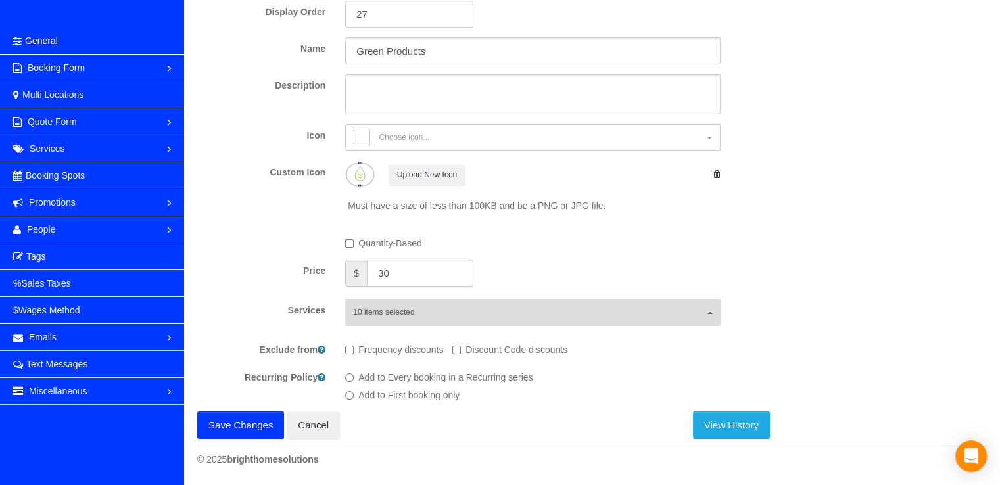
click at [247, 425] on button "Save Changes" at bounding box center [240, 425] width 87 height 28
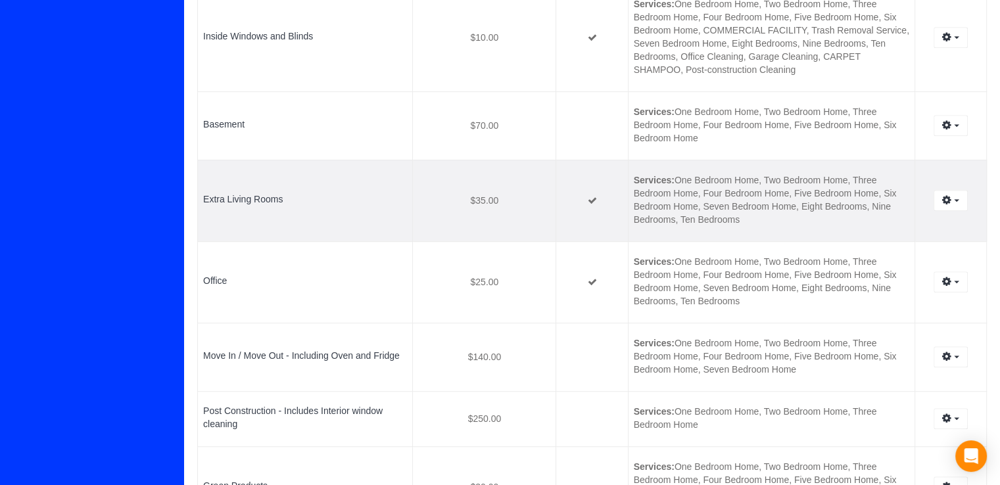
scroll to position [686, 0]
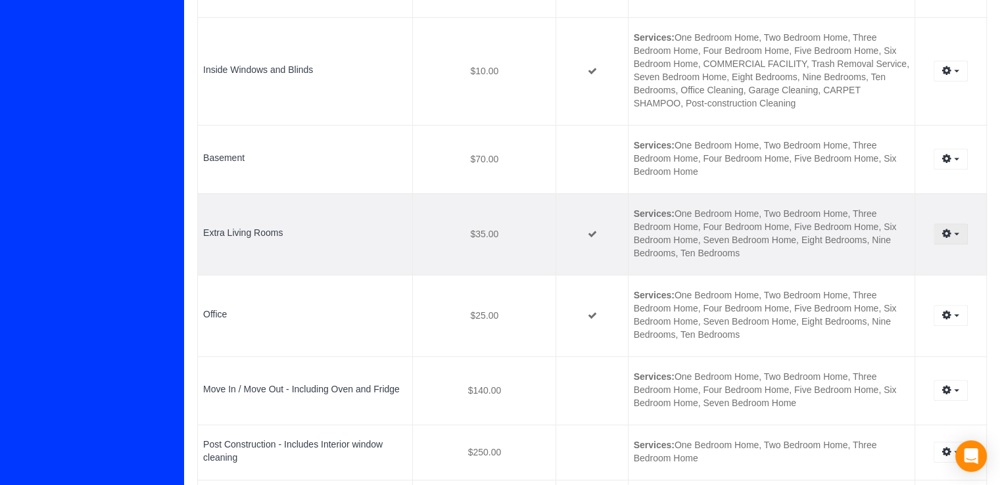
click at [952, 237] on button "button" at bounding box center [950, 233] width 34 height 20
click at [918, 256] on link "Edit" at bounding box center [915, 258] width 104 height 17
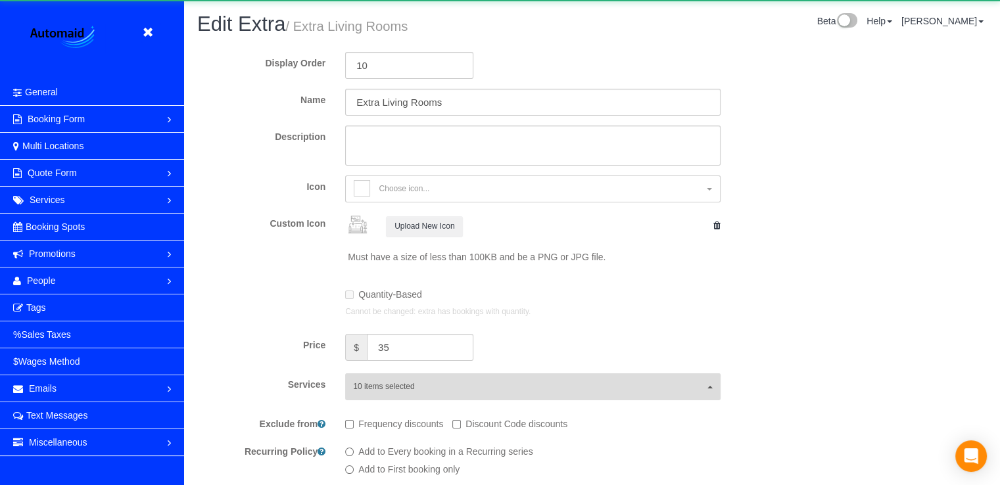
scroll to position [559, 999]
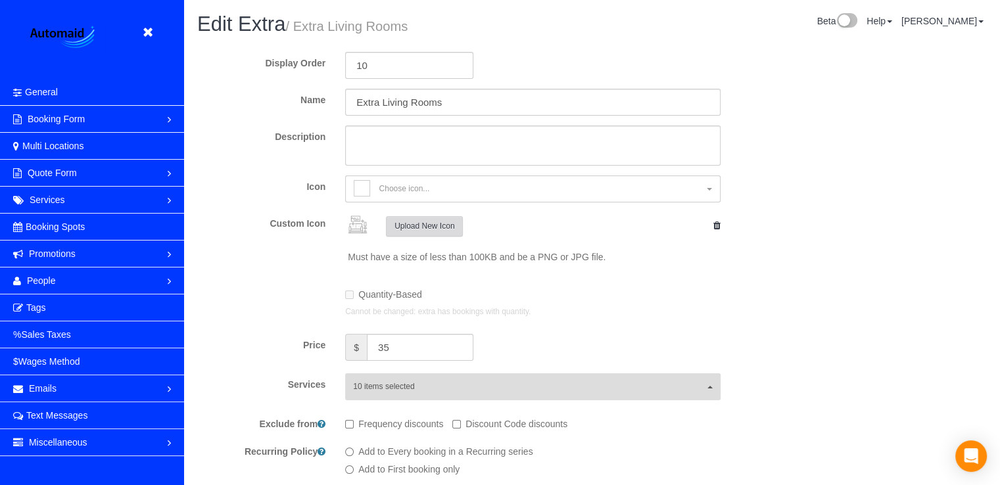
click at [437, 217] on button "Upload New Icon" at bounding box center [424, 226] width 77 height 20
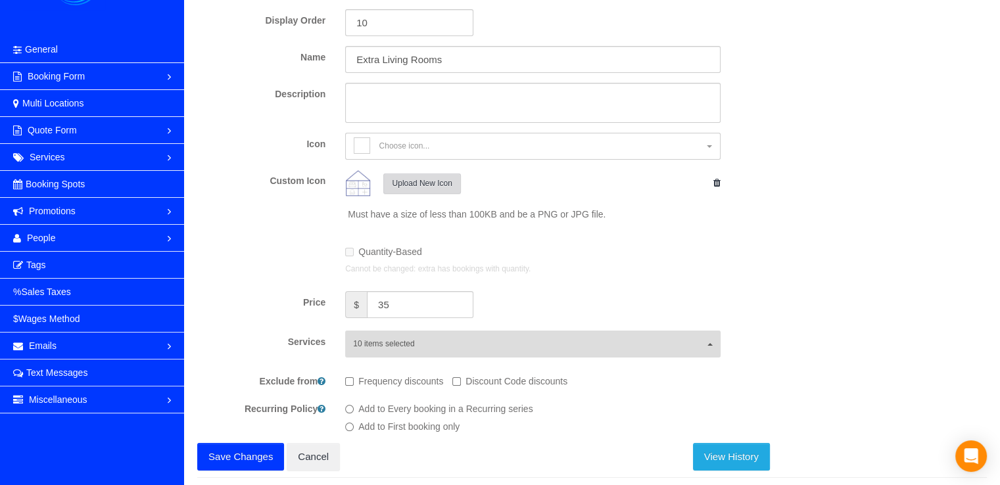
scroll to position [74, 0]
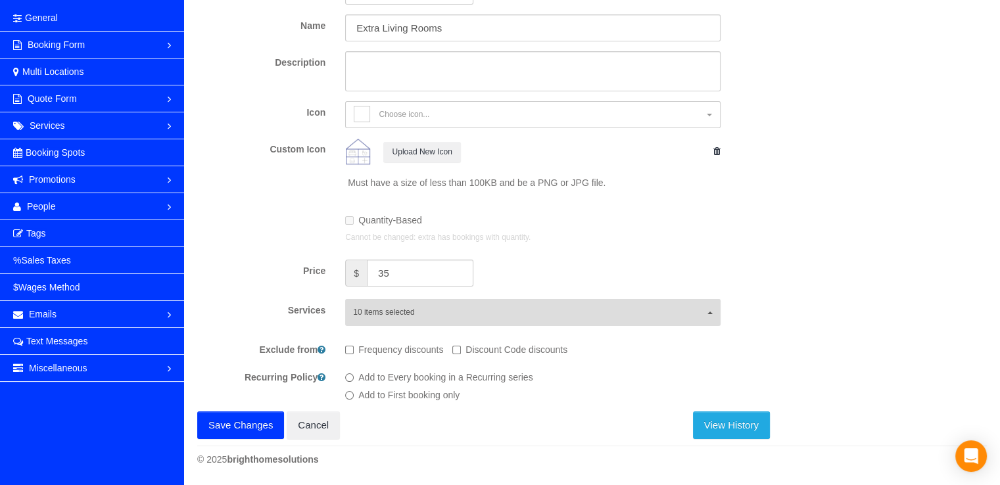
click at [233, 422] on button "Save Changes" at bounding box center [240, 425] width 87 height 28
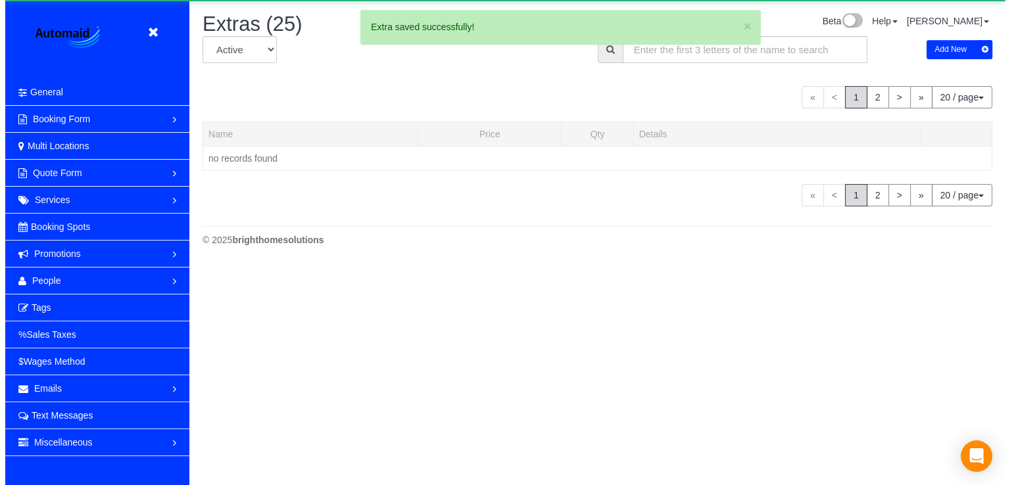
scroll to position [1762, 999]
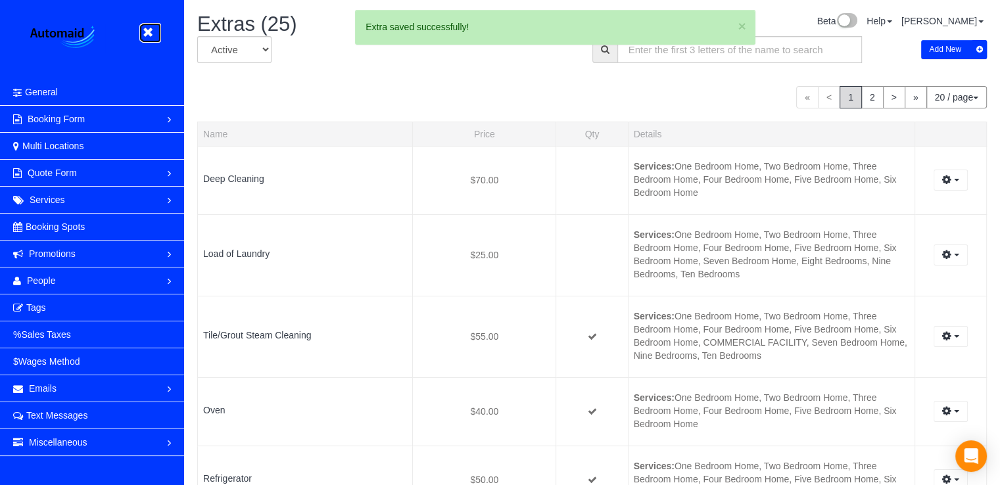
click at [149, 38] on icon at bounding box center [147, 32] width 16 height 16
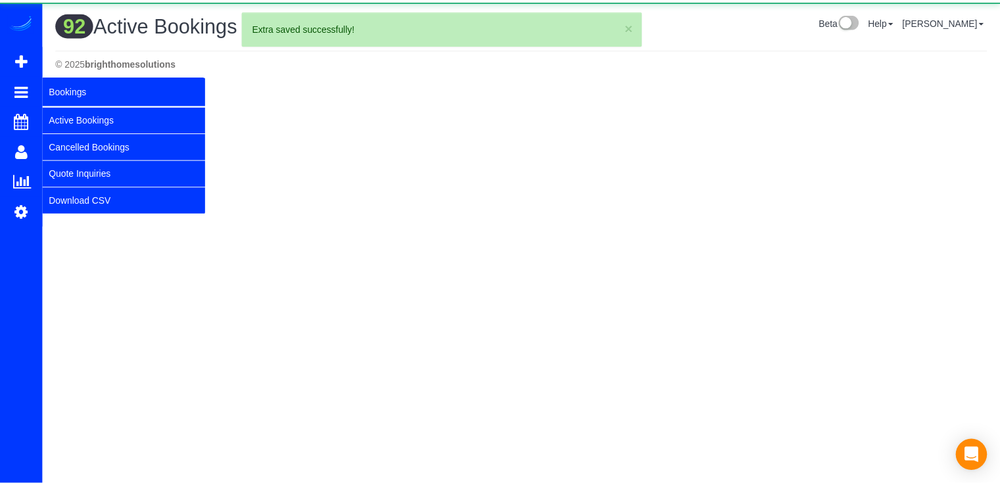
scroll to position [1520, 999]
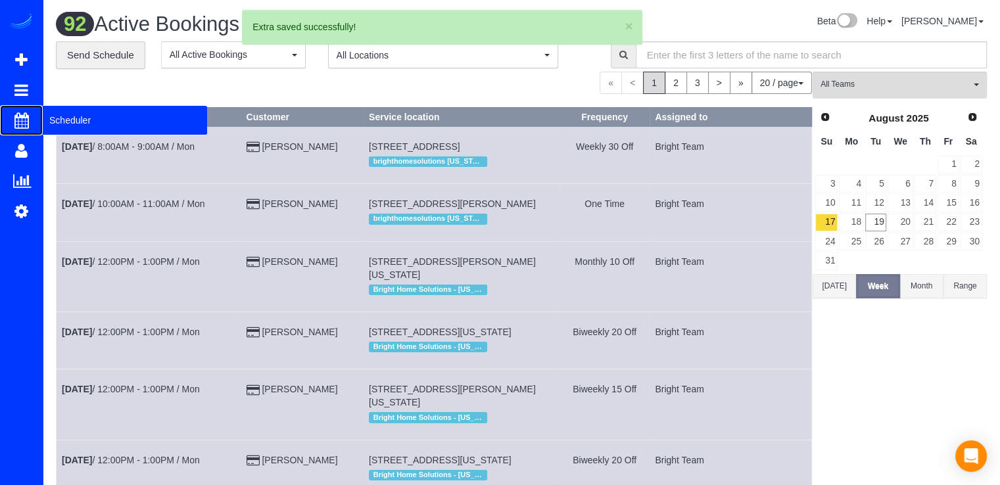
click at [70, 118] on span "Scheduler" at bounding box center [125, 120] width 164 height 30
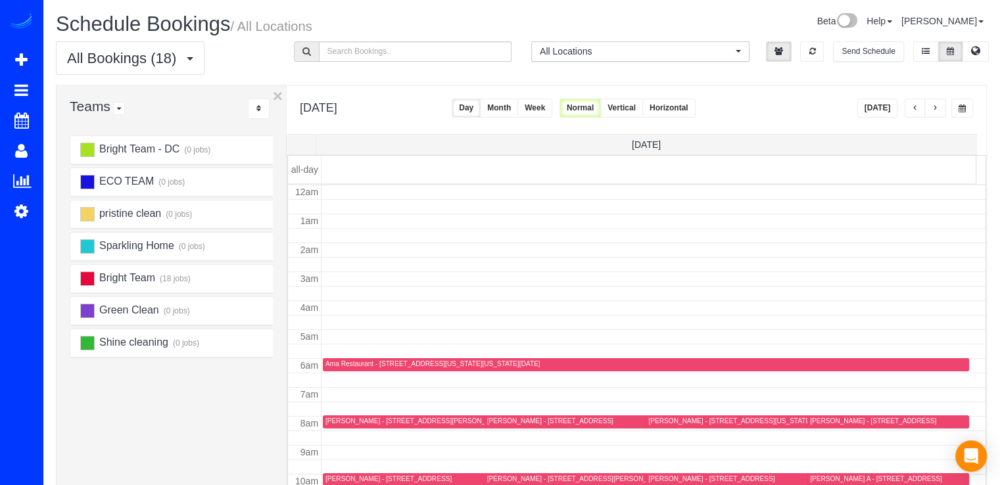
scroll to position [173, 0]
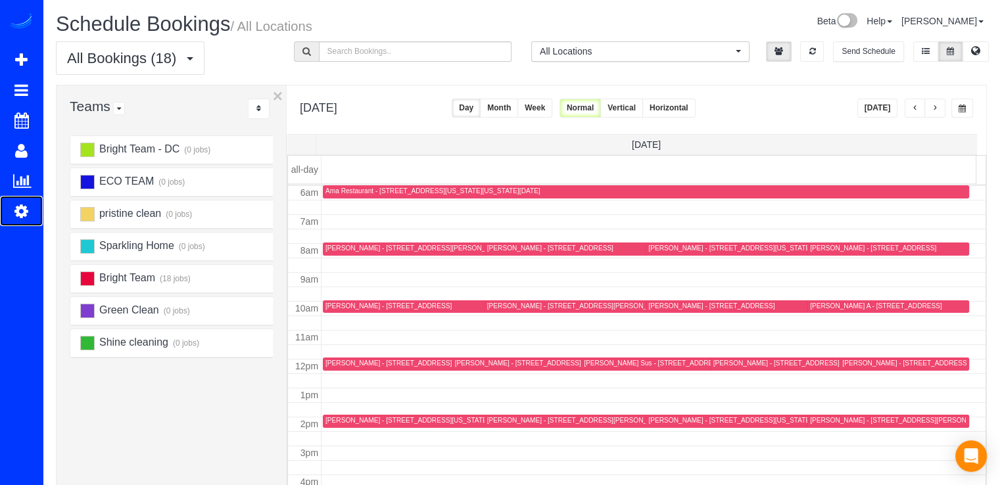
click at [30, 213] on link "Settings" at bounding box center [21, 211] width 43 height 30
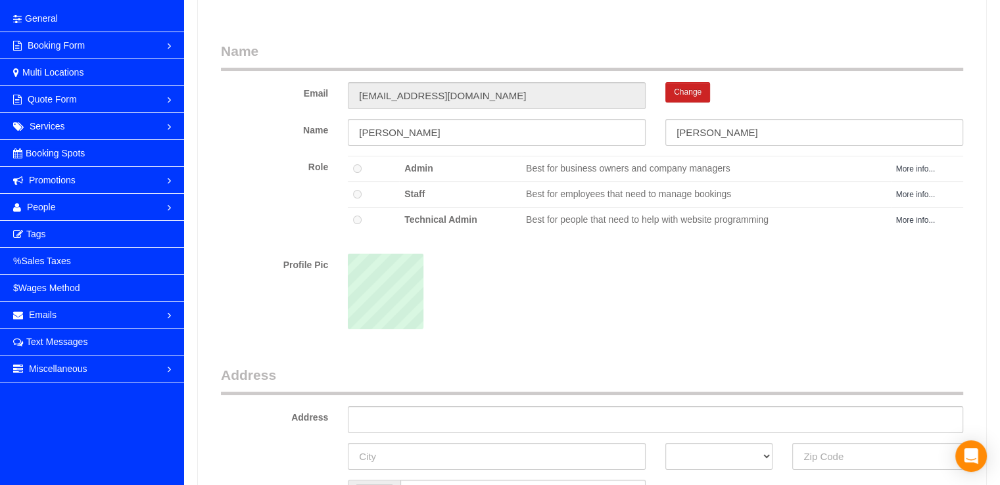
scroll to position [66, 0]
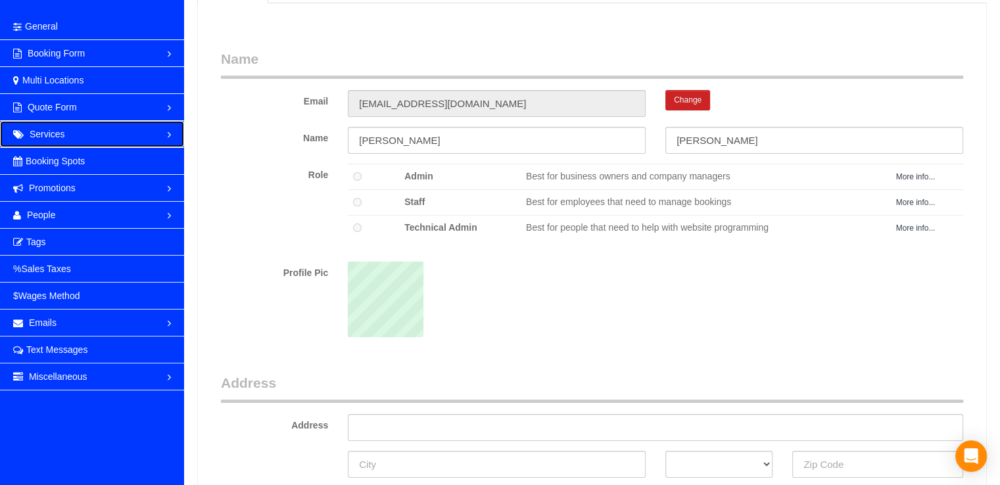
click at [68, 131] on link "Services" at bounding box center [92, 134] width 184 height 26
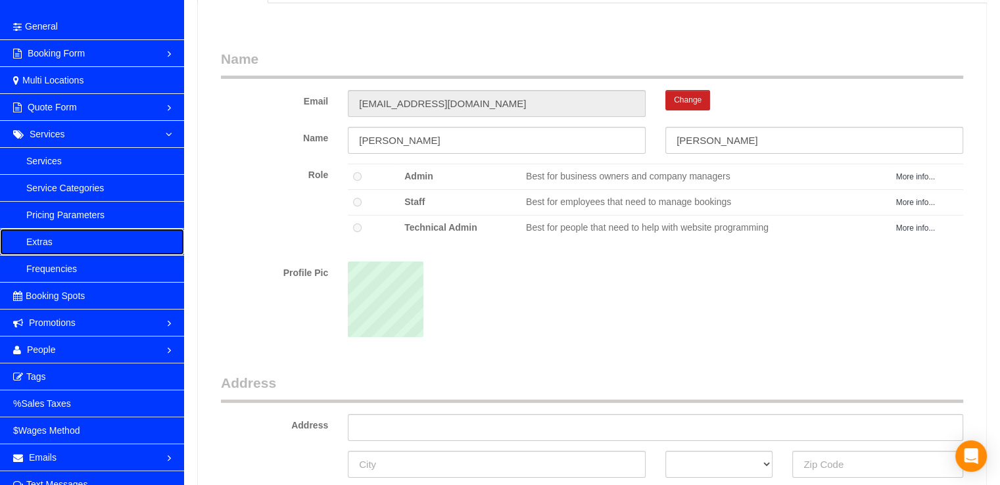
click at [54, 234] on link "Extras" at bounding box center [92, 242] width 184 height 26
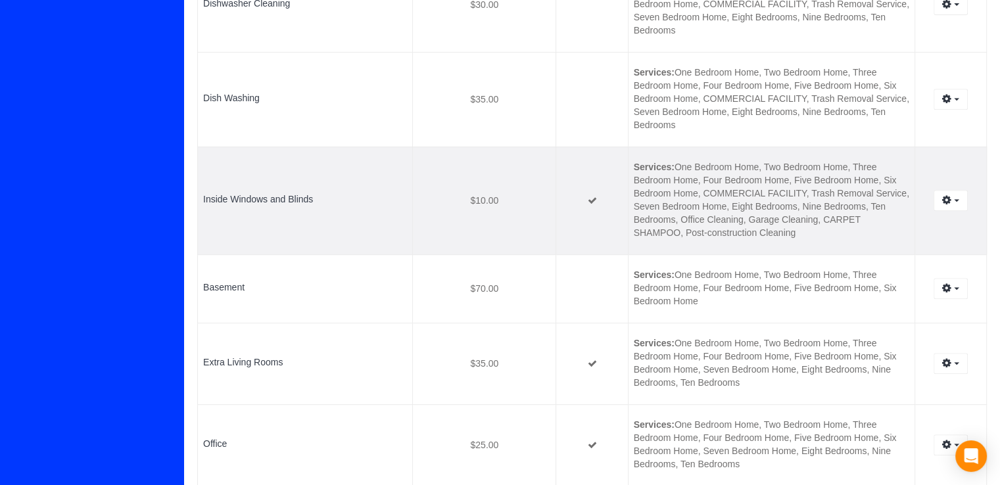
scroll to position [555, 0]
click at [944, 208] on button "button" at bounding box center [950, 202] width 34 height 20
click at [910, 227] on link "Edit" at bounding box center [915, 226] width 104 height 17
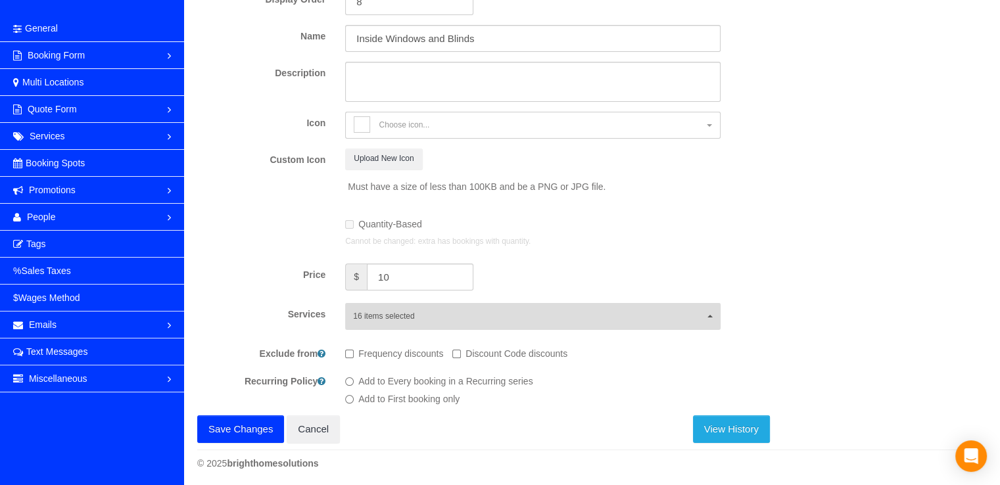
scroll to position [66, 0]
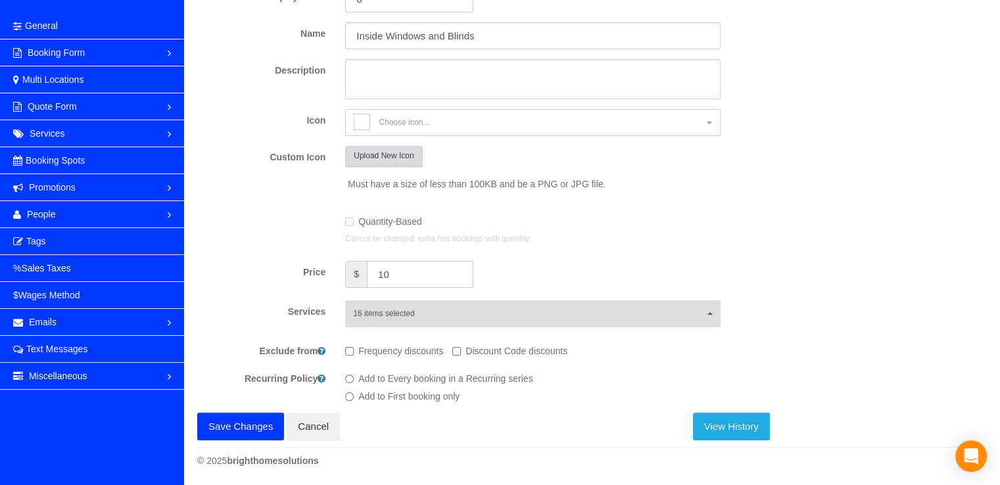
click at [365, 156] on button "Upload New Icon" at bounding box center [383, 156] width 77 height 20
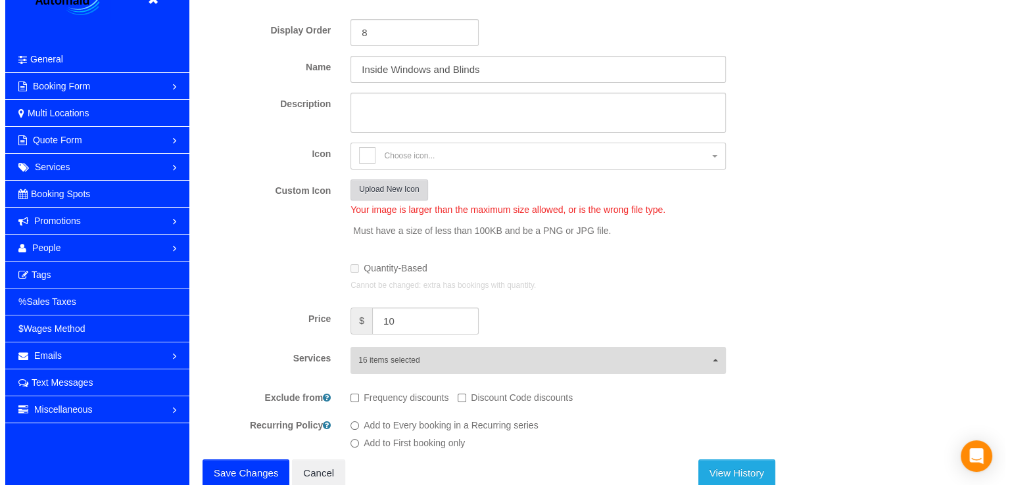
scroll to position [0, 0]
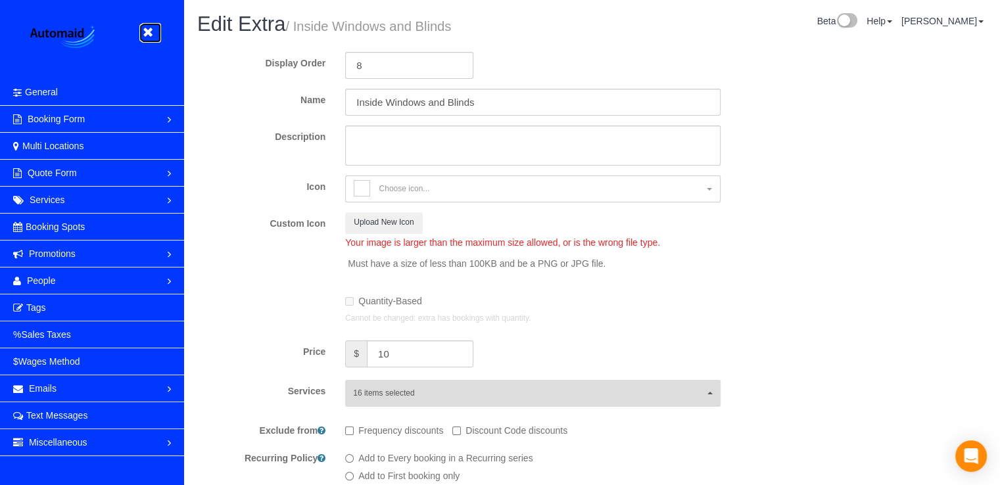
click at [150, 33] on icon at bounding box center [147, 32] width 16 height 16
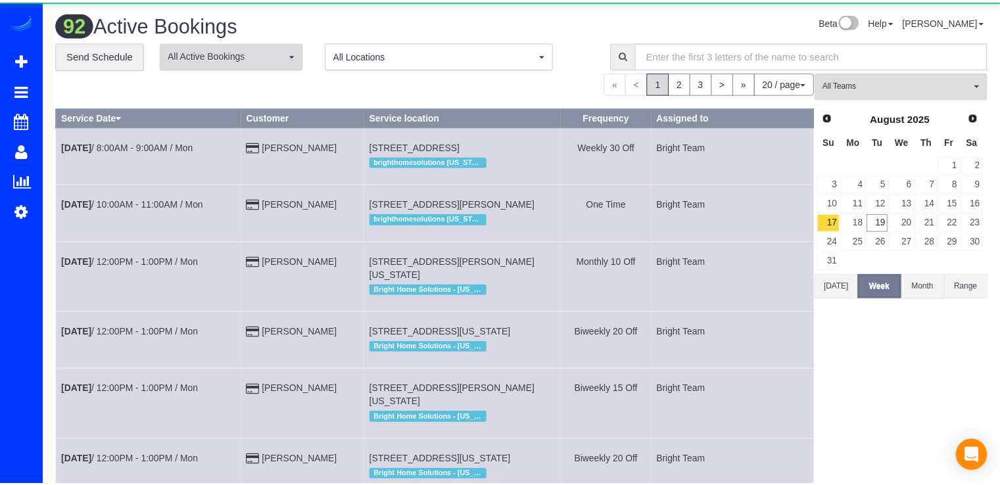
scroll to position [1520, 999]
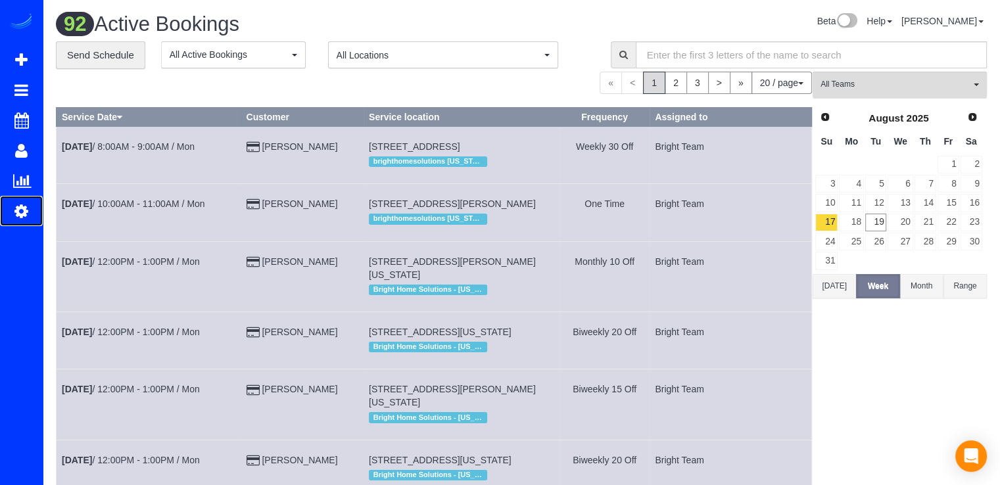
click at [21, 211] on icon at bounding box center [21, 211] width 14 height 16
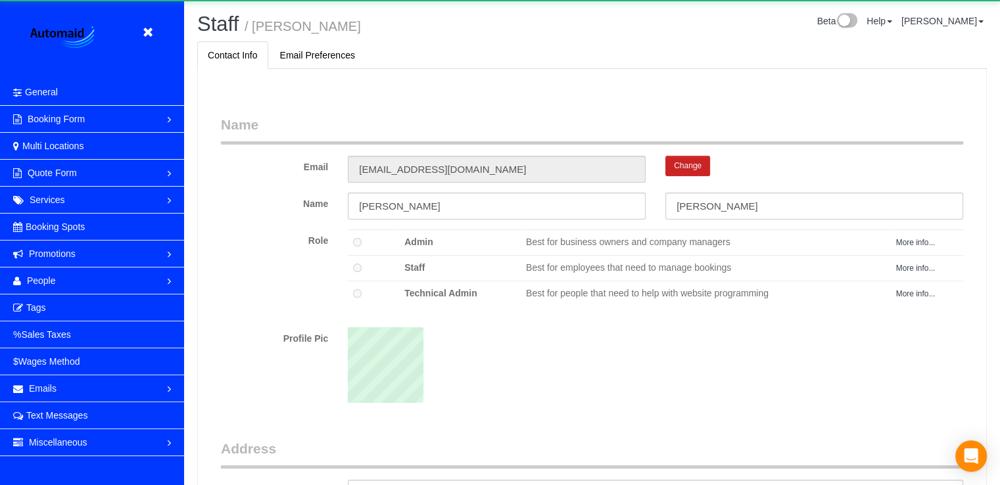
scroll to position [854, 999]
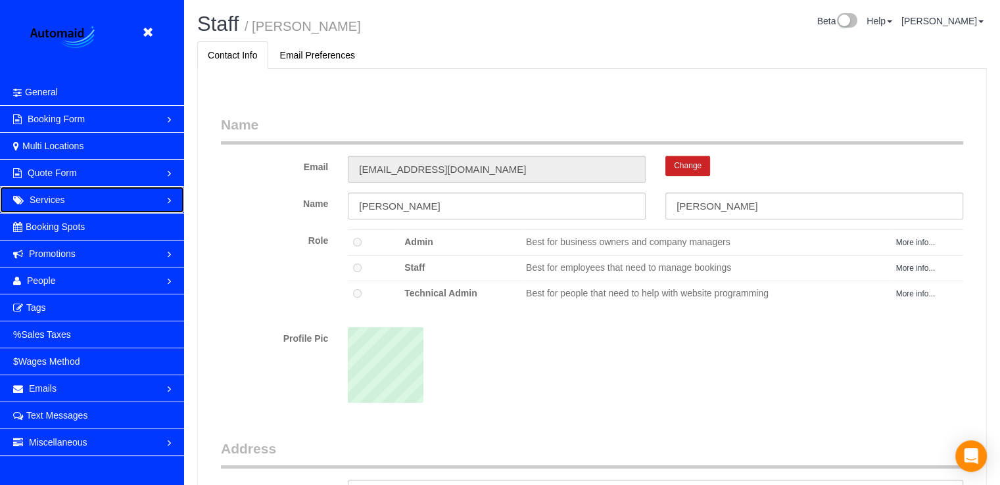
click at [79, 206] on link "Services" at bounding box center [92, 200] width 184 height 26
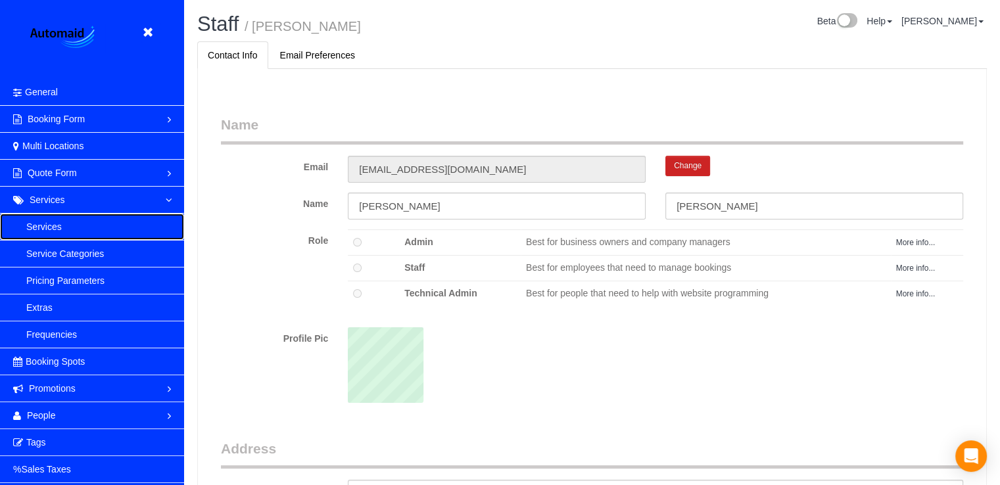
click at [61, 222] on link "Services" at bounding box center [92, 227] width 184 height 26
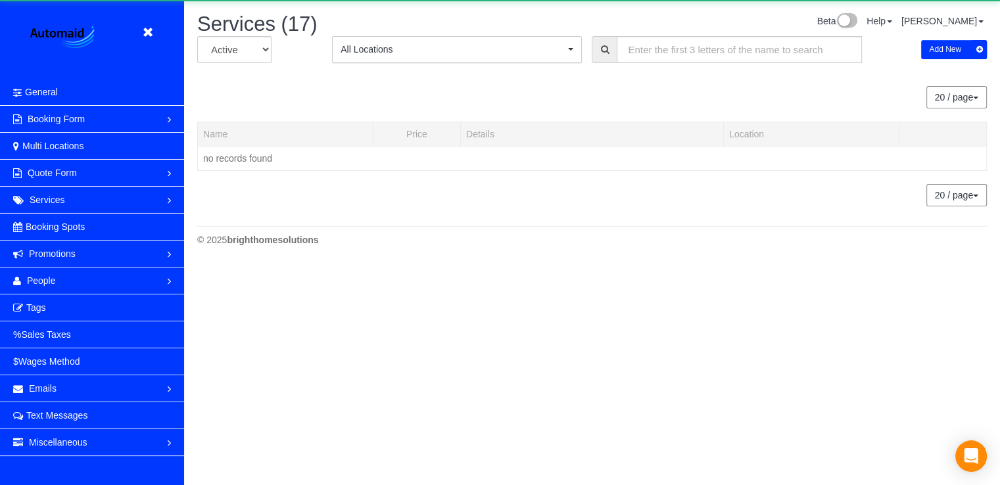
scroll to position [2122, 999]
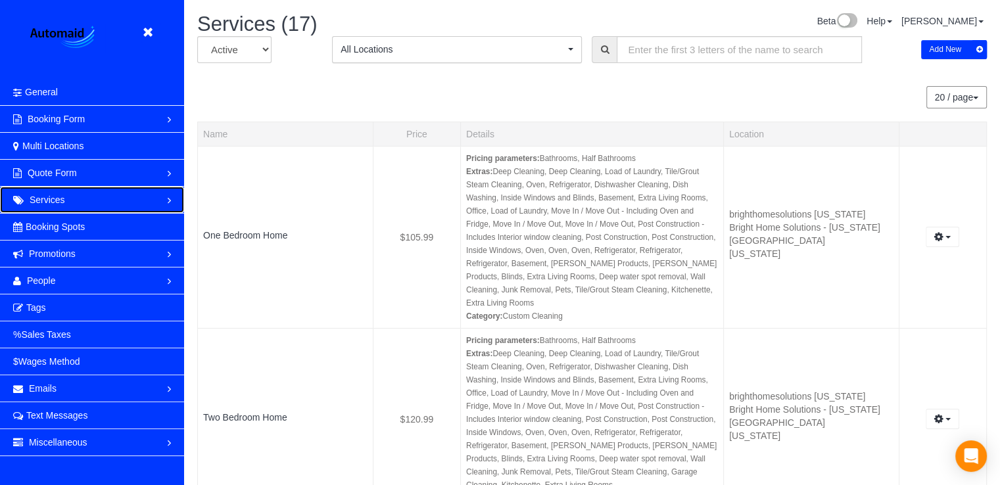
click at [75, 202] on link "Services" at bounding box center [92, 200] width 184 height 26
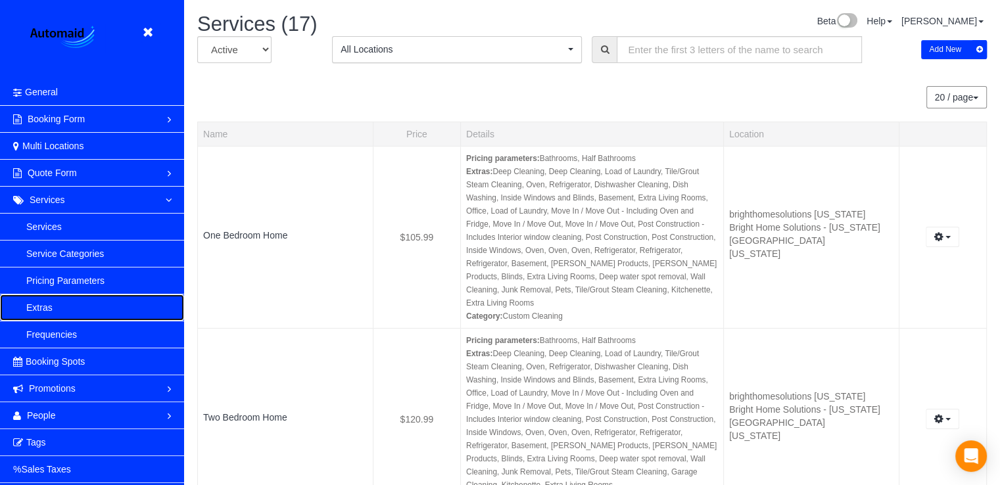
click at [55, 300] on link "Extras" at bounding box center [92, 307] width 184 height 26
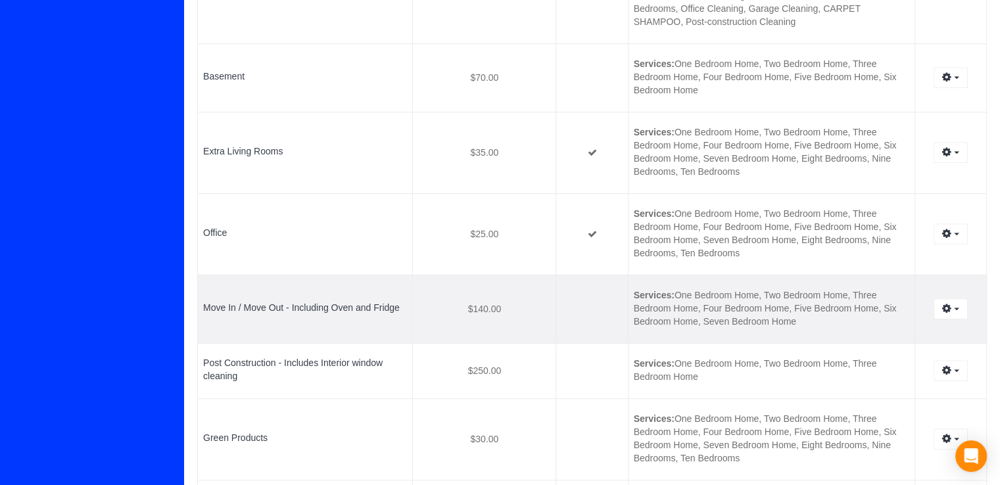
scroll to position [620, 0]
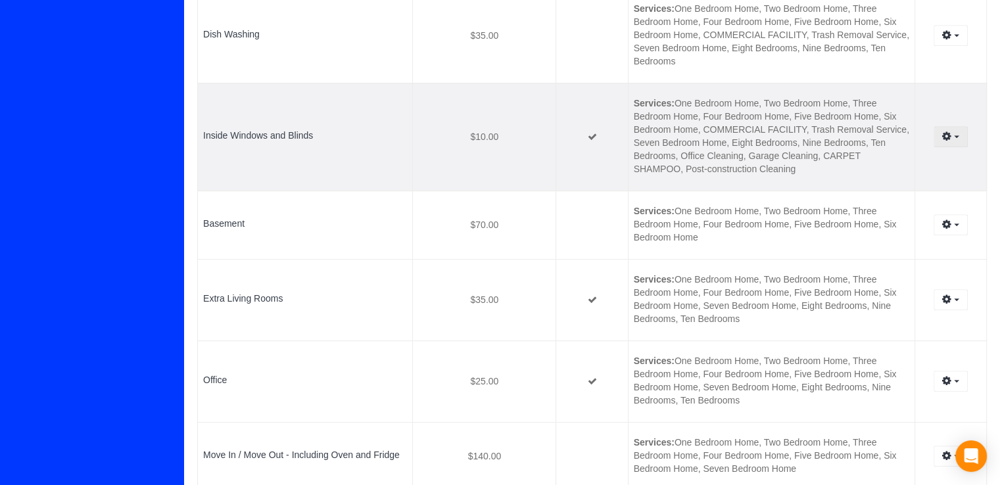
click at [960, 134] on button "button" at bounding box center [950, 136] width 34 height 20
click at [886, 160] on link "Edit" at bounding box center [915, 160] width 104 height 17
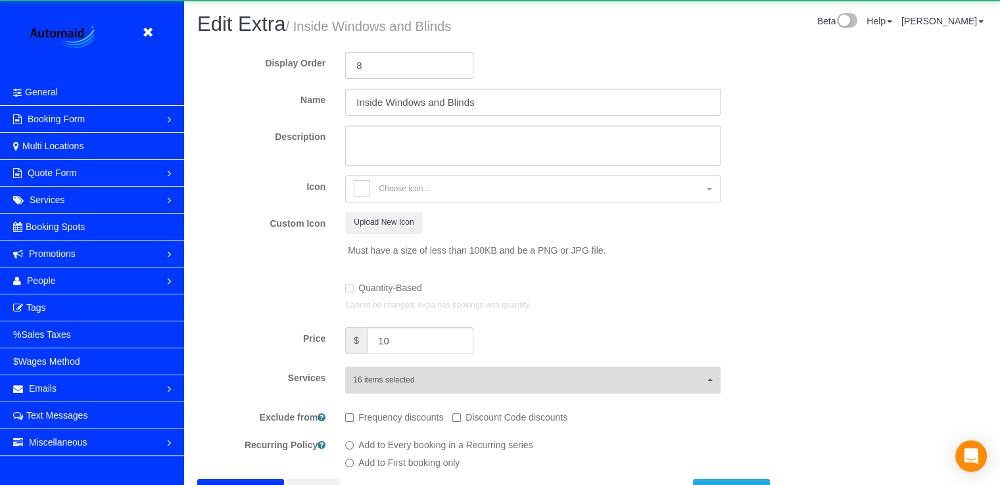
scroll to position [168, 0]
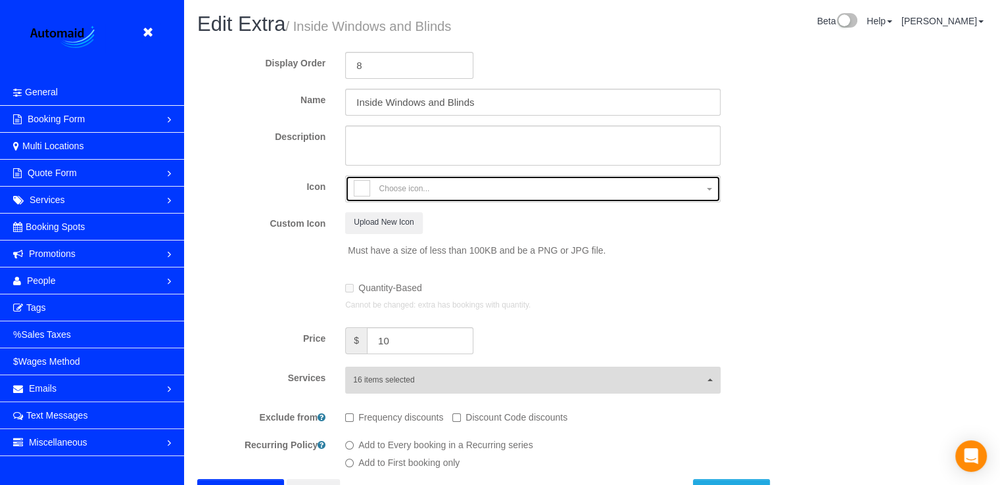
click at [396, 195] on span "Choose icon..." at bounding box center [528, 190] width 349 height 20
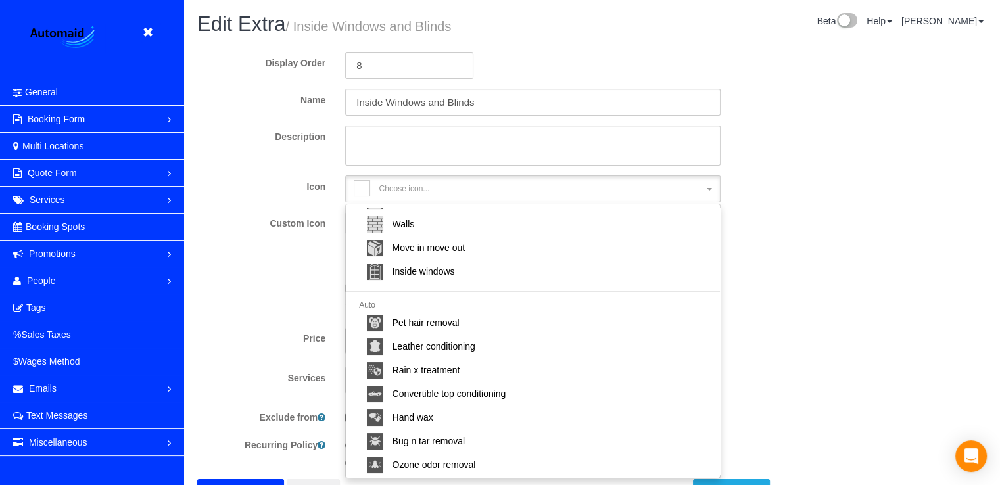
scroll to position [158, 0]
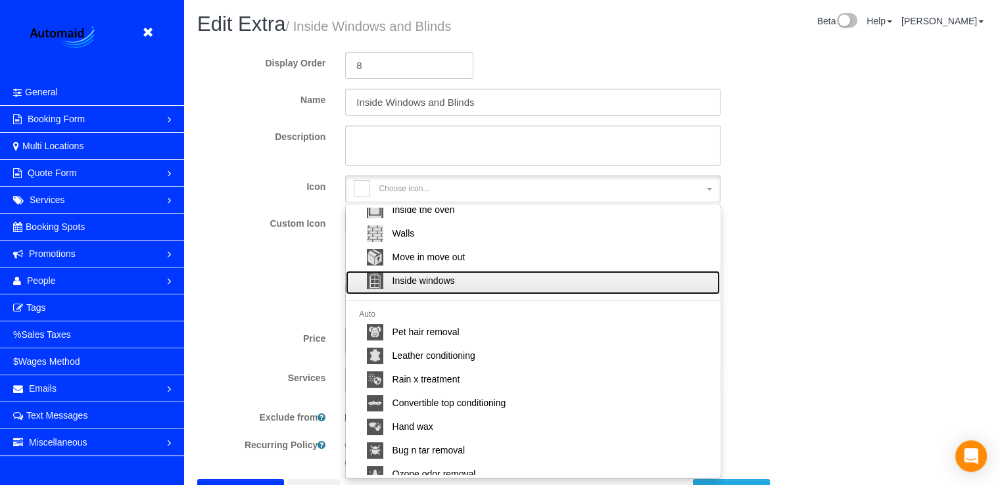
click at [452, 283] on span "Inside windows" at bounding box center [423, 280] width 62 height 13
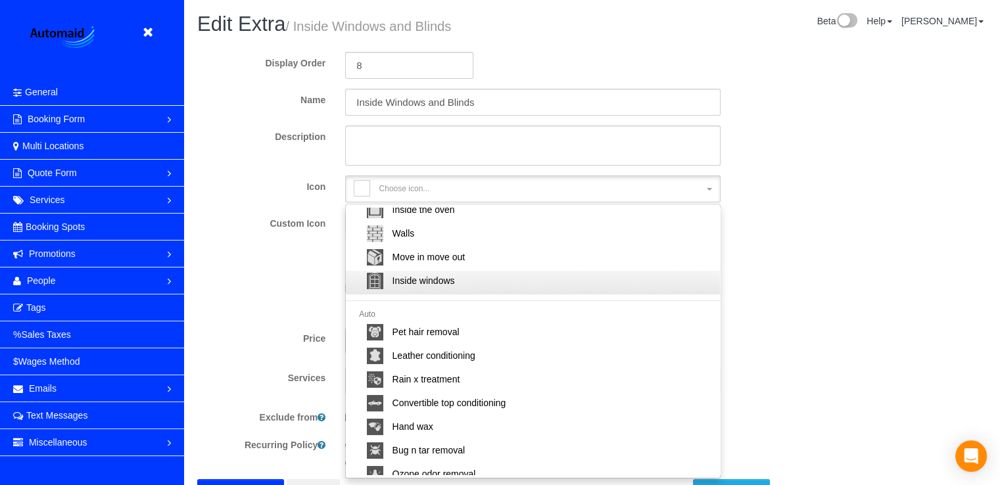
select select "inside-windows"
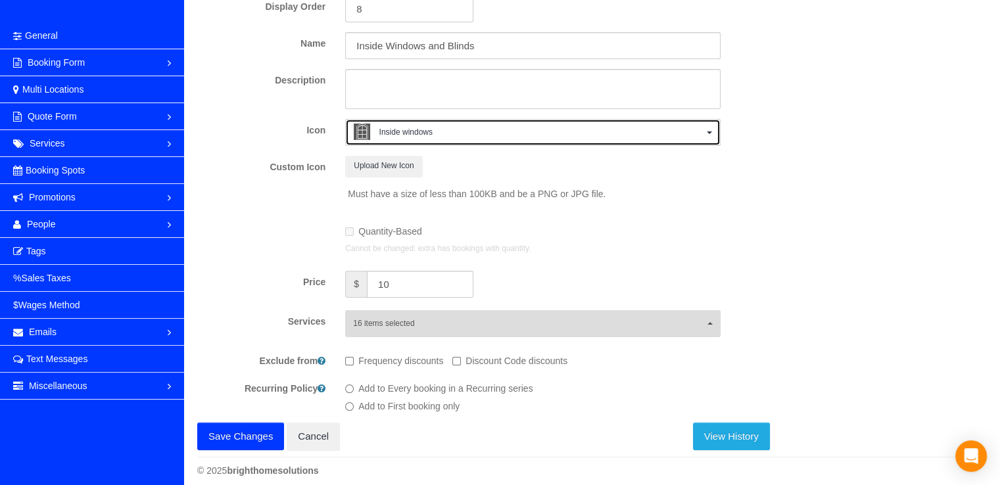
scroll to position [66, 0]
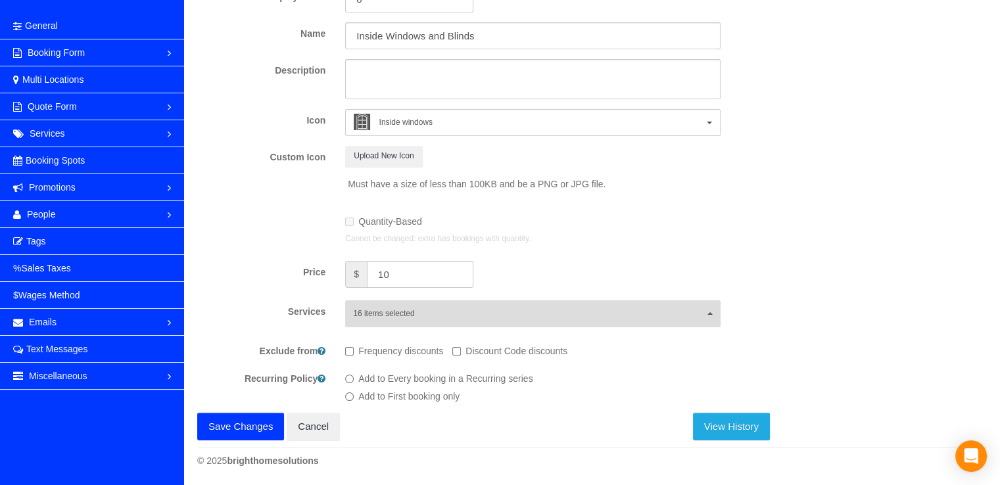
click at [226, 430] on button "Save Changes" at bounding box center [240, 427] width 87 height 28
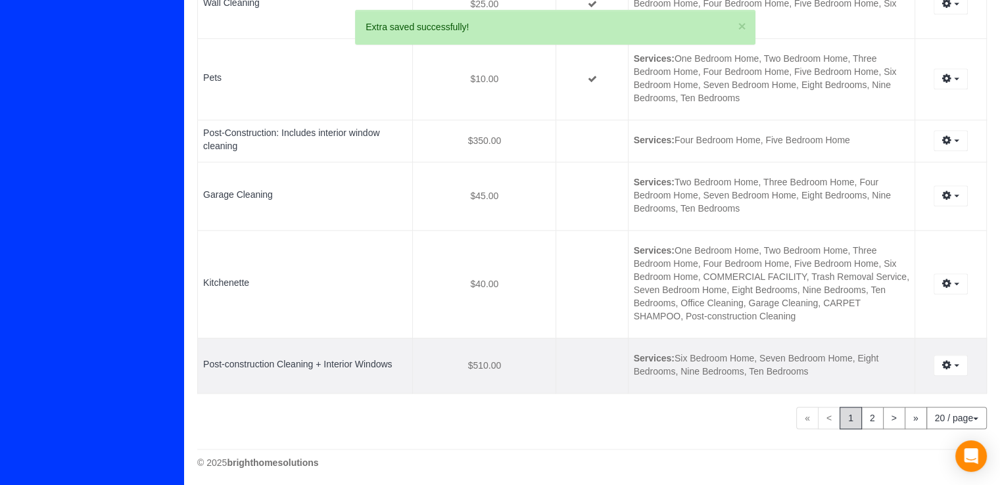
scroll to position [1081, 0]
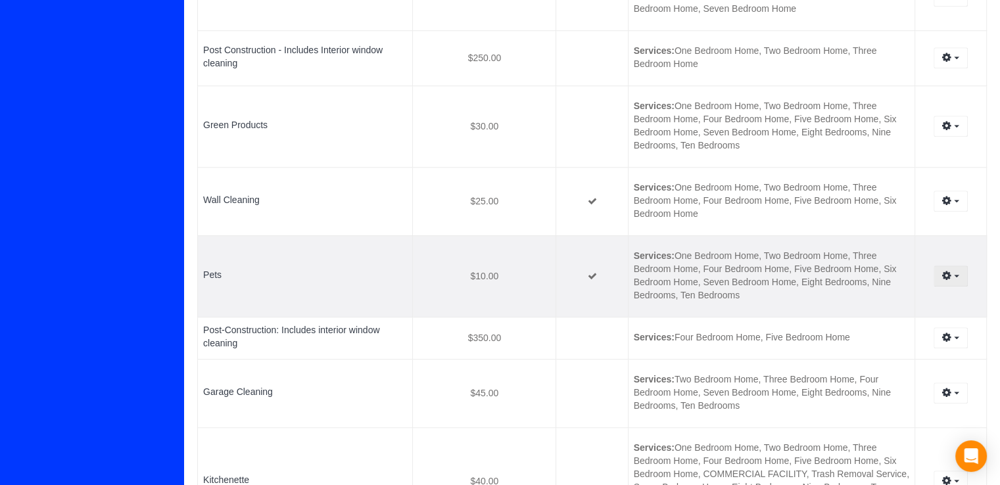
click at [954, 270] on button "button" at bounding box center [950, 276] width 34 height 20
click at [920, 295] on link "Edit" at bounding box center [915, 300] width 104 height 17
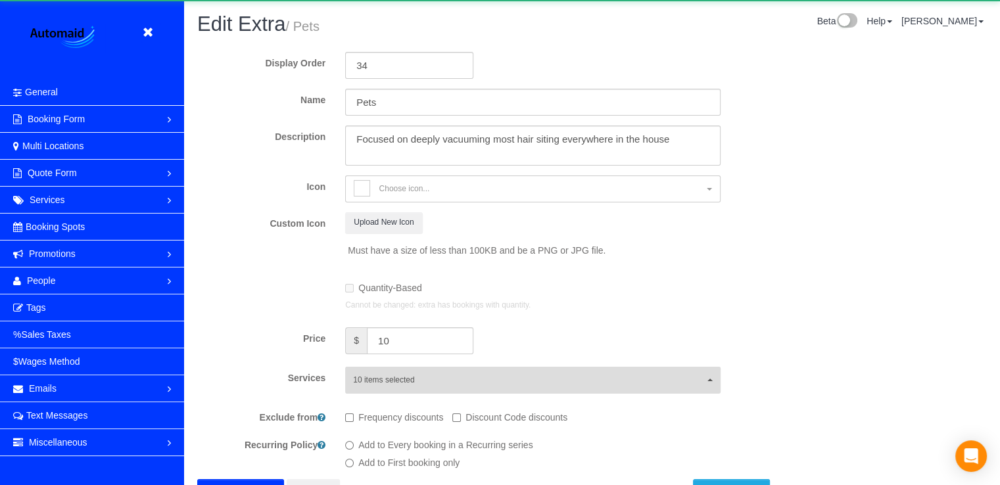
scroll to position [120, 0]
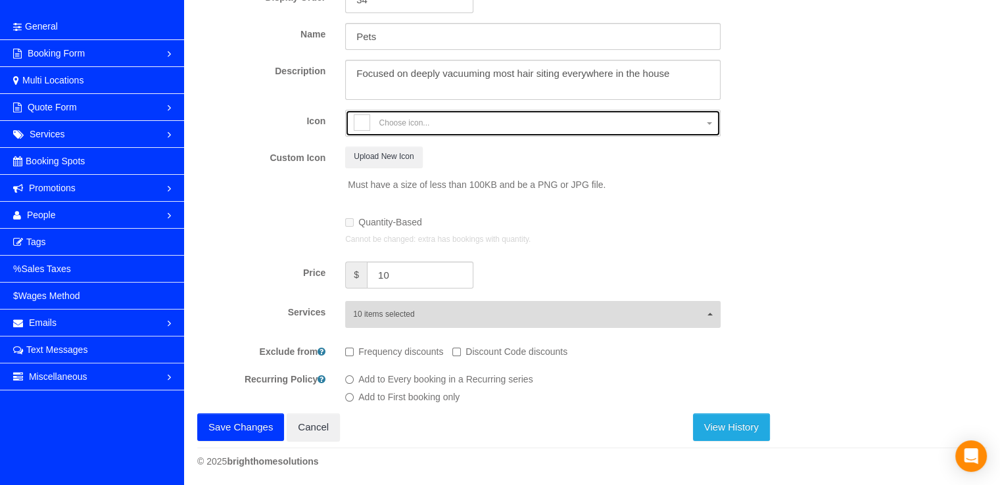
click at [429, 122] on span "Choose icon..." at bounding box center [404, 123] width 51 height 11
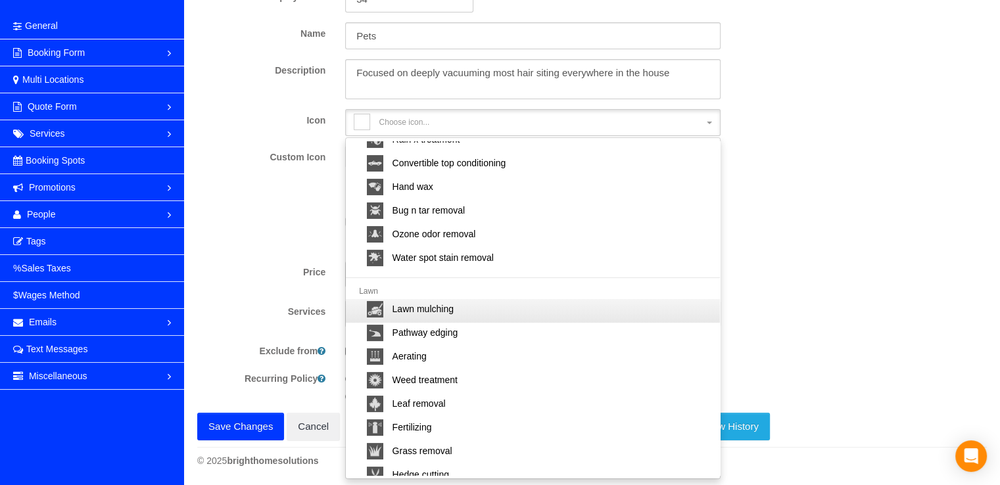
scroll to position [355, 0]
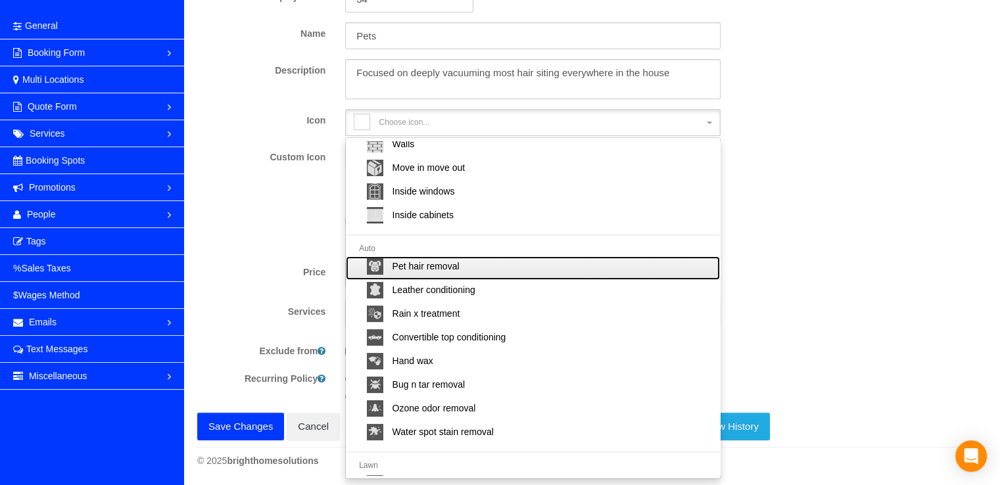
click at [453, 269] on span "Pet hair removal" at bounding box center [425, 266] width 67 height 13
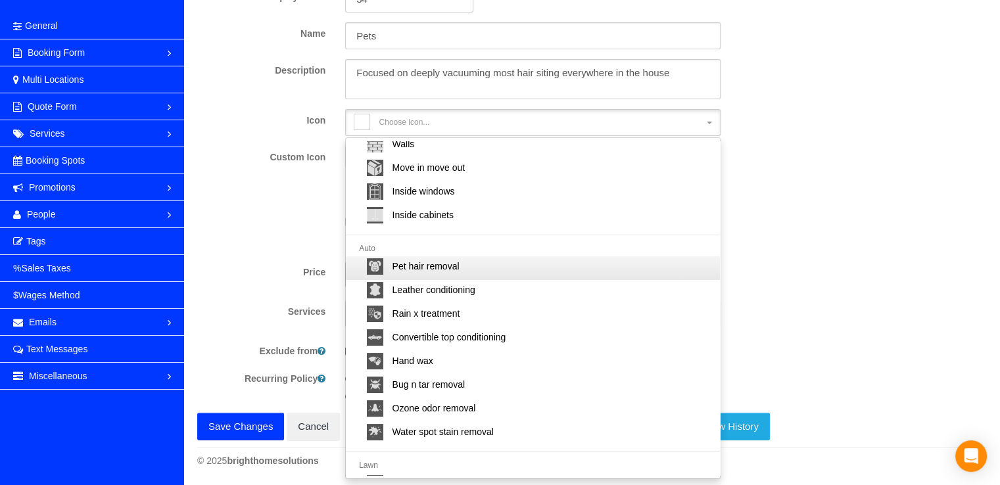
select select "pet-hair-removal"
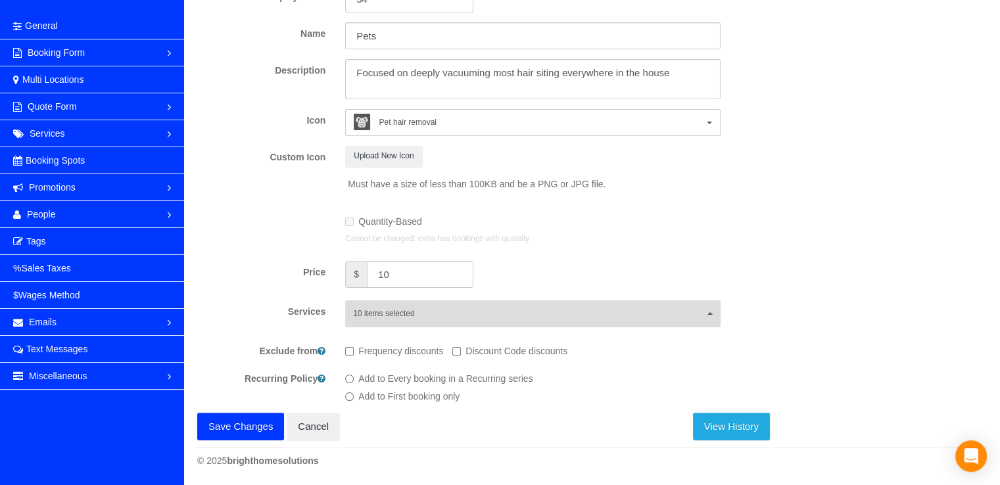
click at [235, 430] on button "Save Changes" at bounding box center [240, 427] width 87 height 28
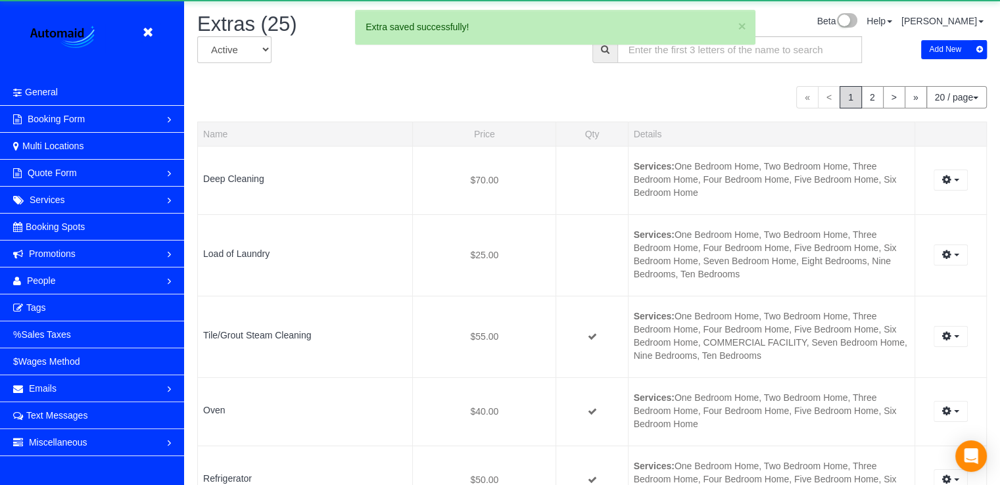
scroll to position [63961, 64724]
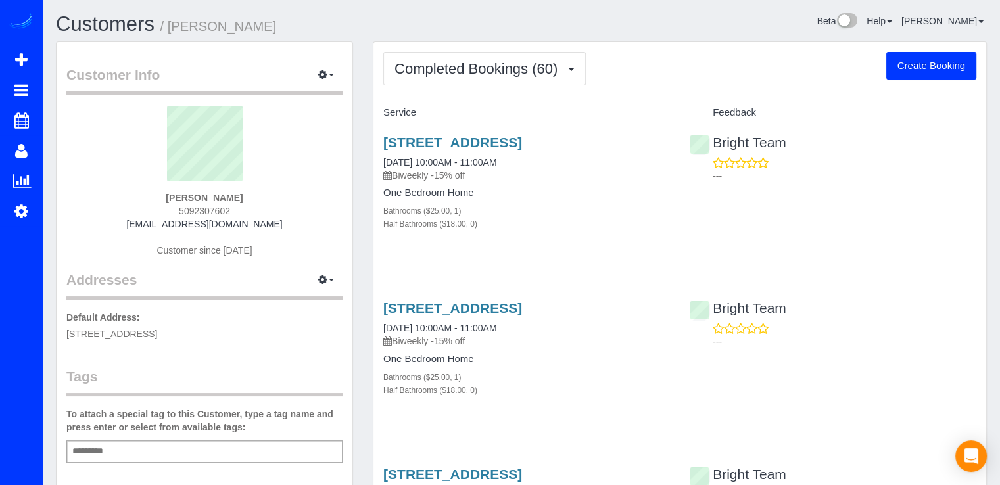
click at [523, 82] on button "Completed Bookings (60)" at bounding box center [484, 69] width 202 height 34
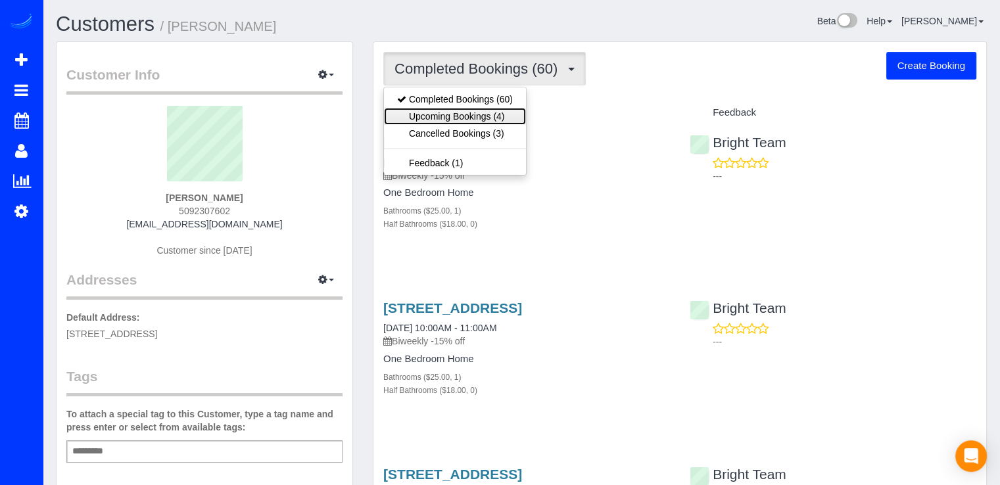
click at [516, 108] on link "Upcoming Bookings (4)" at bounding box center [455, 116] width 142 height 17
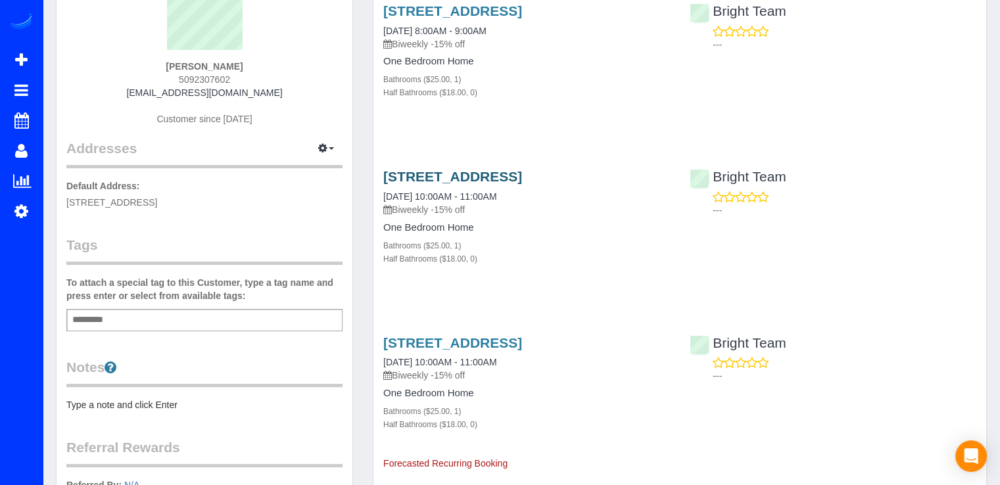
scroll to position [66, 0]
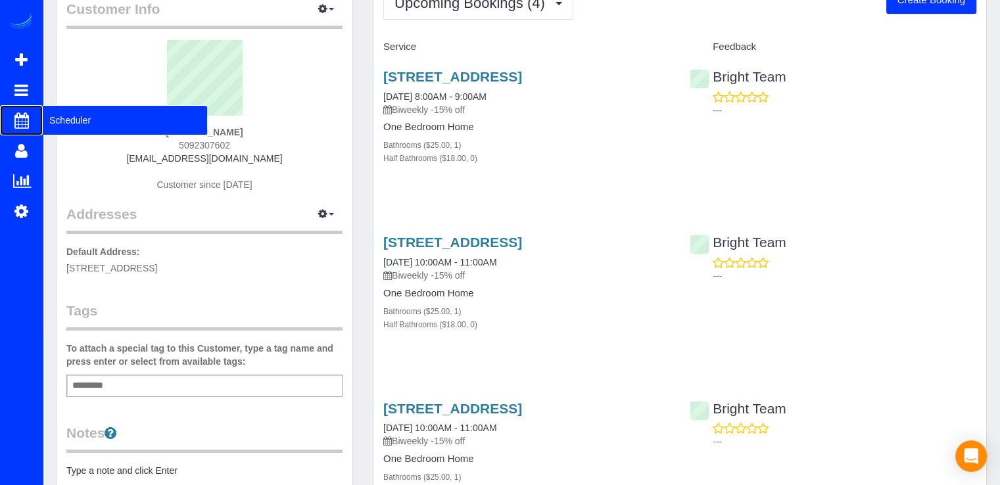
click at [59, 122] on span "Scheduler" at bounding box center [125, 120] width 164 height 30
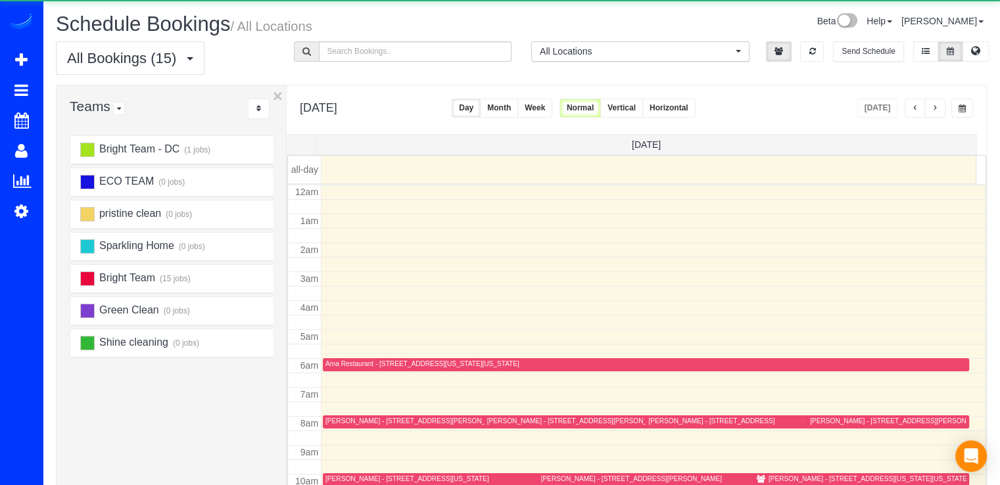
scroll to position [173, 0]
